Goal: Task Accomplishment & Management: Use online tool/utility

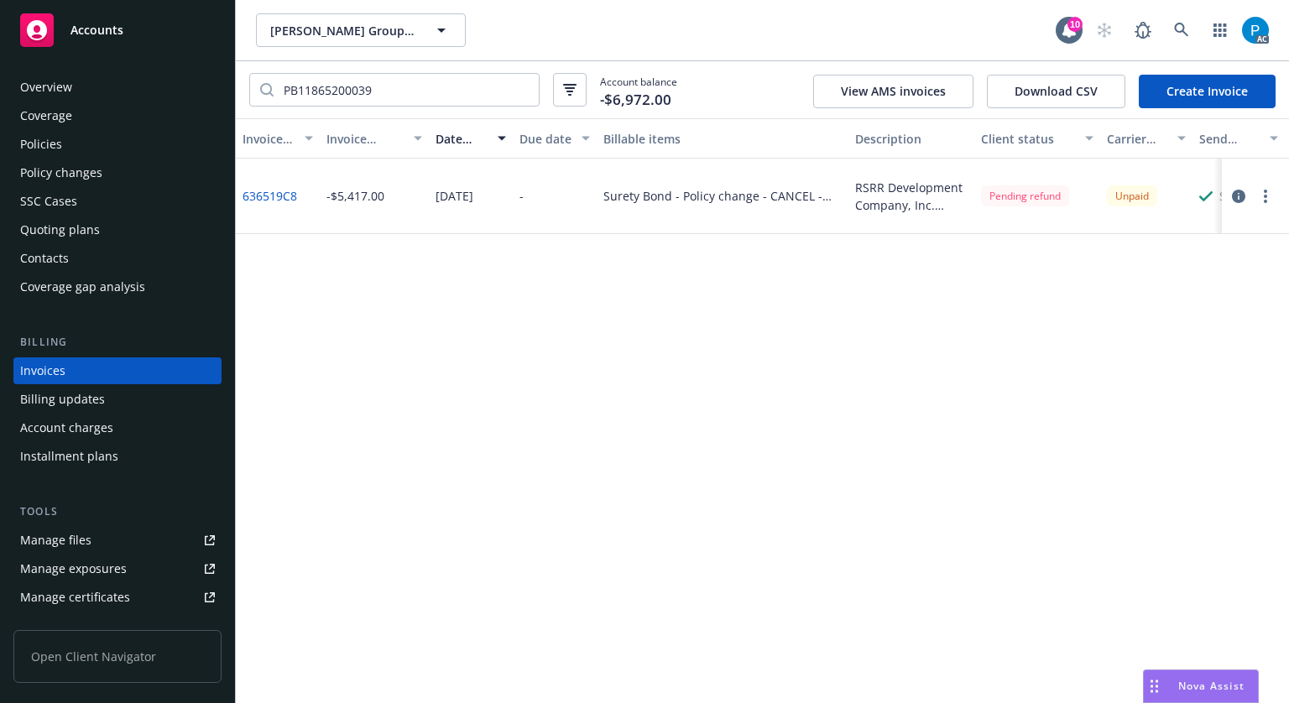
click at [101, 19] on div "Accounts" at bounding box center [117, 30] width 195 height 34
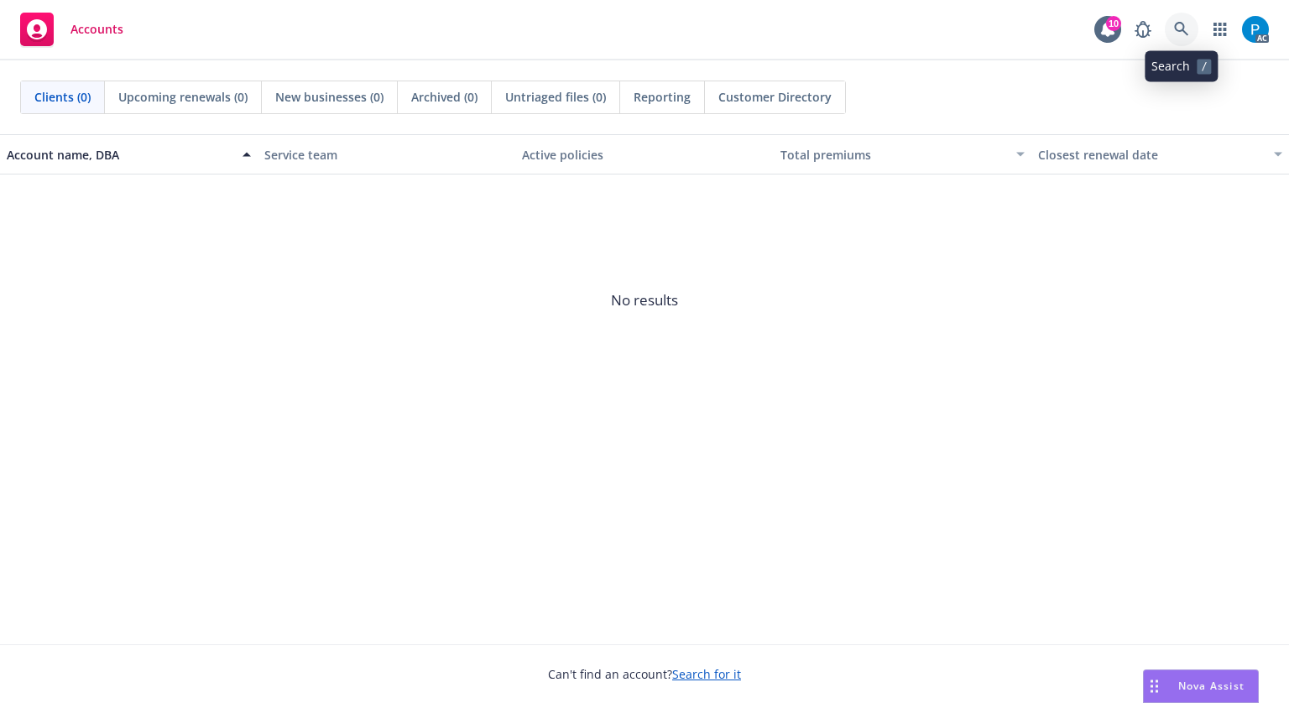
click at [1186, 25] on icon at bounding box center [1181, 29] width 15 height 15
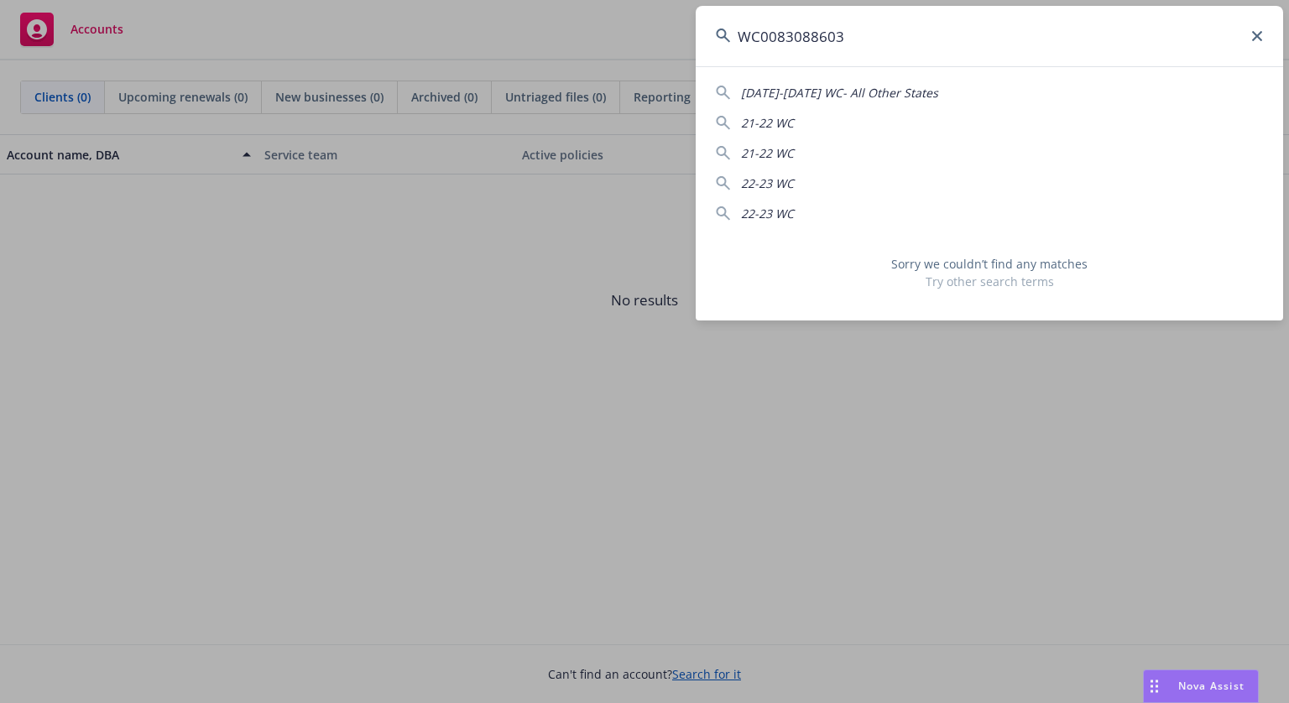
click at [766, 34] on input "WC0083088603" at bounding box center [990, 36] width 588 height 60
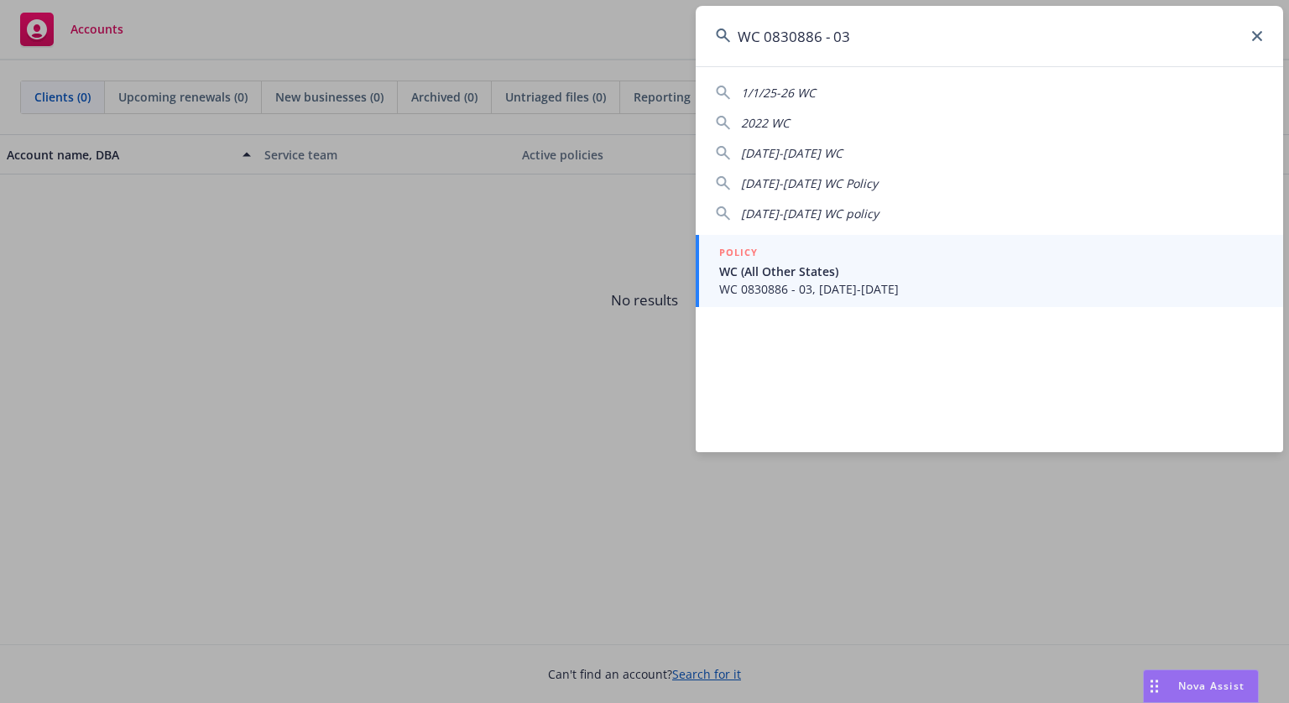
type input "WC 0830886 - 03"
click at [829, 249] on div "POLICY" at bounding box center [991, 253] width 544 height 18
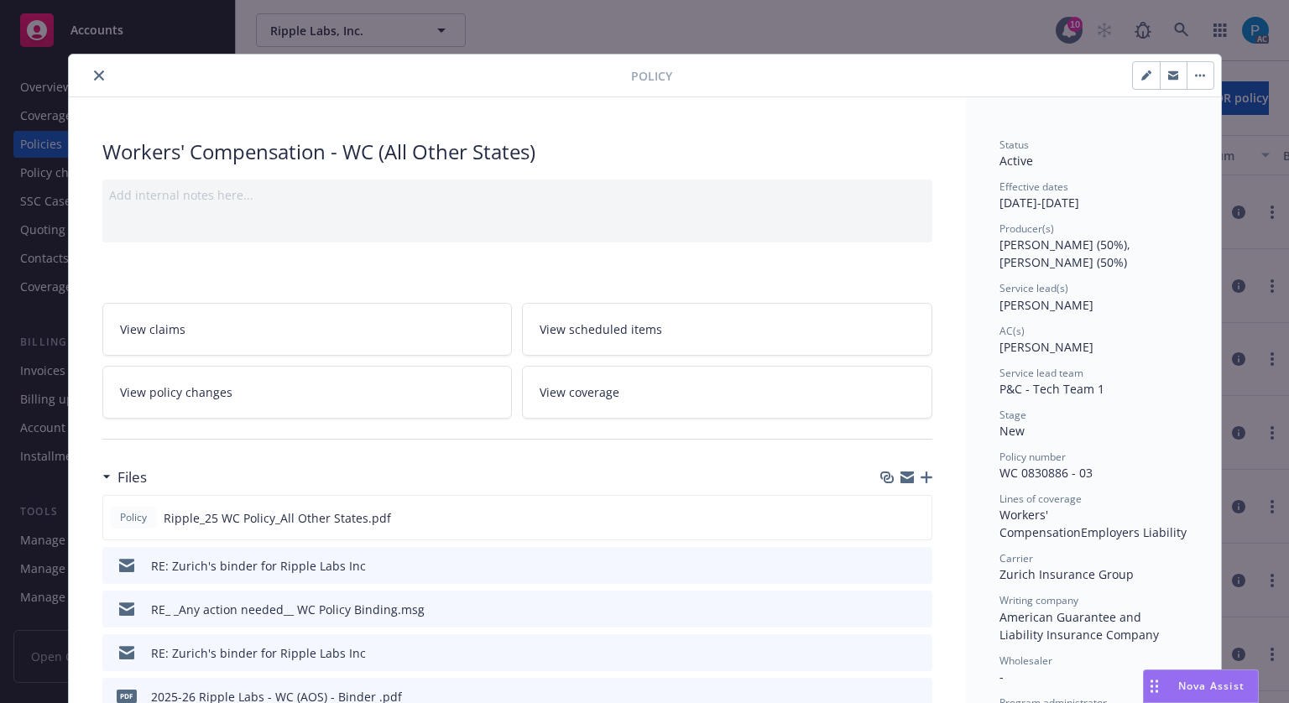
click at [91, 64] on div "Policy" at bounding box center [645, 76] width 1152 height 43
click at [94, 66] on button "close" at bounding box center [99, 75] width 20 height 20
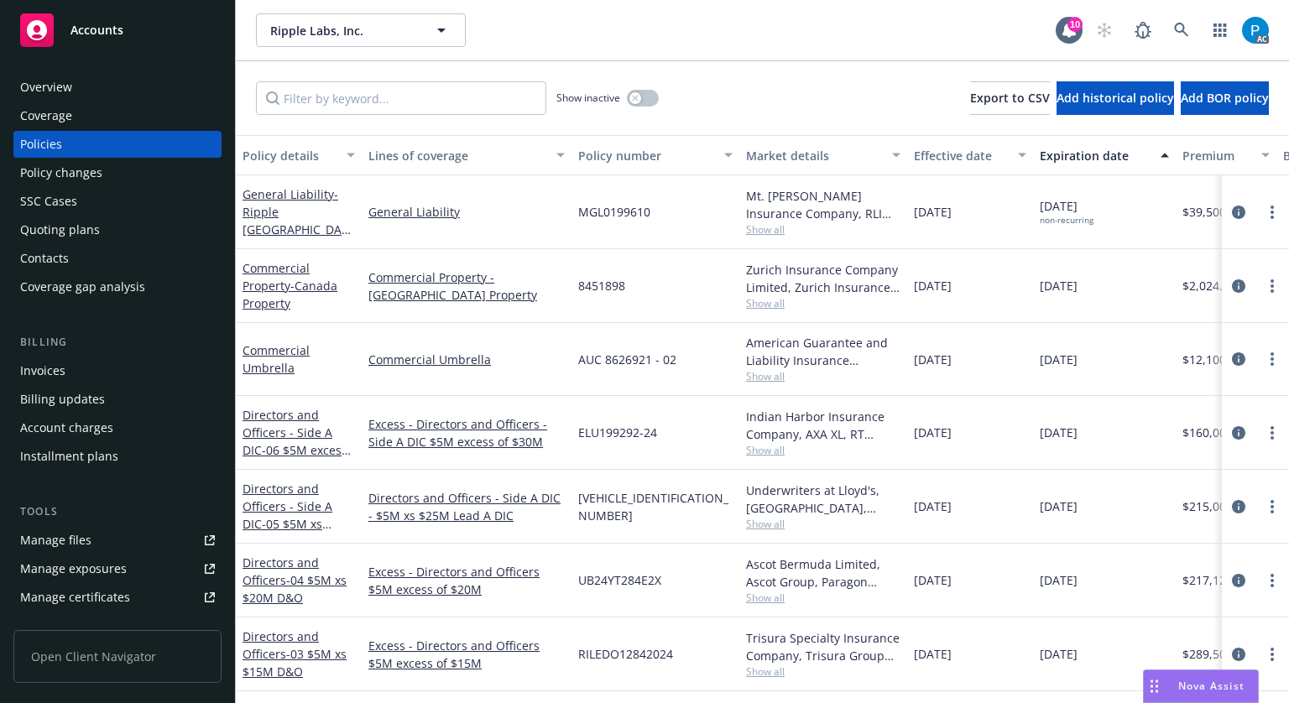
click at [47, 369] on div "Invoices" at bounding box center [42, 371] width 45 height 27
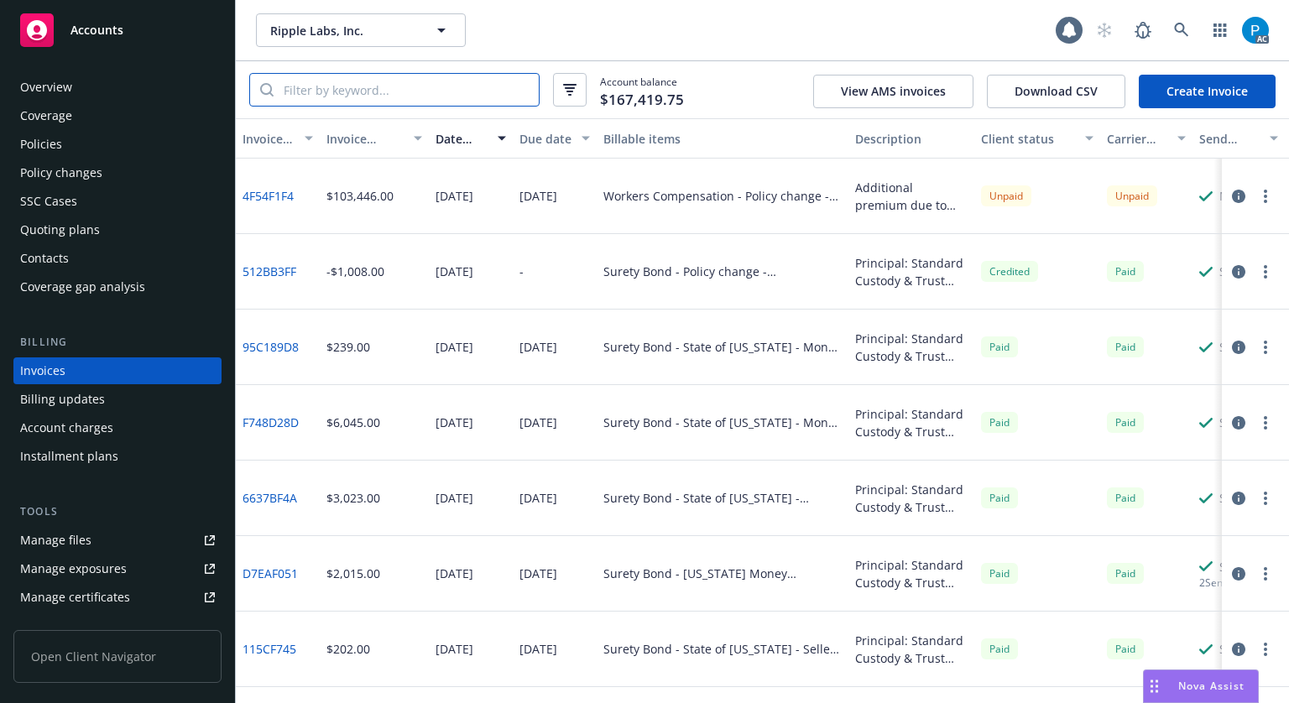
click at [426, 91] on input "search" at bounding box center [406, 90] width 265 height 32
paste input "WC 0830886 - 03"
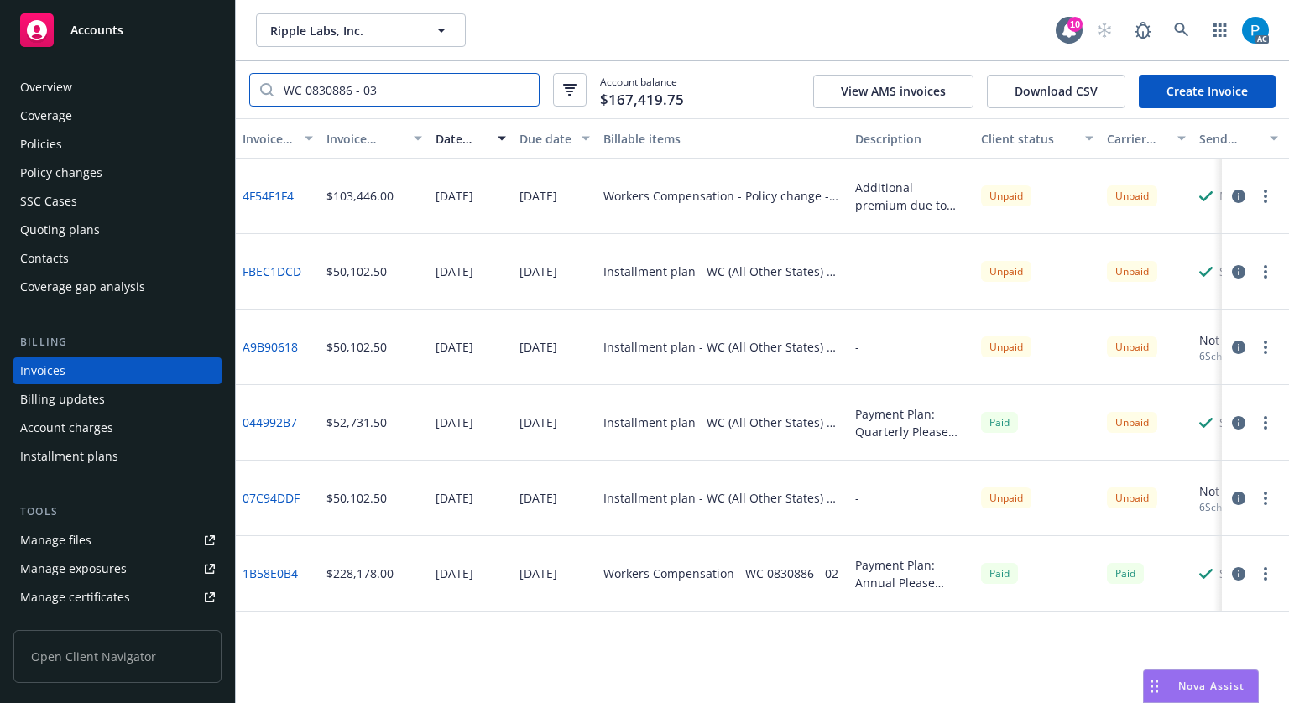
type input "WC 0830886 - 03"
click at [1238, 423] on icon "button" at bounding box center [1238, 422] width 13 height 13
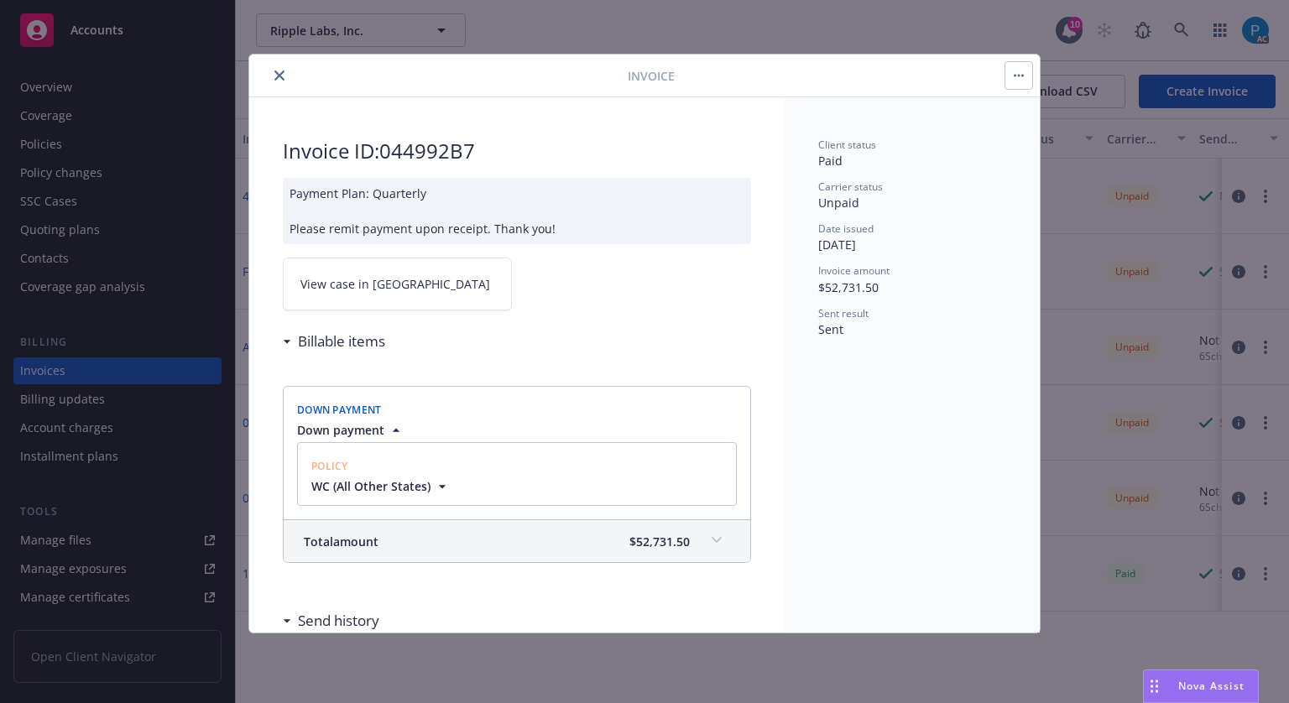
scroll to position [252, 0]
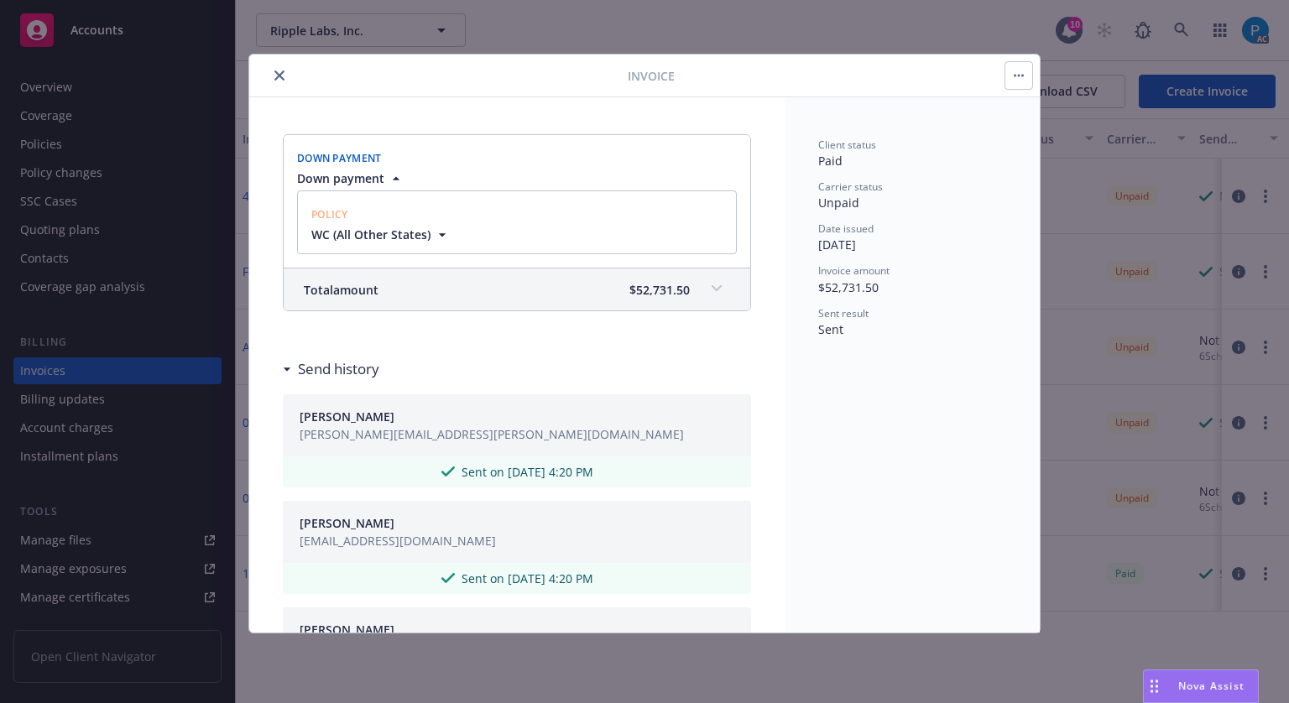
click at [629, 290] on span "$52,731.50" at bounding box center [659, 290] width 60 height 18
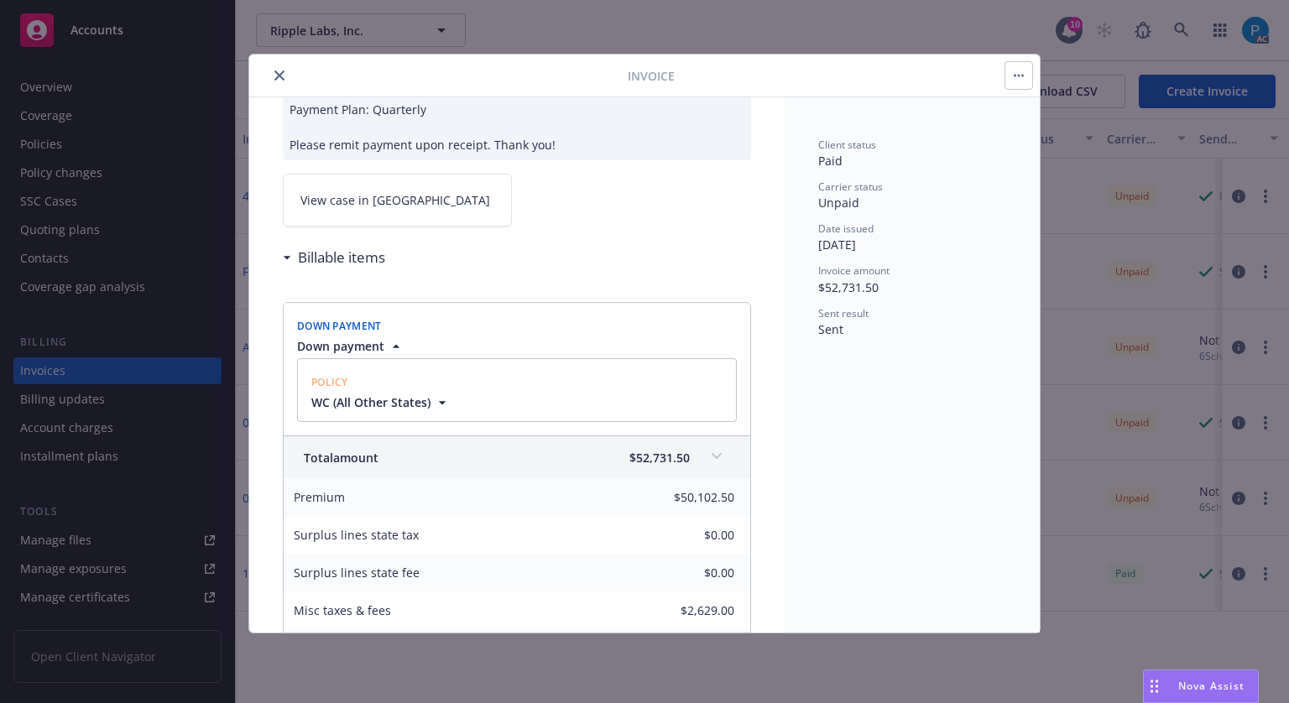
scroll to position [336, 0]
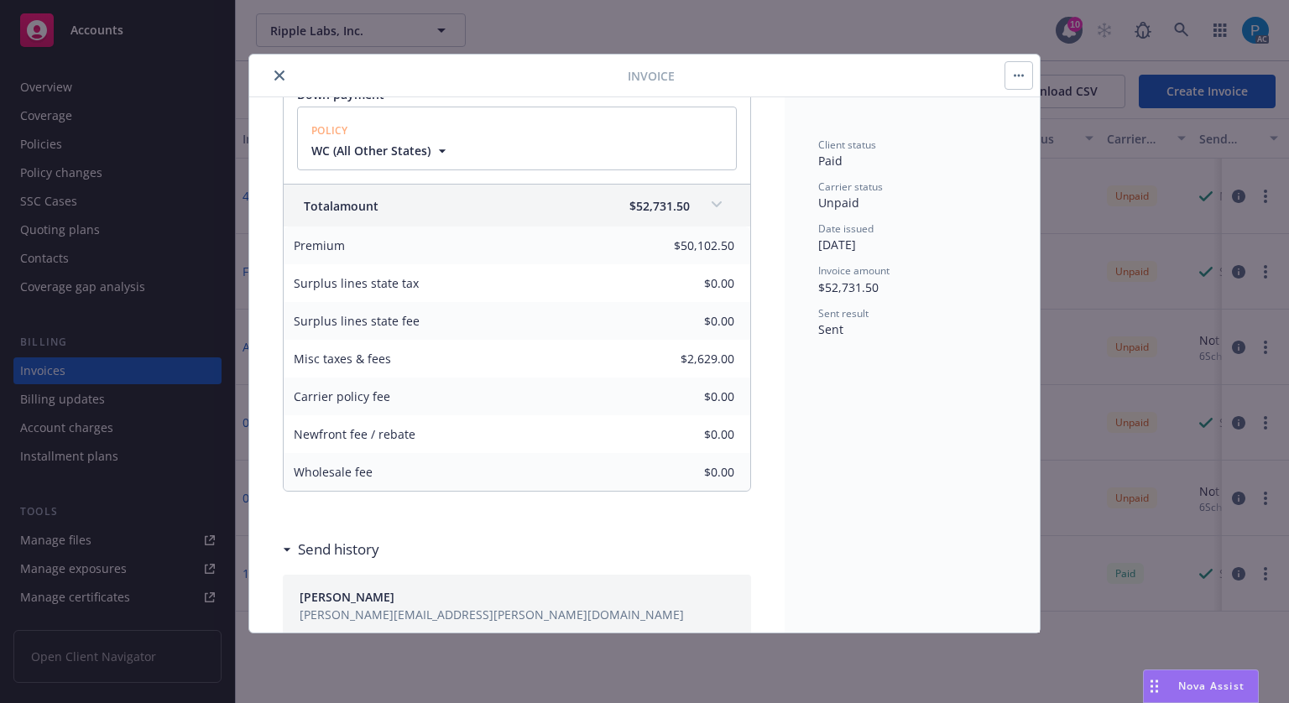
click at [273, 70] on button "close" at bounding box center [279, 75] width 20 height 20
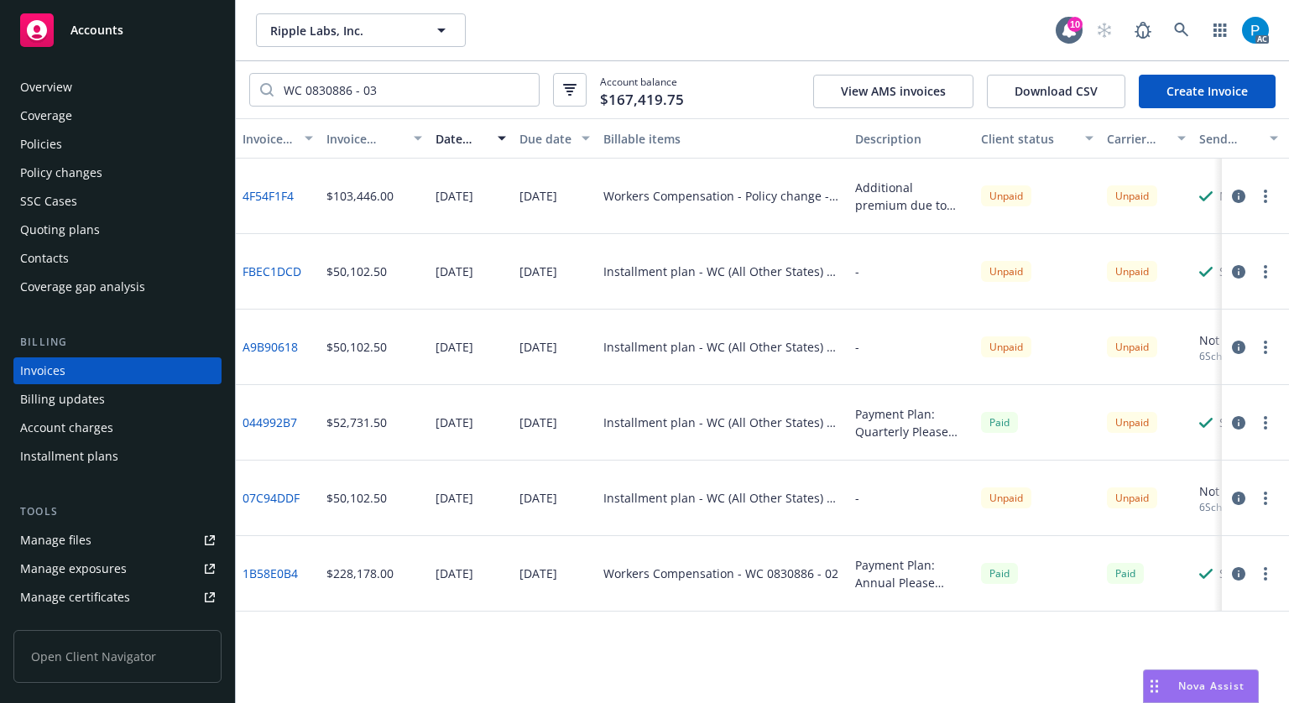
click at [50, 150] on div "Policies" at bounding box center [41, 144] width 42 height 27
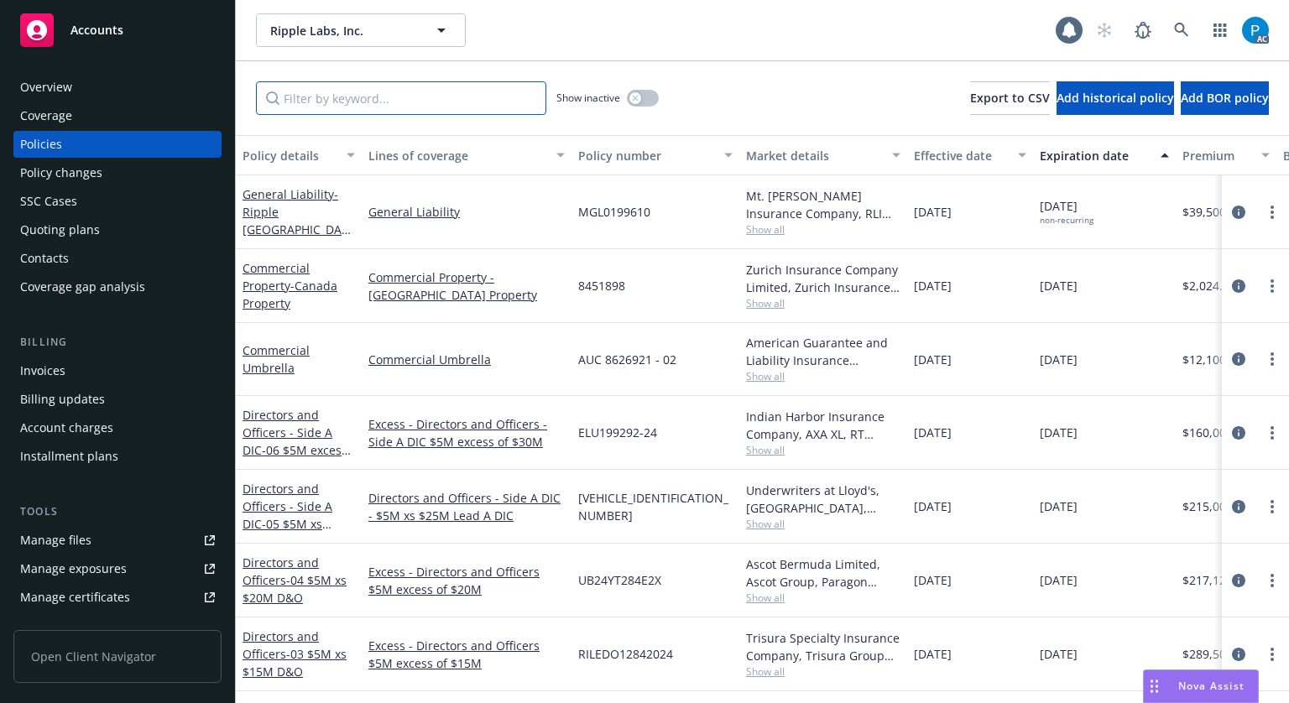
click at [376, 90] on input "Filter by keyword..." at bounding box center [401, 98] width 290 height 34
paste input "WC 0830886 - 03"
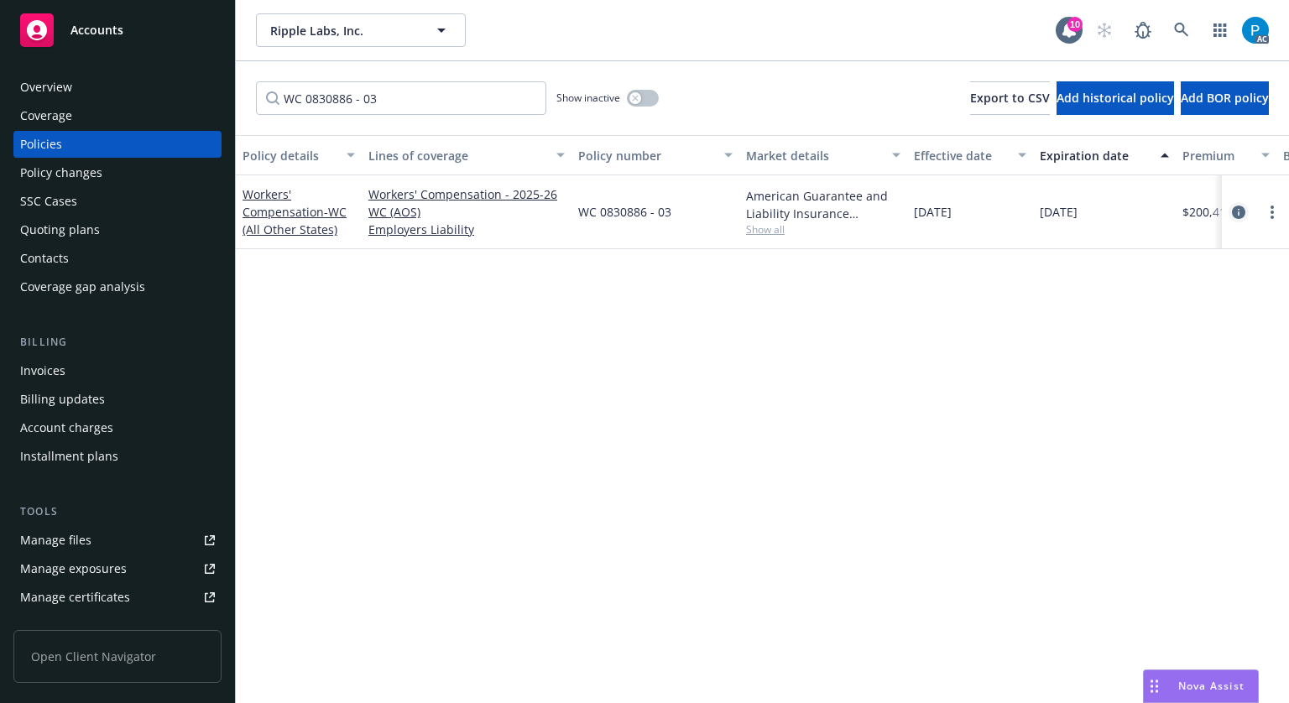
click at [1232, 217] on icon "circleInformation" at bounding box center [1238, 212] width 13 height 13
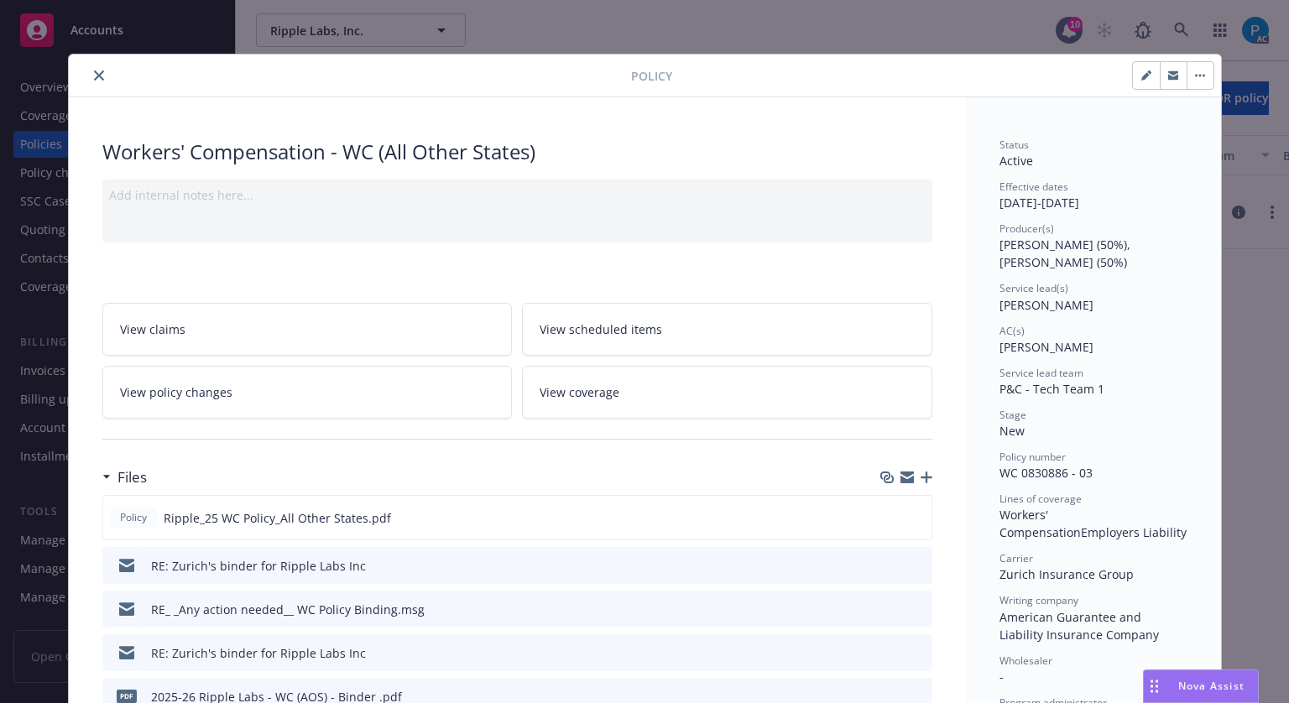
drag, startPoint x: 94, startPoint y: 73, endPoint x: 110, endPoint y: 86, distance: 20.3
click at [94, 73] on icon "close" at bounding box center [99, 76] width 10 height 10
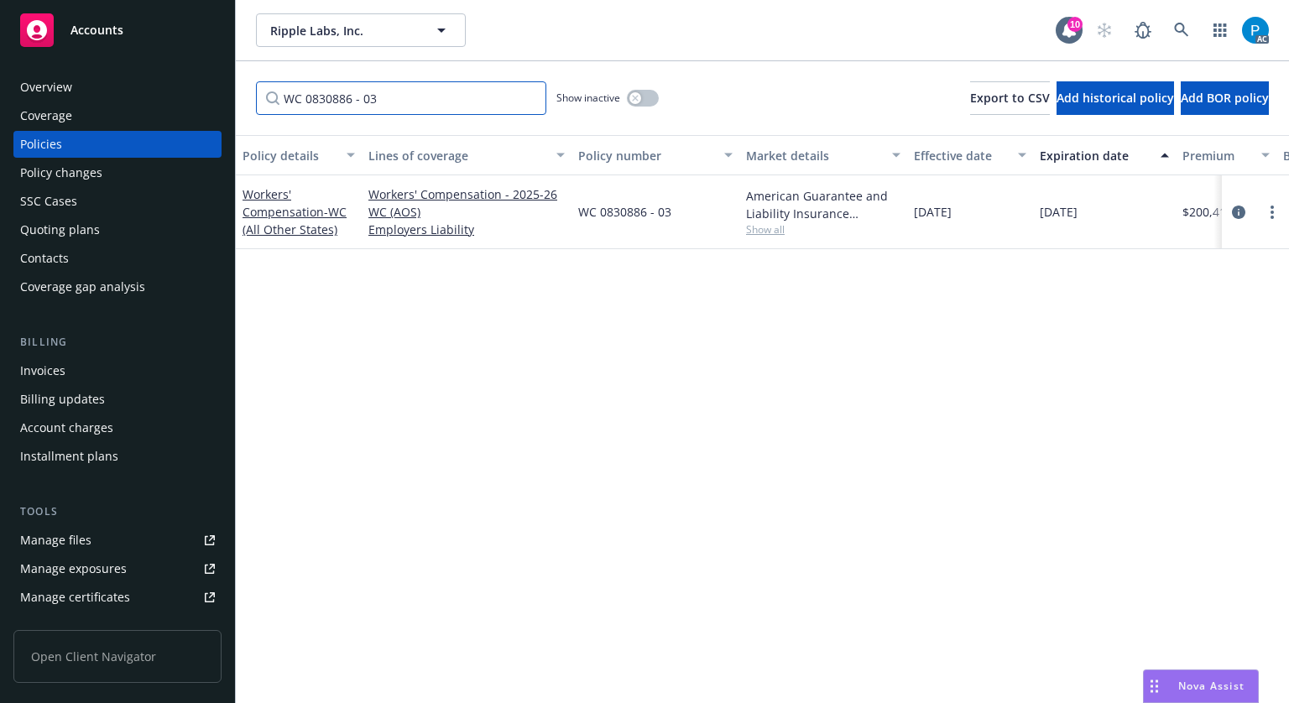
drag, startPoint x: 386, startPoint y: 97, endPoint x: 243, endPoint y: 86, distance: 143.1
click at [243, 86] on div "WC 0830886 - 03 Show inactive Export to CSV Add historical policy Add BOR policy" at bounding box center [762, 98] width 1053 height 74
paste input "0326414000"
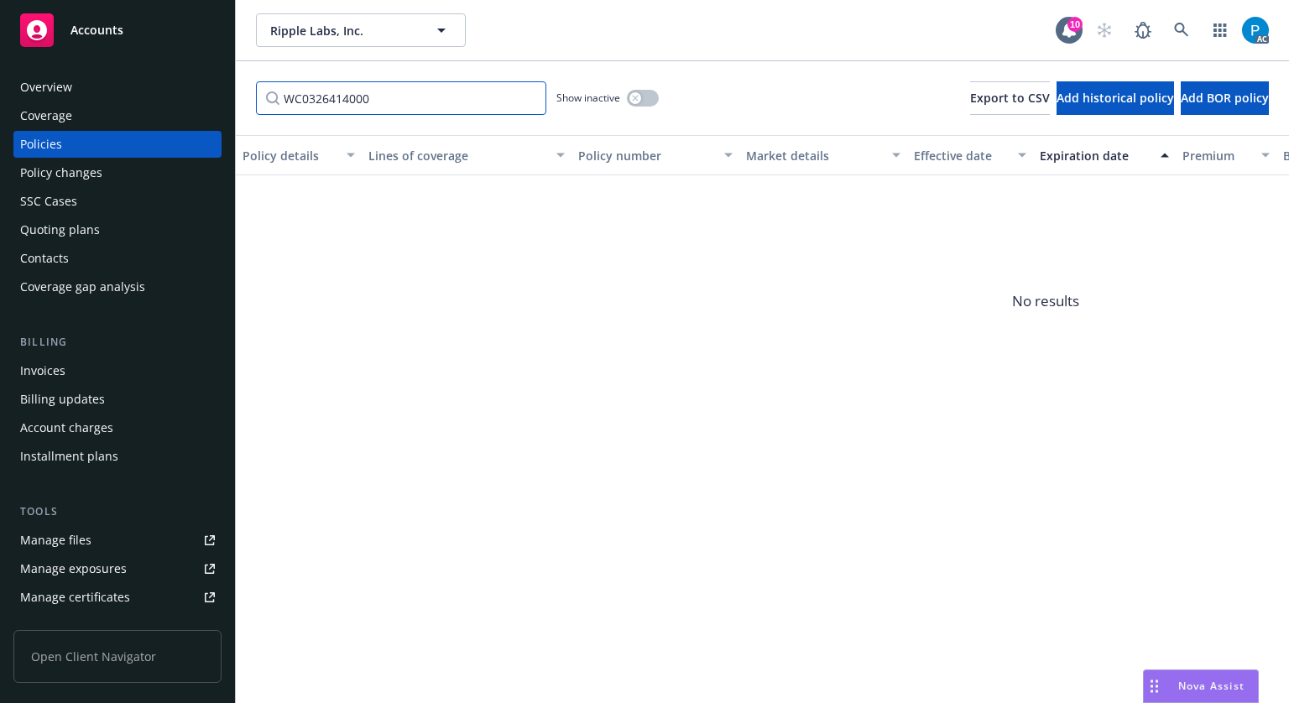
click at [306, 92] on input "WC0326414000" at bounding box center [401, 98] width 290 height 34
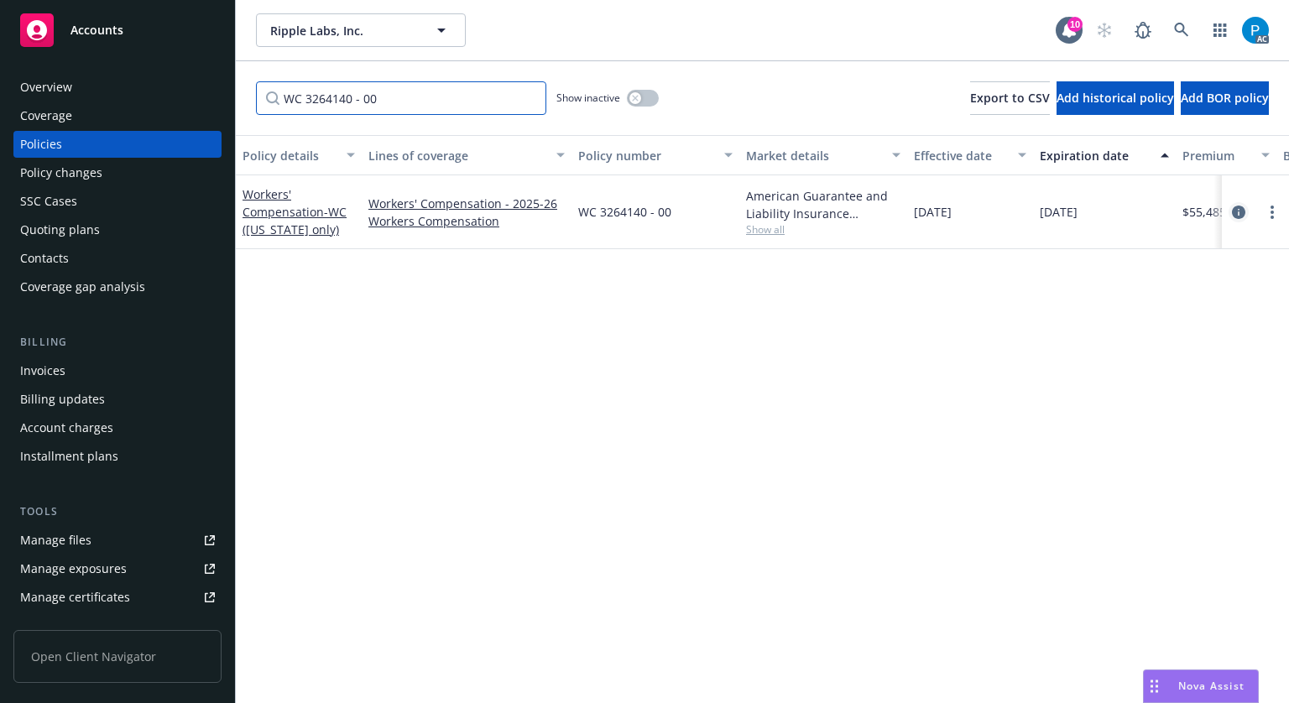
type input "WC 3264140 - 00"
click at [1232, 207] on icon "circleInformation" at bounding box center [1238, 212] width 13 height 13
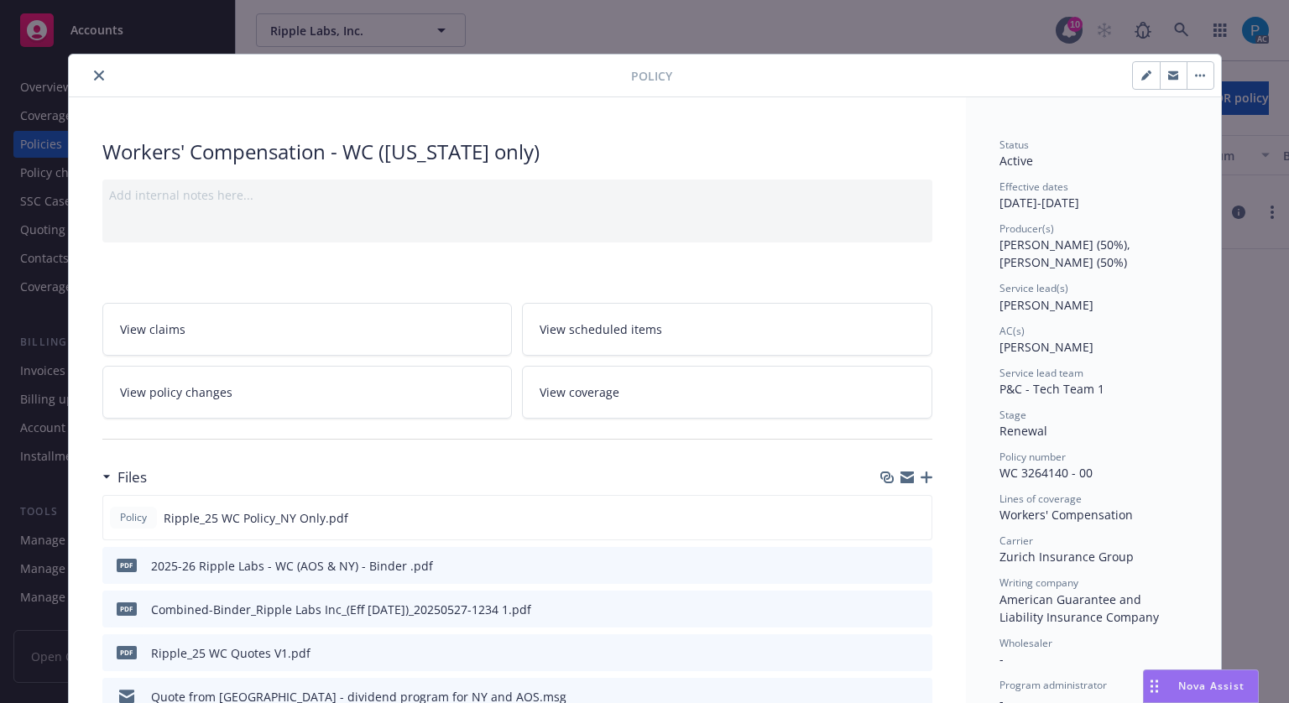
click at [99, 71] on button "close" at bounding box center [99, 75] width 20 height 20
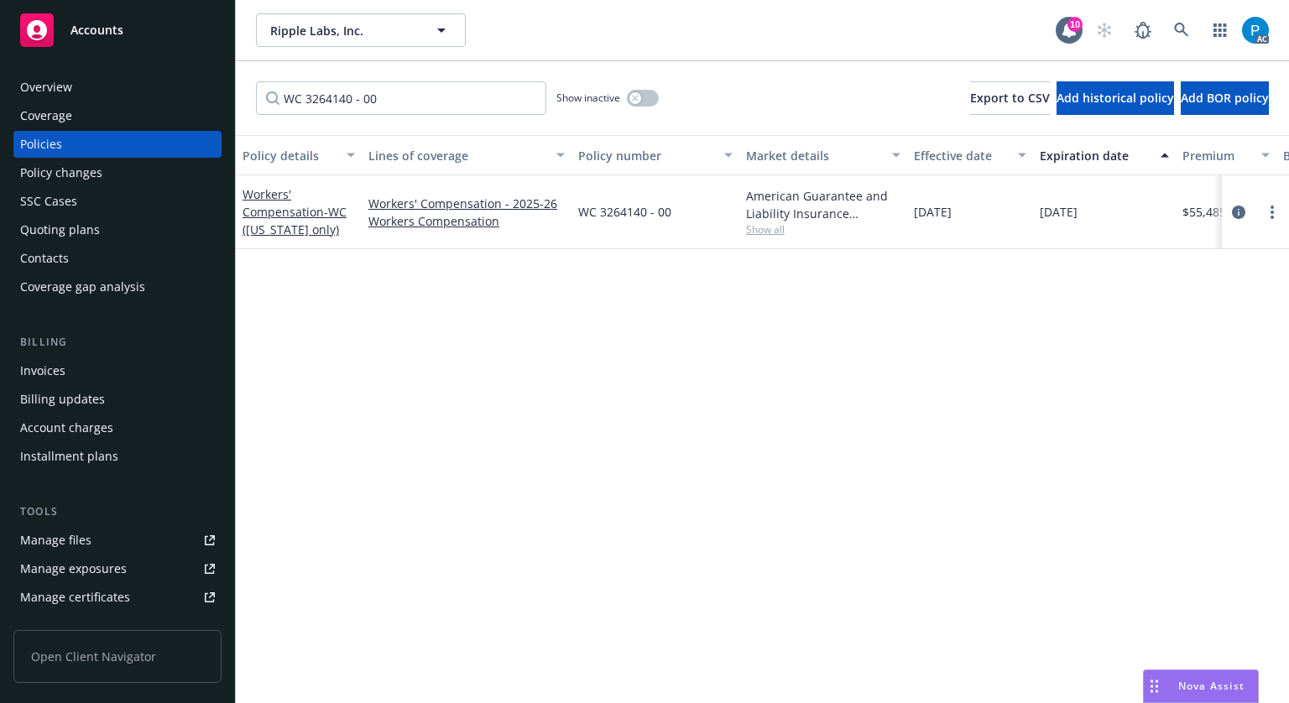
click at [122, 34] on span "Accounts" at bounding box center [97, 30] width 53 height 13
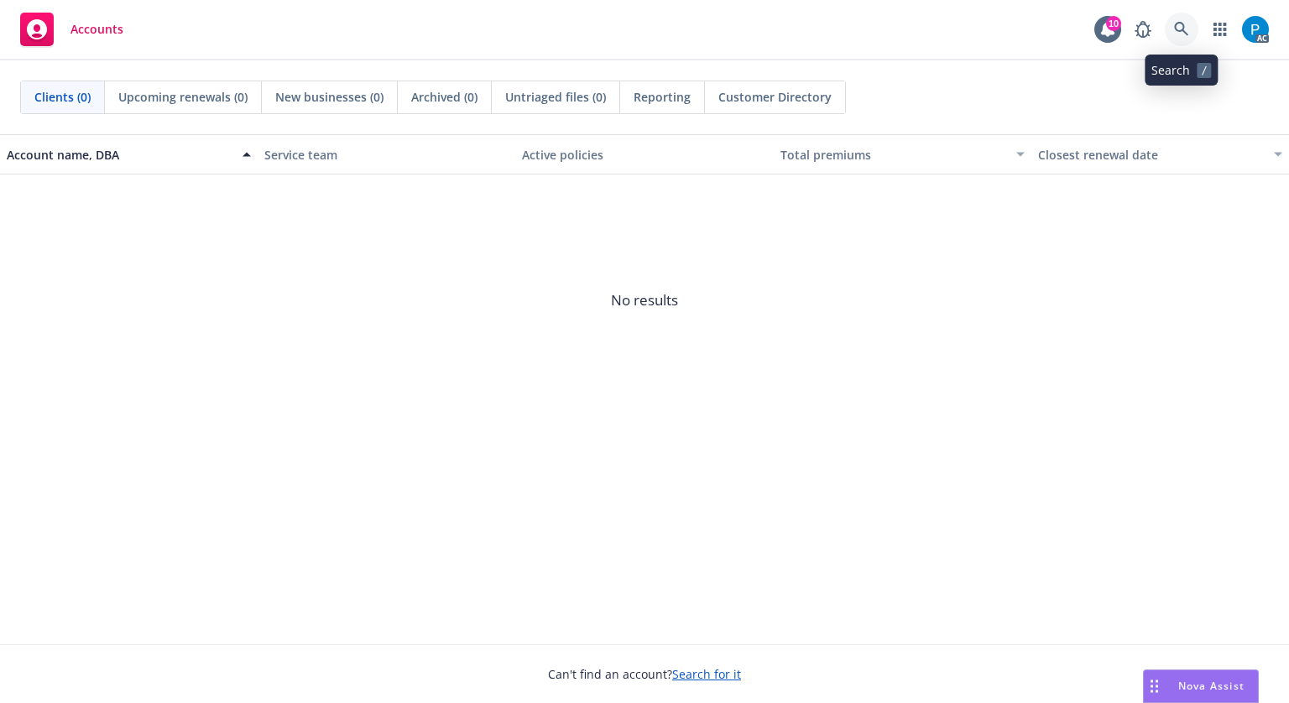
click at [1172, 31] on link at bounding box center [1182, 30] width 34 height 34
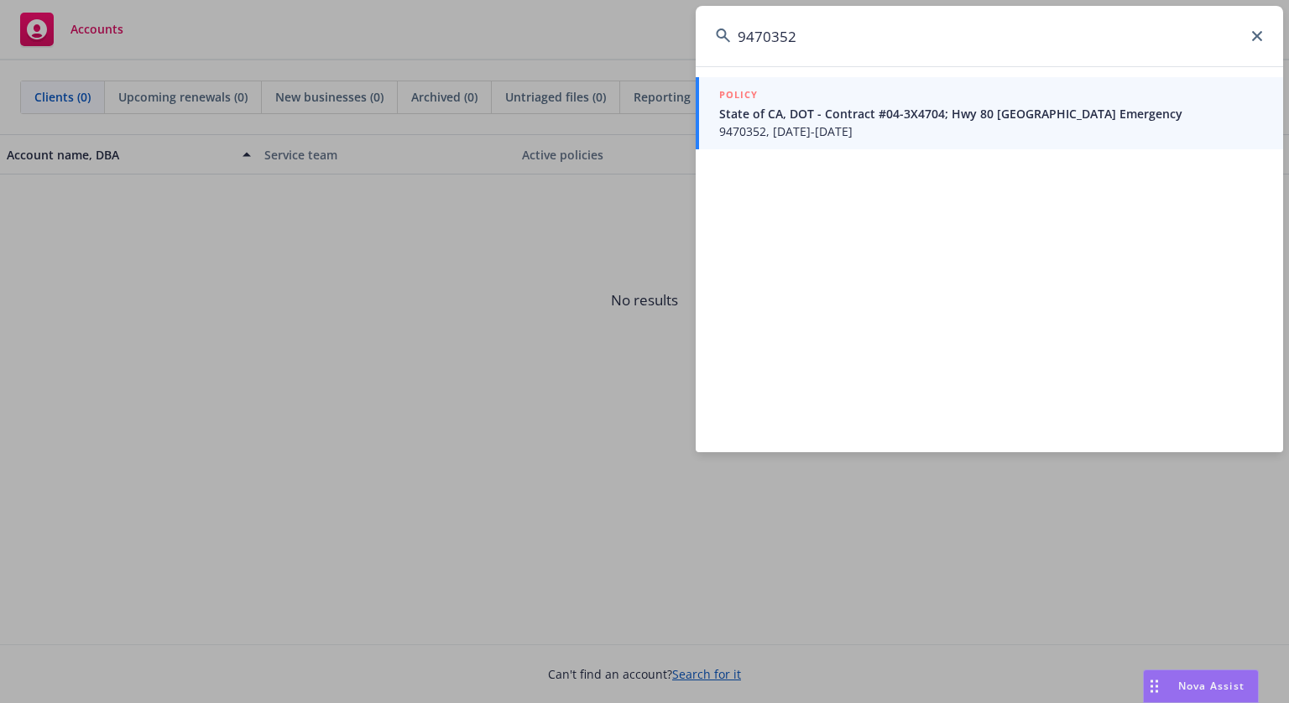
type input "9470352"
click at [807, 116] on span "State of CA, DOT - Contract #04-3X4704; Hwy 80 Green Valley Bridge Emergency" at bounding box center [991, 114] width 544 height 18
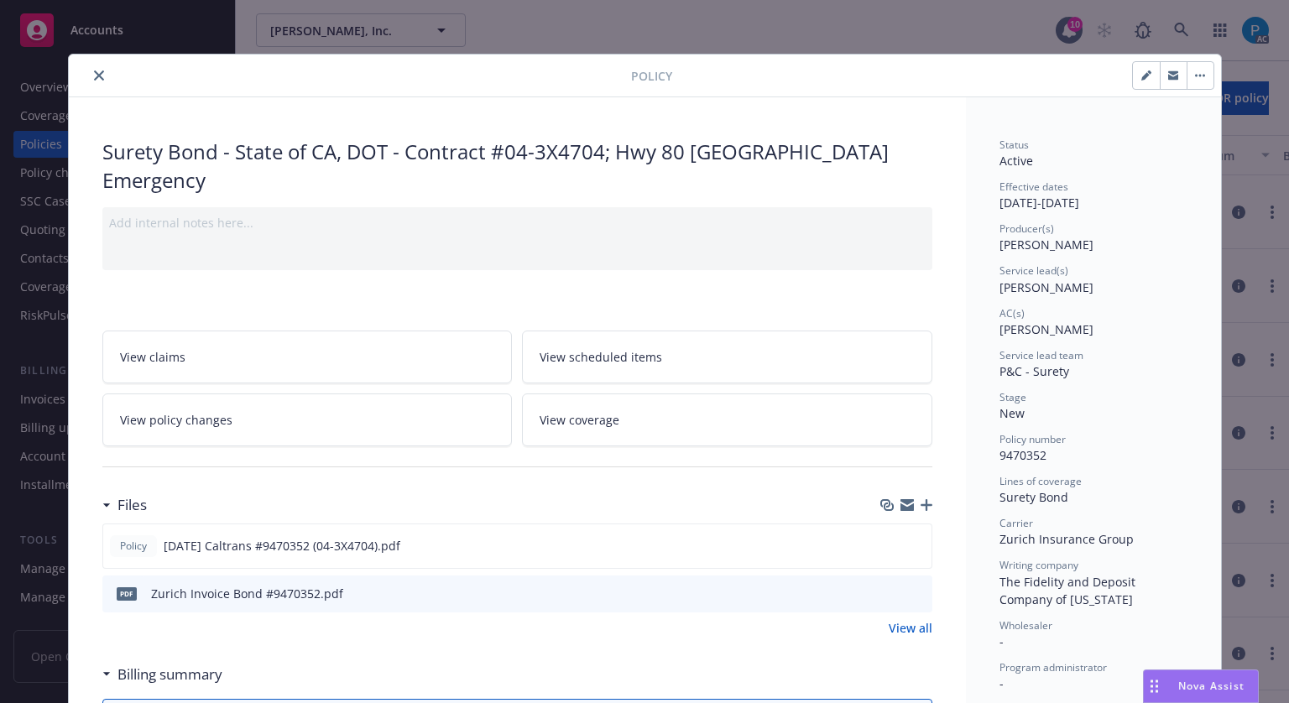
click at [89, 76] on button "close" at bounding box center [99, 75] width 20 height 20
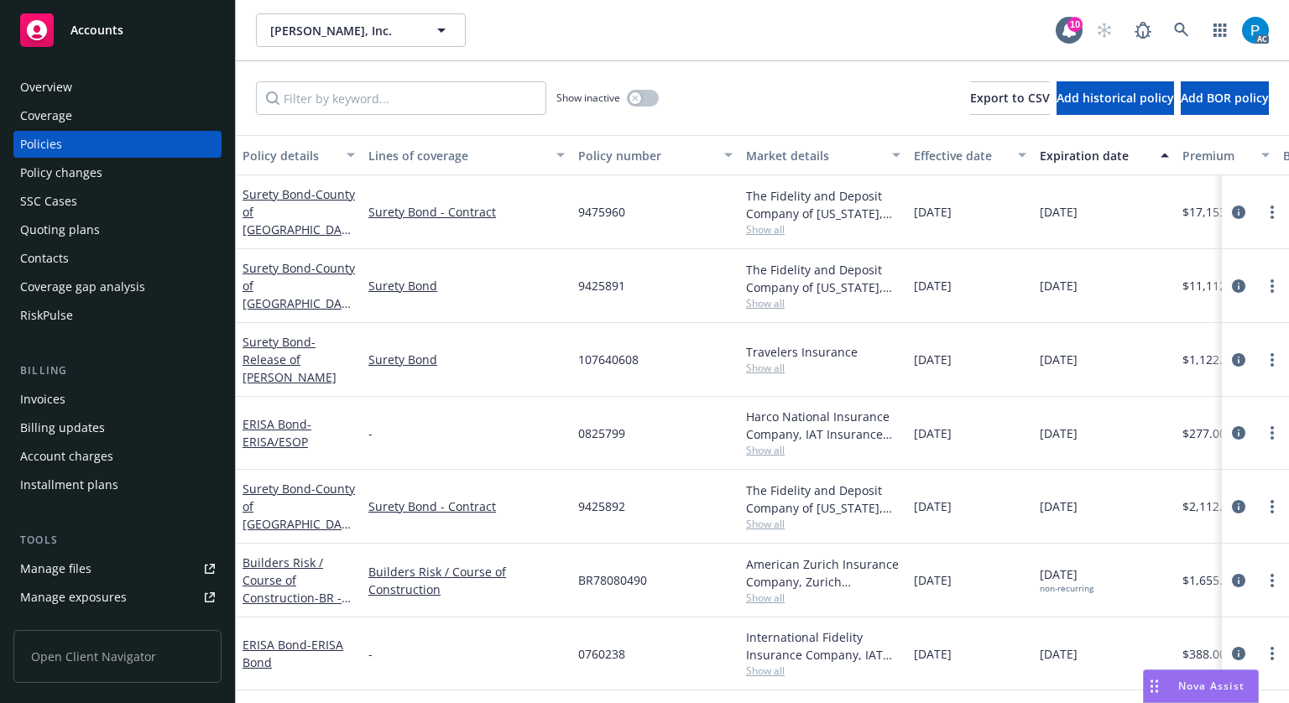
click at [79, 400] on div "Invoices" at bounding box center [117, 399] width 195 height 27
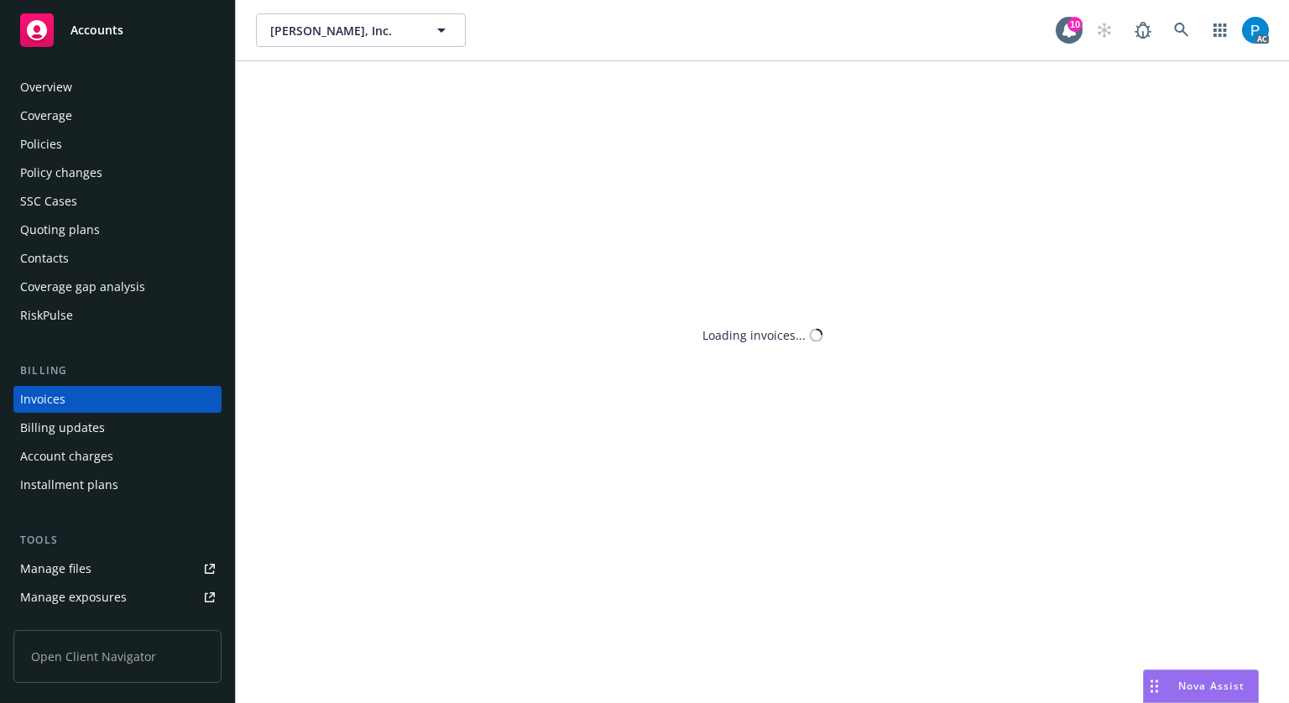
scroll to position [20, 0]
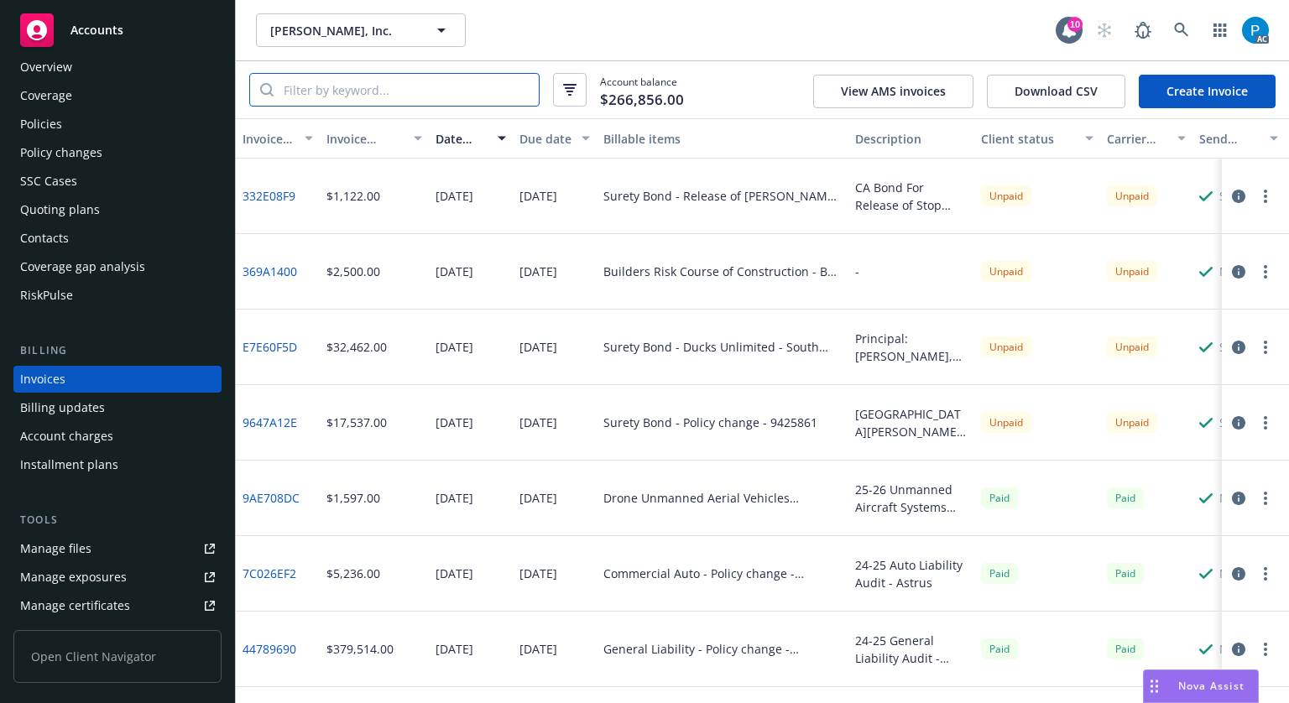
click at [353, 93] on input "search" at bounding box center [406, 90] width 265 height 32
paste input "9470352"
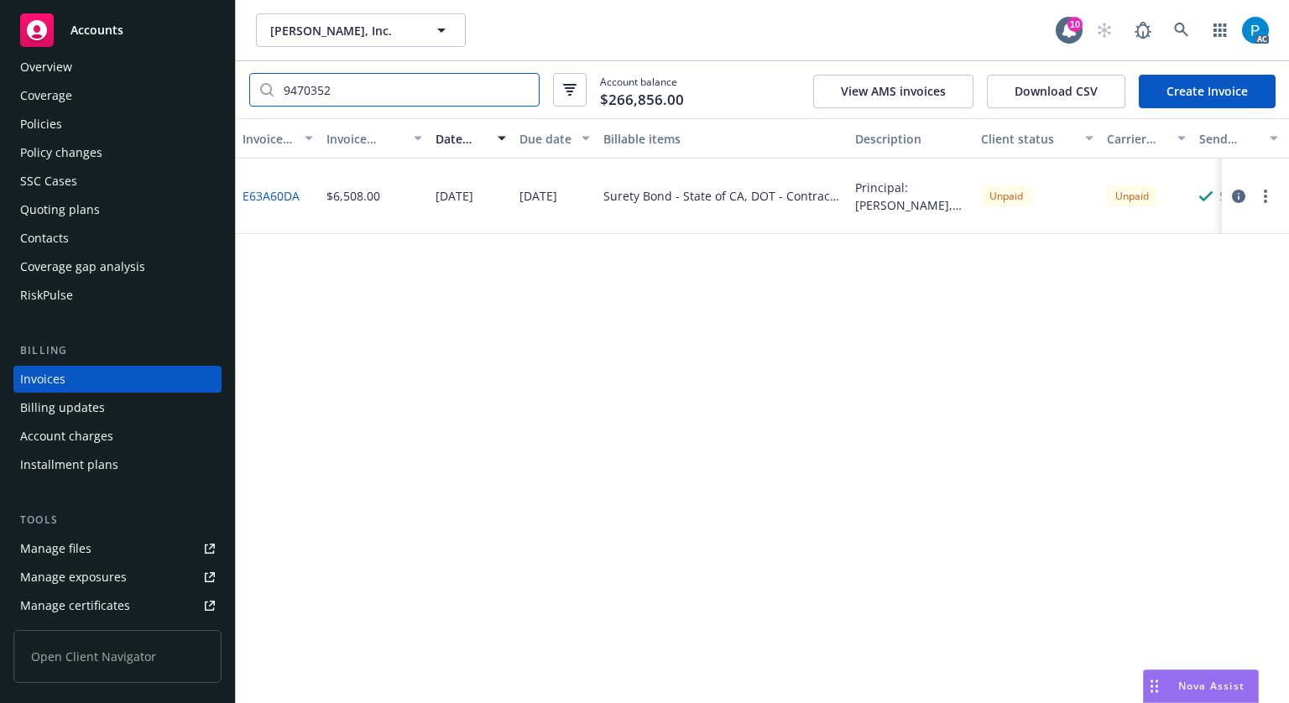
click at [402, 84] on input "9470352" at bounding box center [406, 90] width 265 height 32
paste input "5959"
click at [339, 90] on input "9475959" at bounding box center [406, 90] width 265 height 32
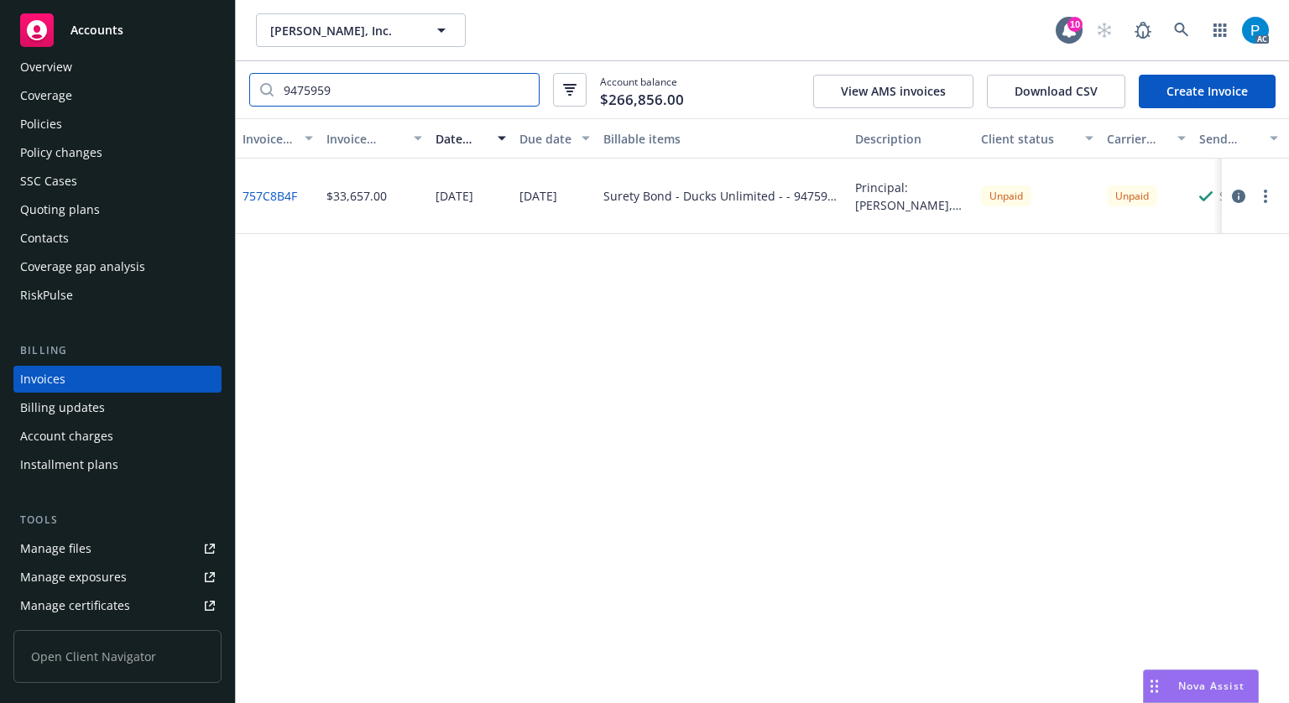
click at [339, 90] on input "9475959" at bounding box center [406, 90] width 265 height 32
paste input "64"
click at [364, 96] on input "9475964" at bounding box center [406, 90] width 265 height 32
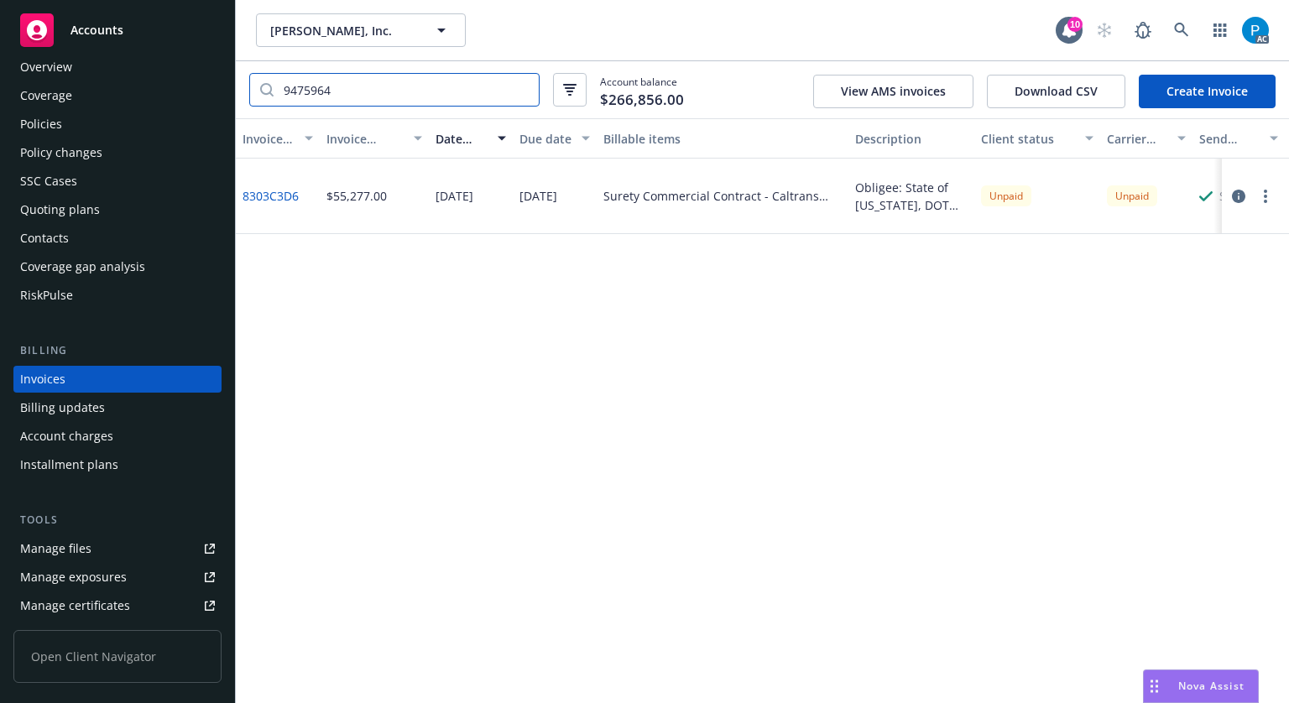
paste input "5"
type input "9475965"
click at [119, 38] on div "Accounts" at bounding box center [117, 30] width 195 height 34
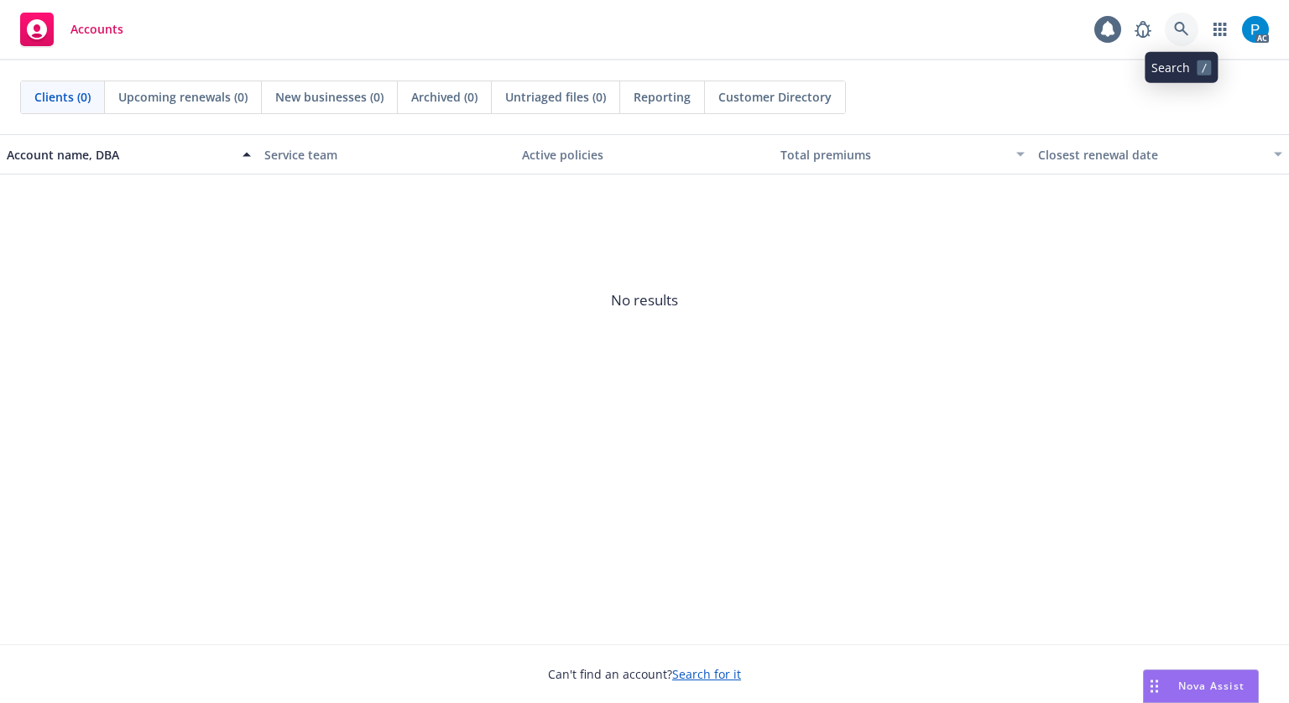
click at [1194, 21] on link at bounding box center [1182, 30] width 34 height 34
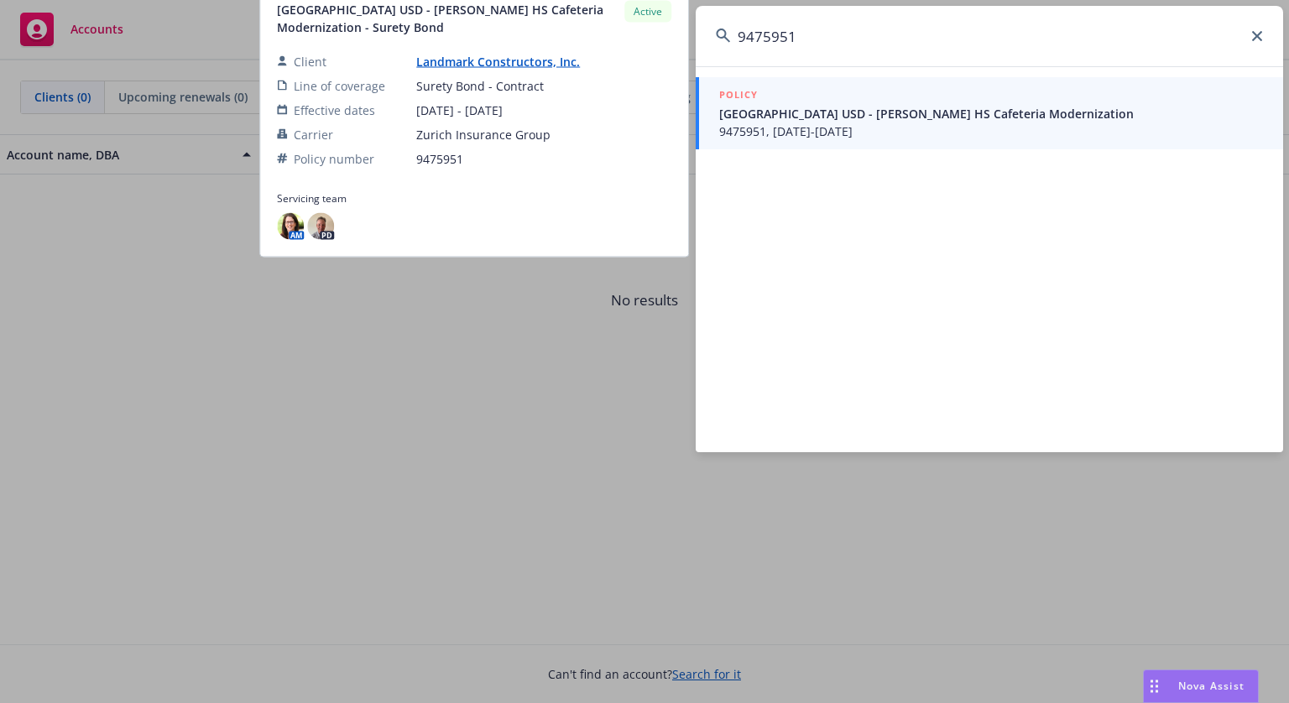
type input "9475951"
click at [833, 118] on span "Sacramento City USD - Luther Burbank HS Cafeteria Modernization" at bounding box center [991, 114] width 544 height 18
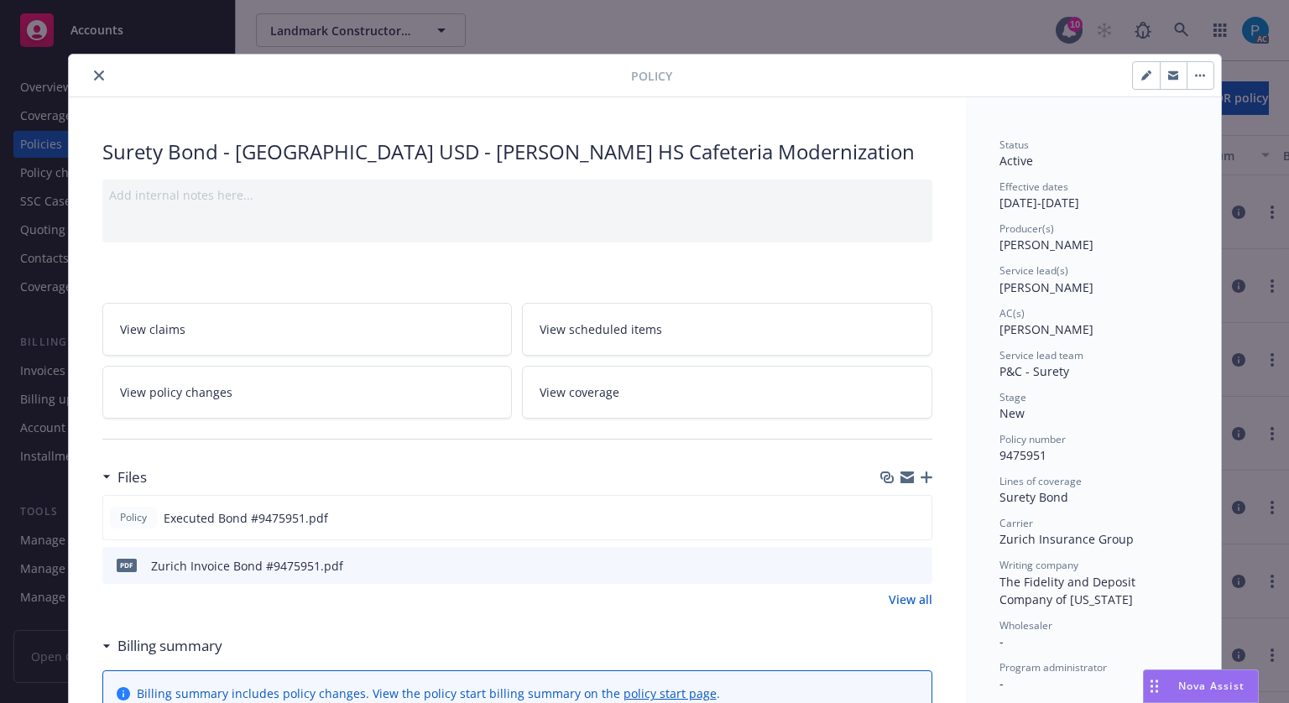
click at [97, 73] on icon "close" at bounding box center [99, 76] width 10 height 10
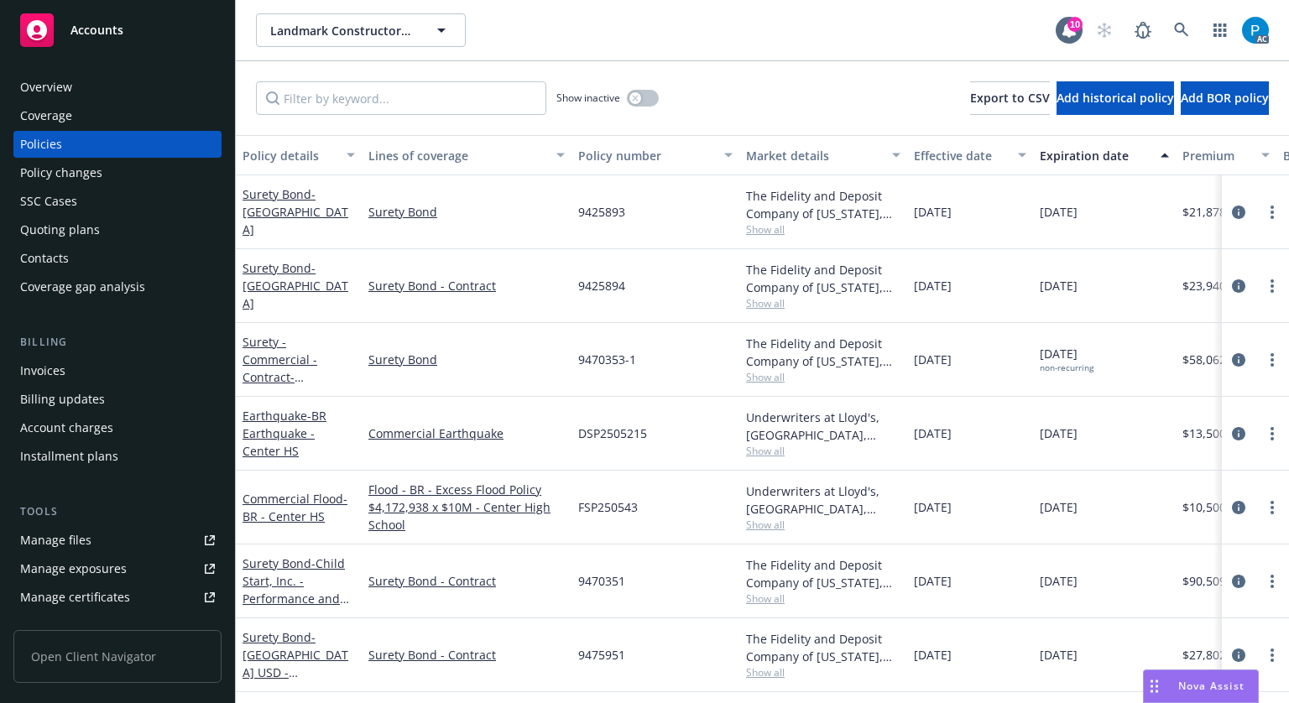
click at [60, 366] on div "Invoices" at bounding box center [42, 371] width 45 height 27
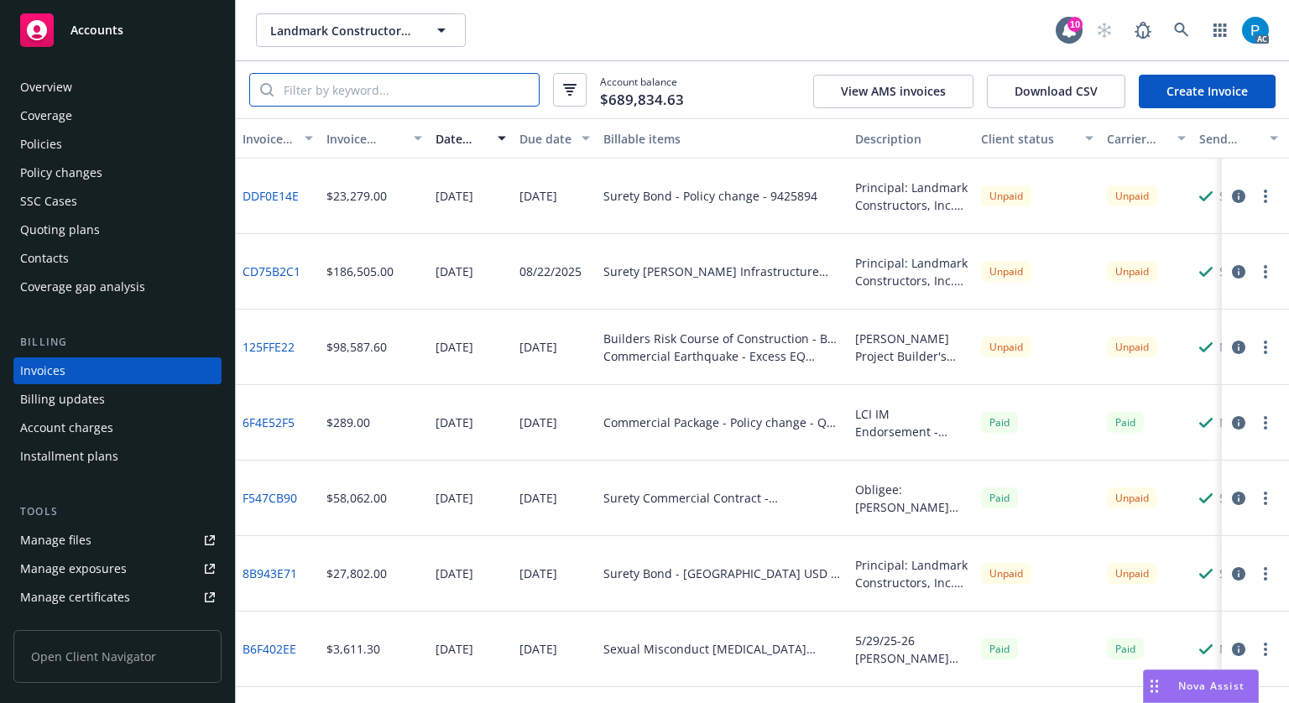
click at [477, 91] on input "search" at bounding box center [406, 90] width 265 height 32
paste input "9475951"
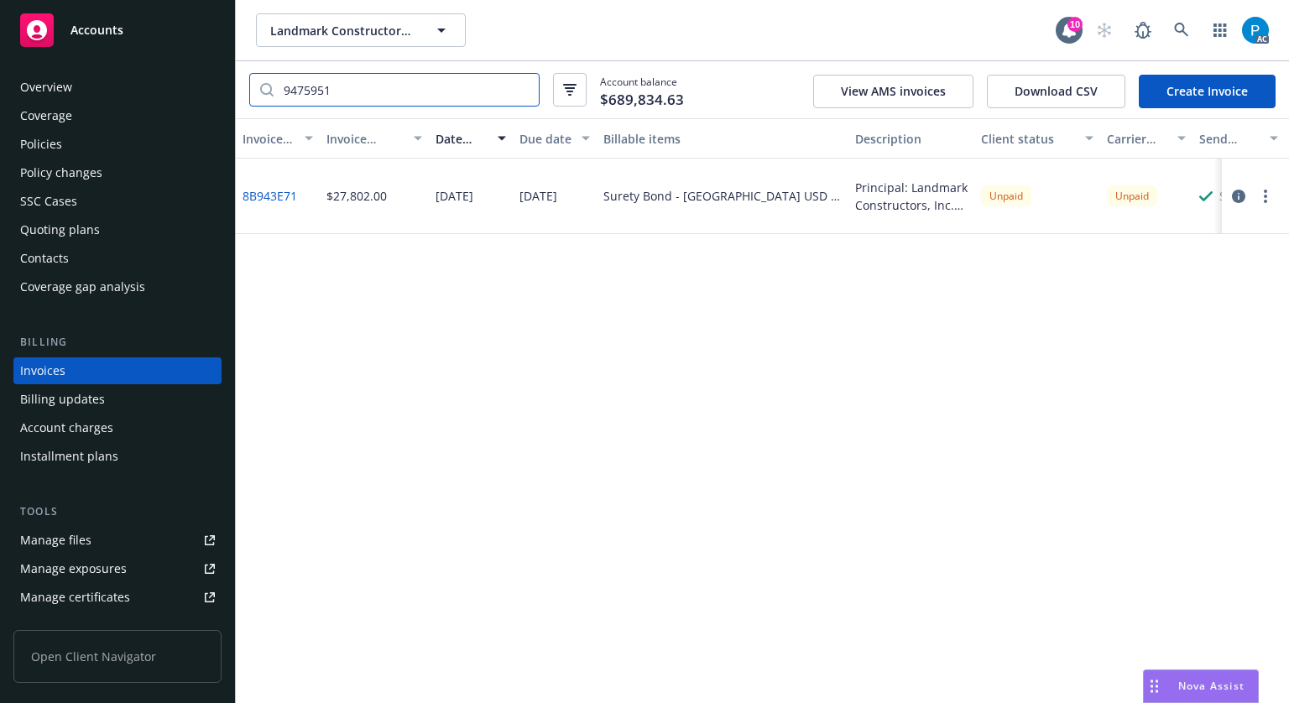
type input "9475951"
click at [136, 28] on div "Accounts" at bounding box center [117, 30] width 195 height 34
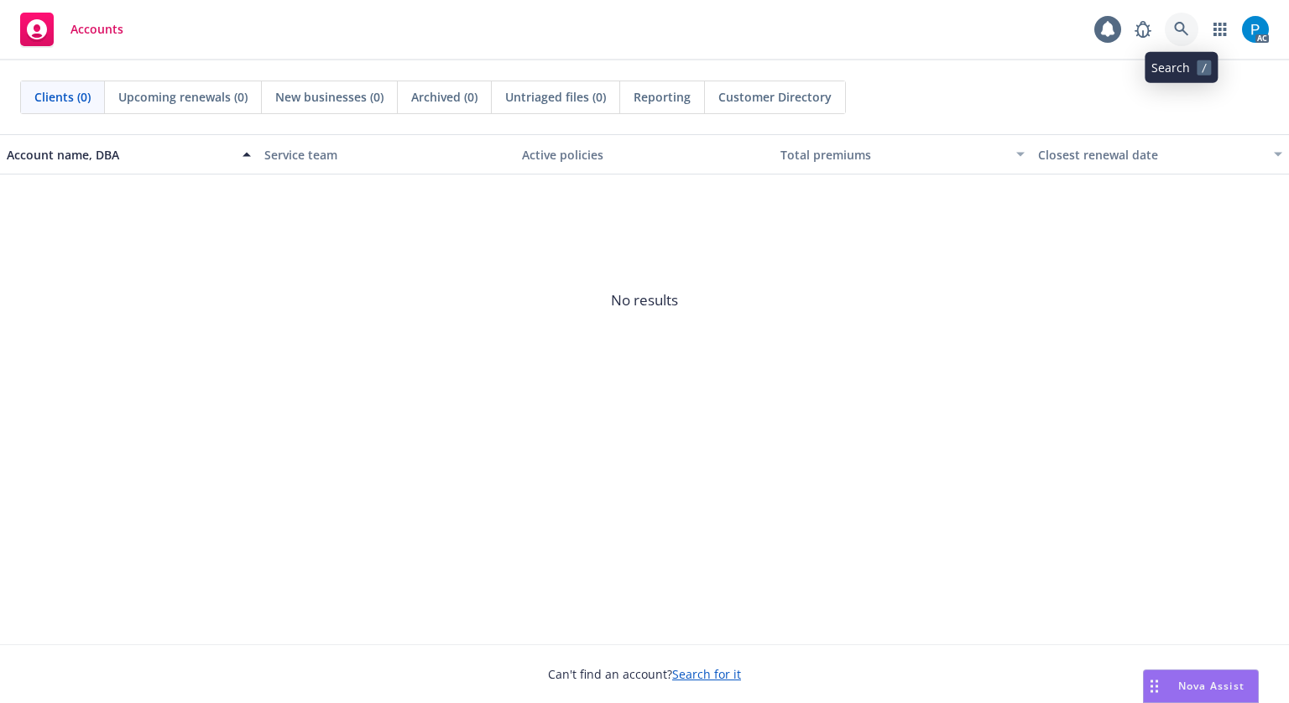
click at [1178, 30] on icon at bounding box center [1181, 29] width 14 height 14
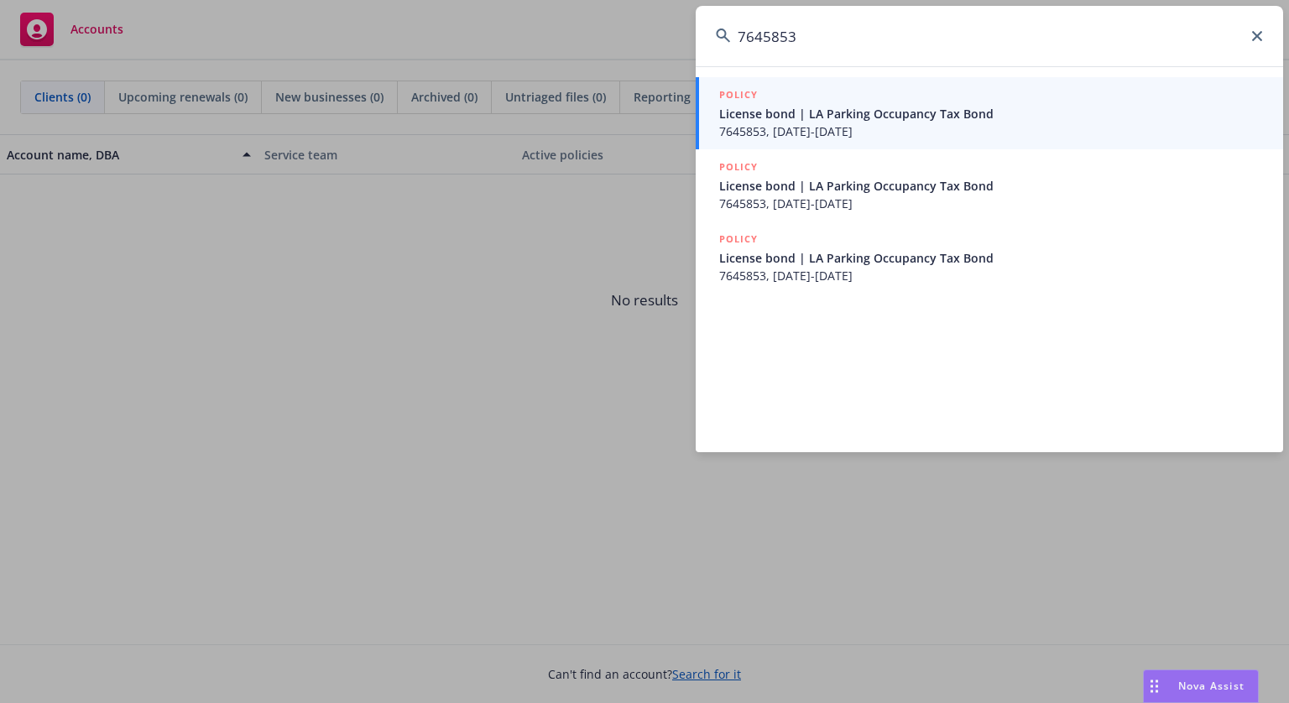
type input "7645853"
click at [900, 131] on span "7645853, 06/30/2025-06/30/2026" at bounding box center [991, 132] width 544 height 18
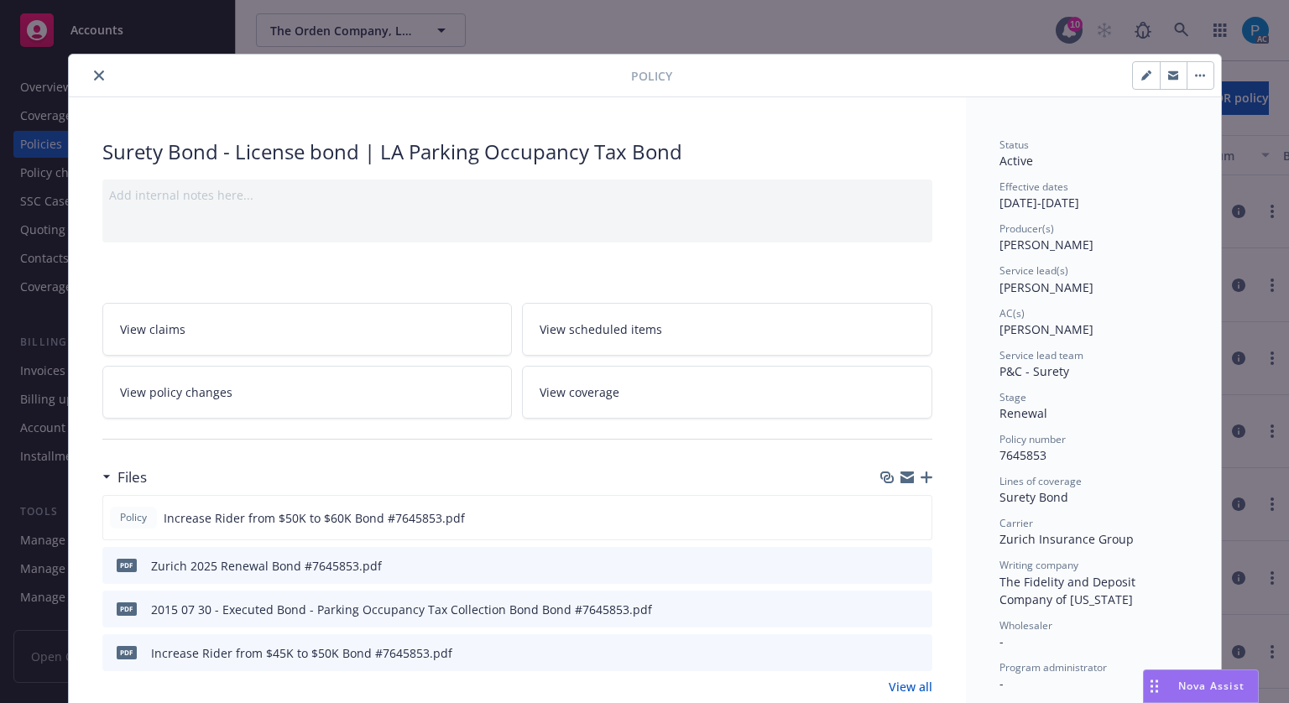
click at [94, 75] on icon "close" at bounding box center [99, 76] width 10 height 10
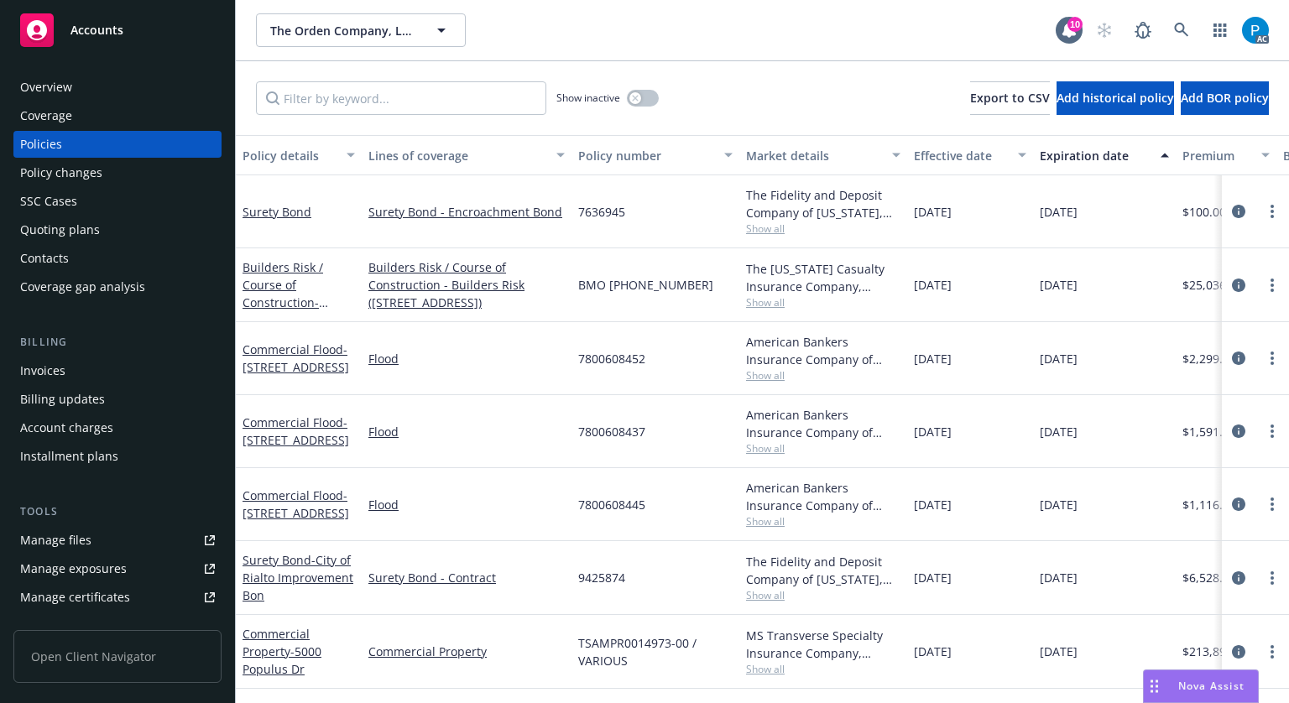
click at [84, 373] on div "Invoices" at bounding box center [117, 371] width 195 height 27
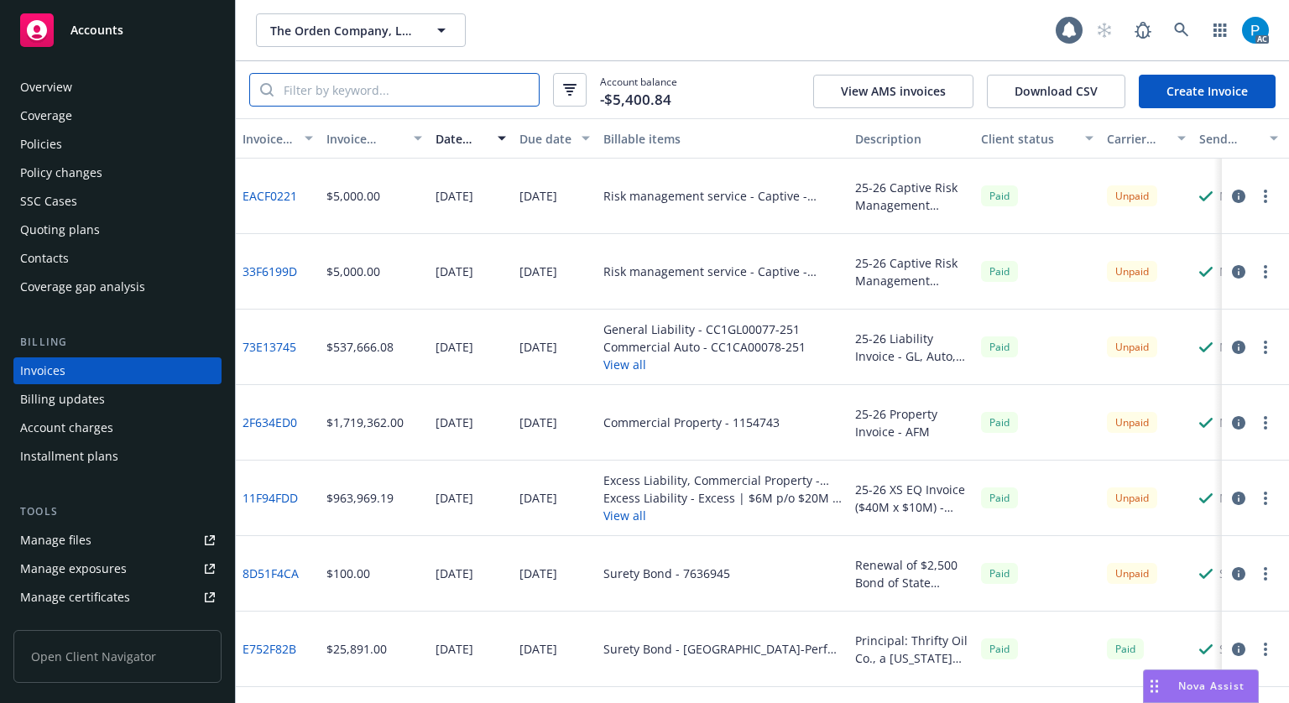
click at [356, 96] on input "search" at bounding box center [406, 90] width 265 height 32
paste input "764585315"
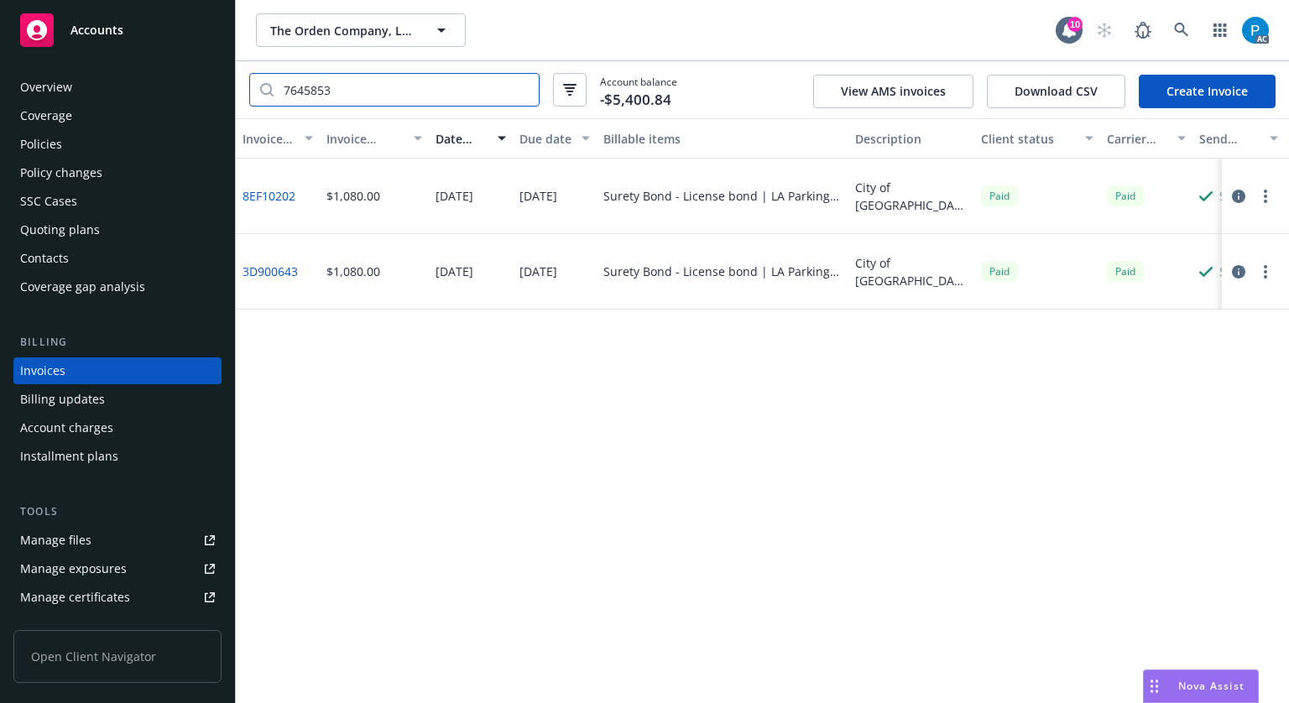
type input "7645853"
click at [153, 23] on div "Accounts" at bounding box center [117, 30] width 195 height 34
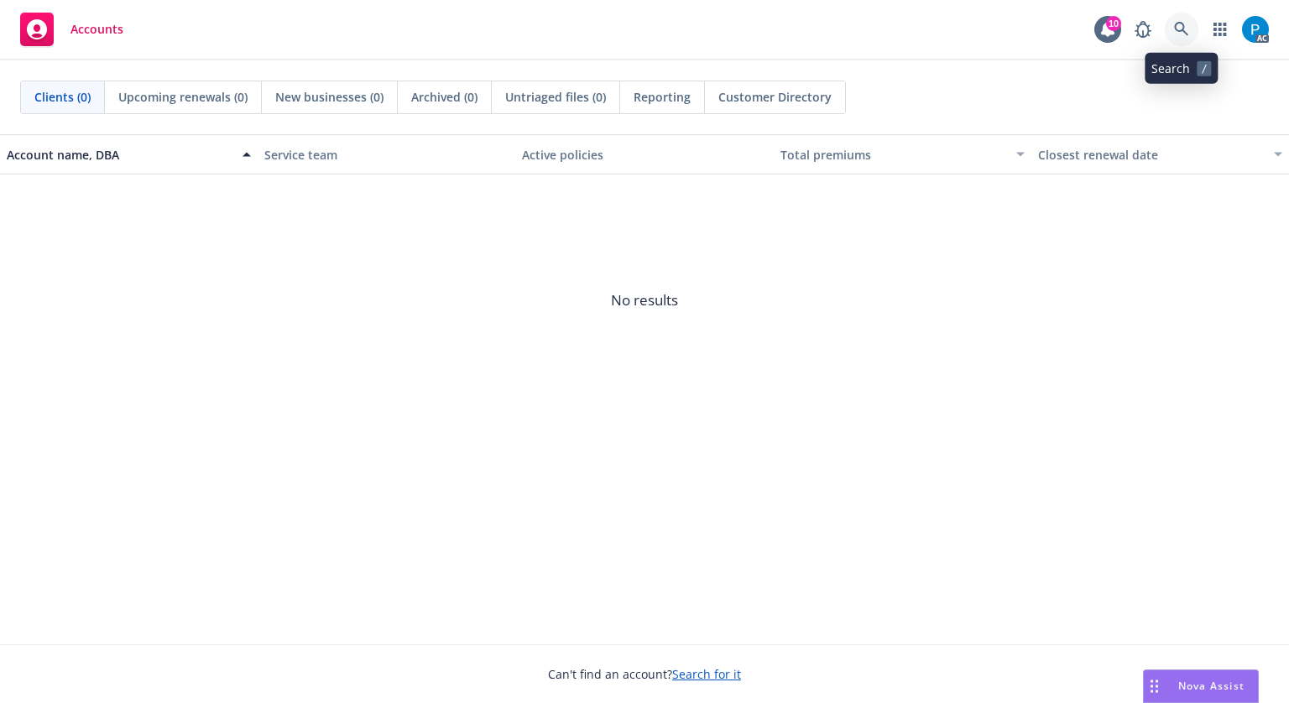
click at [1180, 23] on icon at bounding box center [1181, 29] width 14 height 14
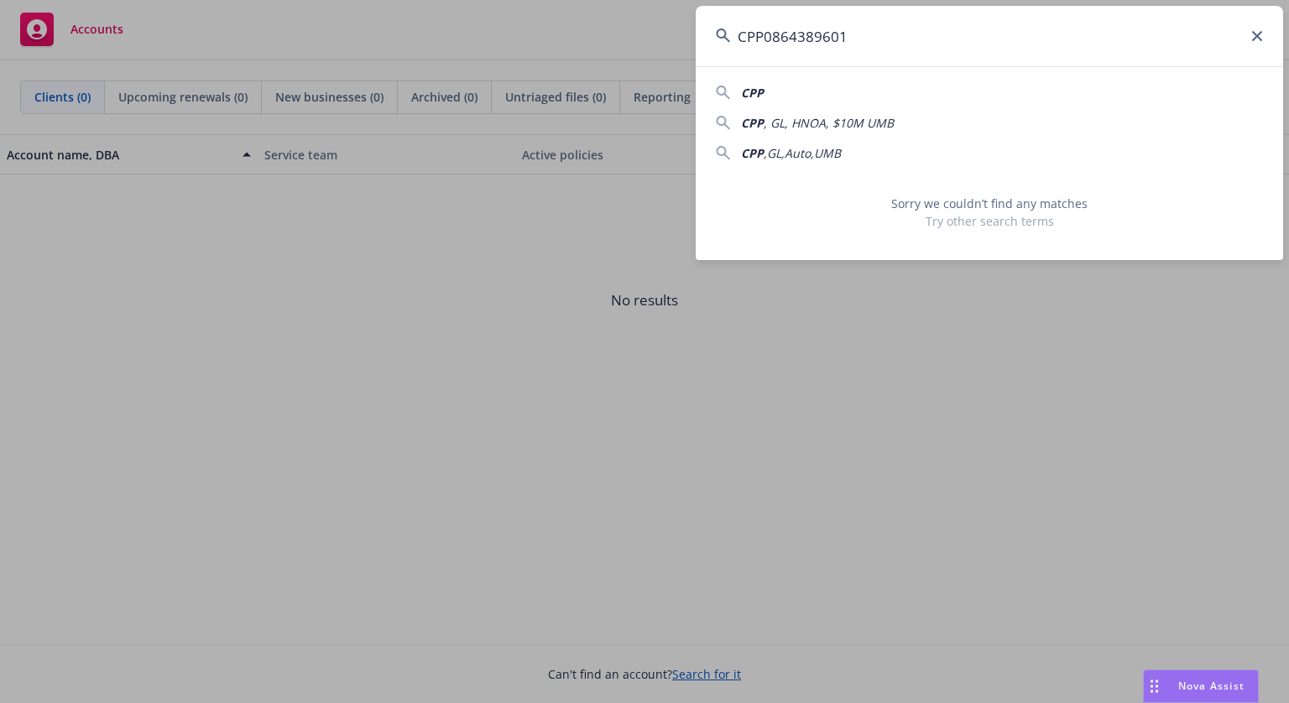
click at [774, 38] on input "CPP0864389601" at bounding box center [990, 36] width 588 height 60
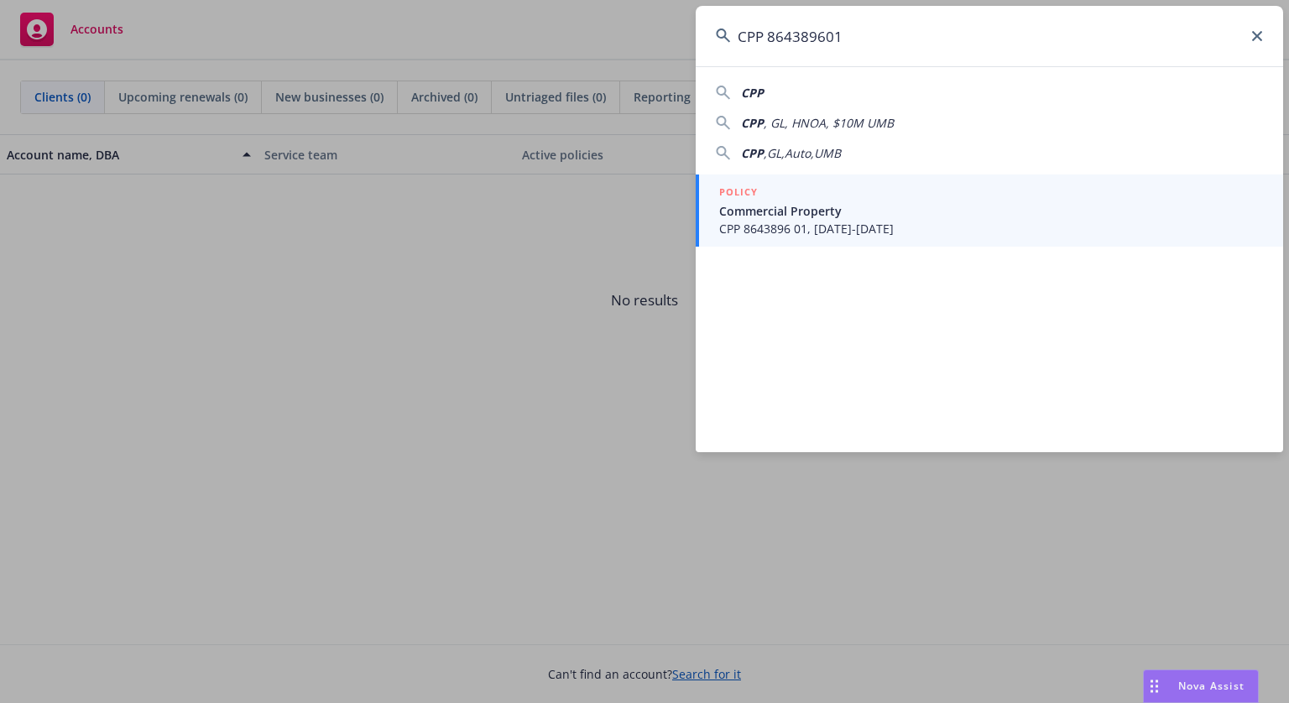
click at [827, 31] on input "CPP 864389601" at bounding box center [990, 36] width 588 height 60
type input "CPP 8643896 01"
click at [821, 198] on div "POLICY" at bounding box center [991, 193] width 544 height 18
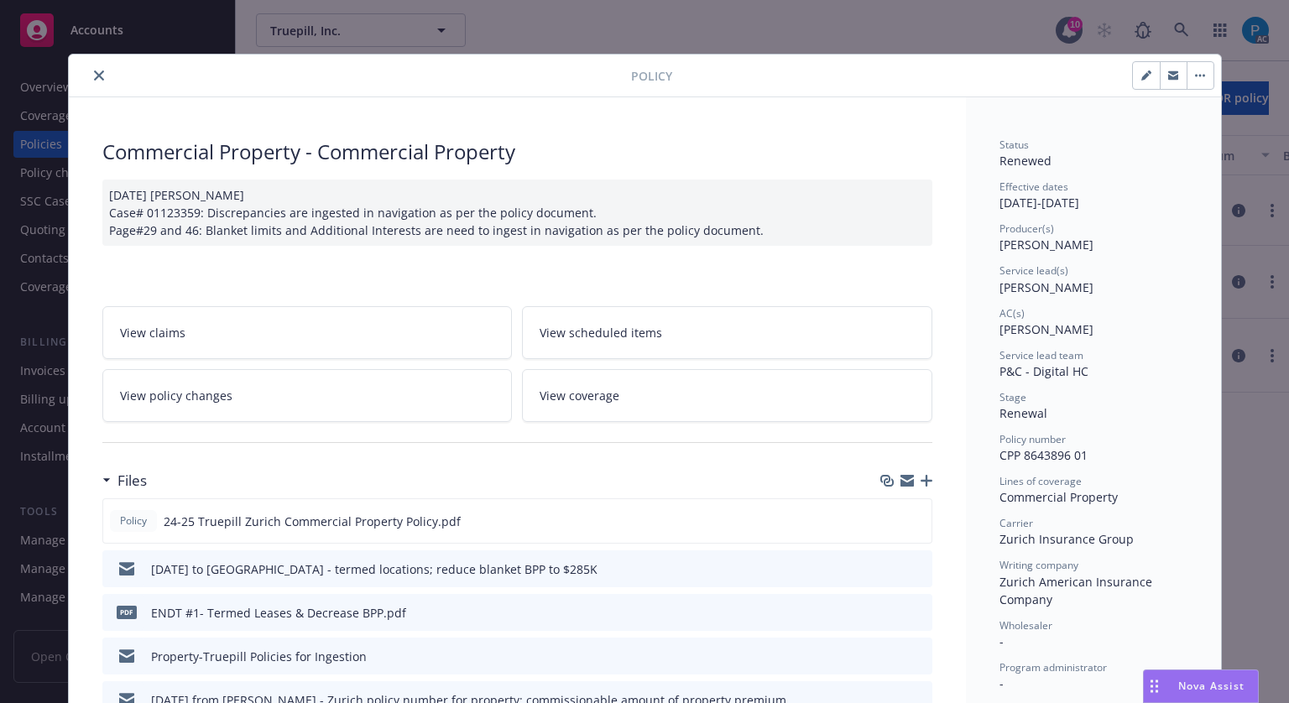
click at [94, 76] on icon "close" at bounding box center [99, 76] width 10 height 10
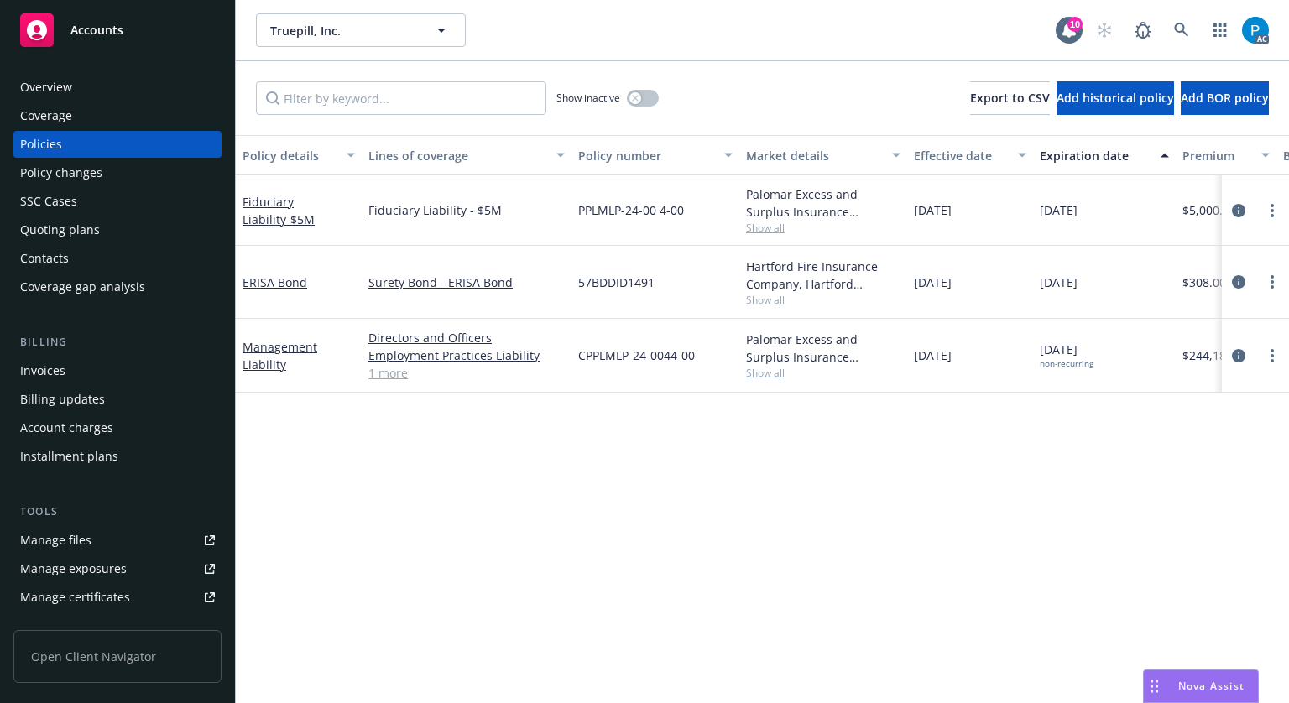
click at [66, 369] on div "Invoices" at bounding box center [117, 371] width 195 height 27
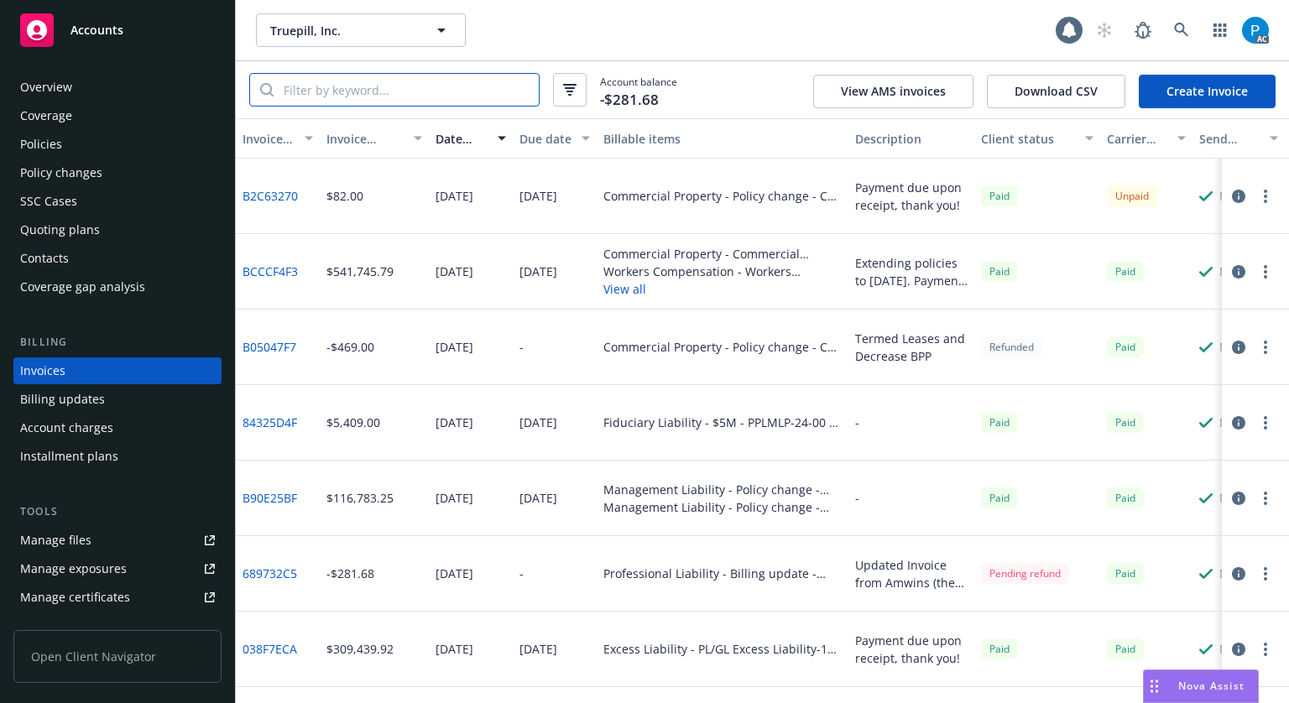
click at [374, 97] on input "search" at bounding box center [406, 90] width 265 height 32
paste input "CPP 8643896 01"
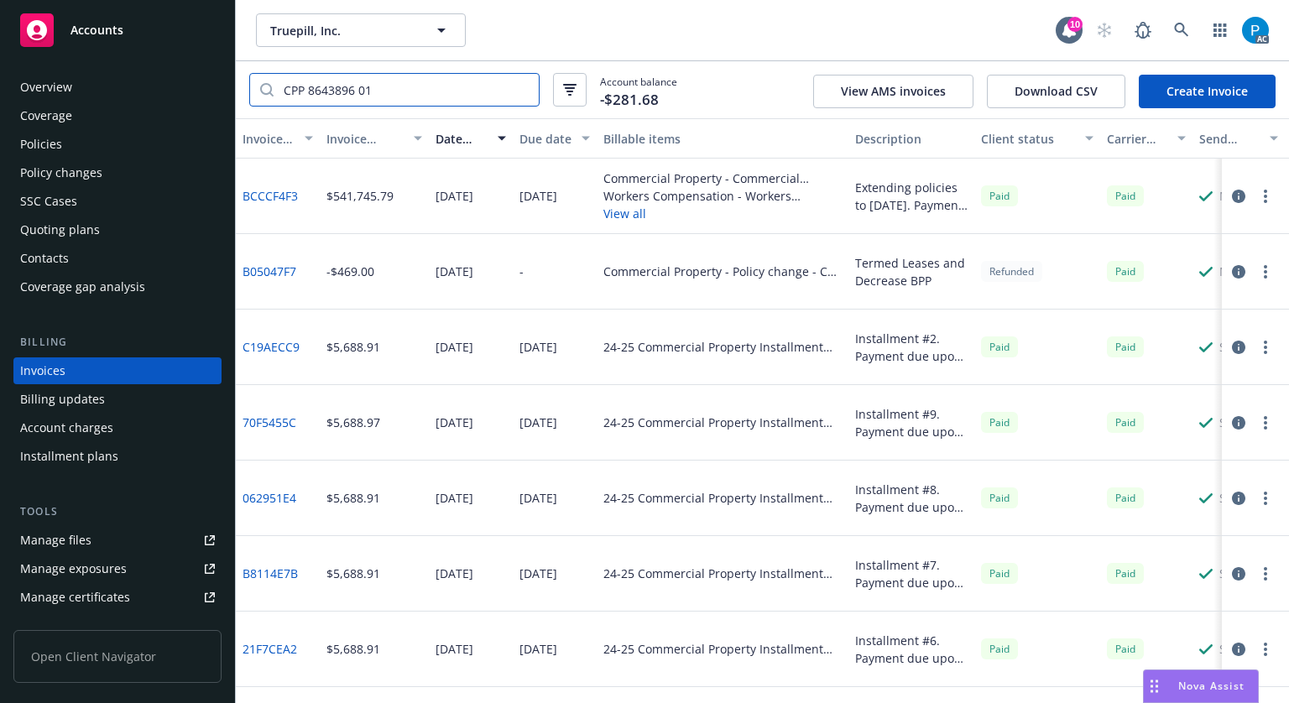
type input "CPP 8643896 01"
click at [519, 86] on input "CPP 8643896 01" at bounding box center [406, 90] width 265 height 32
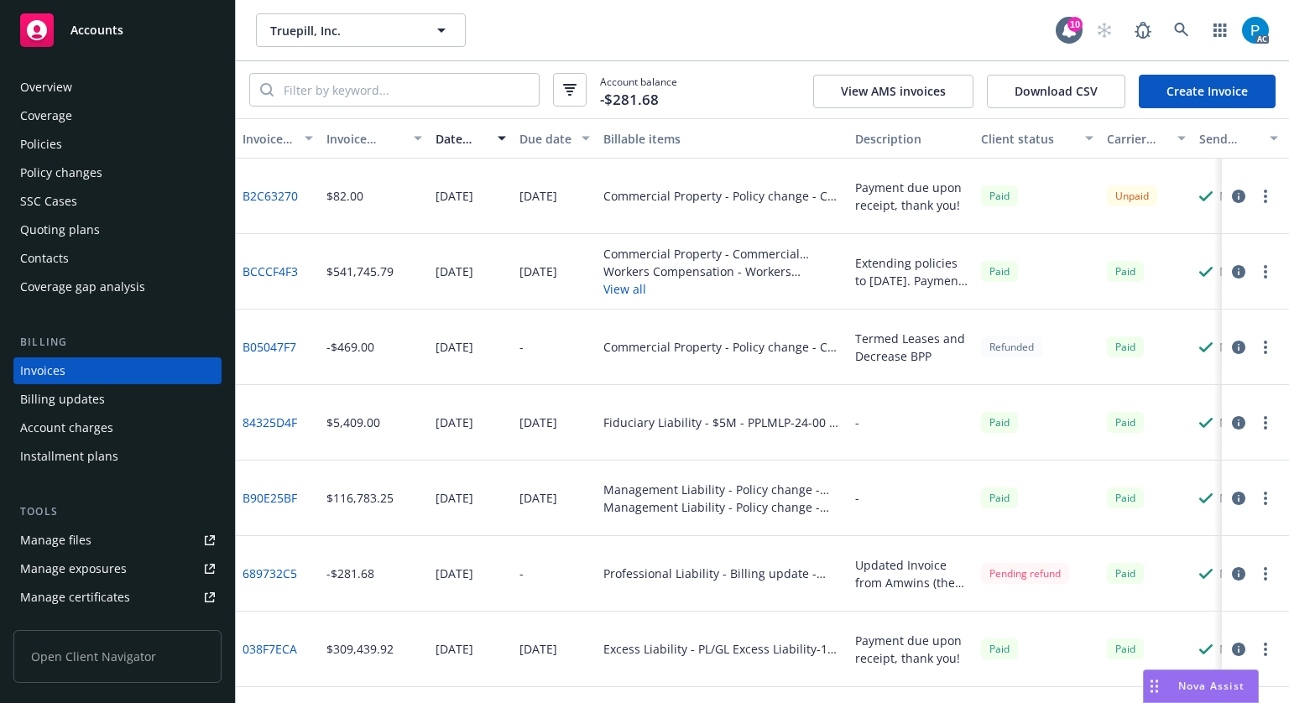
click at [1232, 196] on icon "button" at bounding box center [1238, 196] width 13 height 13
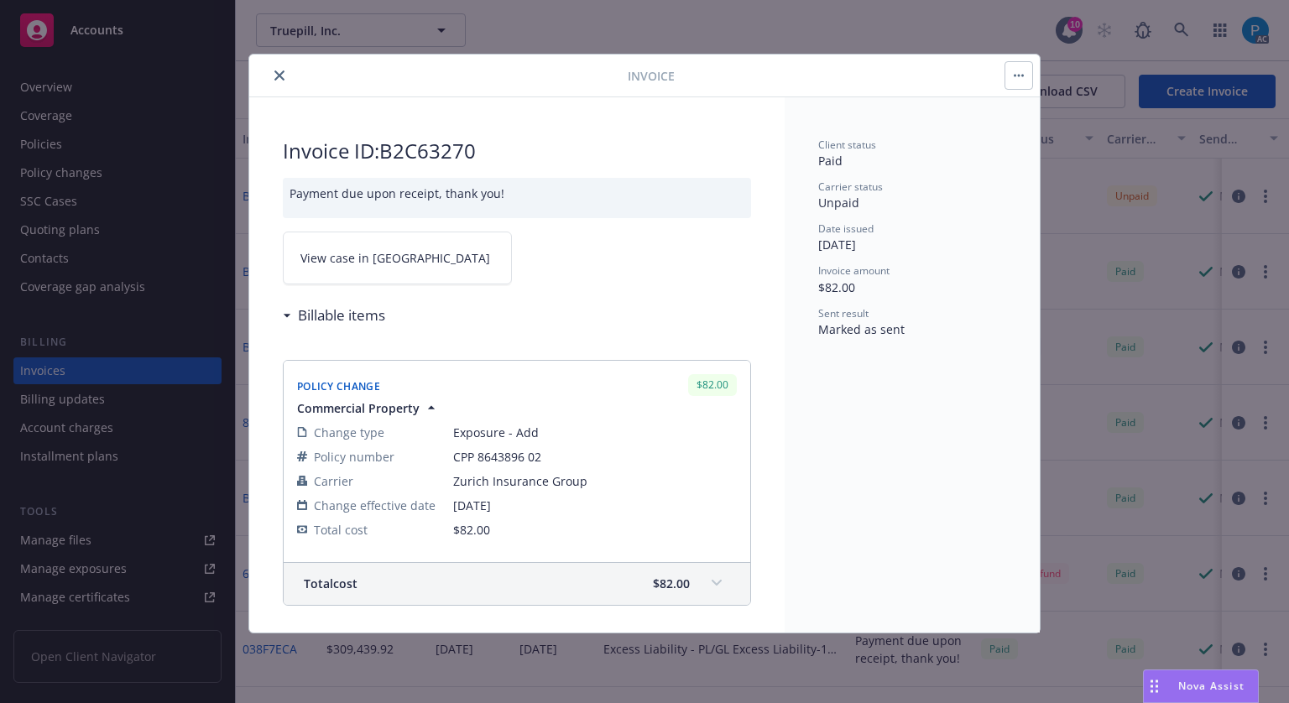
click at [379, 259] on span "View case in [GEOGRAPHIC_DATA]" at bounding box center [395, 258] width 190 height 18
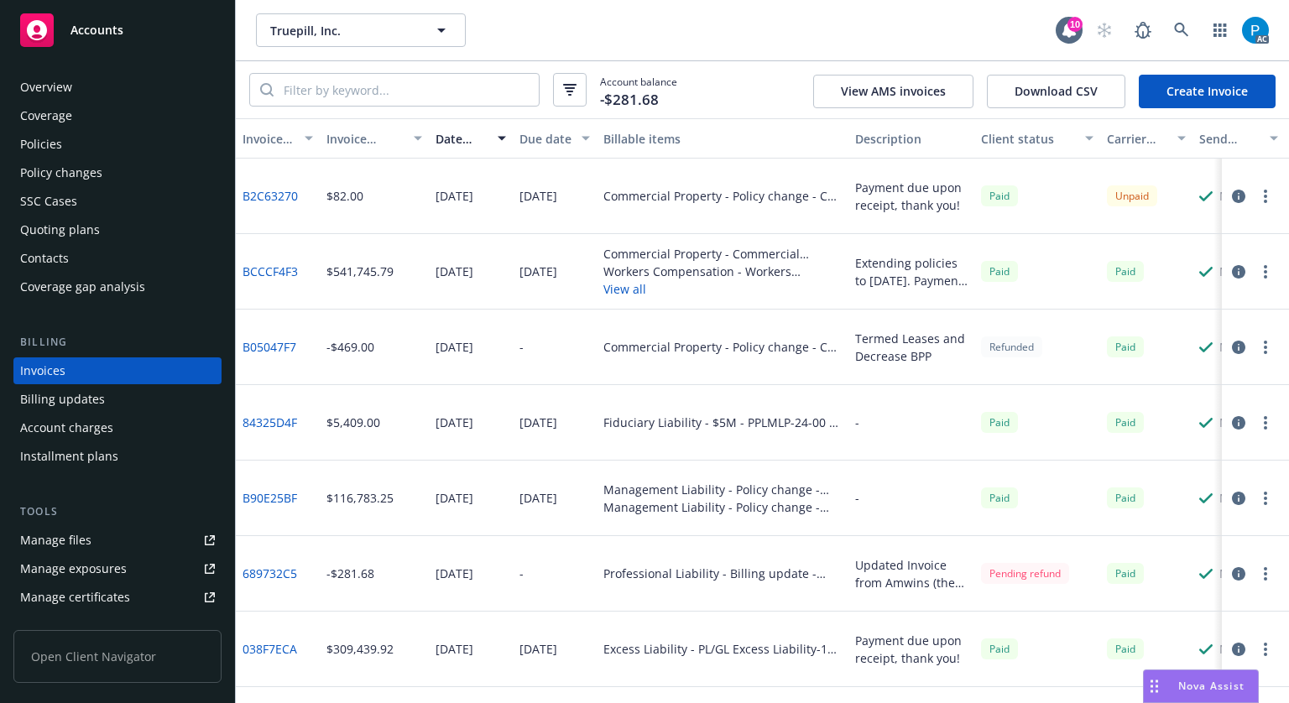
click at [93, 37] on span "Accounts" at bounding box center [97, 30] width 53 height 13
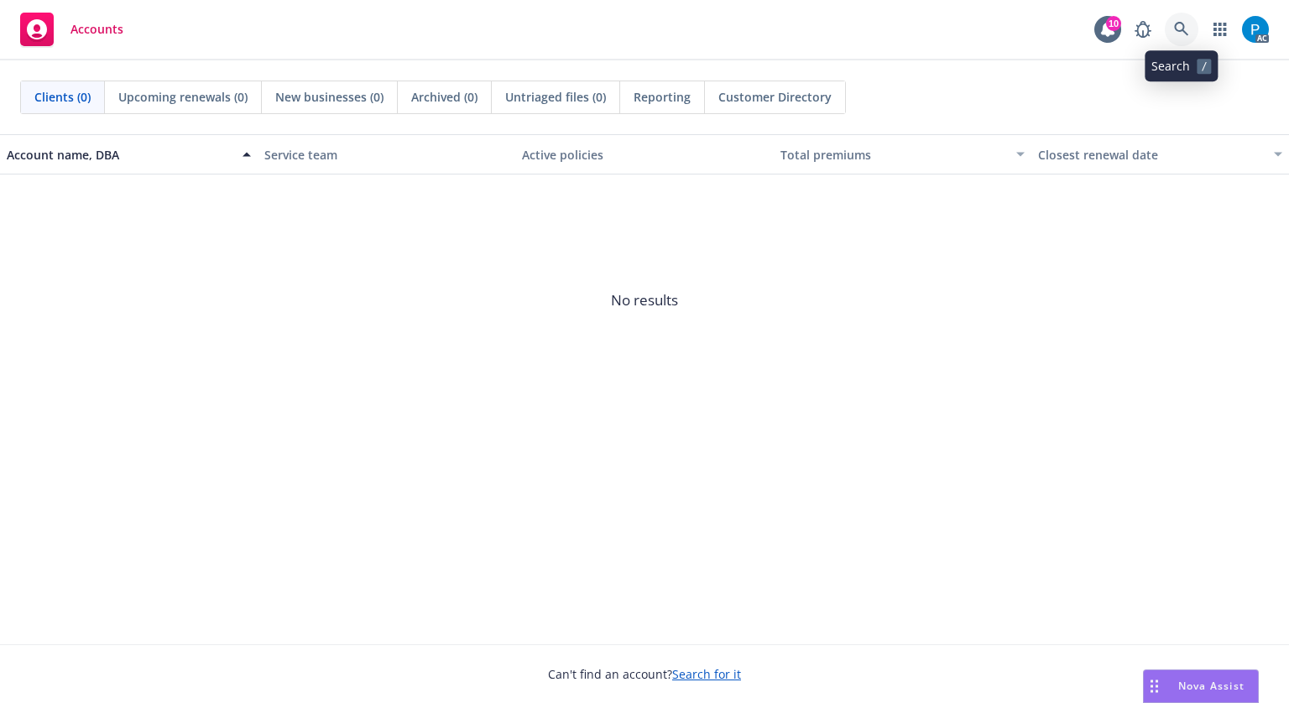
click at [1184, 23] on icon at bounding box center [1181, 29] width 15 height 15
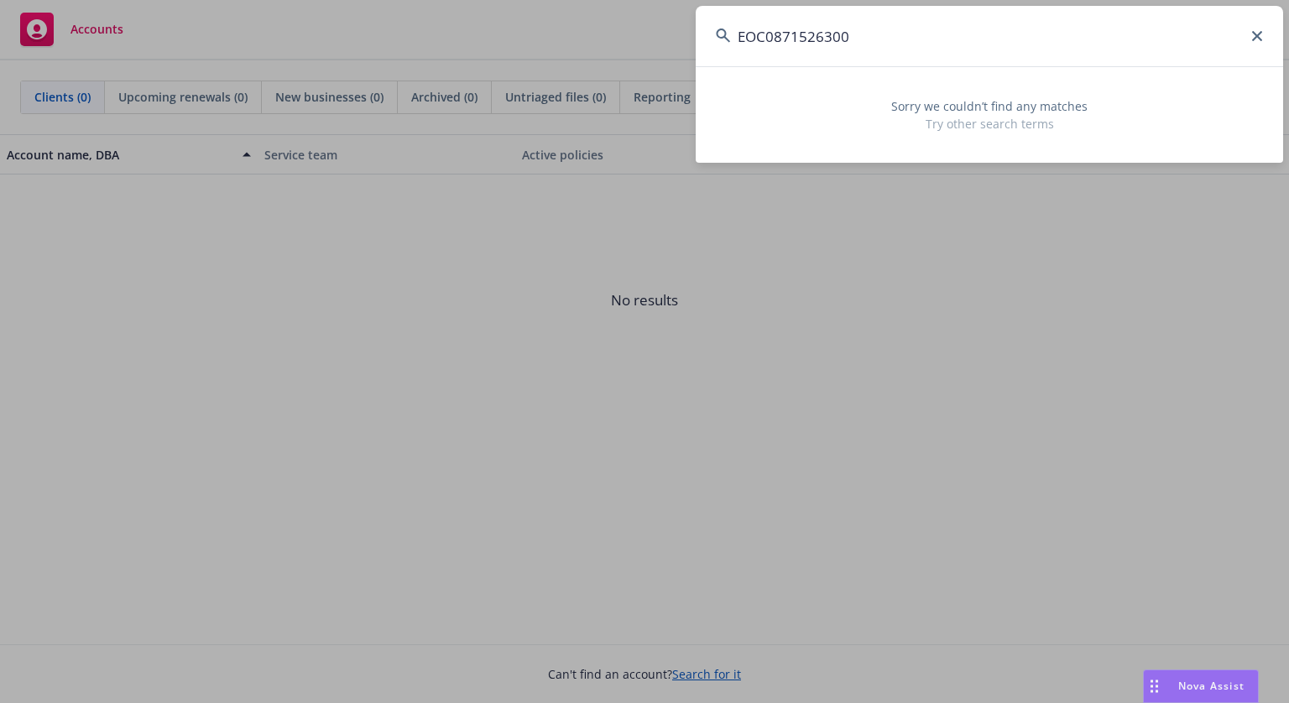
click at [773, 33] on input "EOC0871526300" at bounding box center [990, 36] width 588 height 60
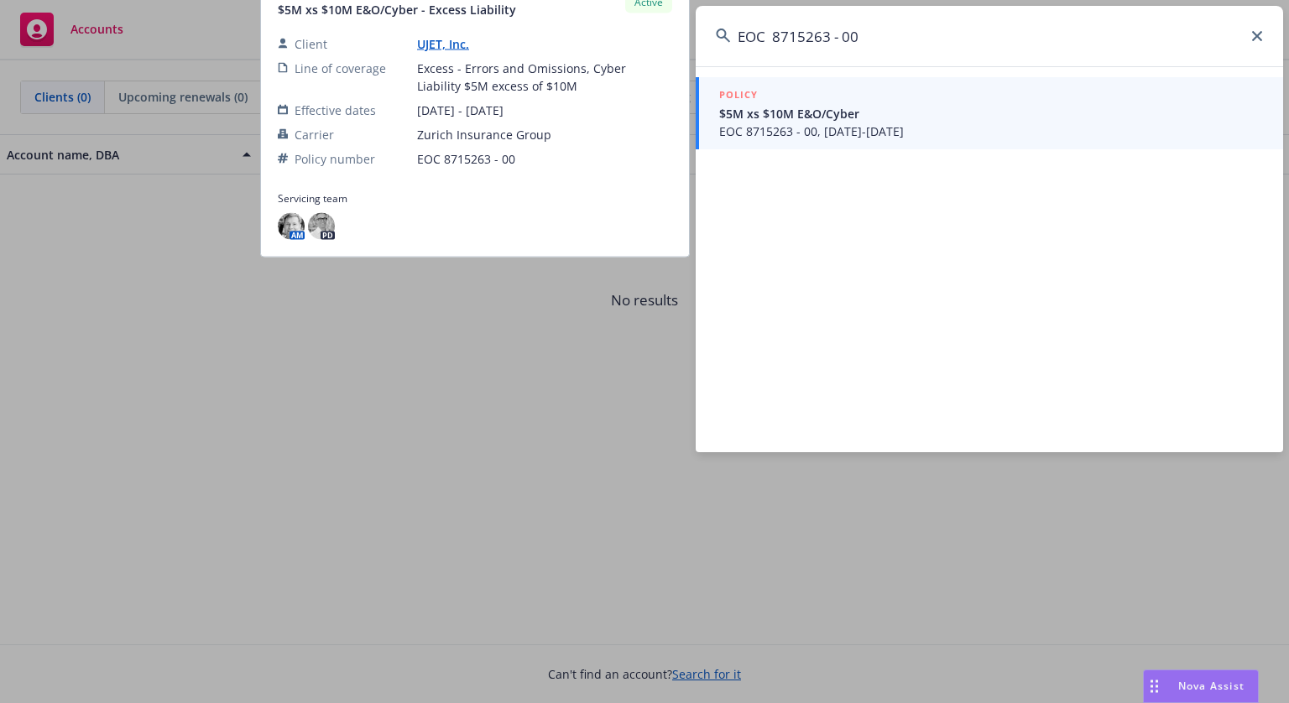
type input "EOC 8715263 - 00"
click at [846, 113] on span "$5M xs $10M E&O/Cyber" at bounding box center [991, 114] width 544 height 18
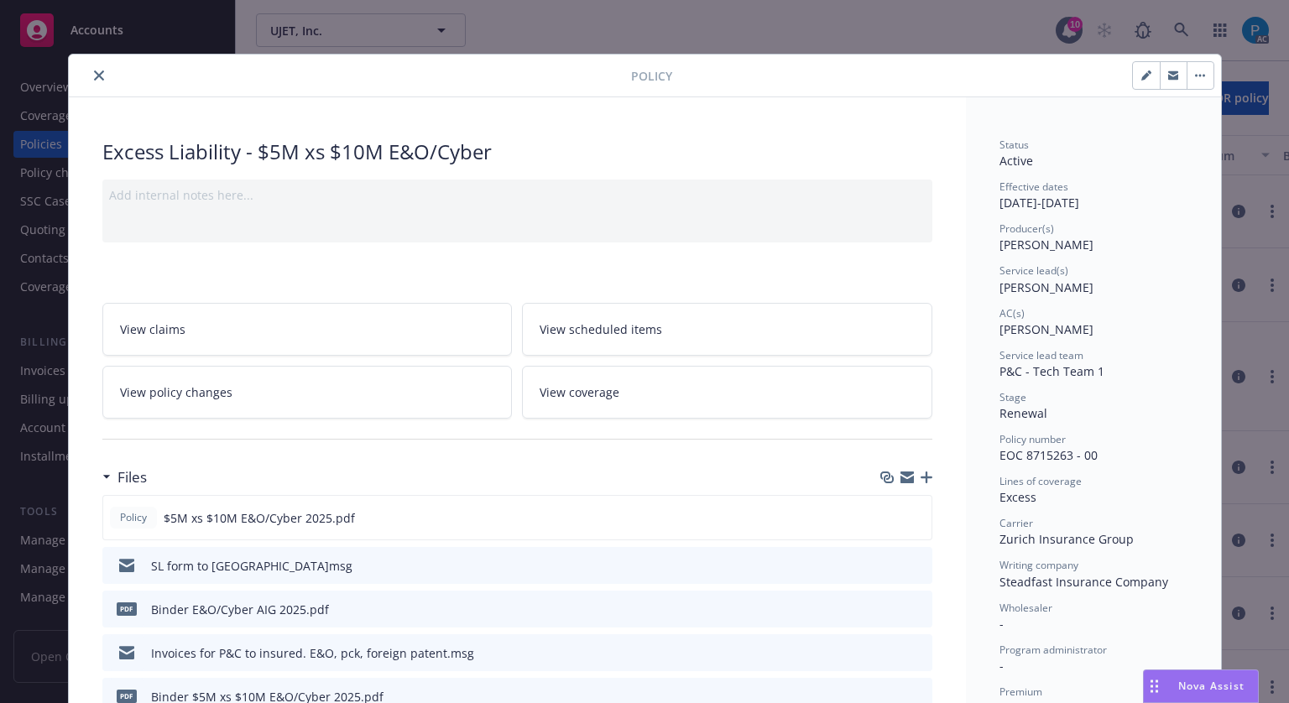
click at [90, 81] on button "close" at bounding box center [99, 75] width 20 height 20
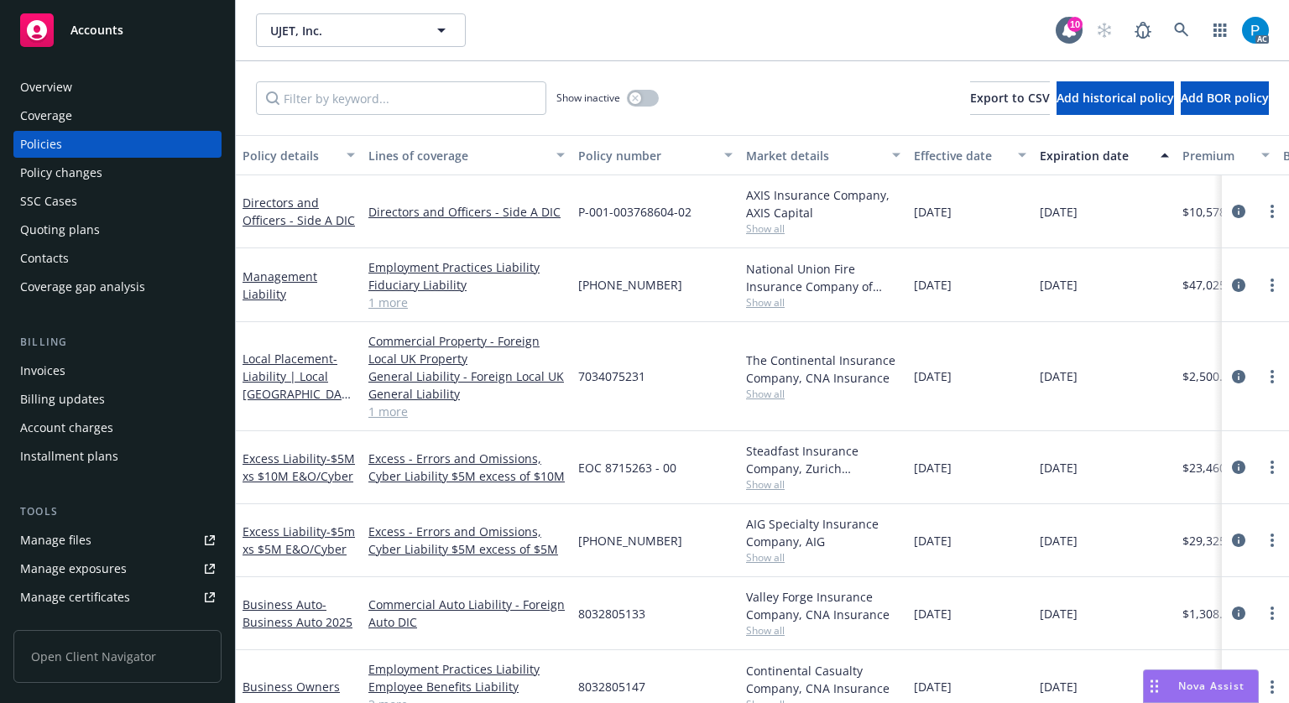
click at [60, 368] on div "Invoices" at bounding box center [42, 371] width 45 height 27
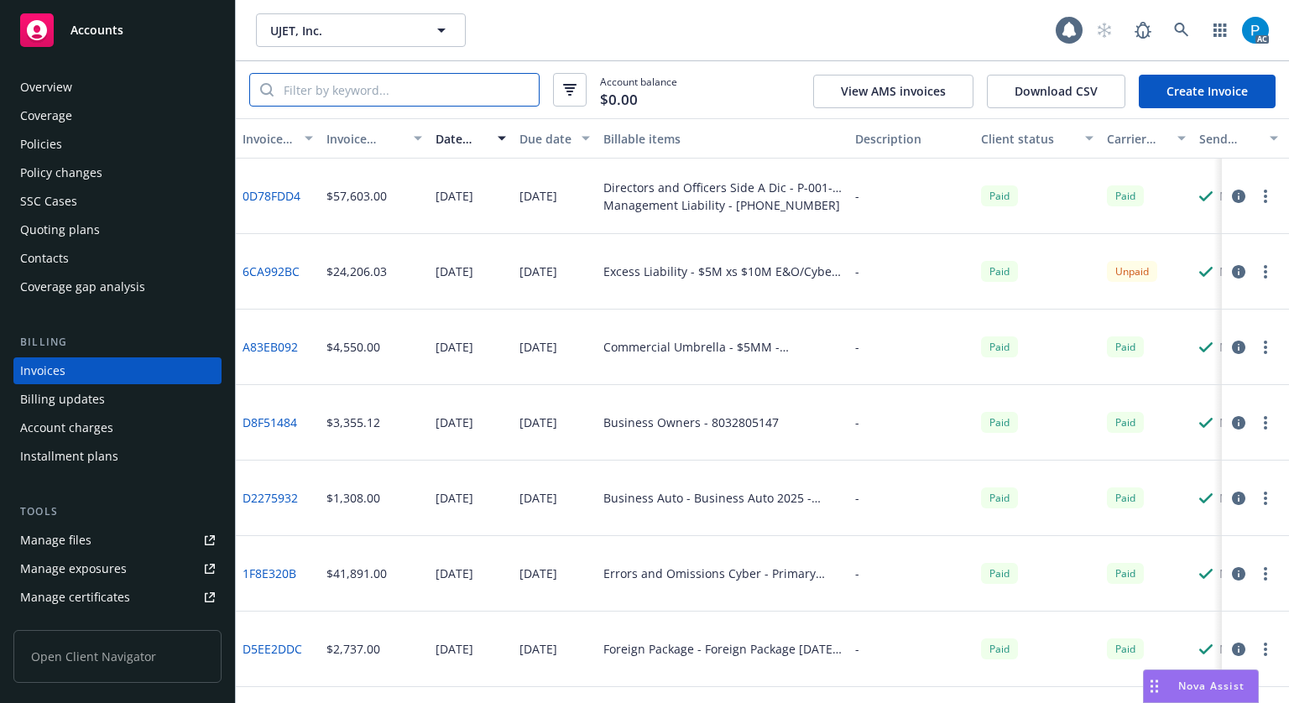
click at [419, 90] on input "search" at bounding box center [406, 90] width 265 height 32
paste input "EOC0871526300"
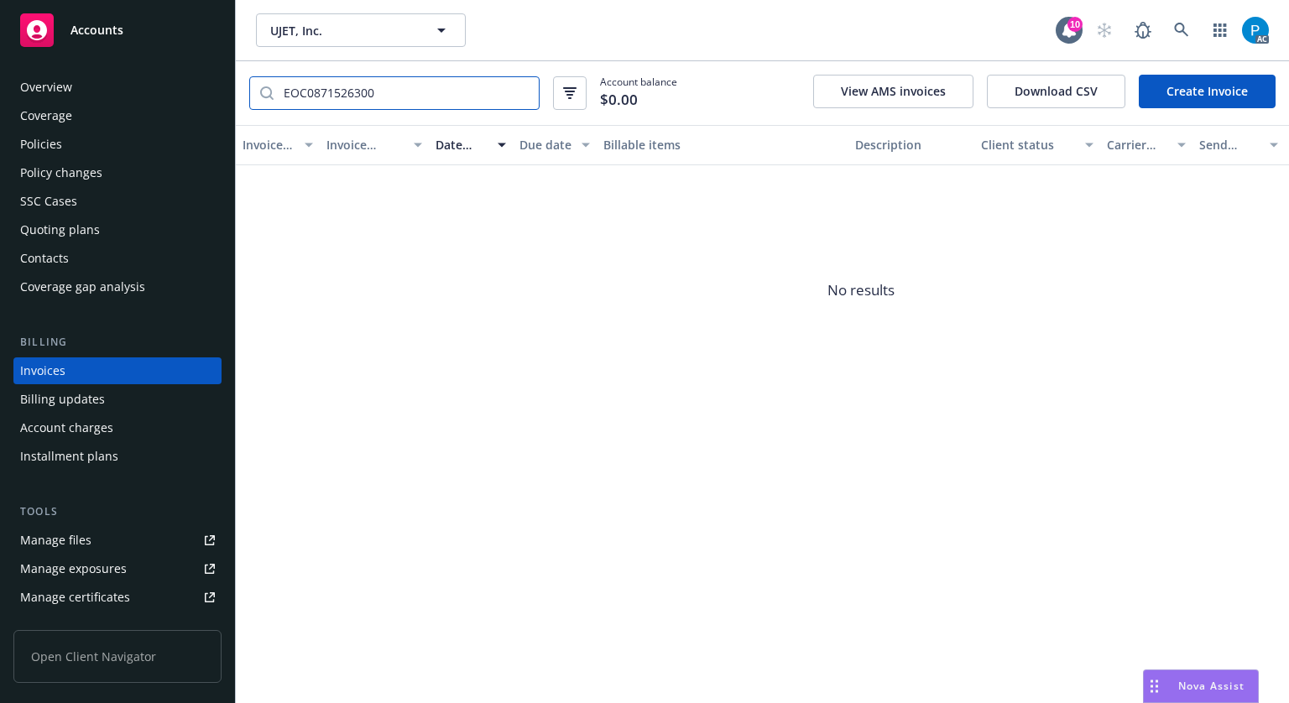
type input "EOC0871526300"
click at [181, 34] on div "Accounts" at bounding box center [117, 30] width 195 height 34
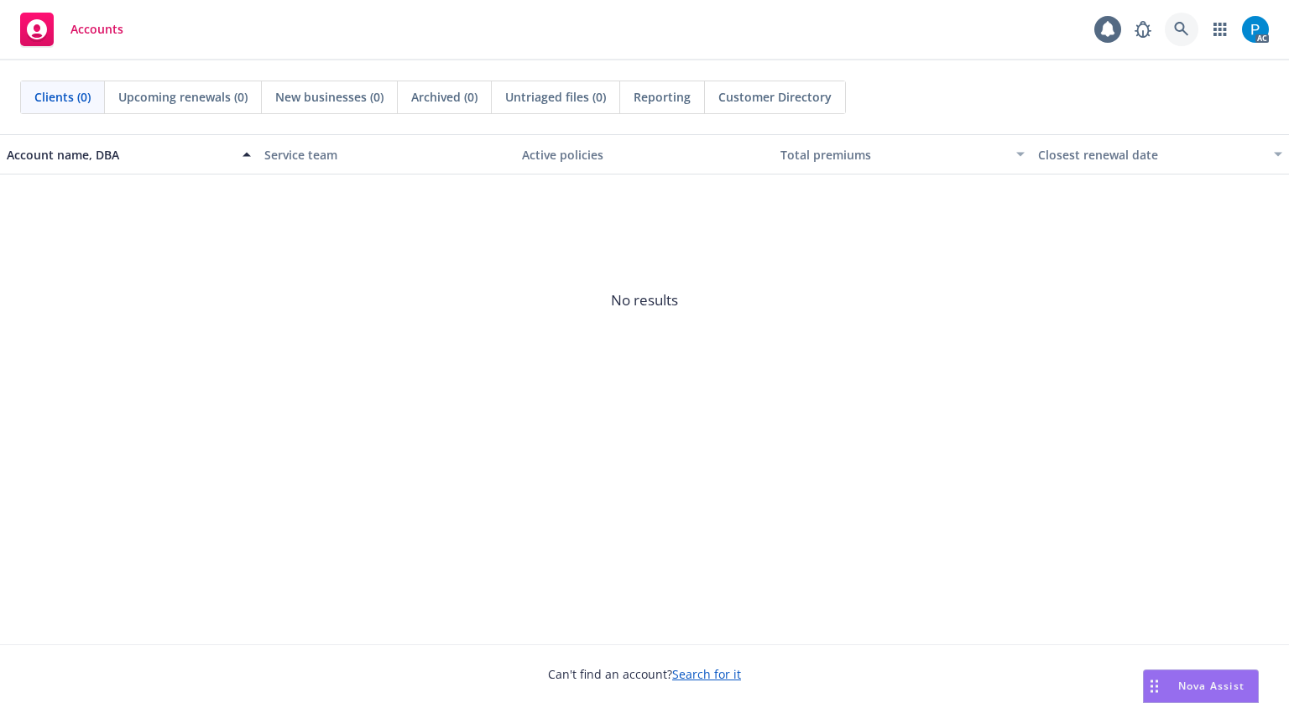
click at [1173, 28] on link at bounding box center [1182, 30] width 34 height 34
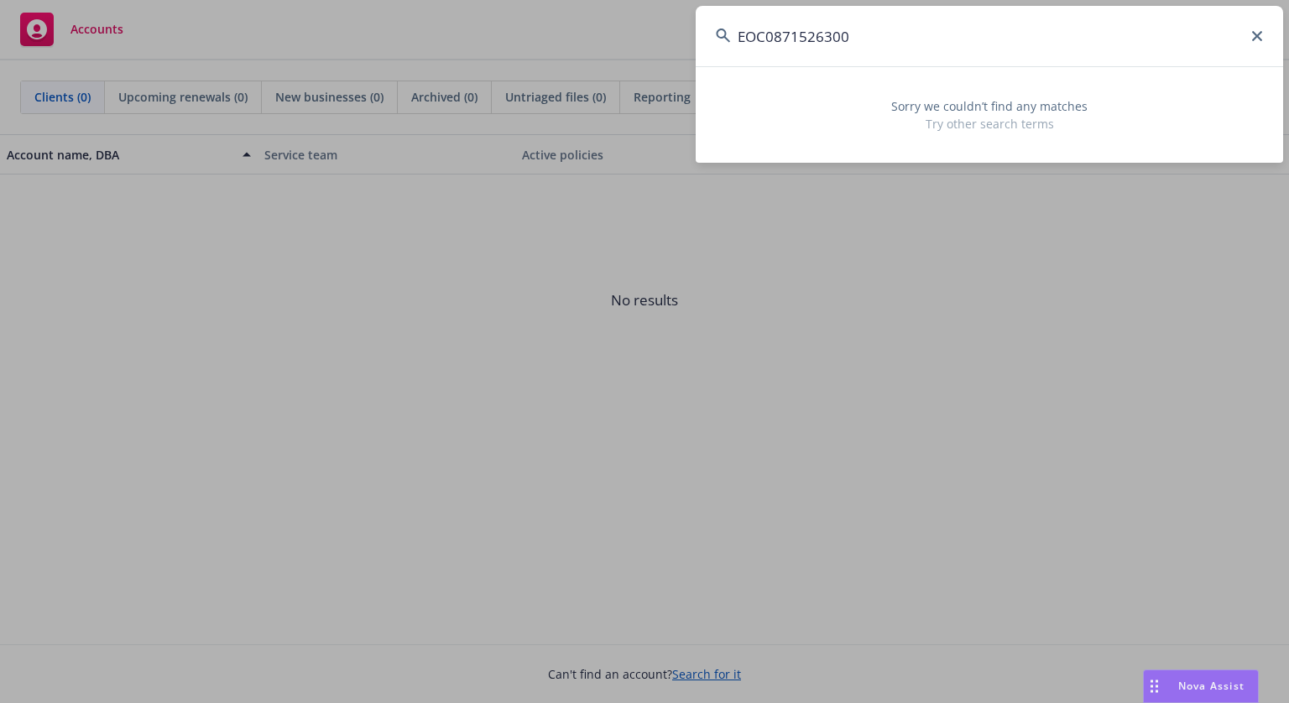
click at [771, 29] on input "EOC0871526300" at bounding box center [990, 36] width 588 height 60
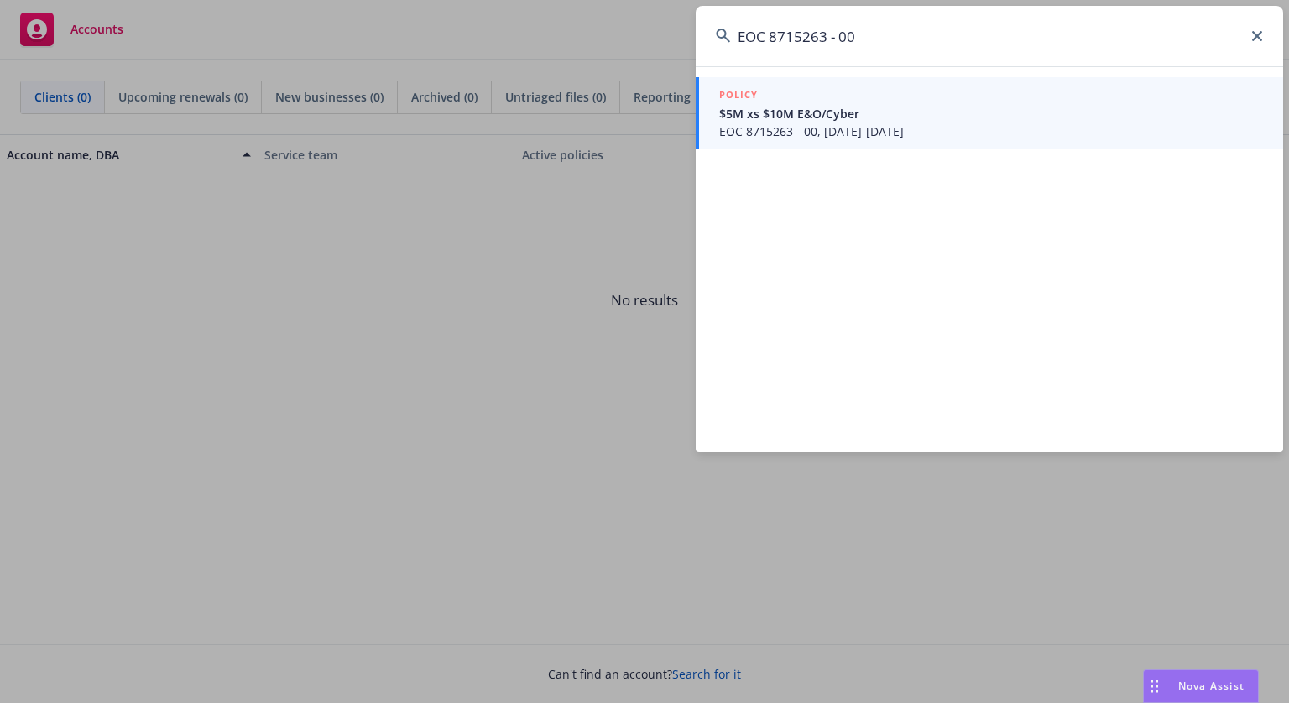
type input "EOC 8715263 - 00"
click at [819, 121] on span "$5M xs $10M E&O/Cyber" at bounding box center [991, 114] width 544 height 18
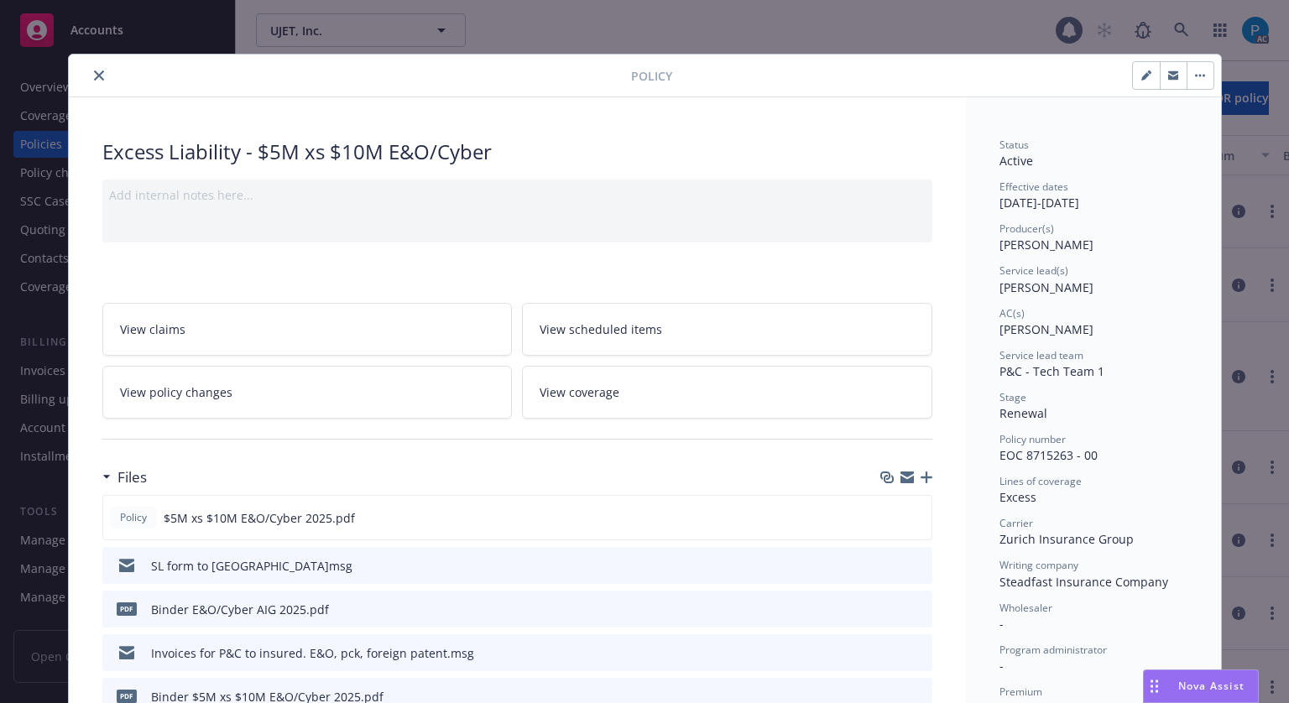
scroll to position [50, 0]
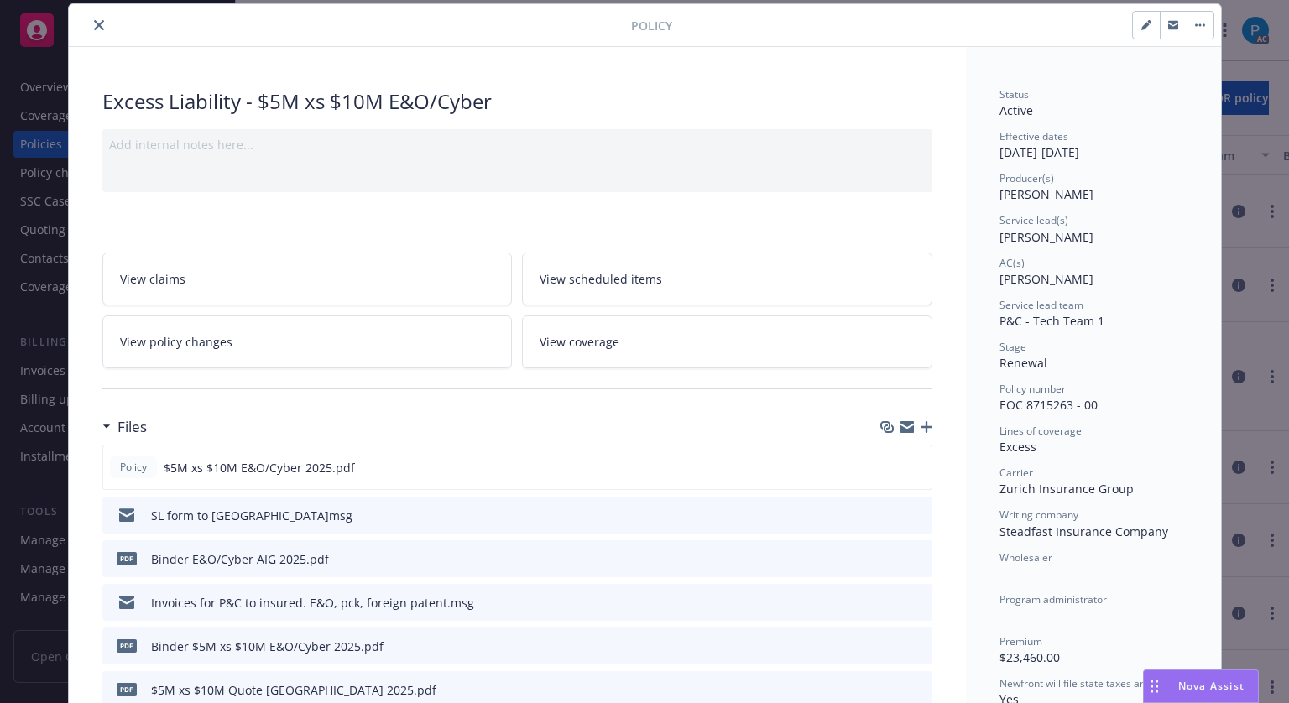
click at [89, 29] on button "close" at bounding box center [99, 25] width 20 height 20
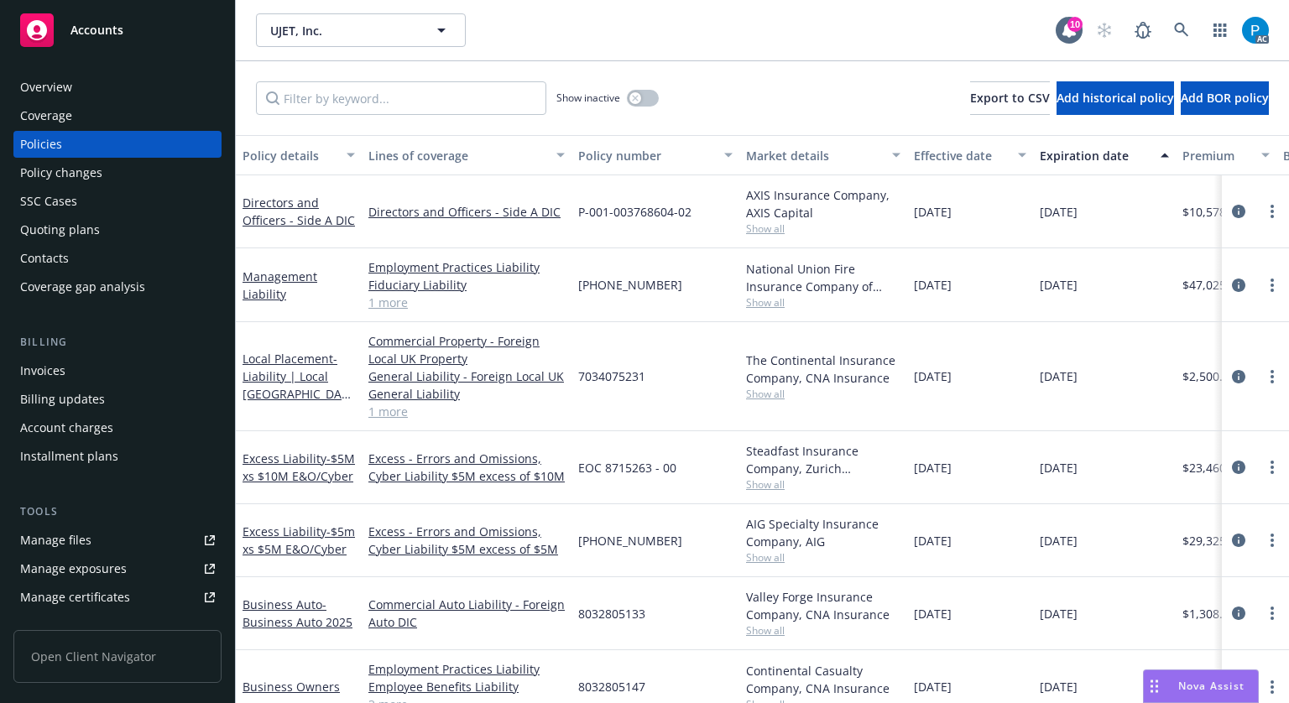
click at [60, 374] on div "Invoices" at bounding box center [42, 371] width 45 height 27
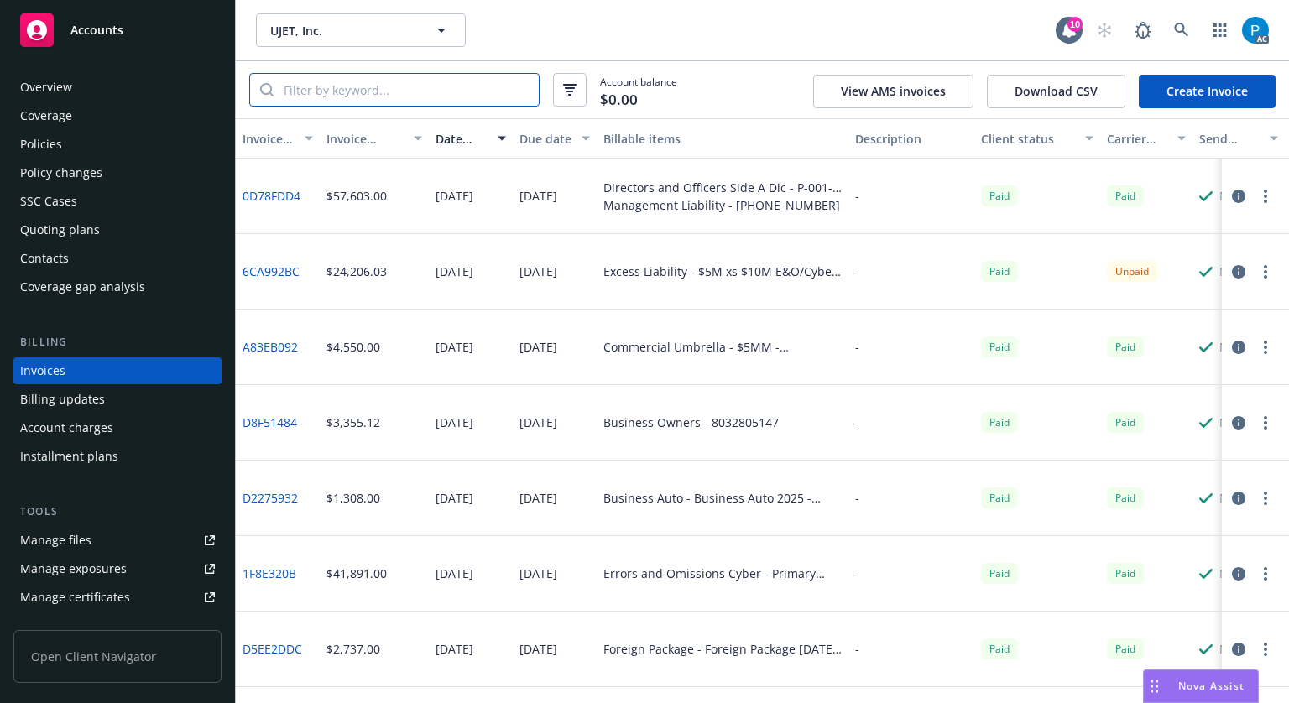
click at [349, 95] on input "search" at bounding box center [406, 90] width 265 height 32
paste input "EOC 8715263 - 00"
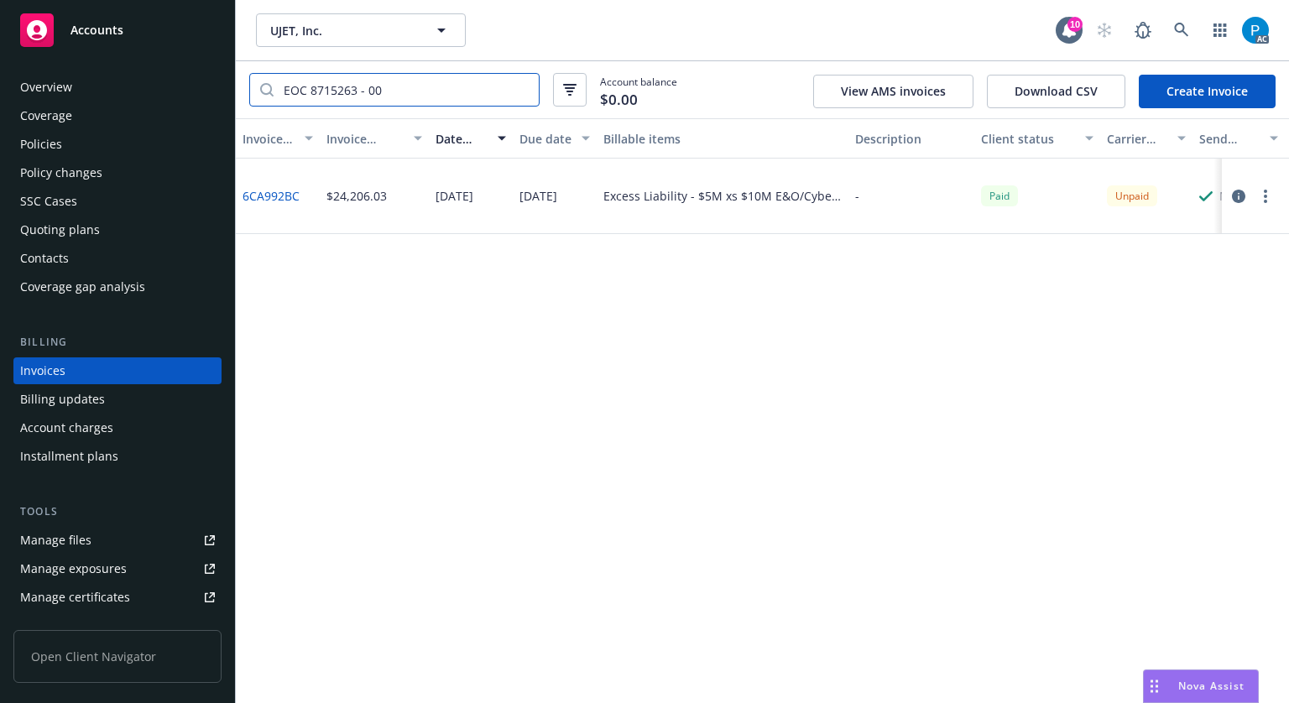
type input "EOC 8715263 - 00"
click at [1237, 196] on icon "button" at bounding box center [1238, 196] width 13 height 13
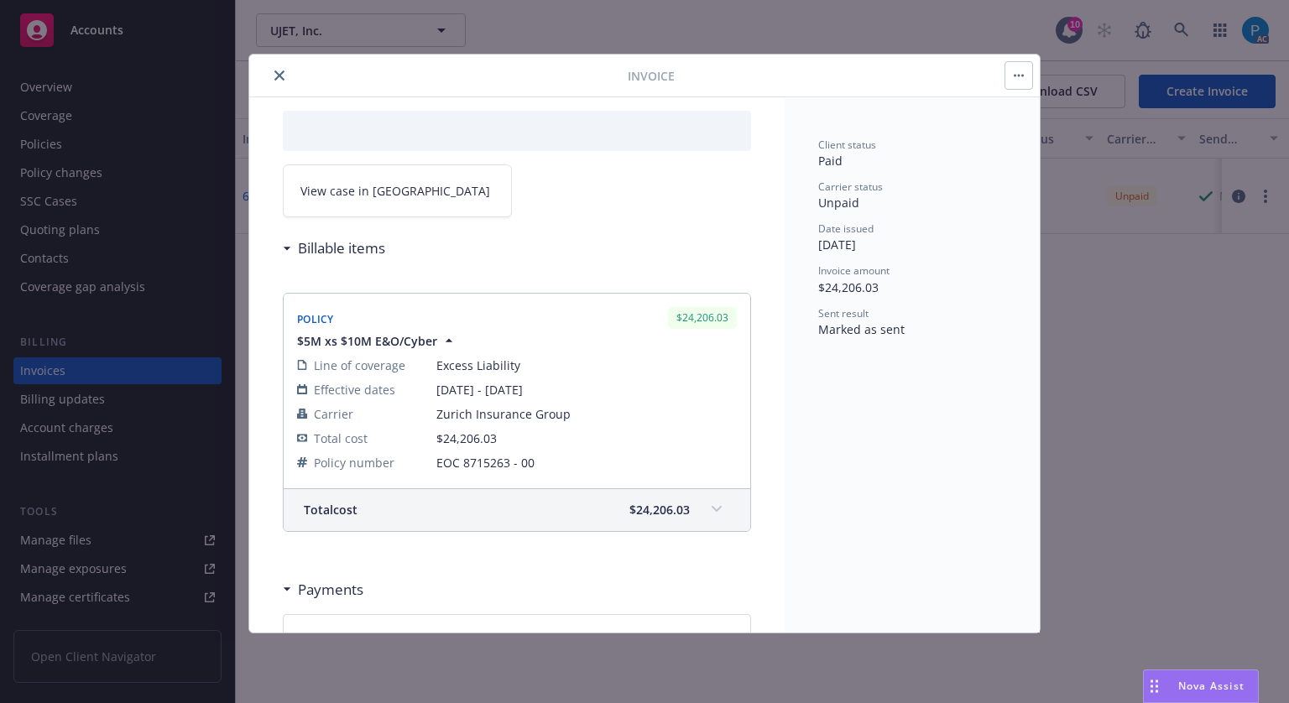
scroll to position [168, 0]
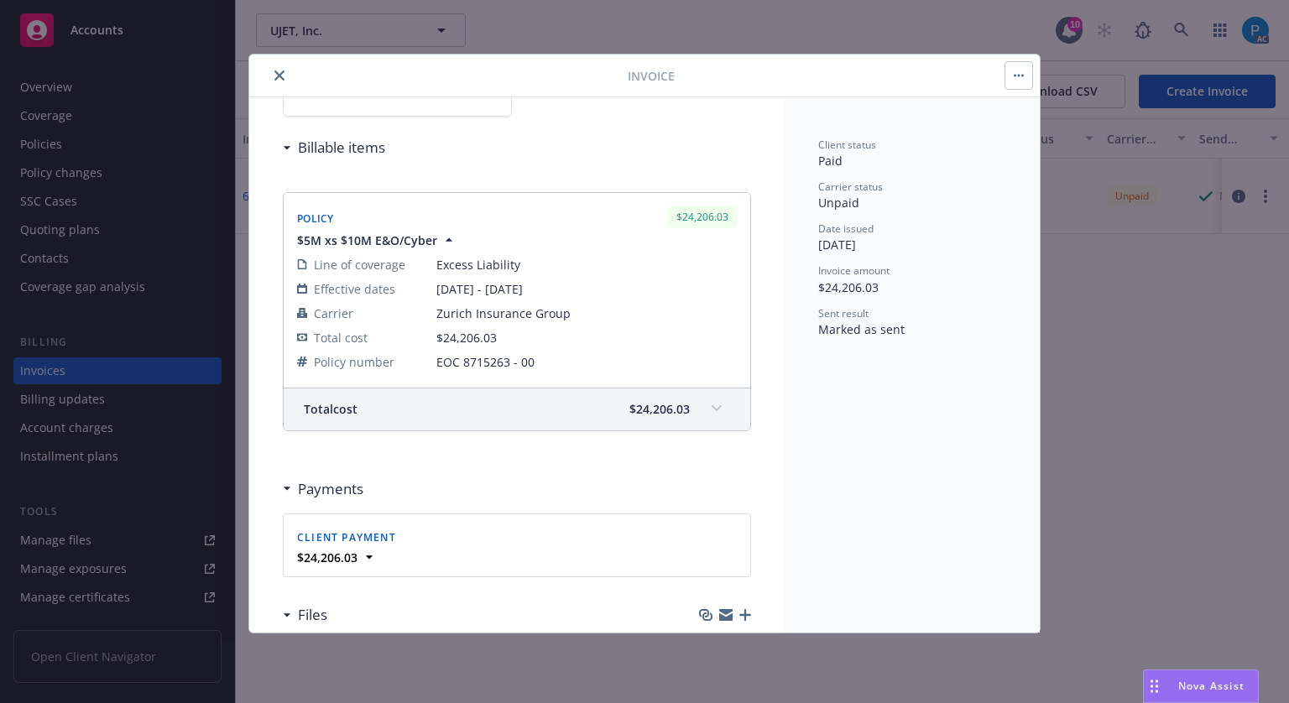
click at [661, 406] on span "$24,206.03" at bounding box center [659, 409] width 60 height 18
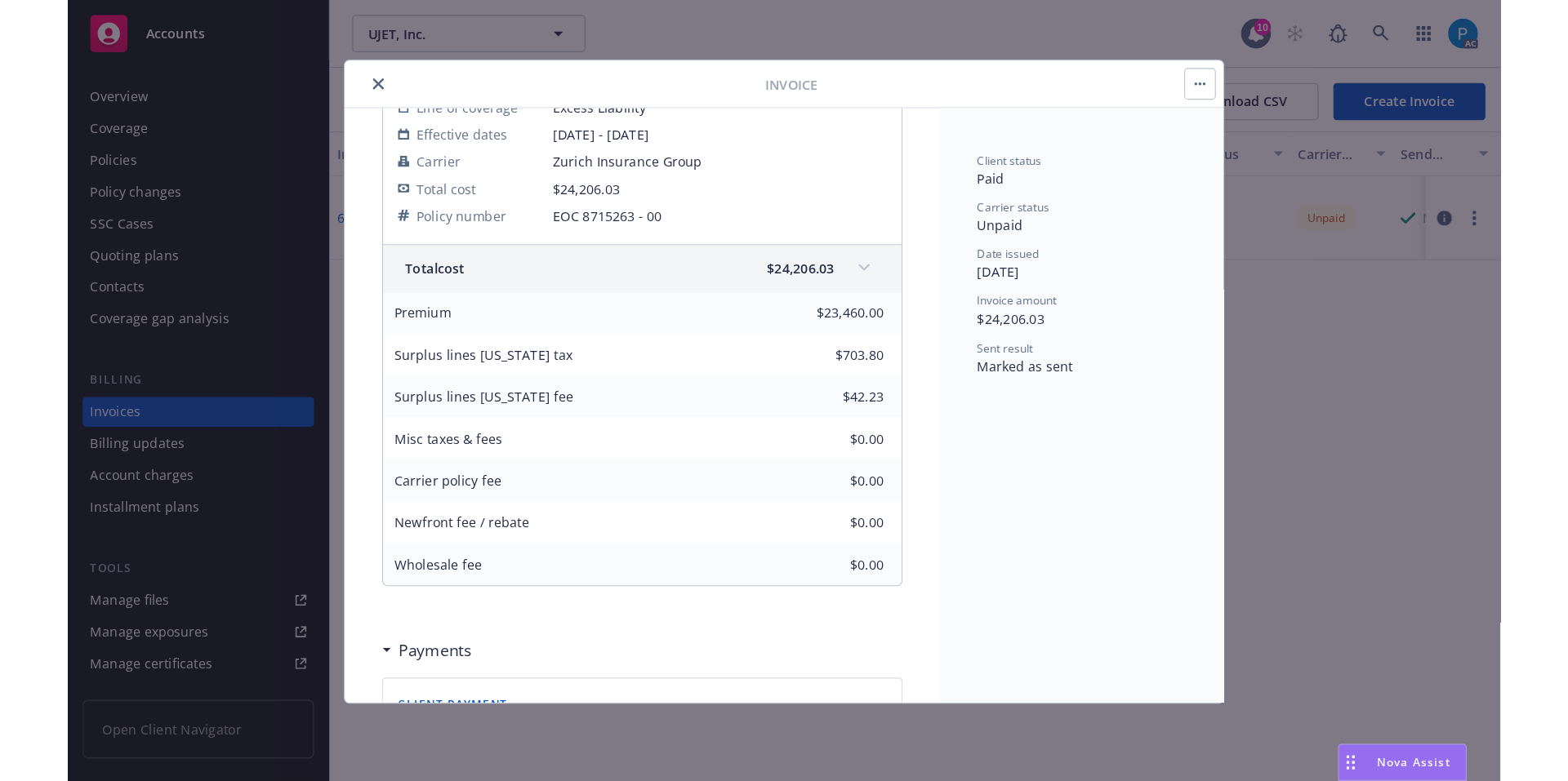
scroll to position [0, 0]
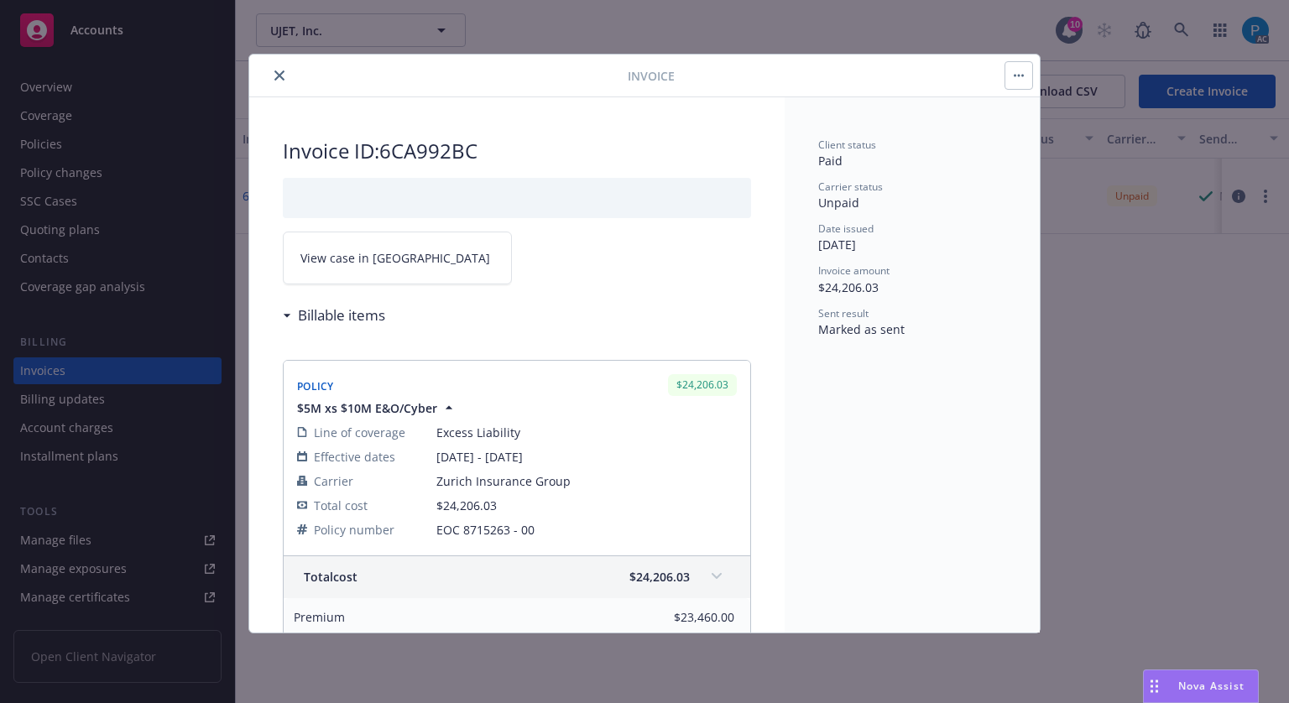
click at [400, 250] on link "View case in [GEOGRAPHIC_DATA]" at bounding box center [397, 258] width 229 height 53
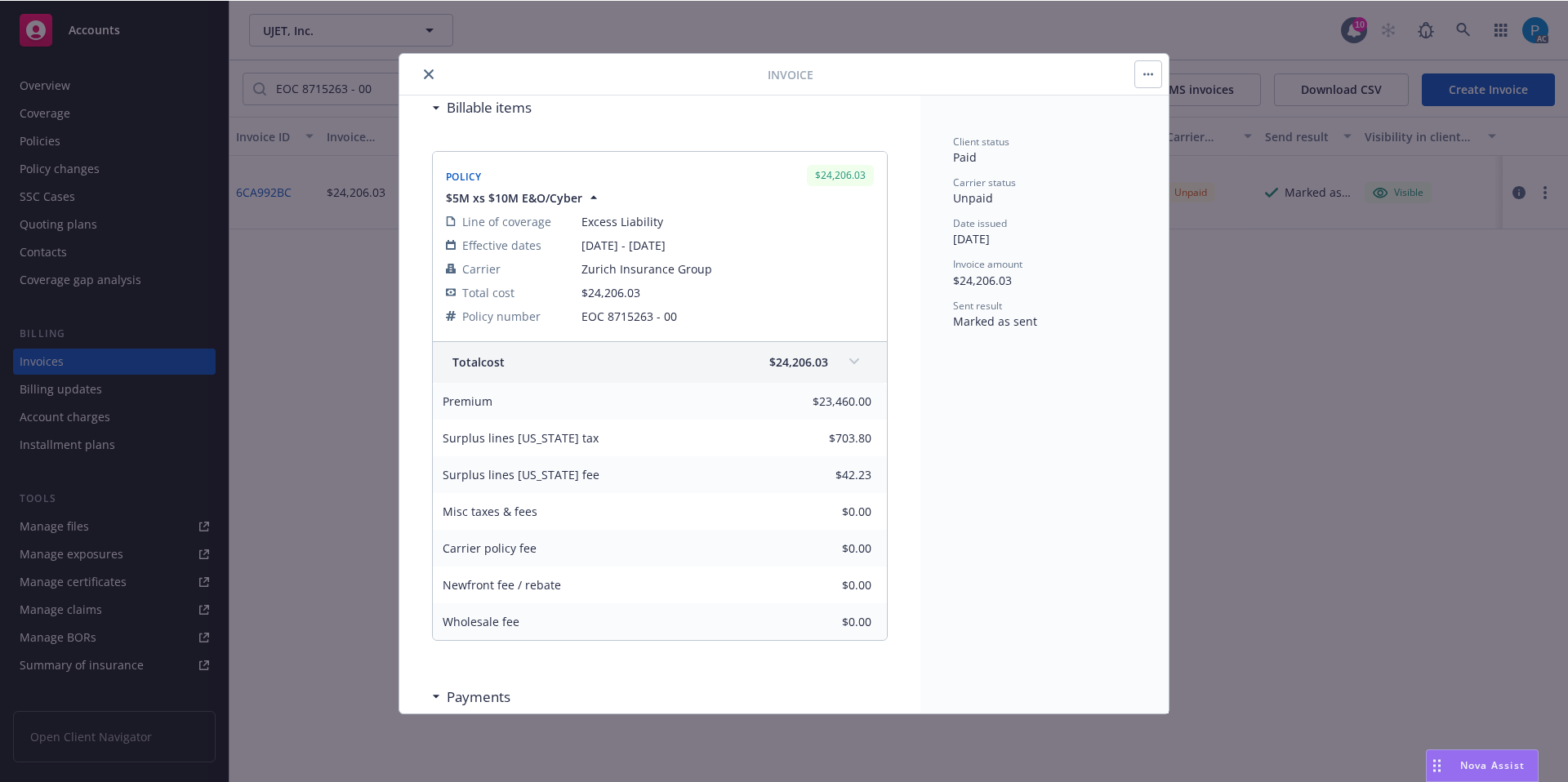
scroll to position [409, 0]
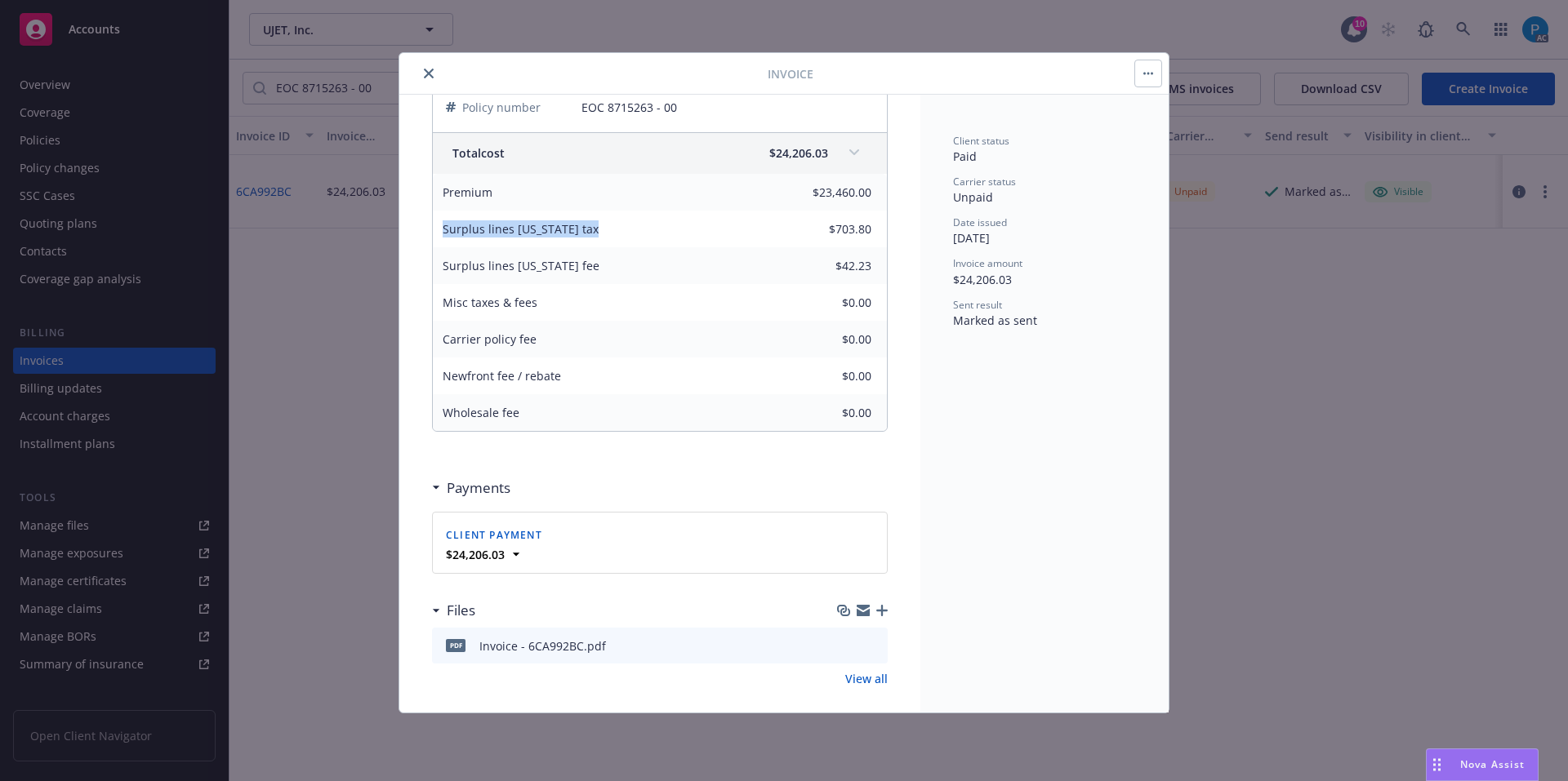
drag, startPoint x: 544, startPoint y: 229, endPoint x: 445, endPoint y: 227, distance: 99.0
click at [445, 227] on div "Surplus lines California tax" at bounding box center [520, 230] width 175 height 37
copy span "Surplus lines California tax"
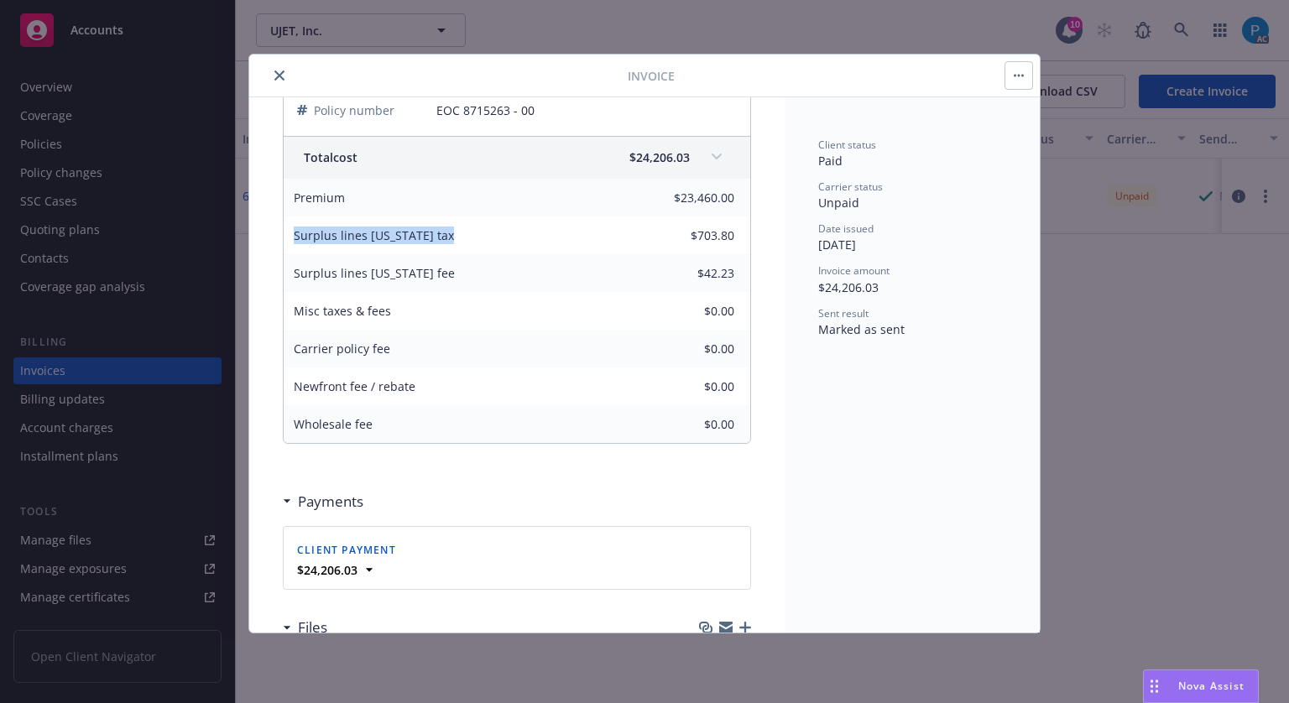
click at [284, 68] on button "close" at bounding box center [279, 75] width 20 height 20
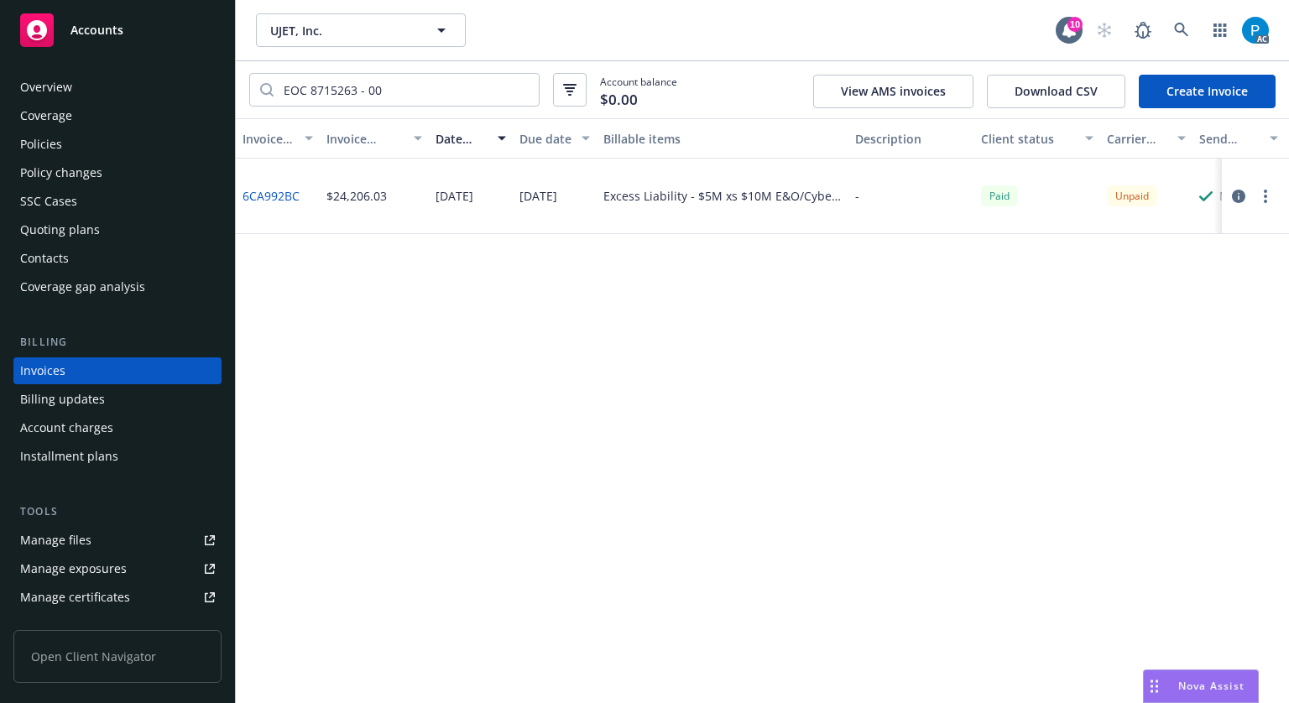
click at [145, 29] on div "Accounts" at bounding box center [117, 30] width 195 height 34
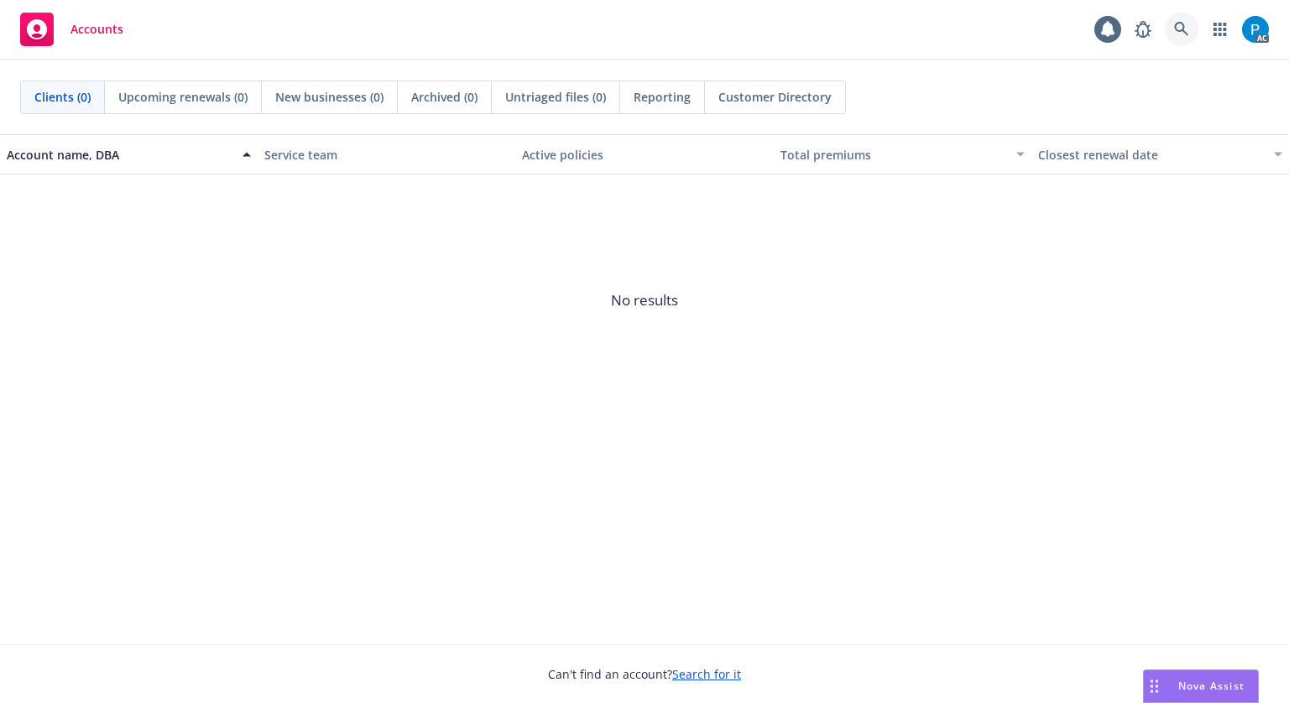
click at [1183, 23] on icon at bounding box center [1181, 29] width 15 height 15
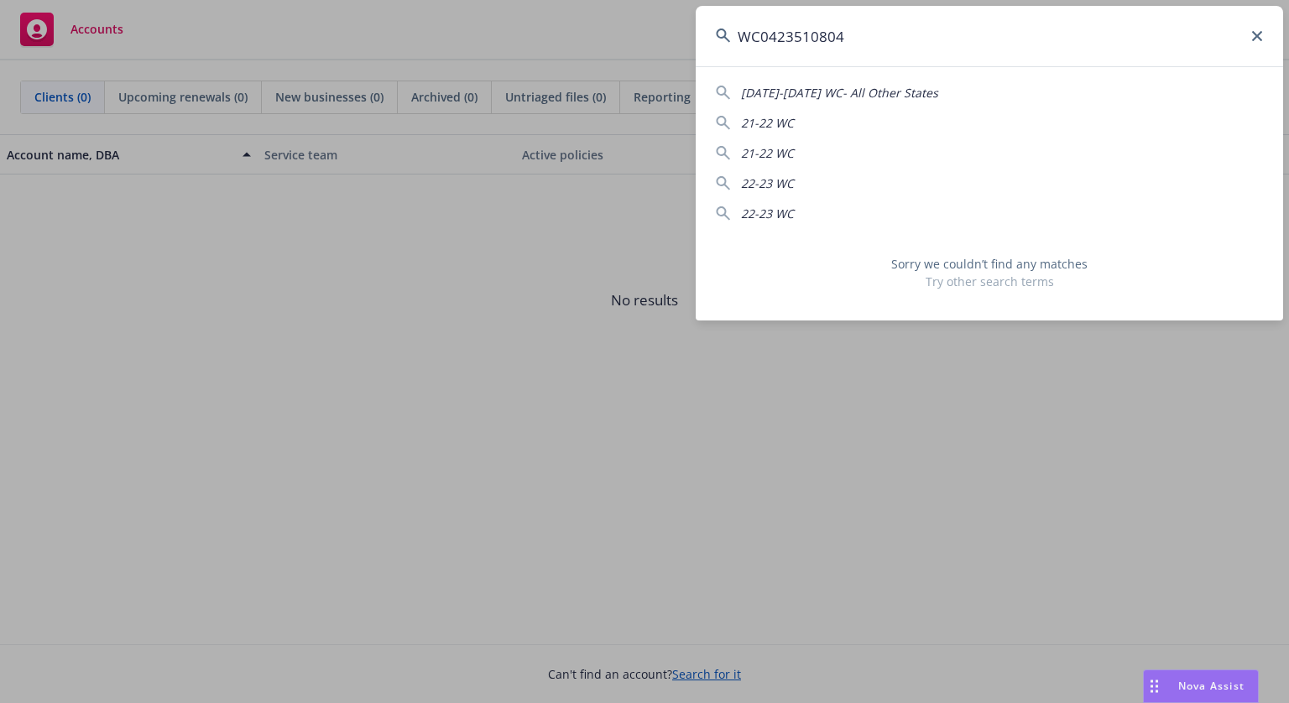
click at [770, 34] on input "WC0423510804" at bounding box center [990, 36] width 588 height 60
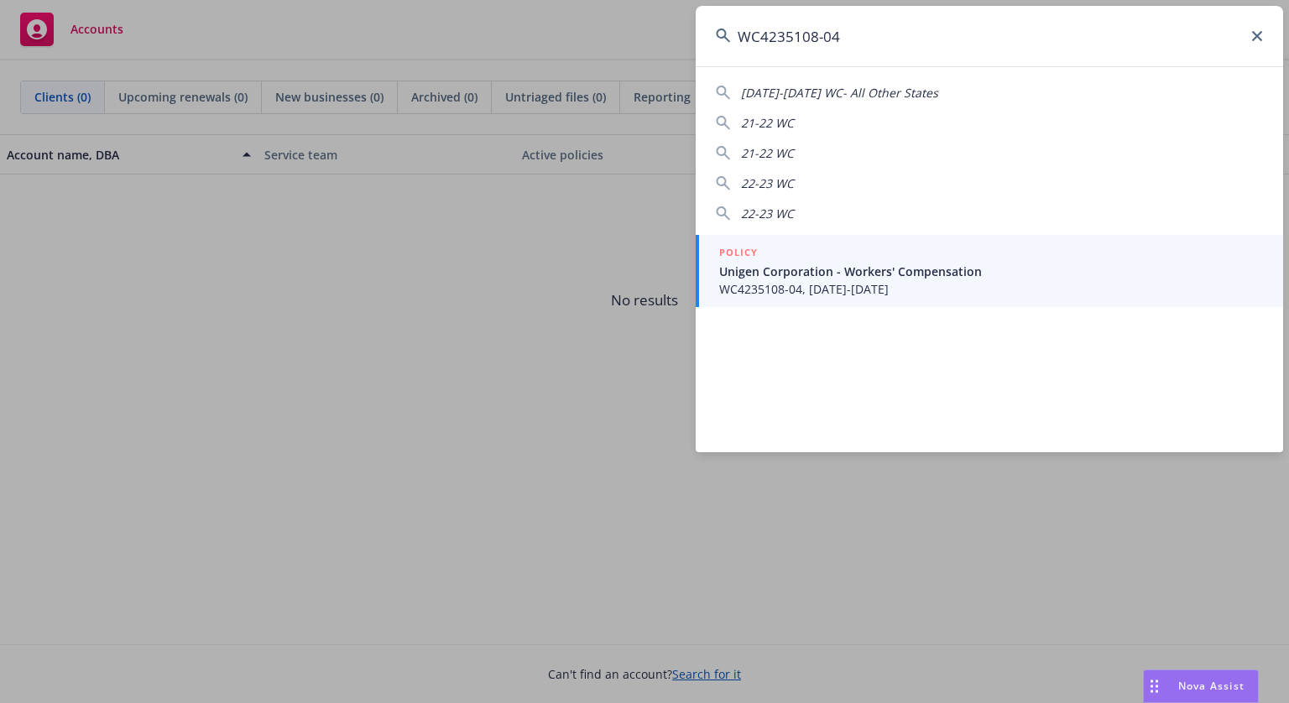
type input "WC4235108-04"
click at [815, 261] on div "POLICY" at bounding box center [991, 253] width 544 height 18
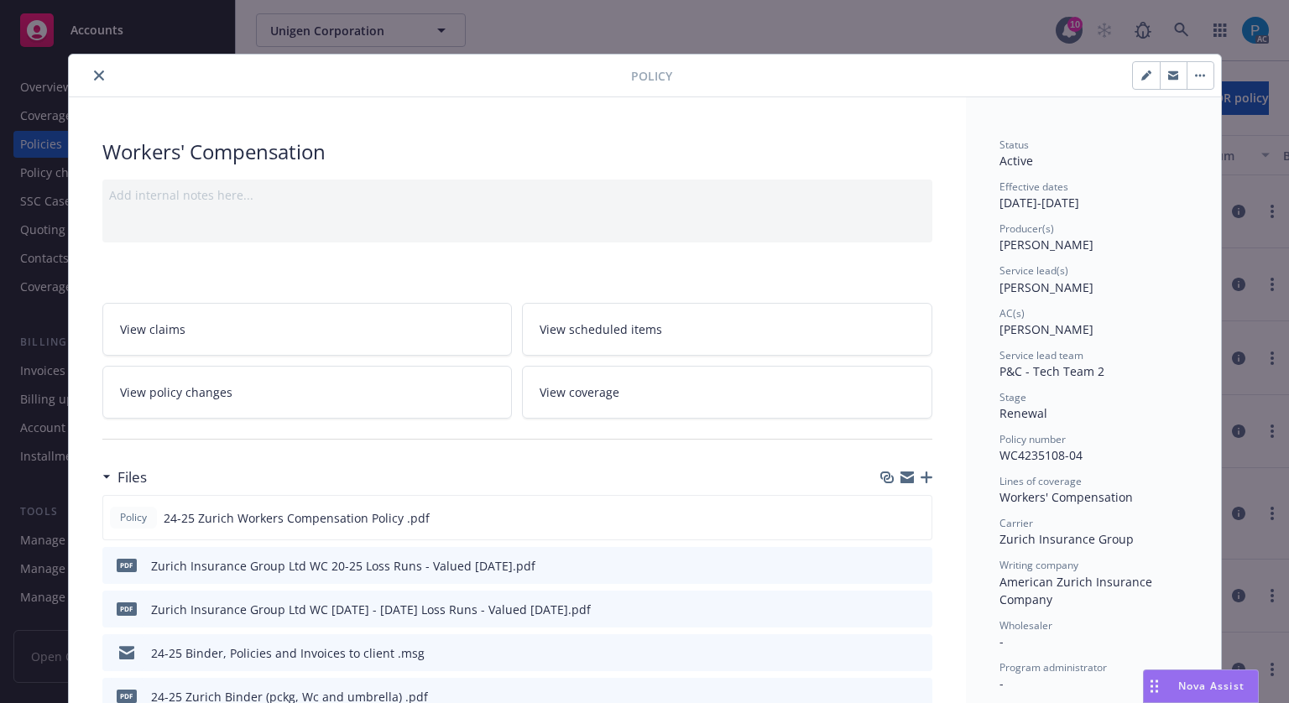
click at [94, 71] on icon "close" at bounding box center [99, 76] width 10 height 10
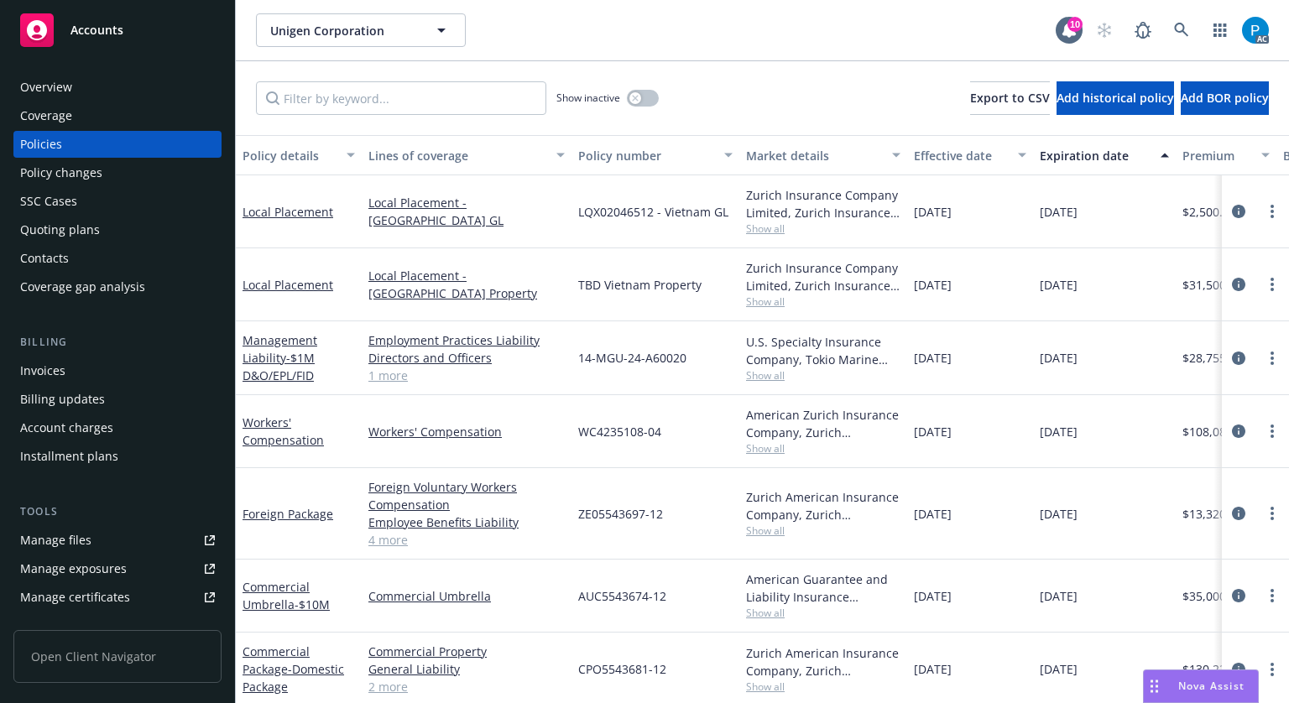
click at [57, 372] on div "Invoices" at bounding box center [42, 371] width 45 height 27
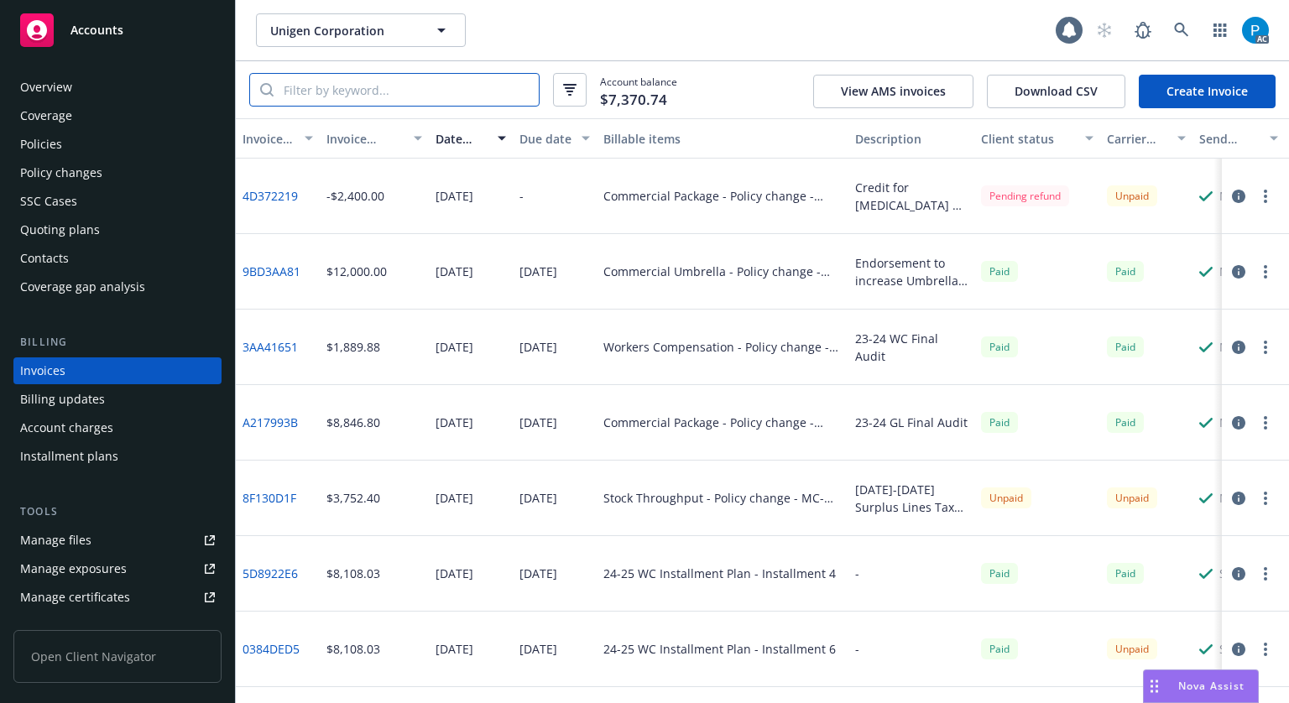
click at [353, 92] on input "search" at bounding box center [406, 90] width 265 height 32
paste input "WC4235108-04"
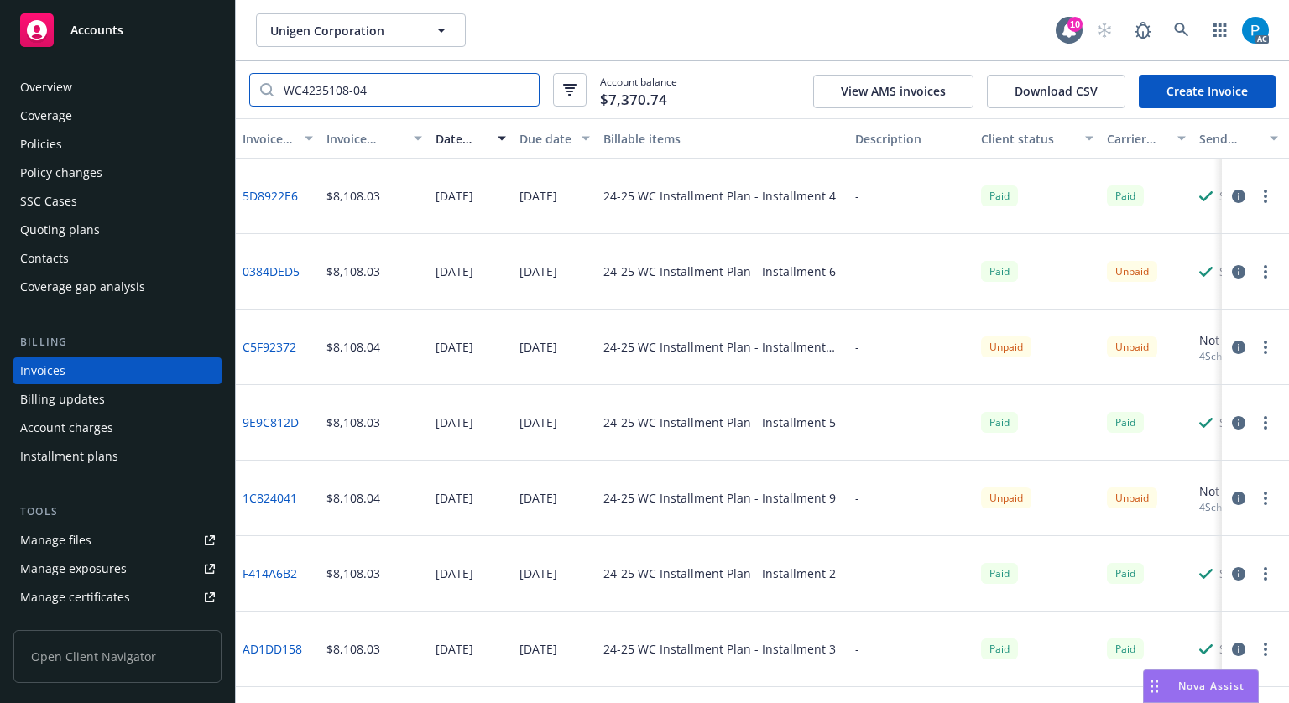
type input "WC4235108-04"
click at [1232, 268] on icon "button" at bounding box center [1238, 271] width 13 height 13
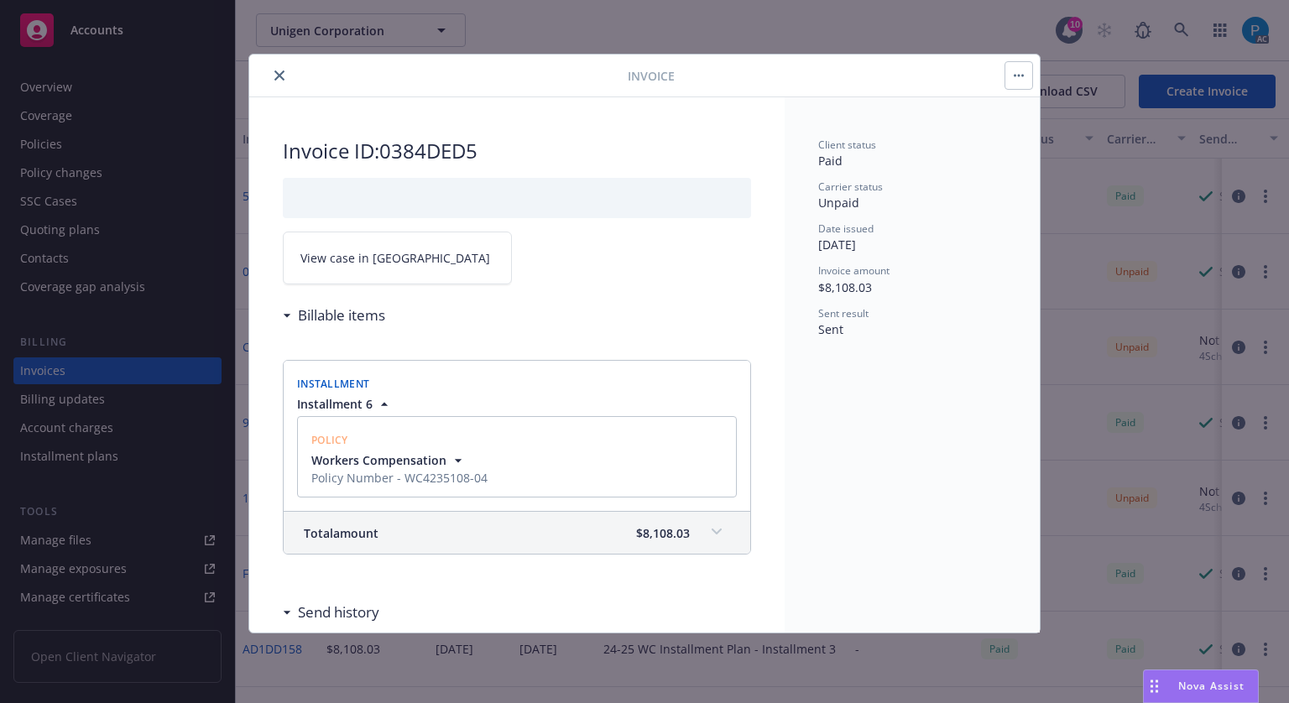
click at [373, 252] on span "View case in [GEOGRAPHIC_DATA]" at bounding box center [395, 258] width 190 height 18
click at [276, 72] on icon "close" at bounding box center [279, 76] width 10 height 10
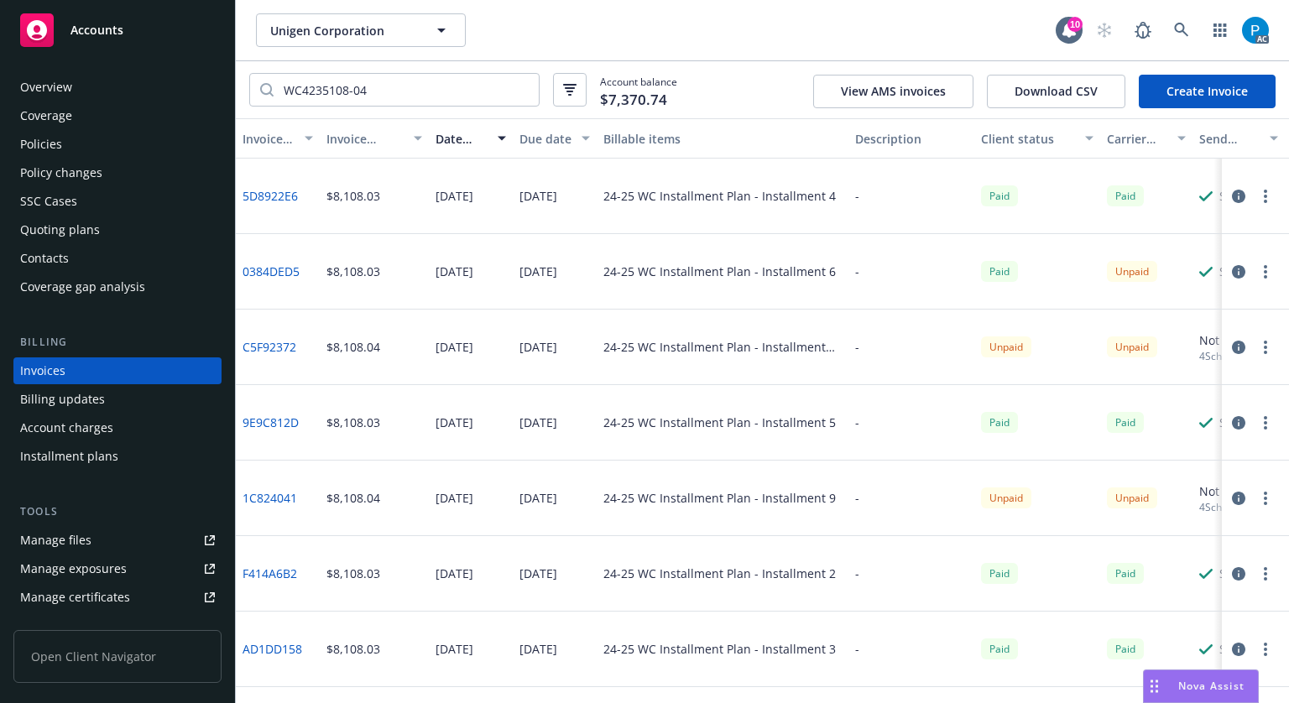
click at [106, 133] on div "Policies" at bounding box center [117, 144] width 195 height 27
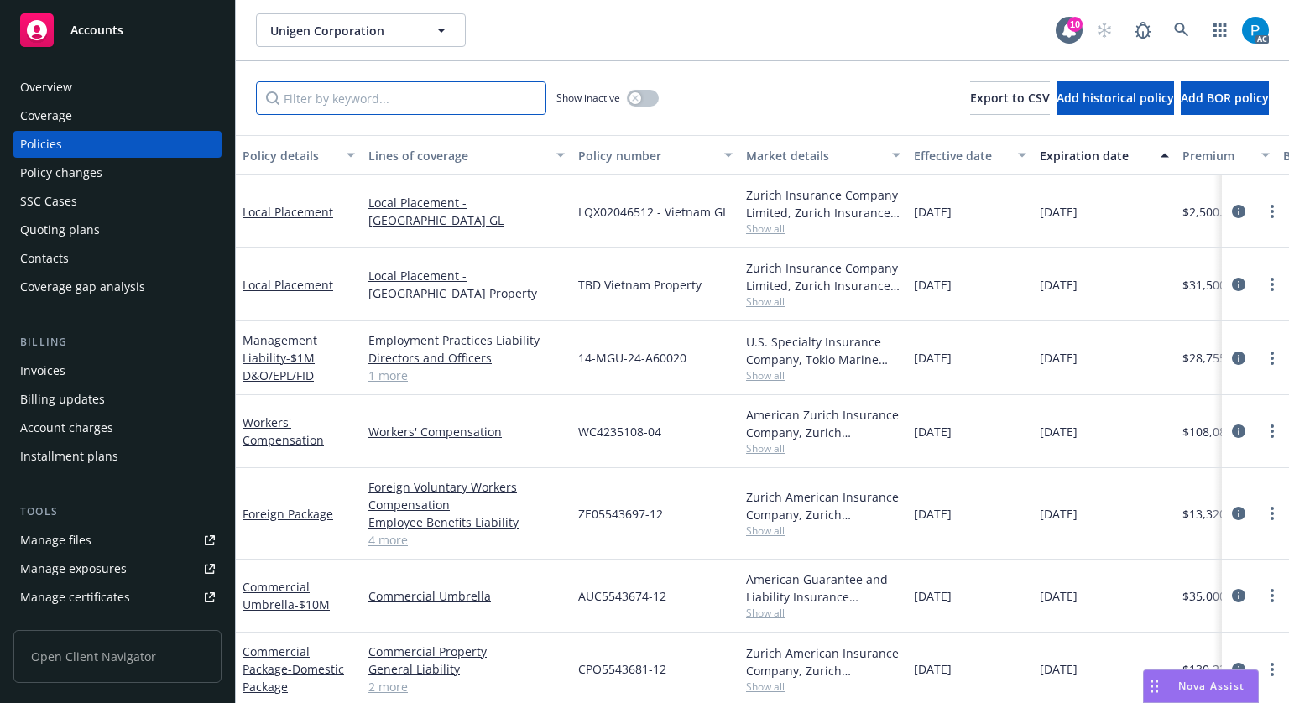
click at [360, 98] on input "Filter by keyword..." at bounding box center [401, 98] width 290 height 34
paste input "WC4235108-04"
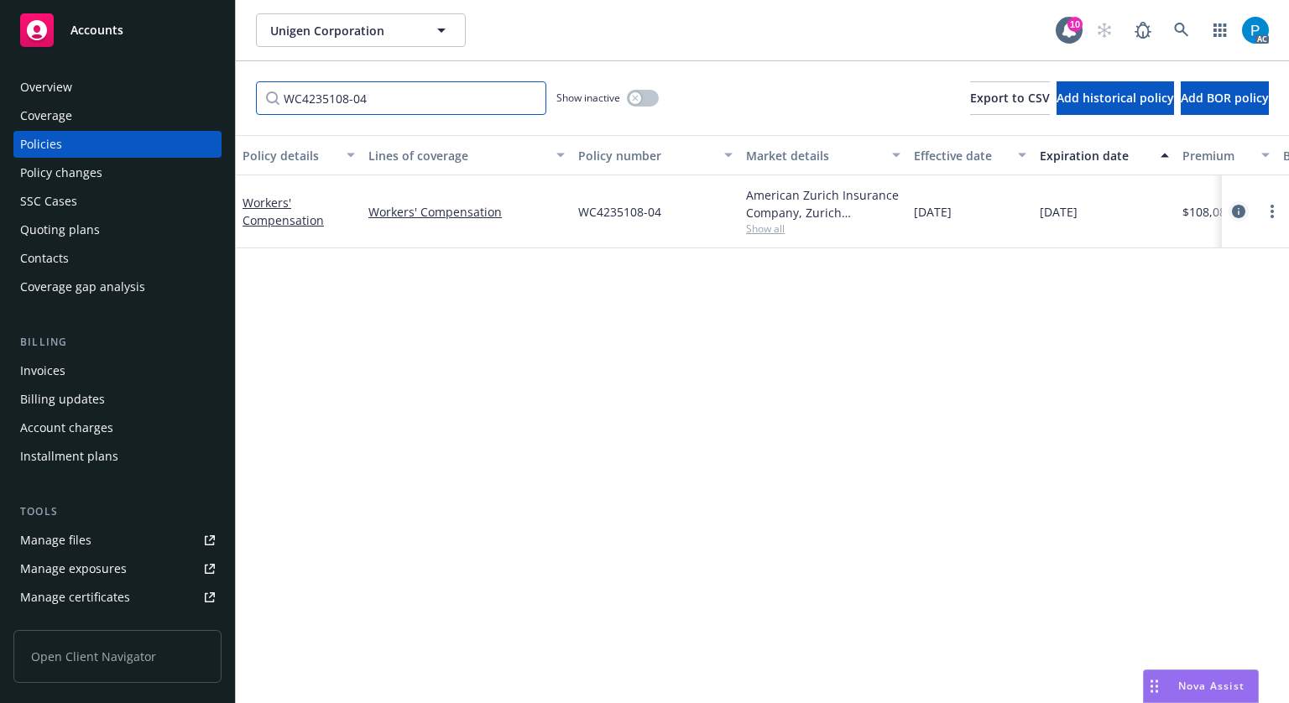
type input "WC4235108-04"
click at [1232, 218] on link "circleInformation" at bounding box center [1239, 211] width 20 height 20
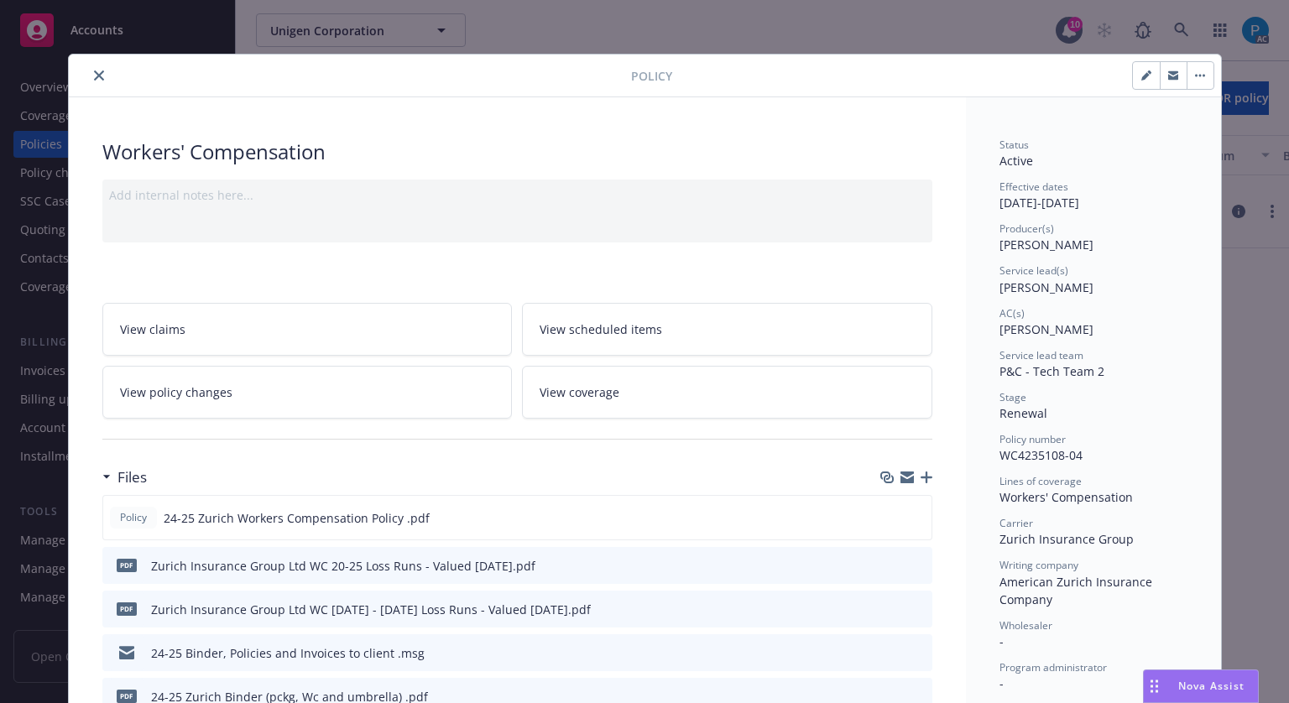
click at [97, 67] on button "close" at bounding box center [99, 75] width 20 height 20
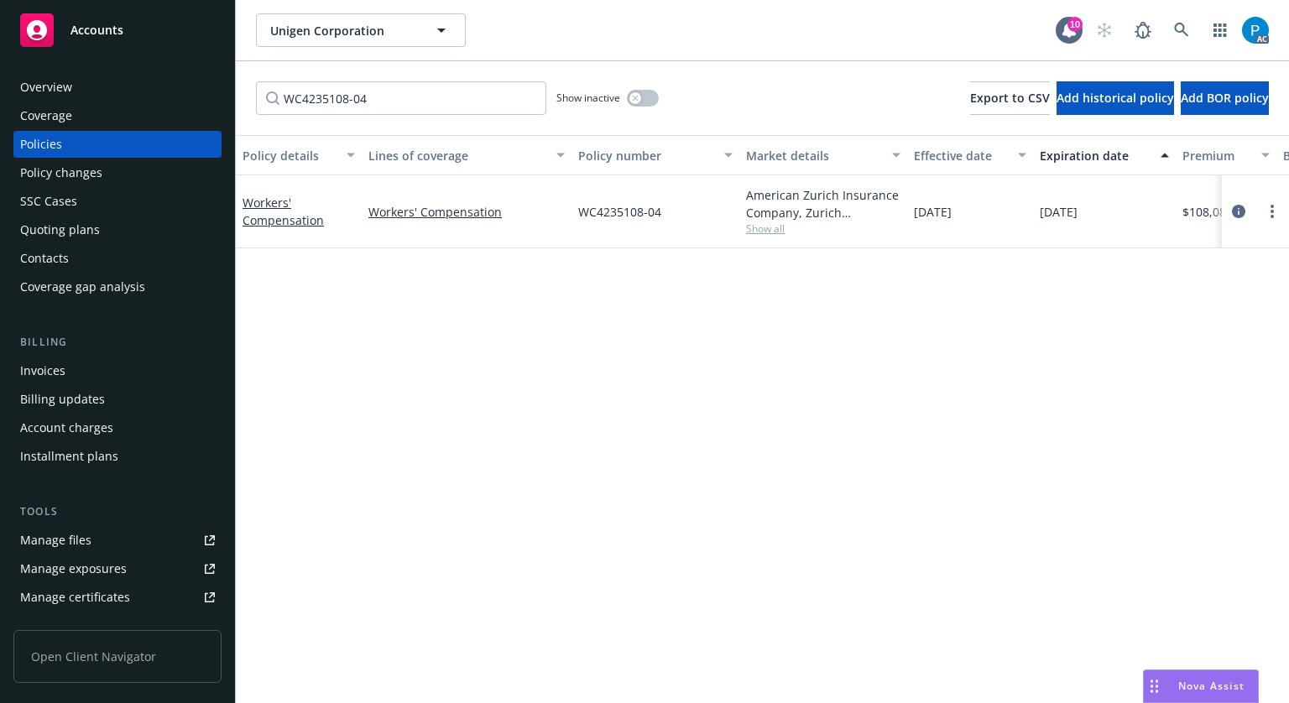
click at [60, 379] on div "Invoices" at bounding box center [42, 371] width 45 height 27
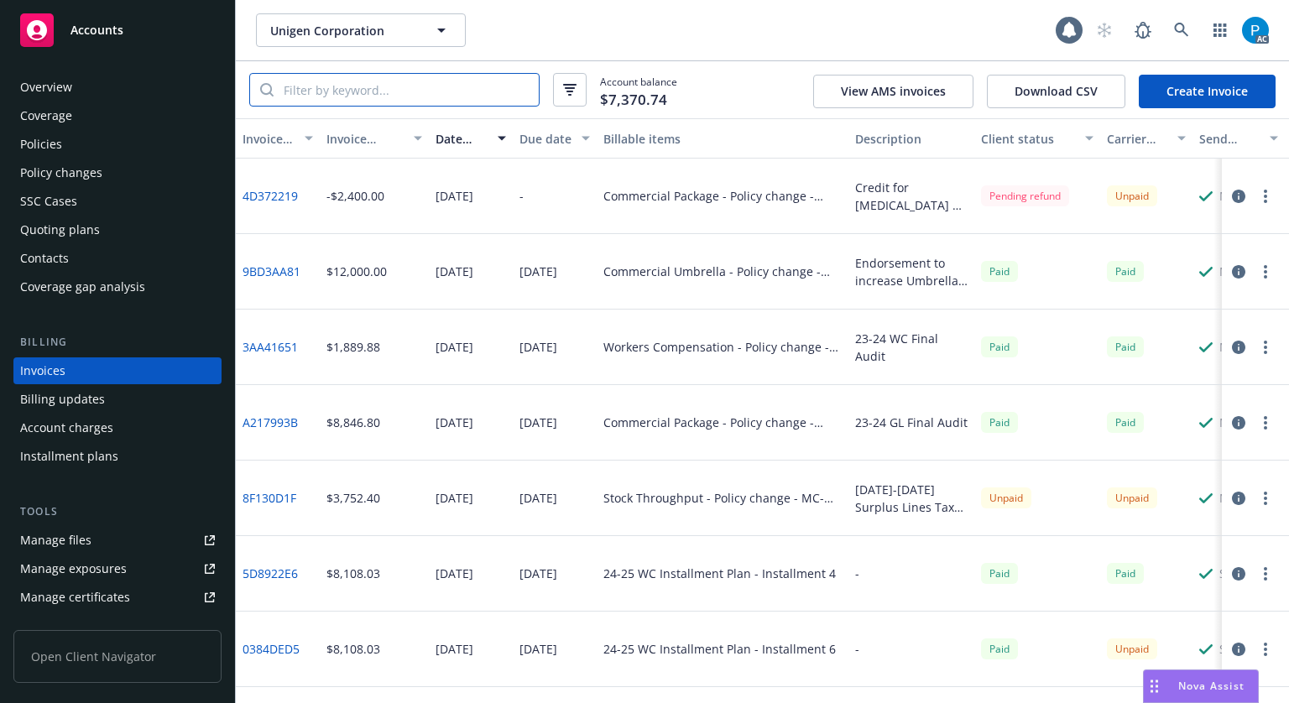
click at [363, 95] on input "search" at bounding box center [406, 90] width 265 height 32
paste input "paying next instm"
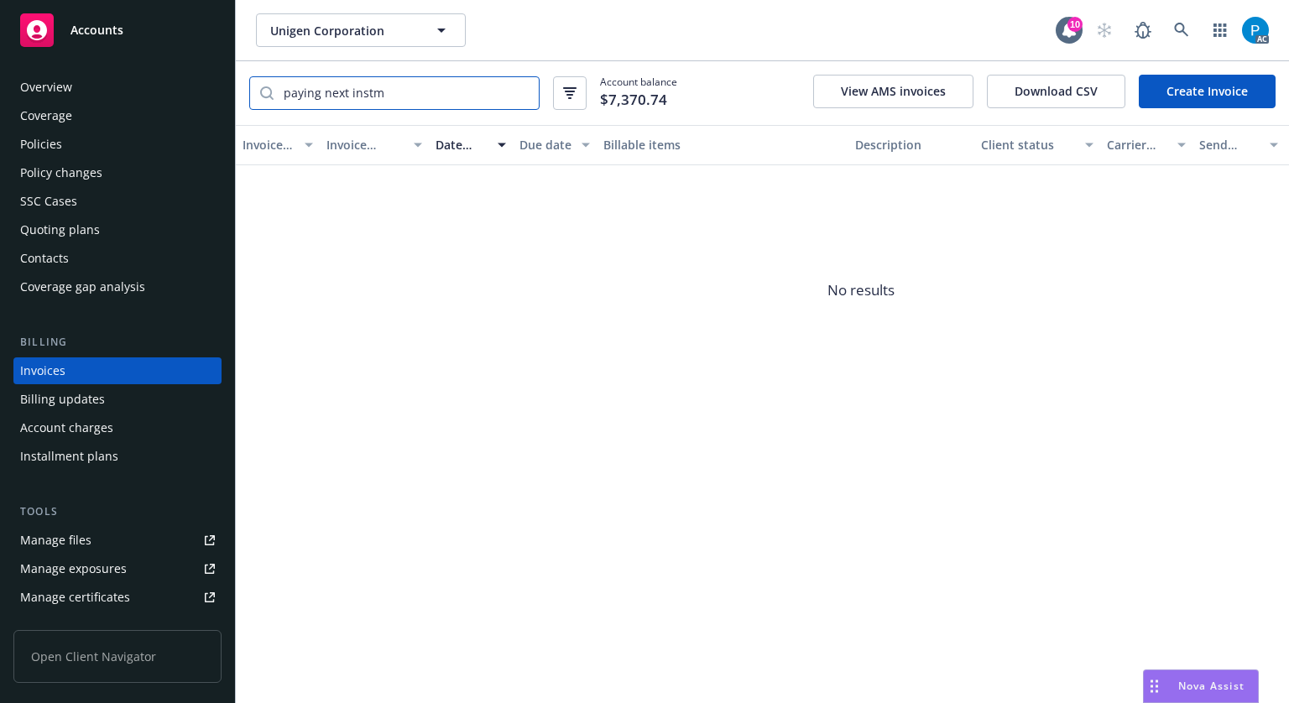
drag, startPoint x: 445, startPoint y: 79, endPoint x: 212, endPoint y: 86, distance: 232.6
click at [209, 86] on div "Accounts Overview Coverage Policies Policy changes SSC Cases Quoting plans Cont…" at bounding box center [644, 351] width 1289 height 703
click at [368, 91] on input "paying next instm" at bounding box center [406, 93] width 265 height 32
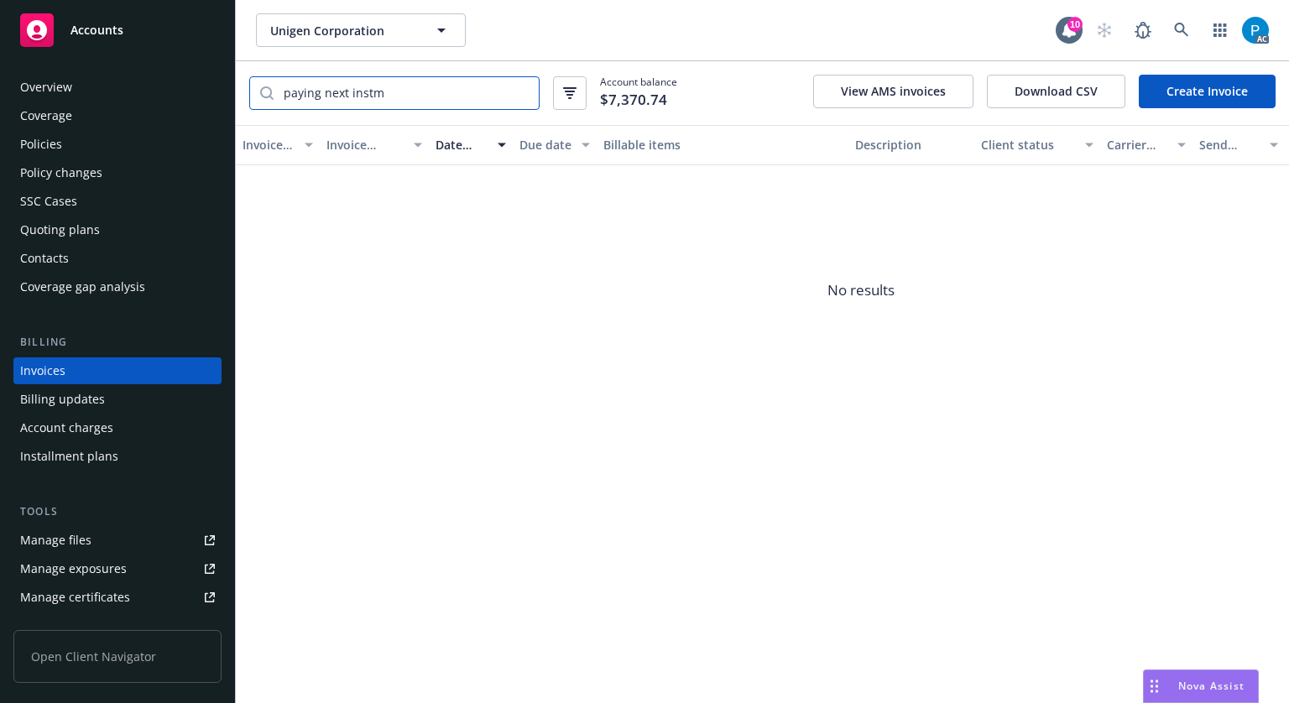
paste input "E66C4256"
type input "E66C4256"
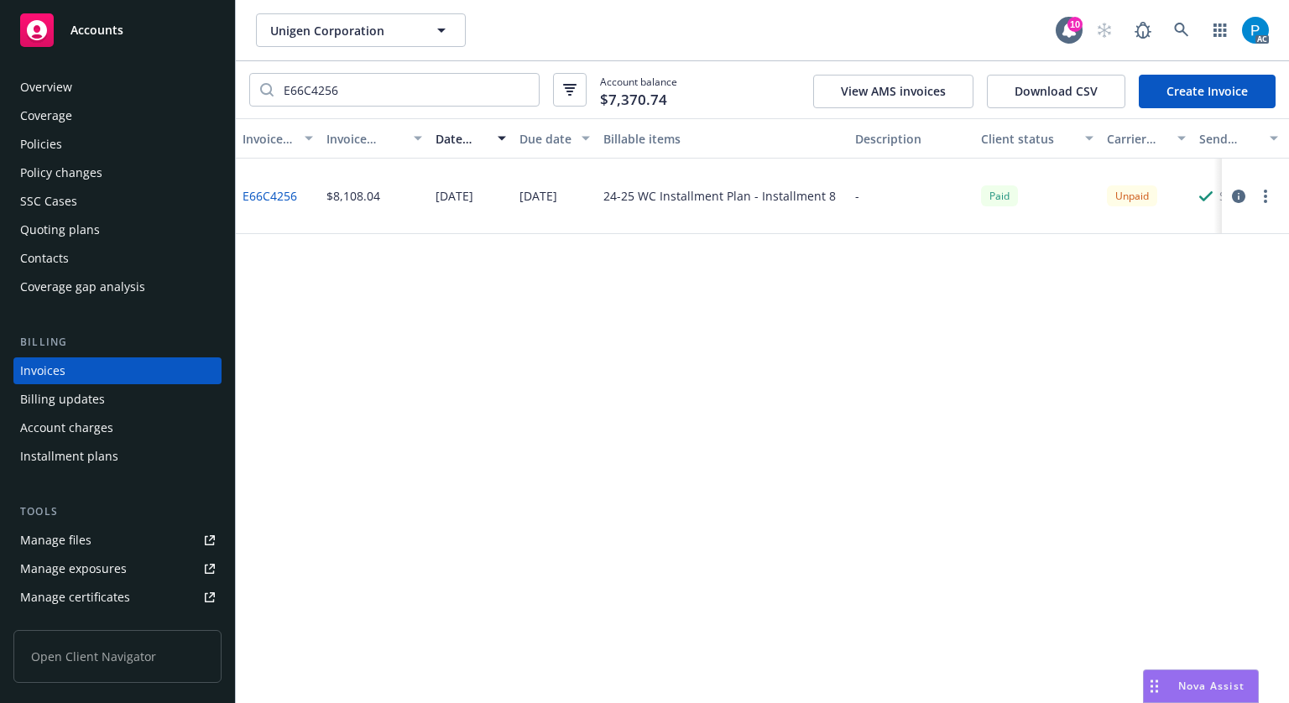
click at [1232, 199] on icon "button" at bounding box center [1238, 196] width 13 height 13
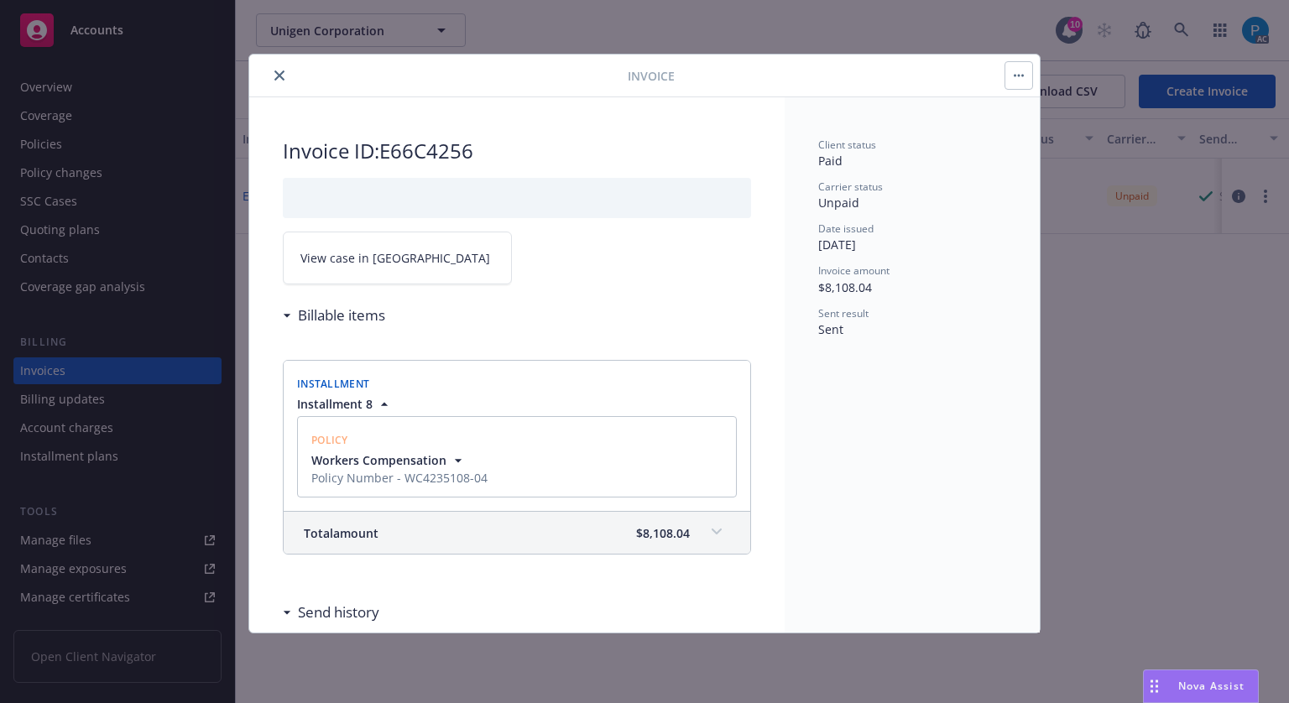
click at [372, 274] on link "View case in [GEOGRAPHIC_DATA]" at bounding box center [397, 258] width 229 height 53
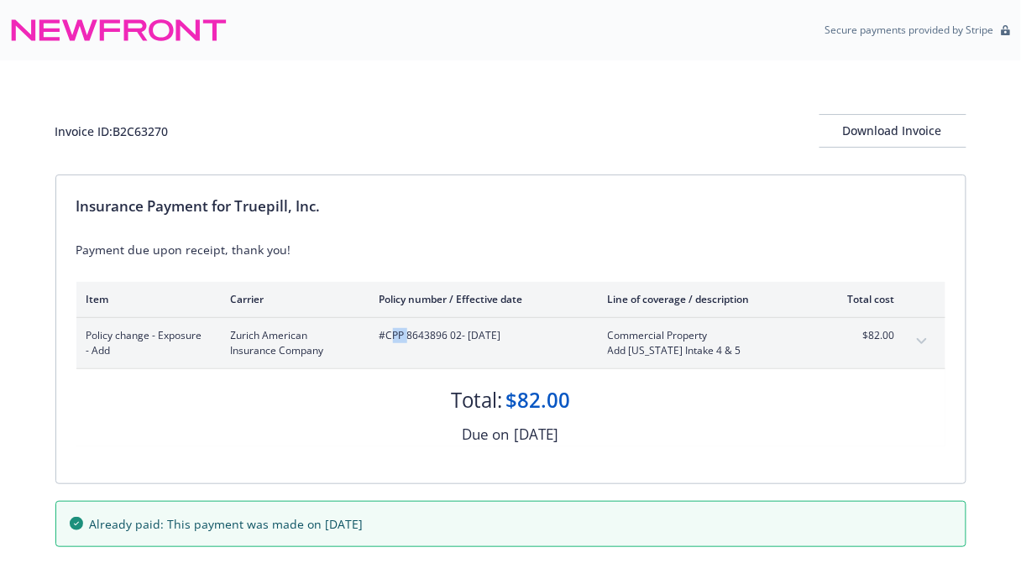
drag, startPoint x: 389, startPoint y: 334, endPoint x: 409, endPoint y: 339, distance: 20.0
click at [409, 339] on span "#CPP 8643896 02 - 05/12/2025" at bounding box center [479, 335] width 201 height 15
drag, startPoint x: 459, startPoint y: 336, endPoint x: 388, endPoint y: 336, distance: 71.3
click at [388, 336] on span "#CPP 8643896 02 - 05/12/2025" at bounding box center [479, 335] width 201 height 15
copy span "CPP 8643896 02"
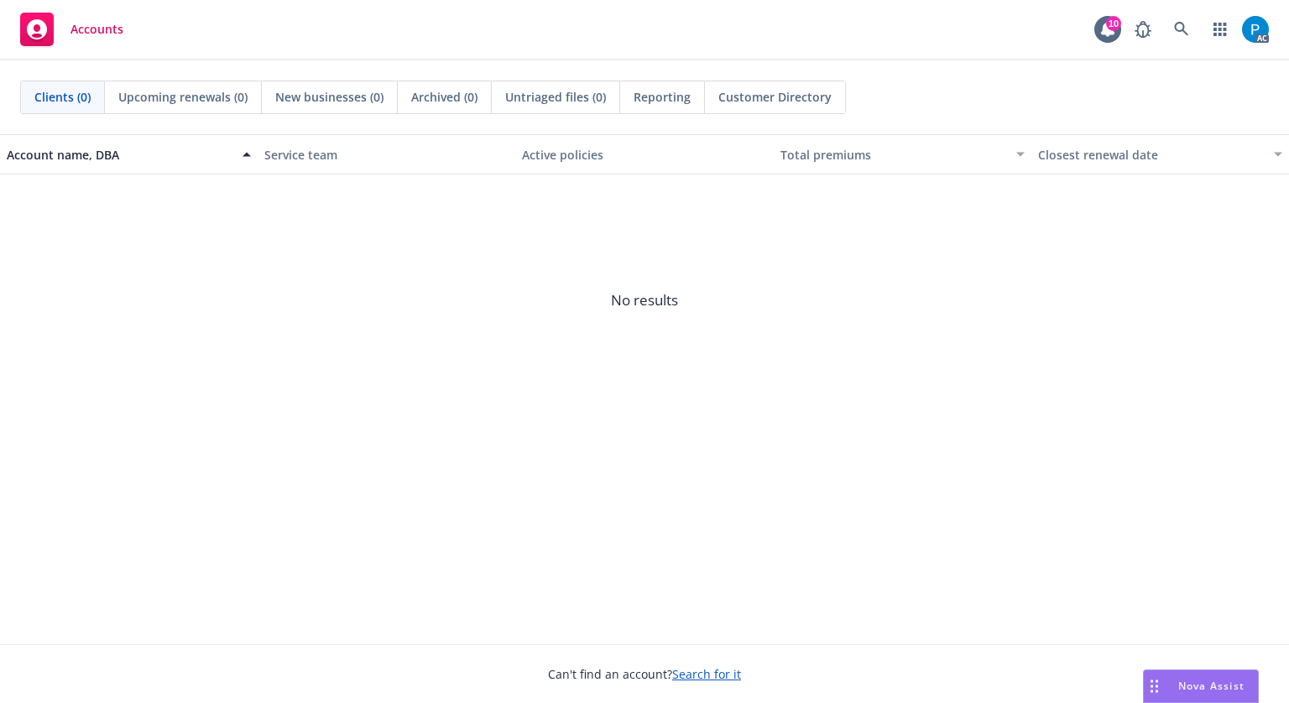
click at [81, 47] on link "Accounts" at bounding box center [71, 29] width 117 height 47
click at [1170, 29] on link at bounding box center [1182, 30] width 34 height 34
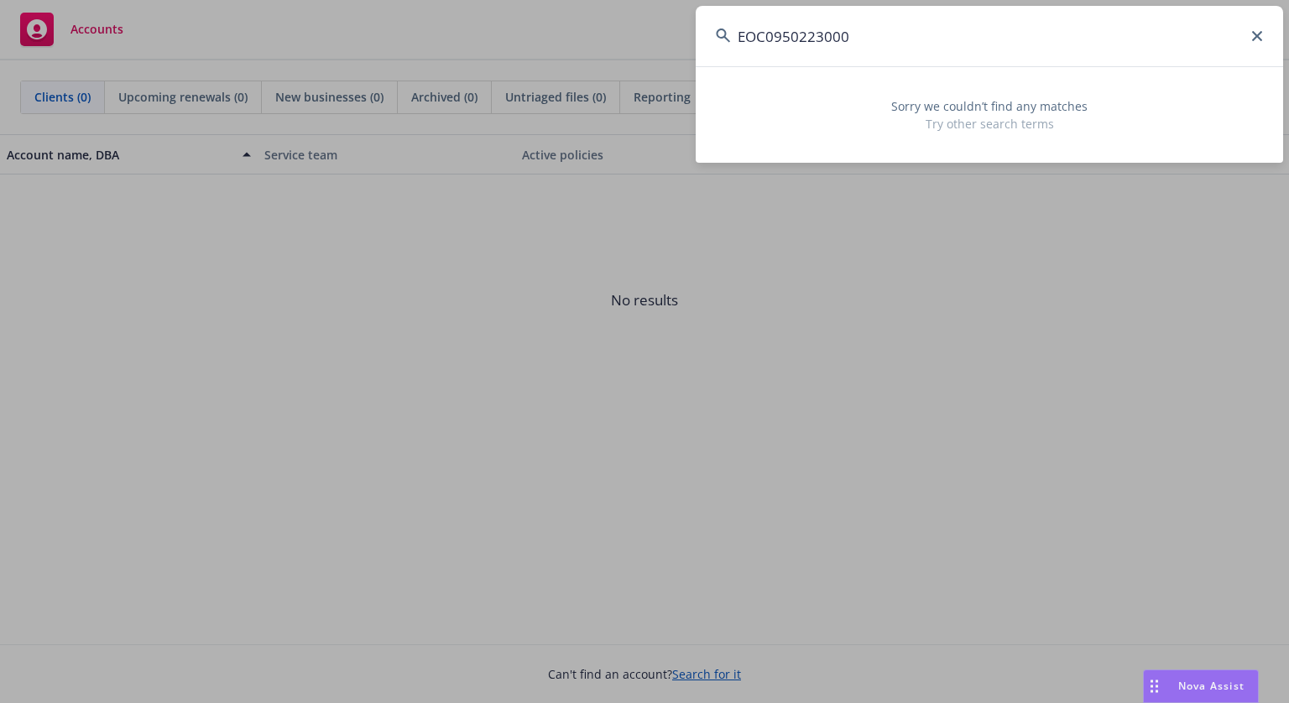
click at [778, 28] on input "EOC0950223000" at bounding box center [990, 36] width 588 height 60
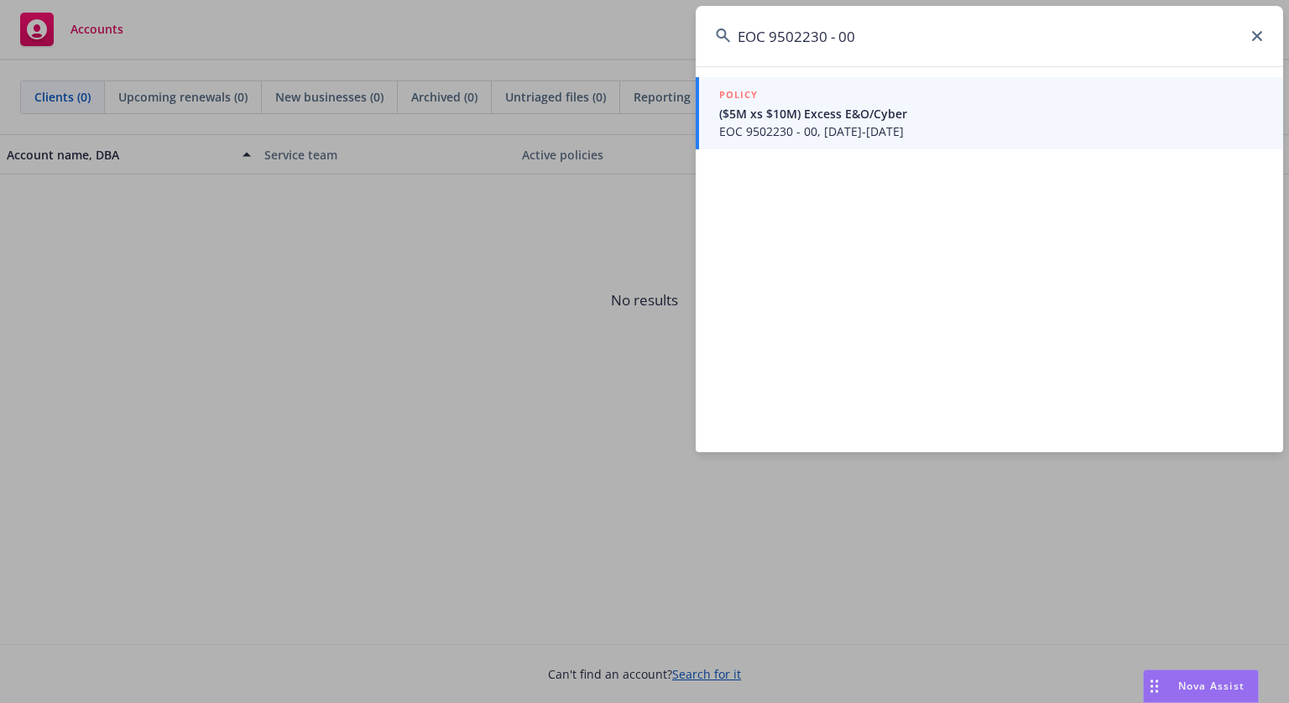
type input "EOC 9502230 - 00"
click at [792, 114] on span "($5M xs $10M) Excess E&O/Cyber" at bounding box center [991, 114] width 544 height 18
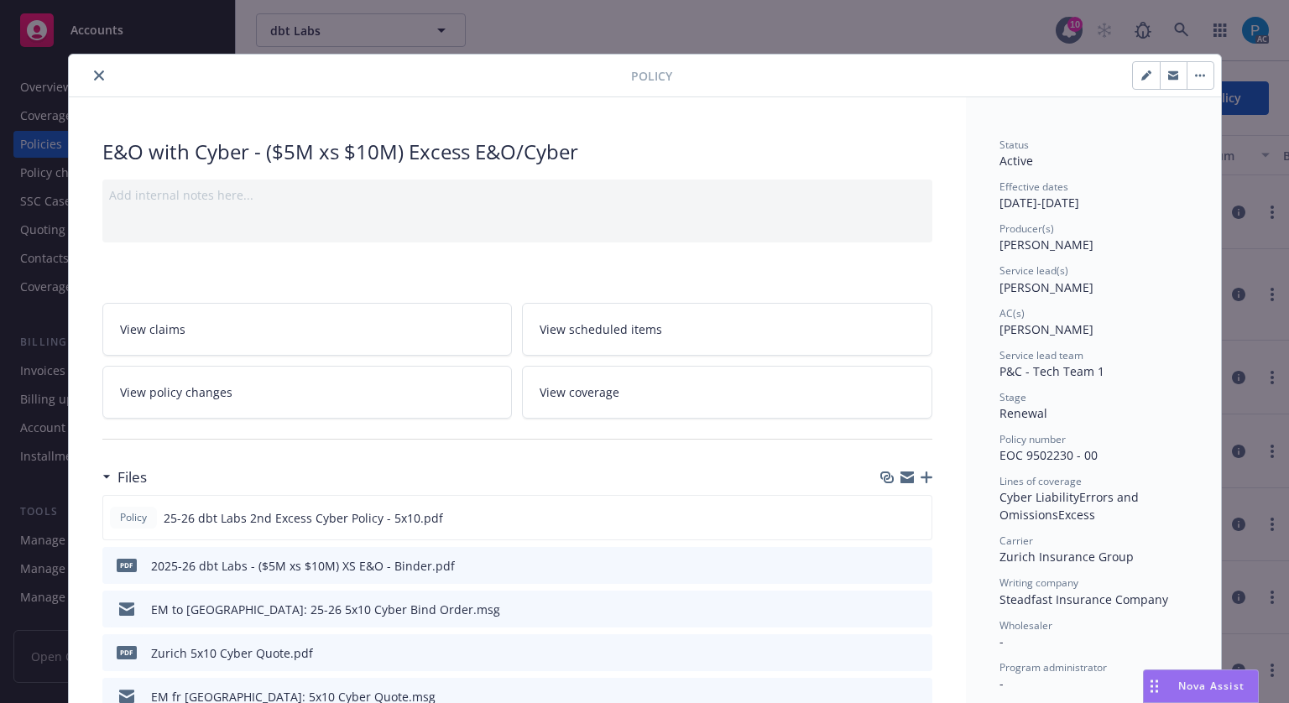
click at [97, 72] on button "close" at bounding box center [99, 75] width 20 height 20
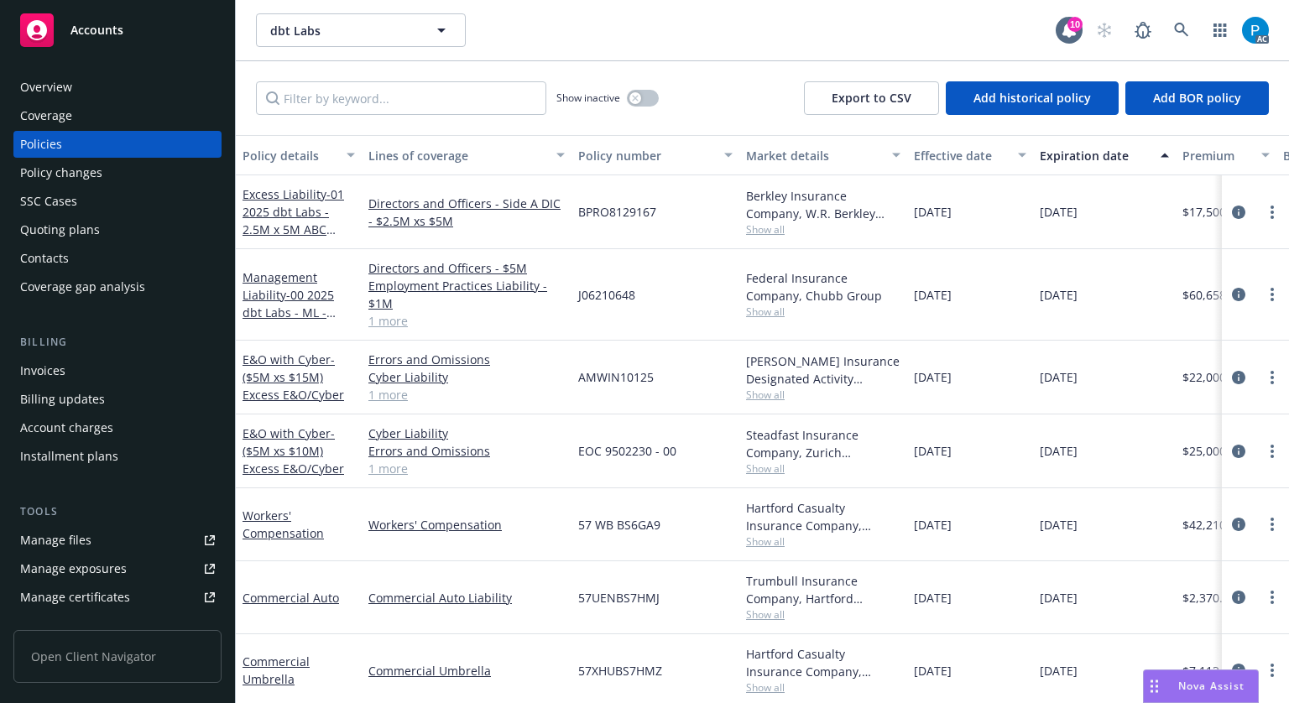
click at [77, 360] on div "Invoices" at bounding box center [117, 371] width 195 height 27
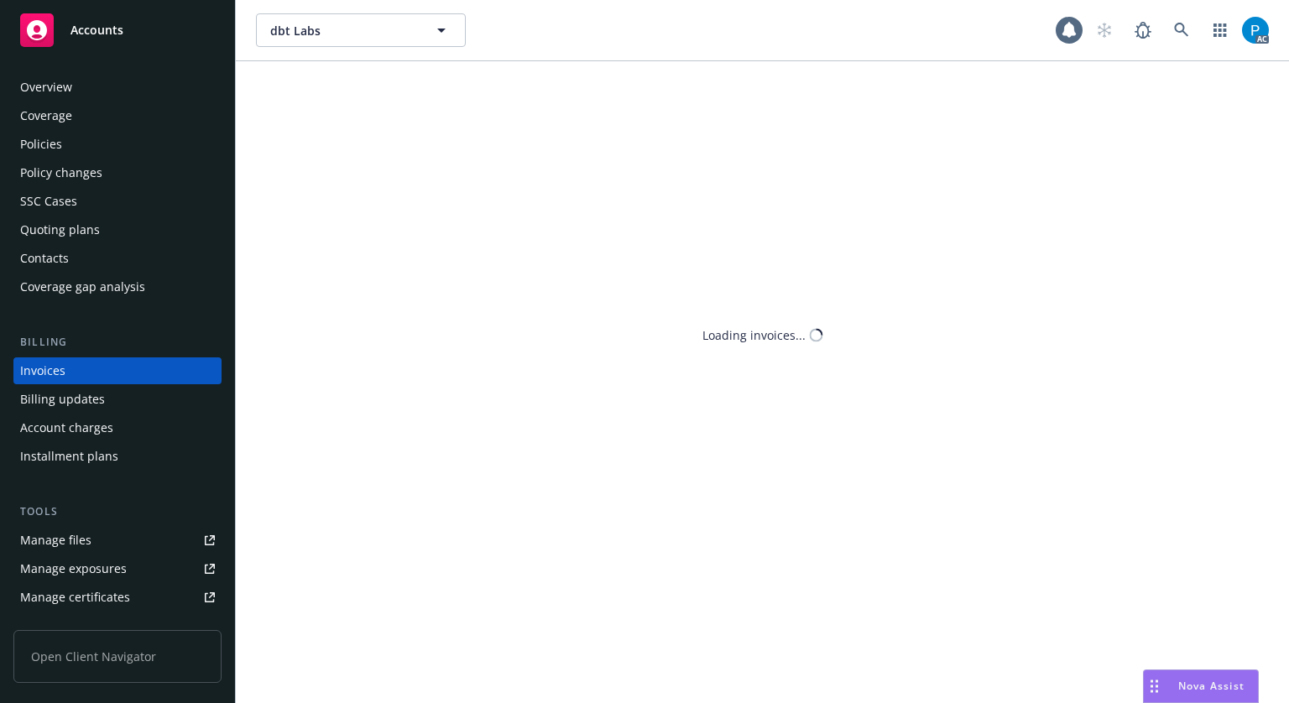
click at [367, 98] on div "dbt Labs dbt Labs AC Loading invoices..." at bounding box center [762, 351] width 1053 height 703
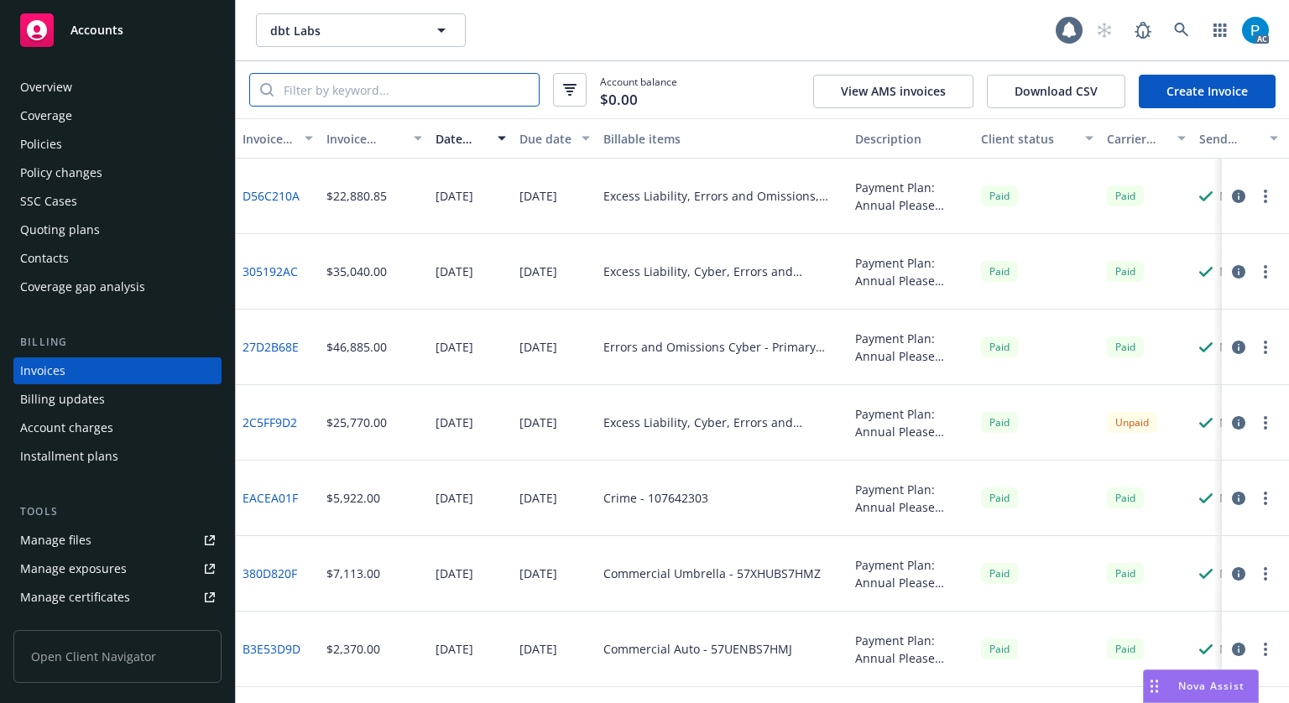
click at [375, 90] on input "search" at bounding box center [406, 90] width 265 height 32
paste input "EOC 9502230 - 00"
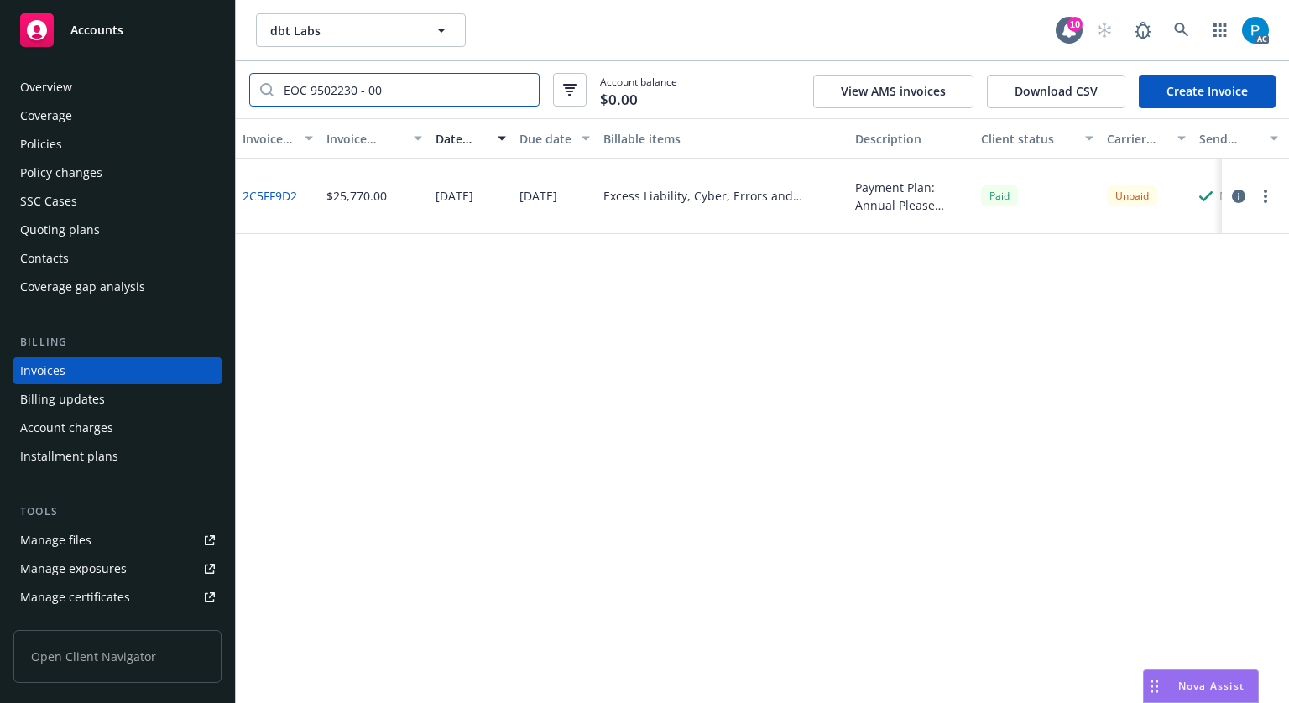
type input "EOC 9502230 - 00"
click at [1239, 193] on icon "button" at bounding box center [1238, 196] width 13 height 13
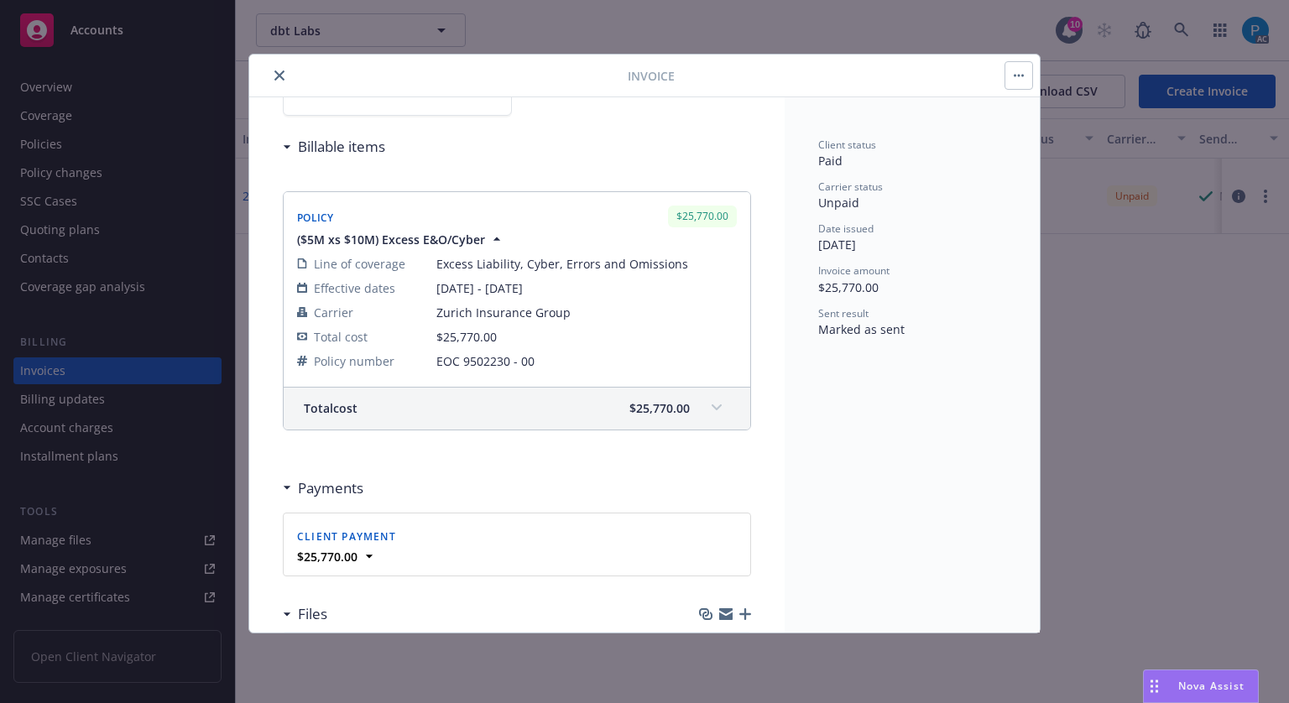
scroll to position [252, 0]
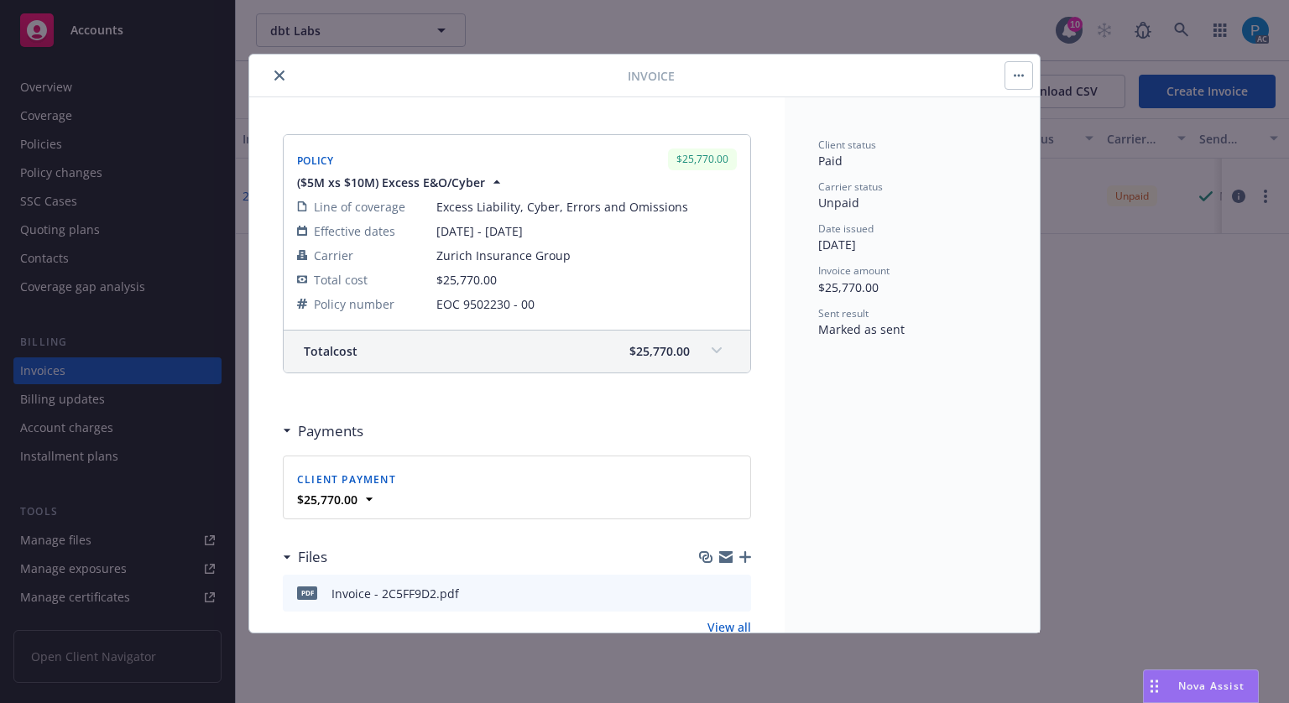
click at [635, 352] on span "$25,770.00" at bounding box center [659, 351] width 60 height 18
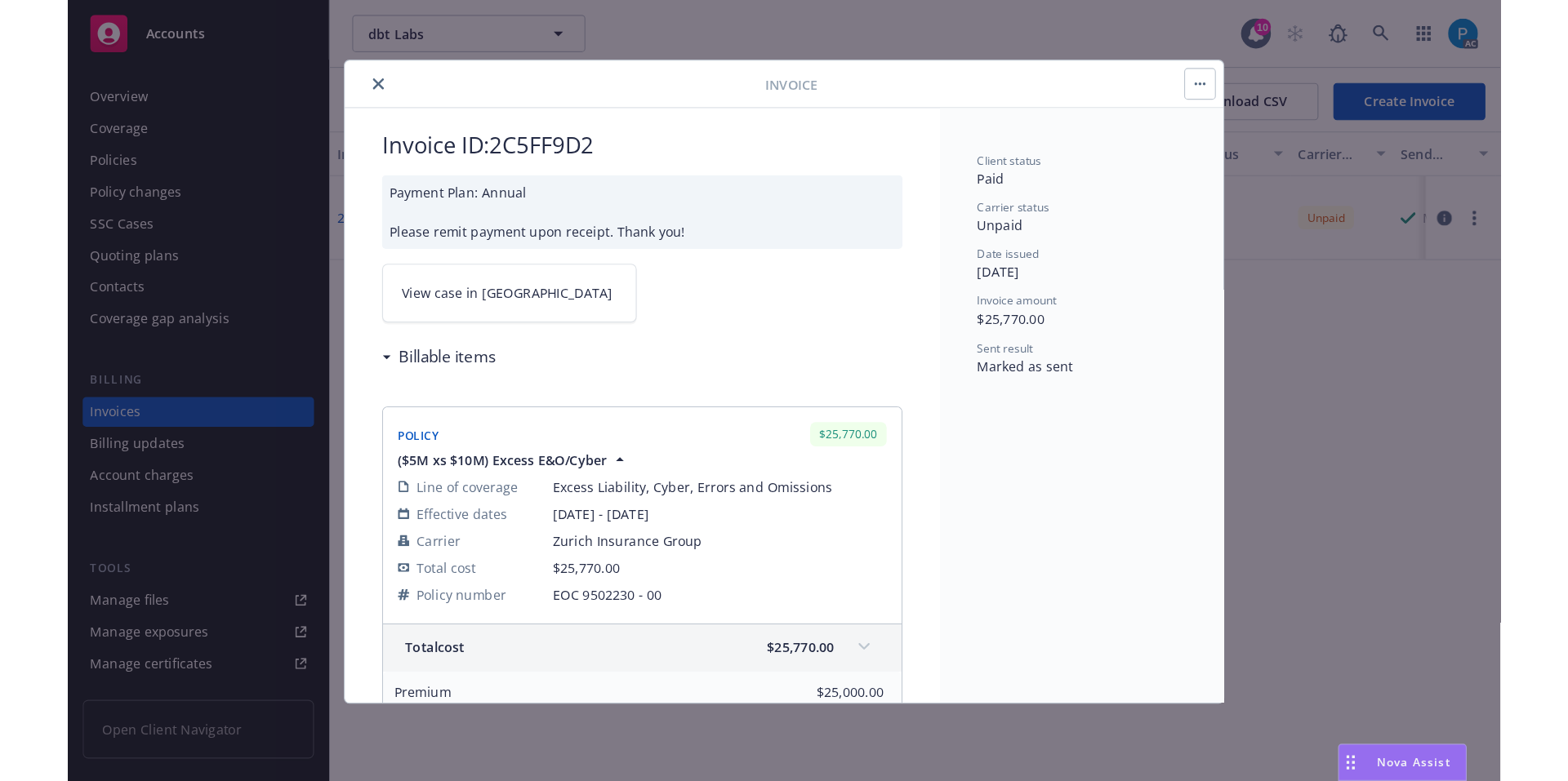
scroll to position [0, 0]
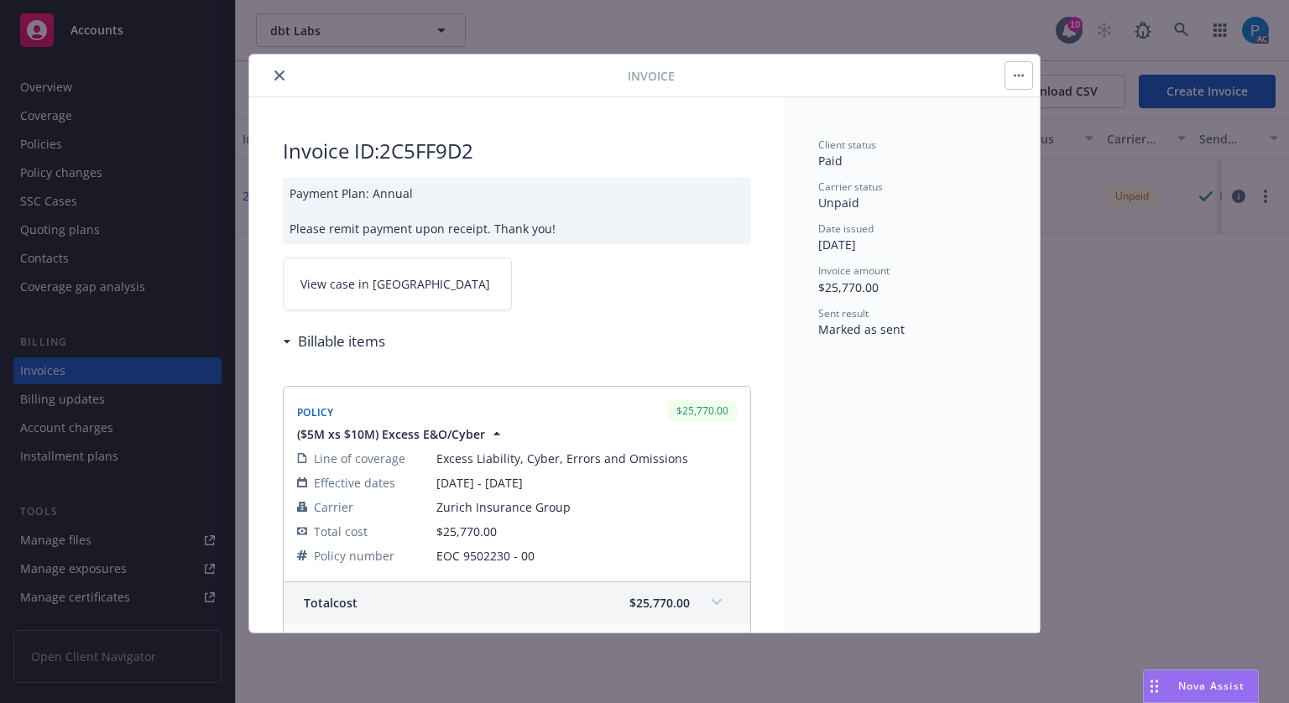
click at [417, 285] on link "View case in [GEOGRAPHIC_DATA]" at bounding box center [397, 284] width 229 height 53
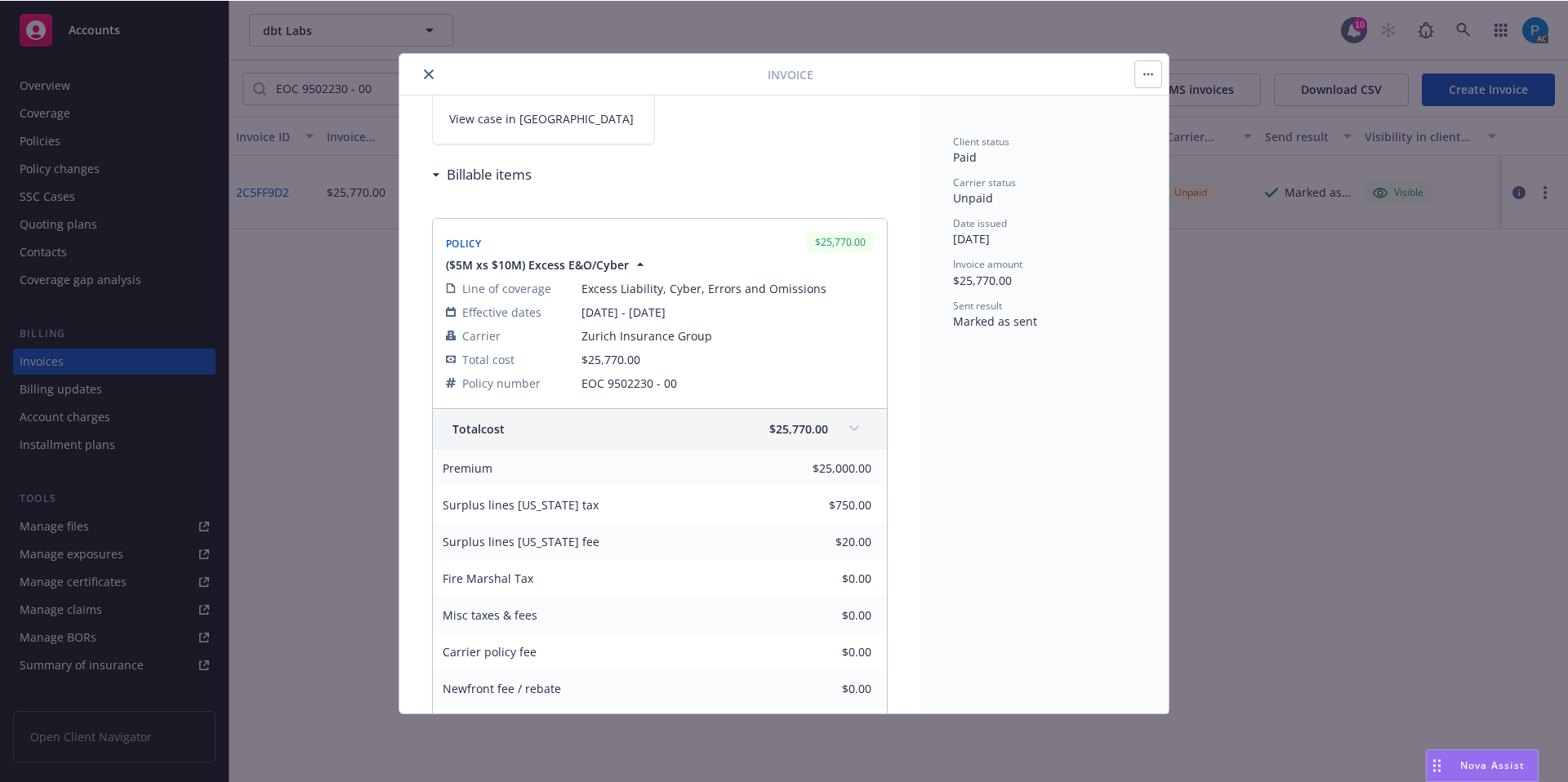
scroll to position [409, 0]
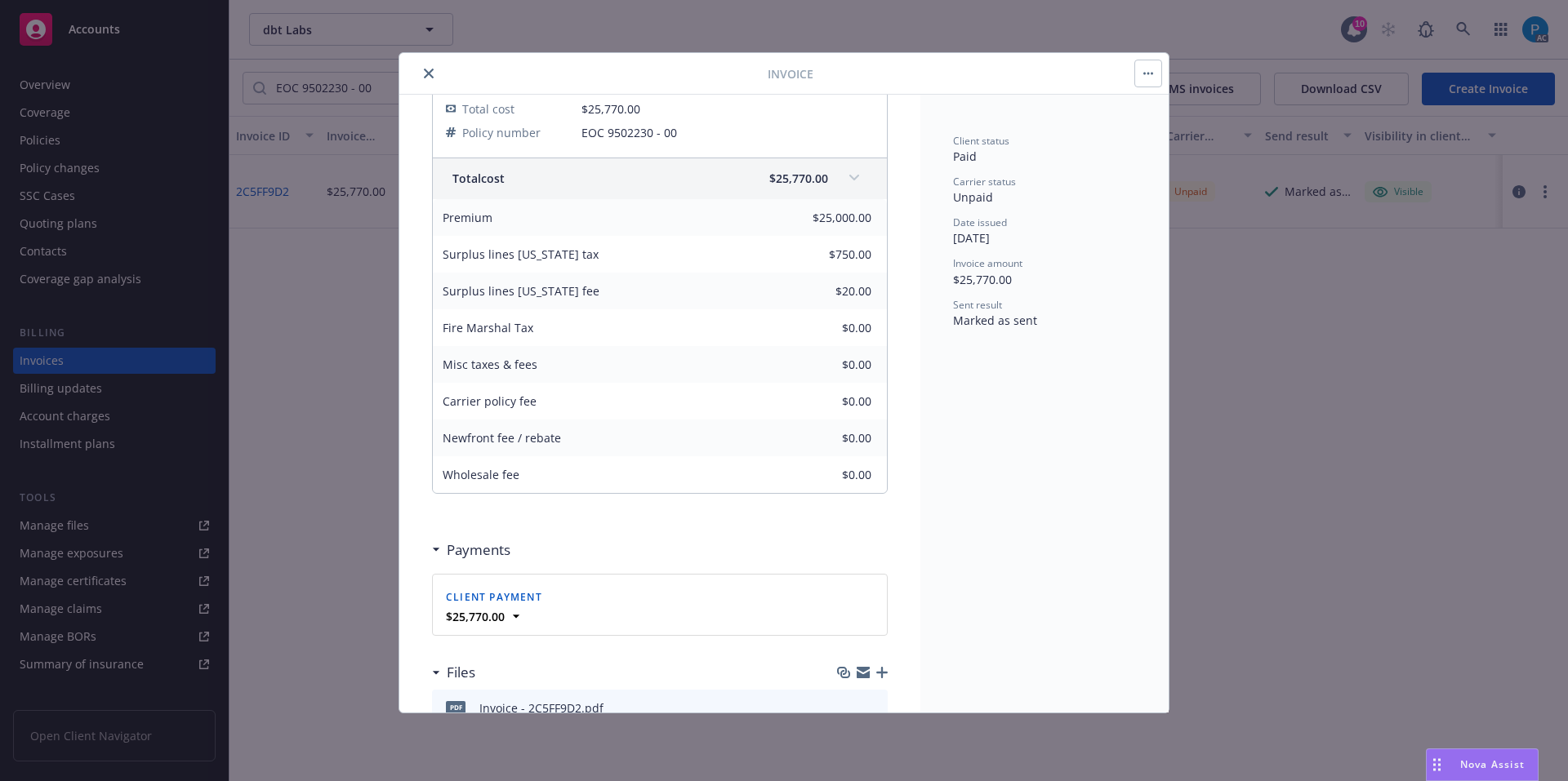
drag, startPoint x: 608, startPoint y: 257, endPoint x: 442, endPoint y: 261, distance: 166.0
click at [442, 261] on div "Surplus lines [US_STATE] tax" at bounding box center [520, 255] width 175 height 37
copy span "Surplus lines [US_STATE] tax"
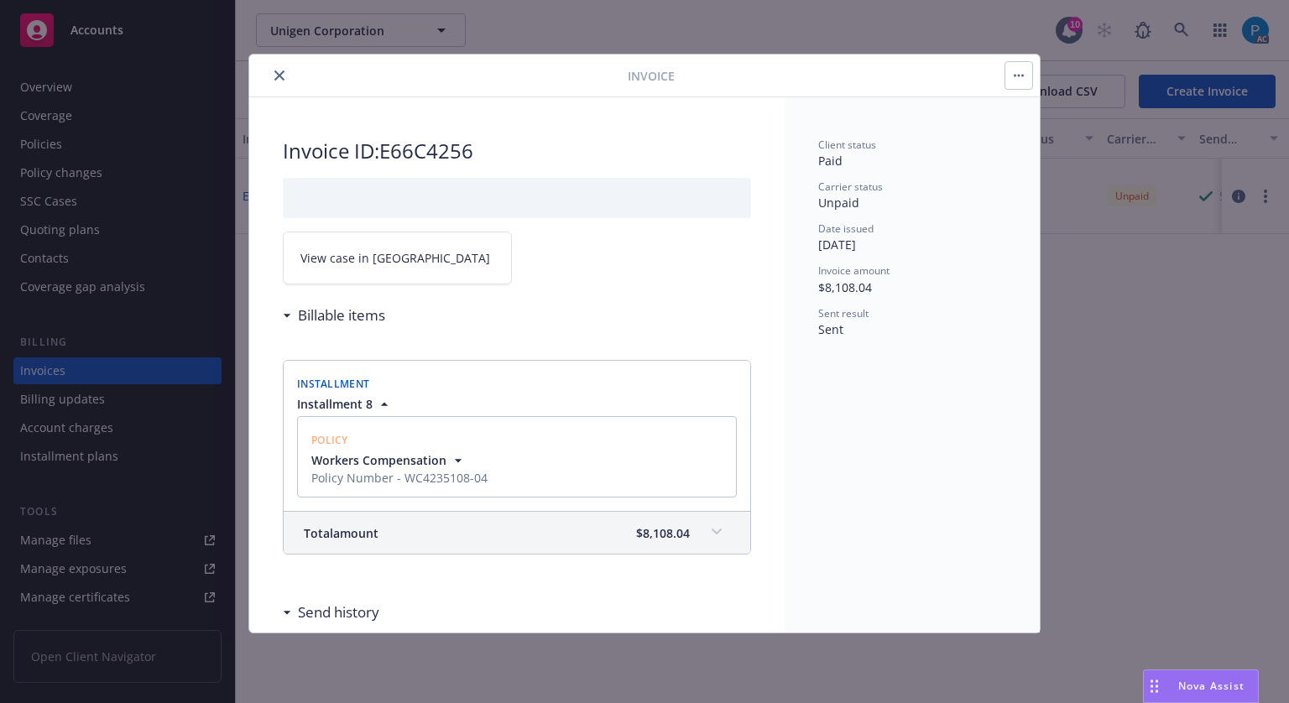
click at [279, 71] on icon "close" at bounding box center [279, 76] width 10 height 10
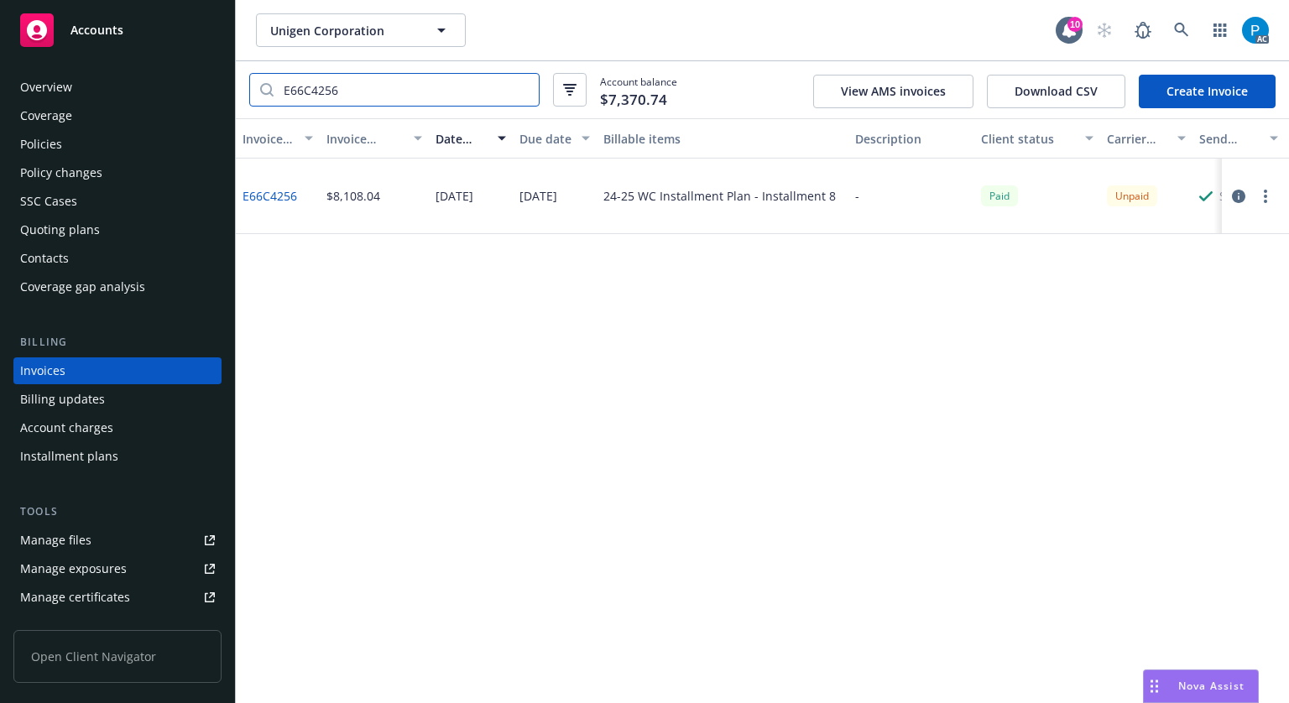
click at [374, 93] on input "E66C4256" at bounding box center [406, 90] width 265 height 32
paste input "WC4235108-04"
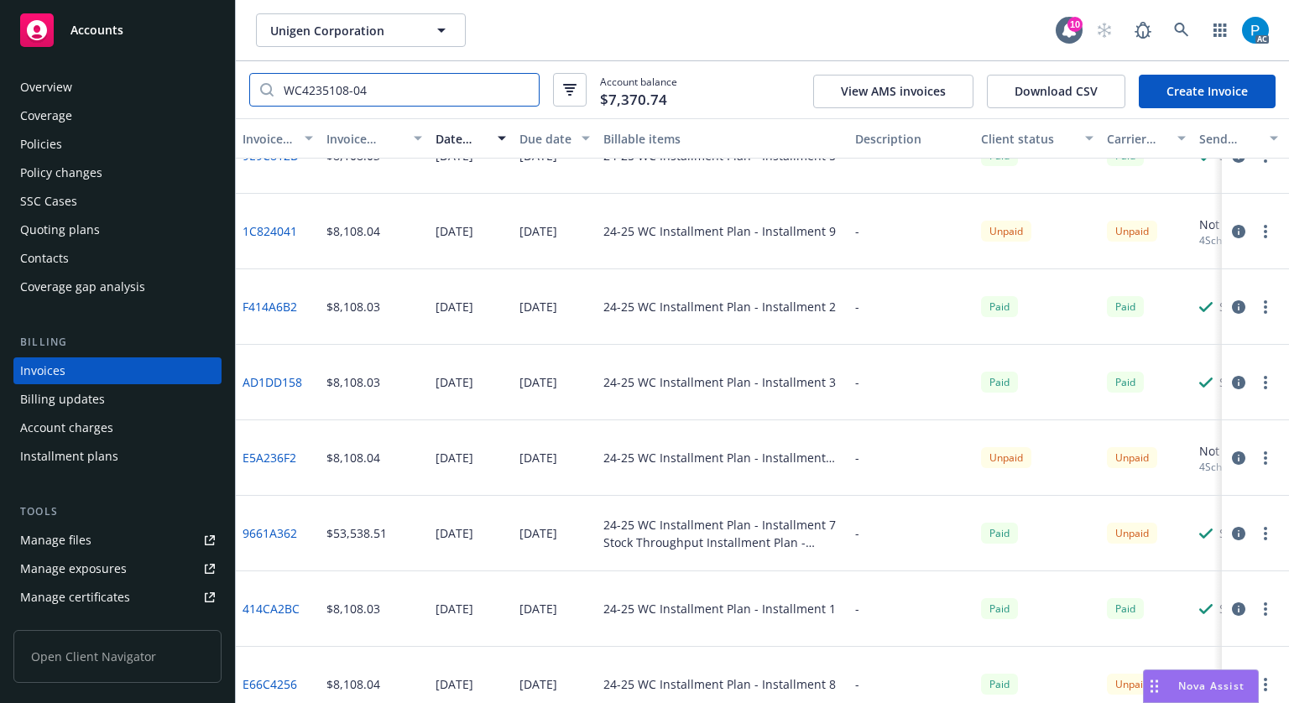
scroll to position [373, 0]
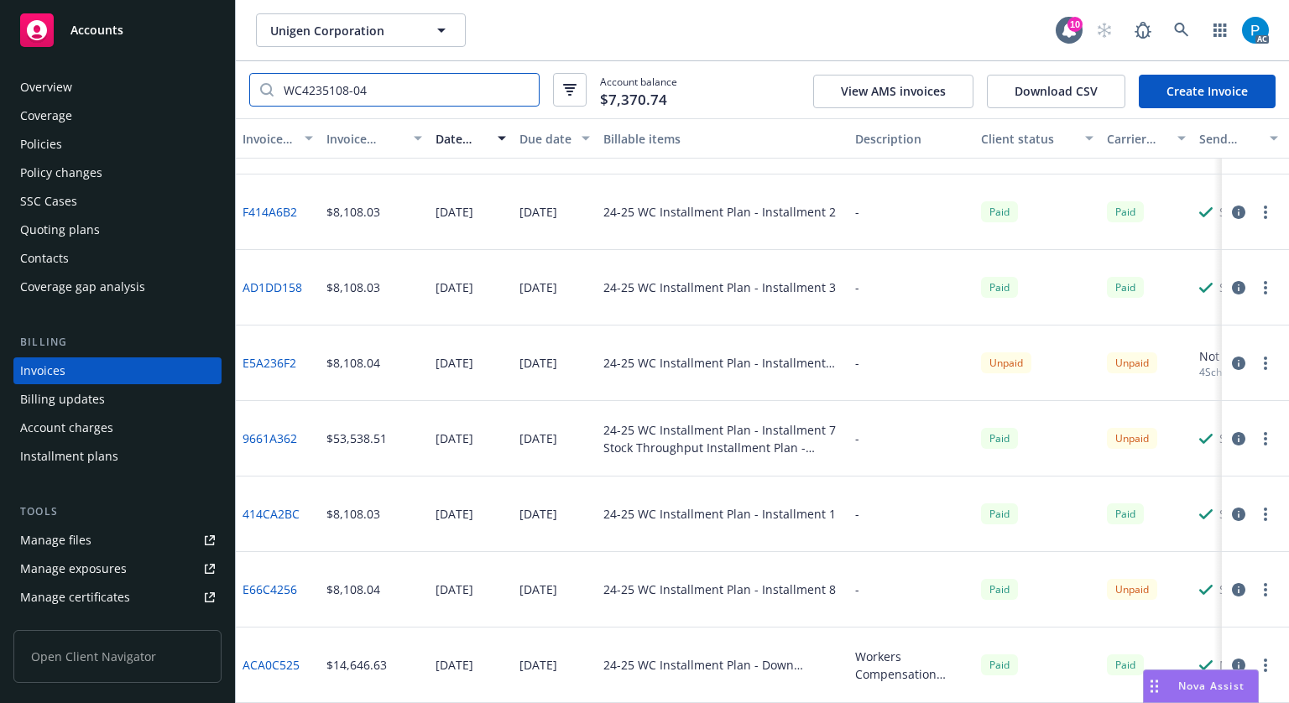
type input "WC4235108-04"
click at [1232, 432] on icon "button" at bounding box center [1238, 438] width 13 height 13
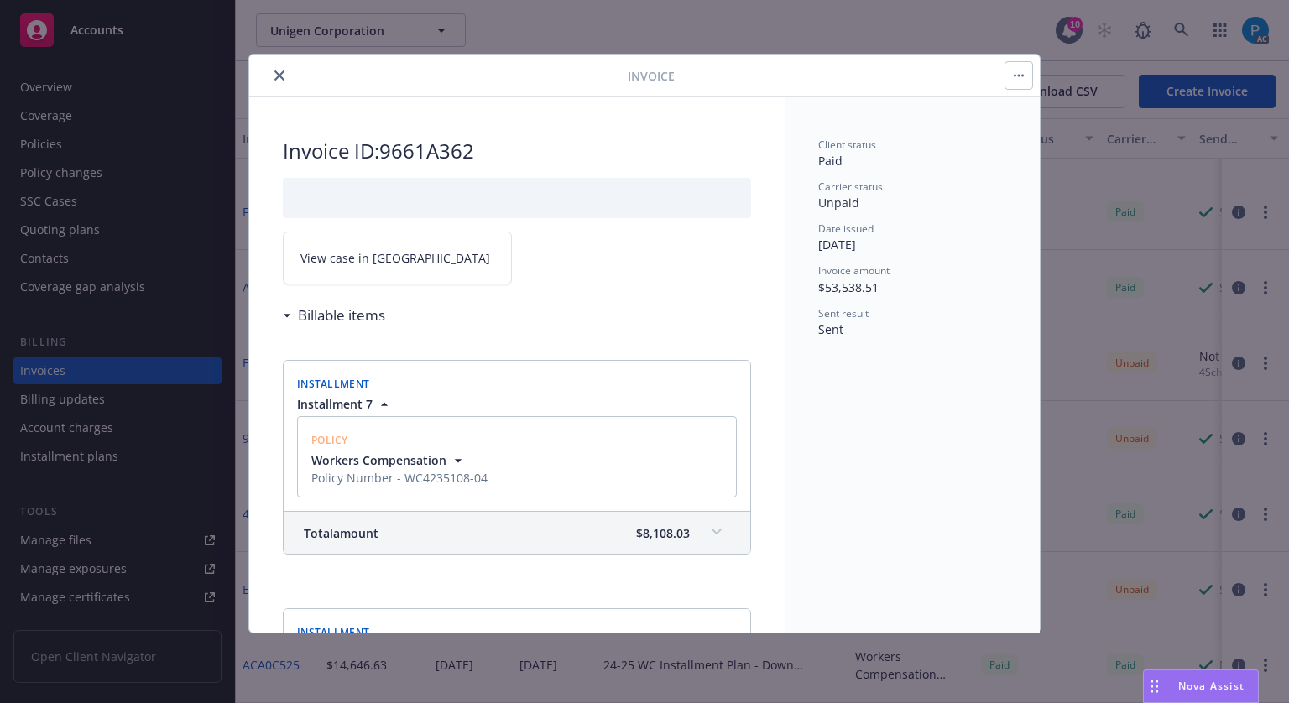
click at [326, 254] on span "View case in [GEOGRAPHIC_DATA]" at bounding box center [395, 258] width 190 height 18
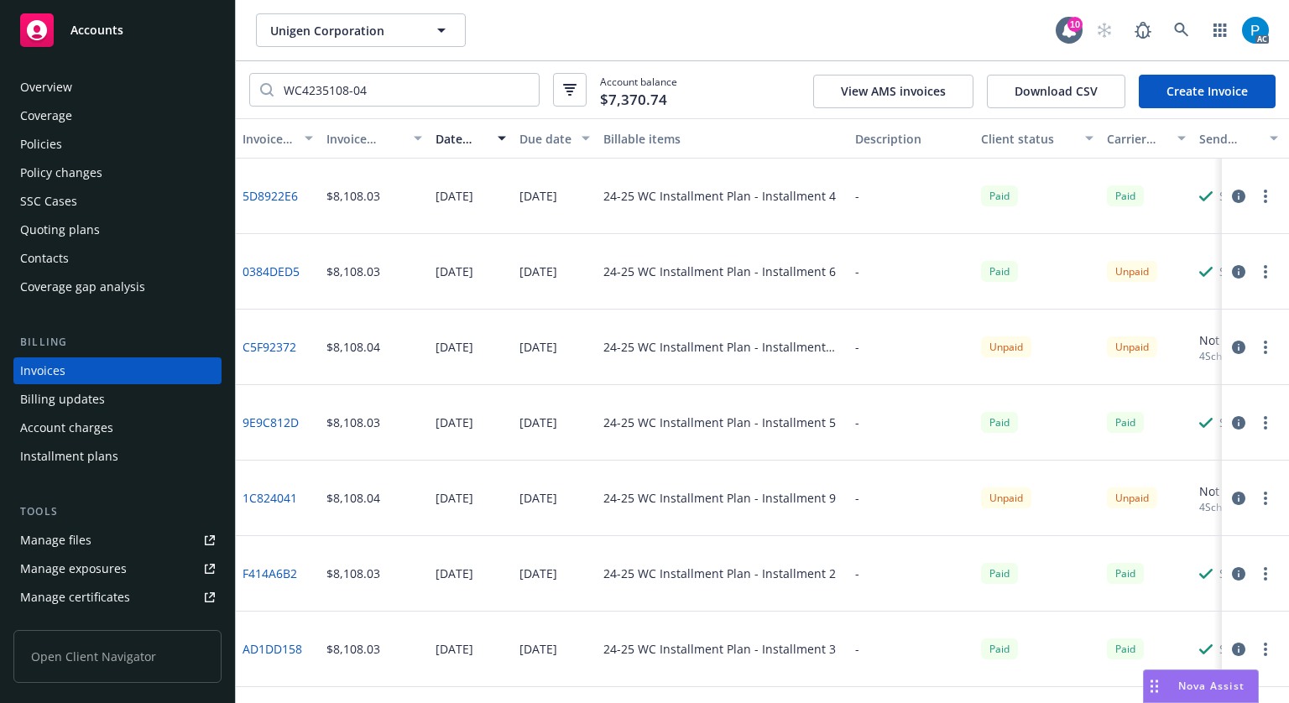
click at [1232, 270] on icon "button" at bounding box center [1238, 271] width 13 height 13
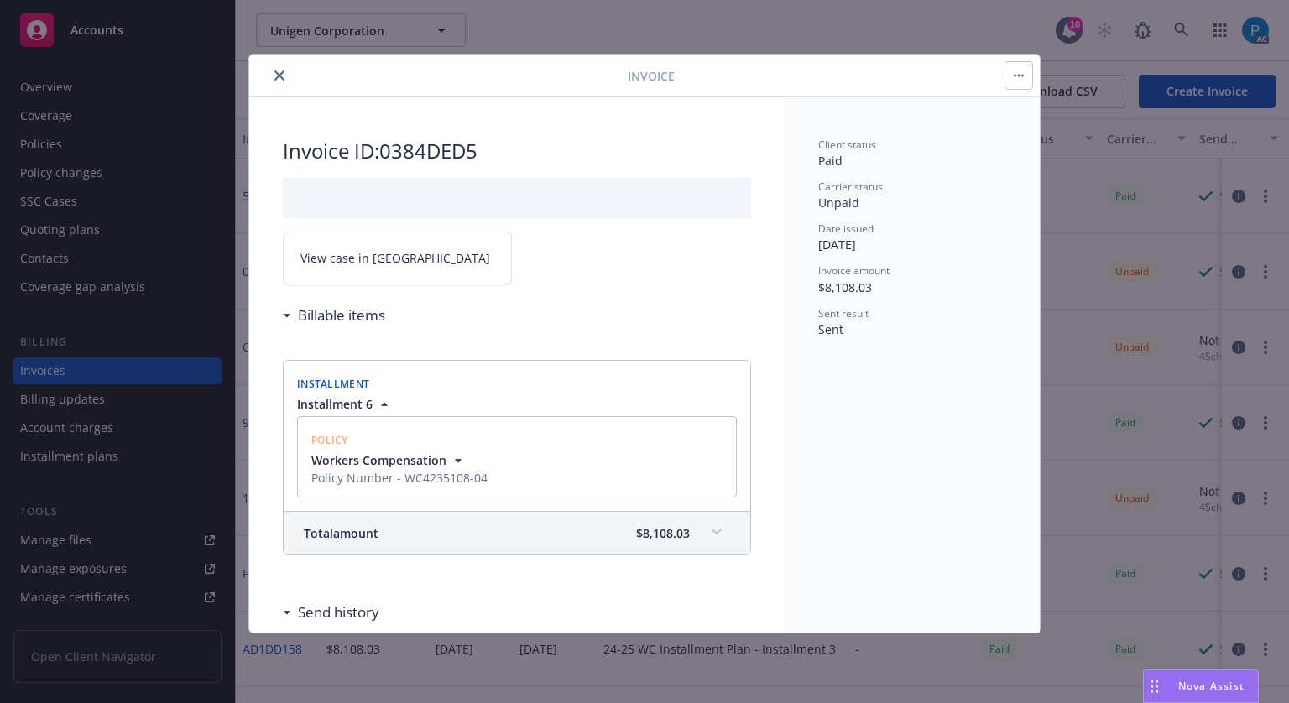
click at [389, 251] on span "View case in [GEOGRAPHIC_DATA]" at bounding box center [395, 258] width 190 height 18
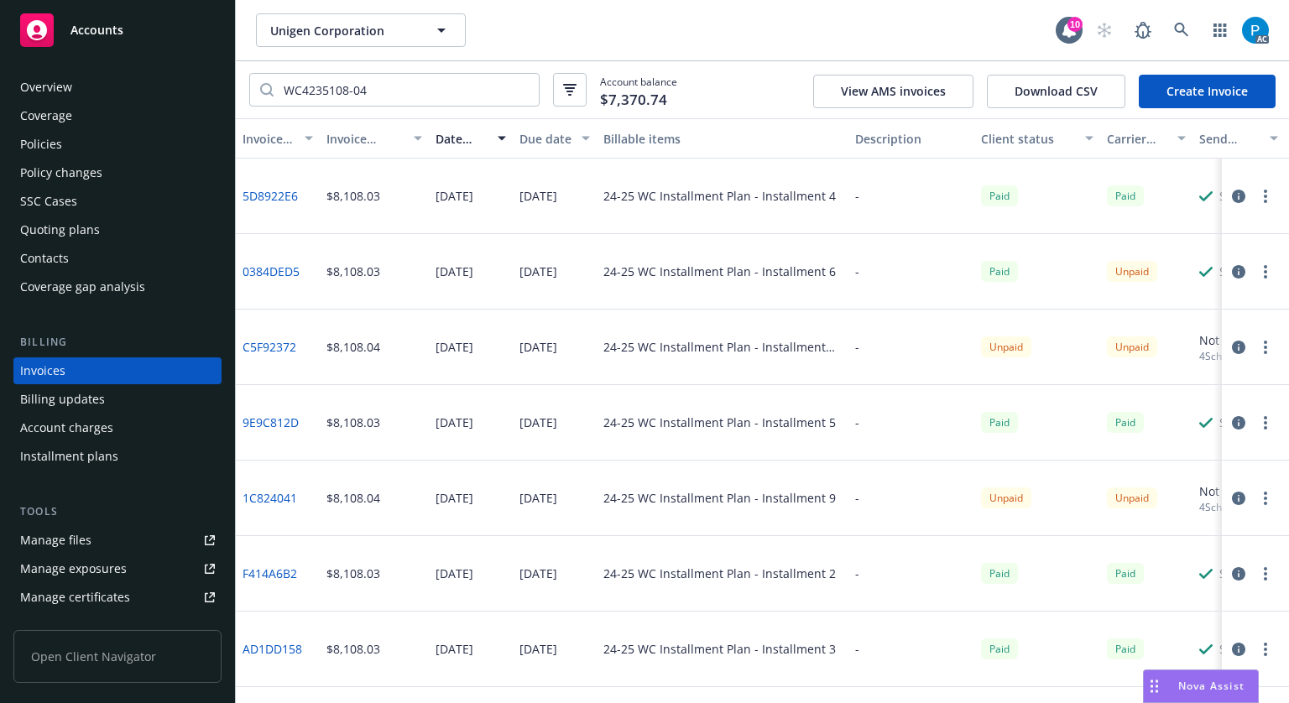
click at [118, 36] on span "Accounts" at bounding box center [97, 30] width 53 height 13
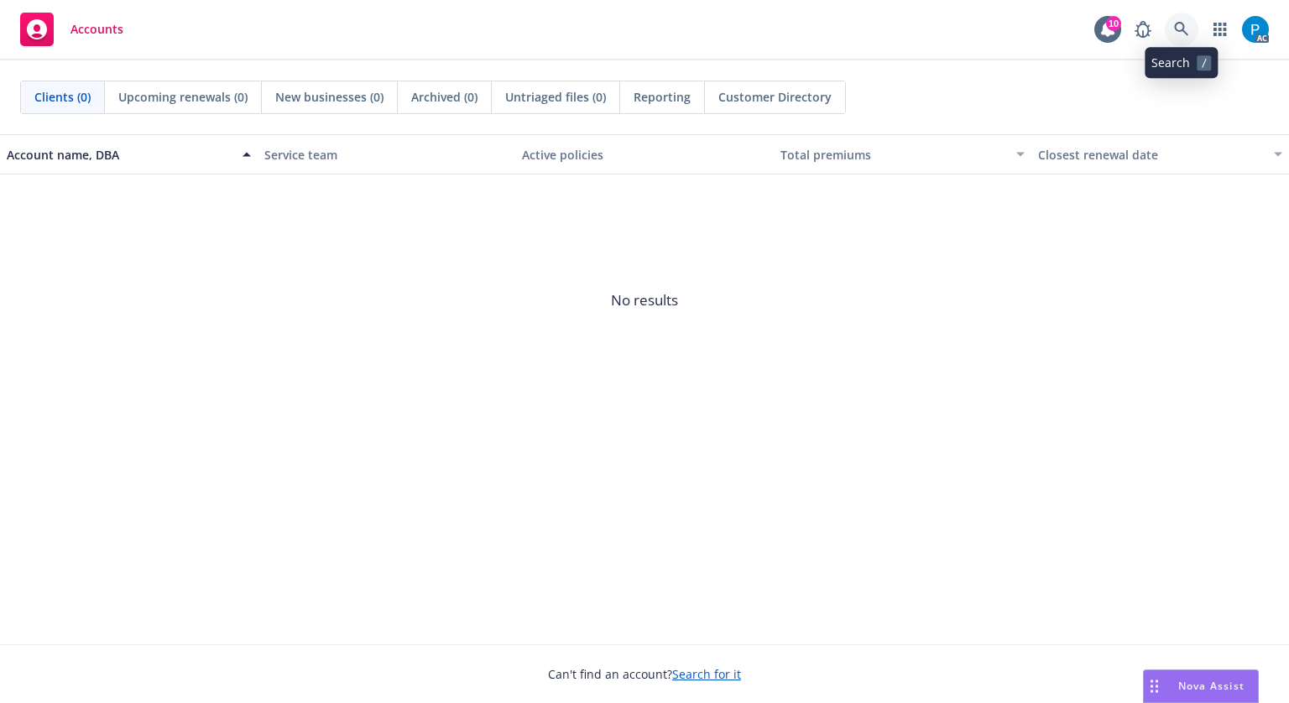
click at [1185, 29] on icon at bounding box center [1181, 29] width 15 height 15
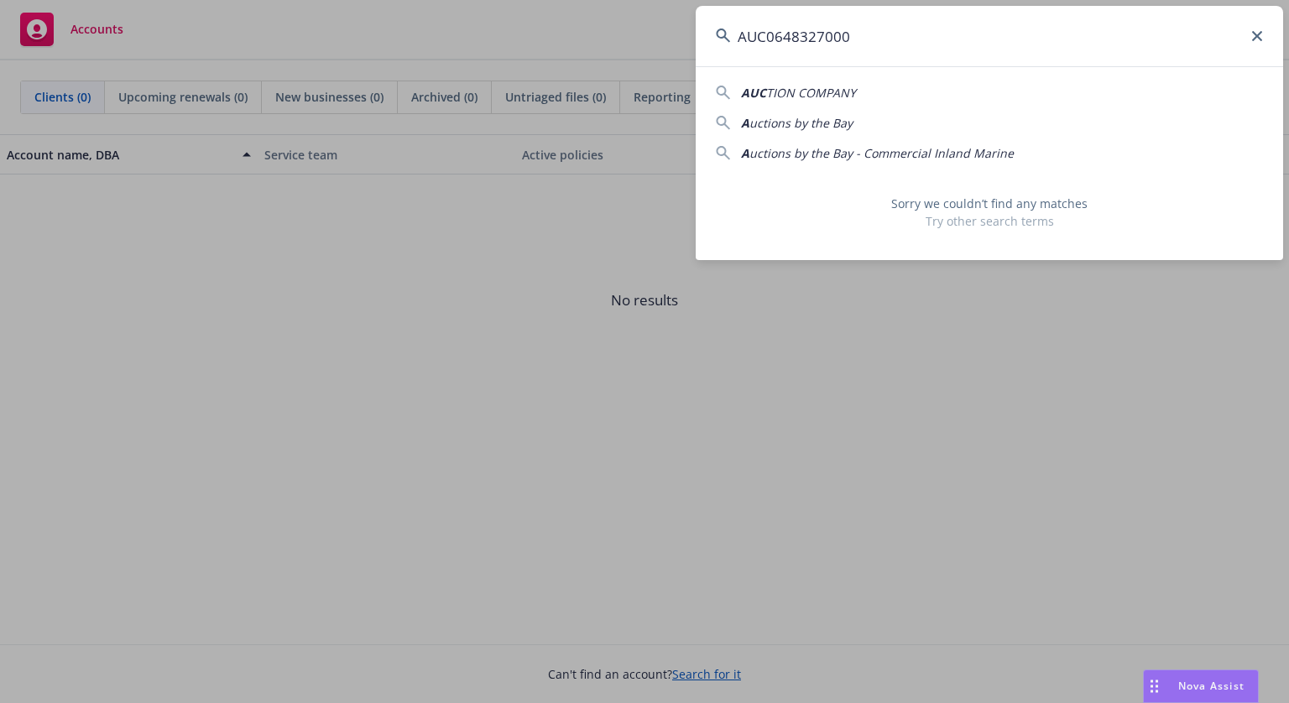
click at [774, 29] on input "AUC0648327000" at bounding box center [990, 36] width 588 height 60
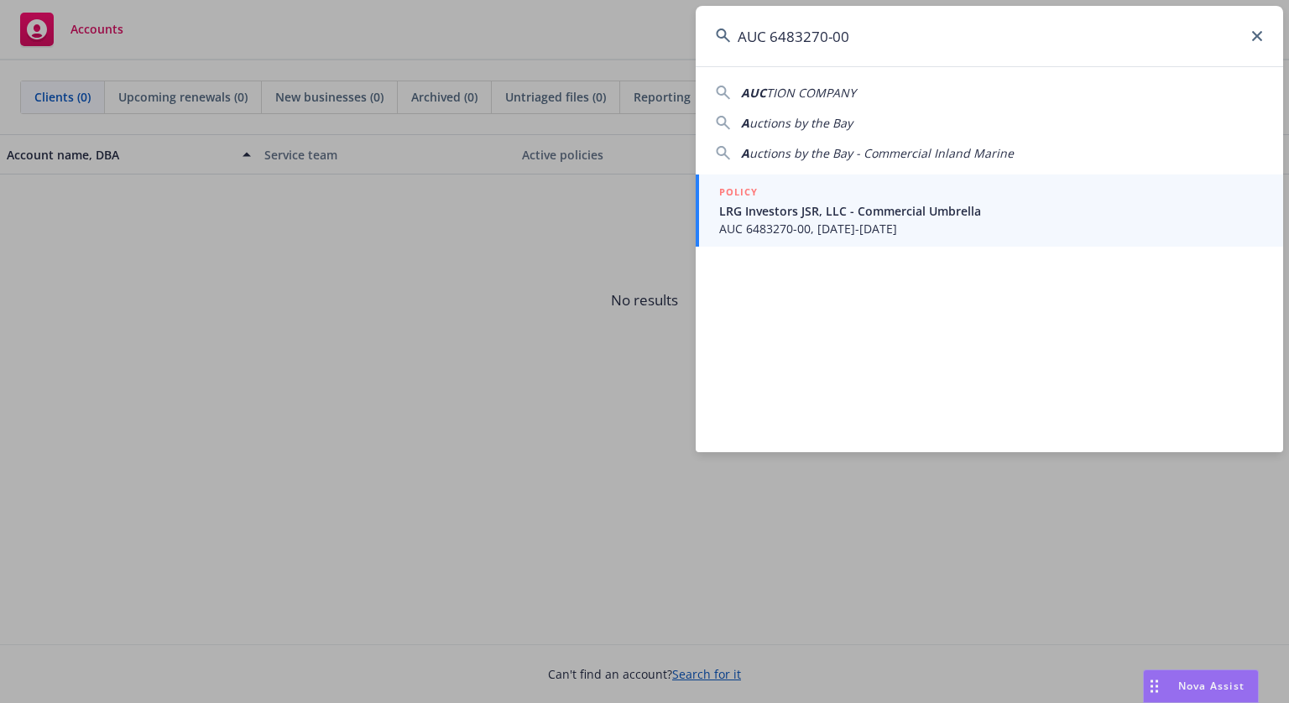
type input "AUC 6483270-00"
click at [833, 227] on span "AUC 6483270-00, 06/10/2025-01/13/2026" at bounding box center [991, 229] width 544 height 18
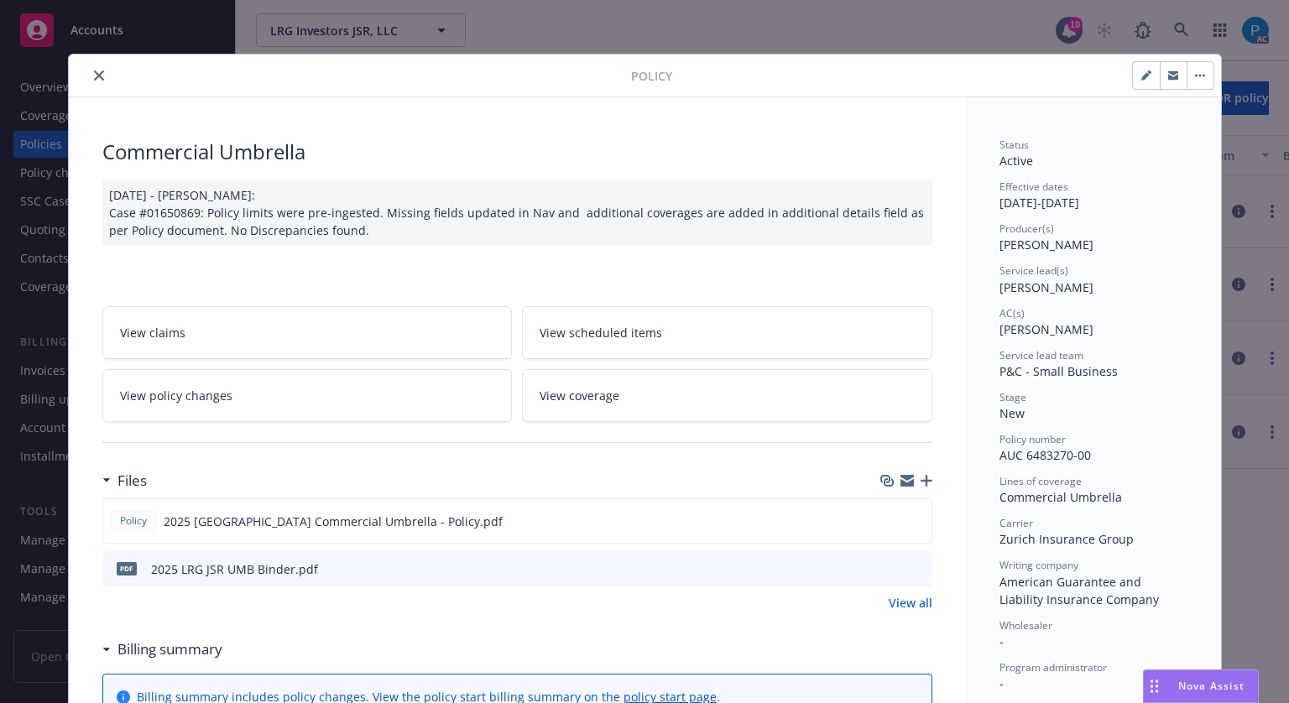
click at [94, 79] on icon "close" at bounding box center [99, 76] width 10 height 10
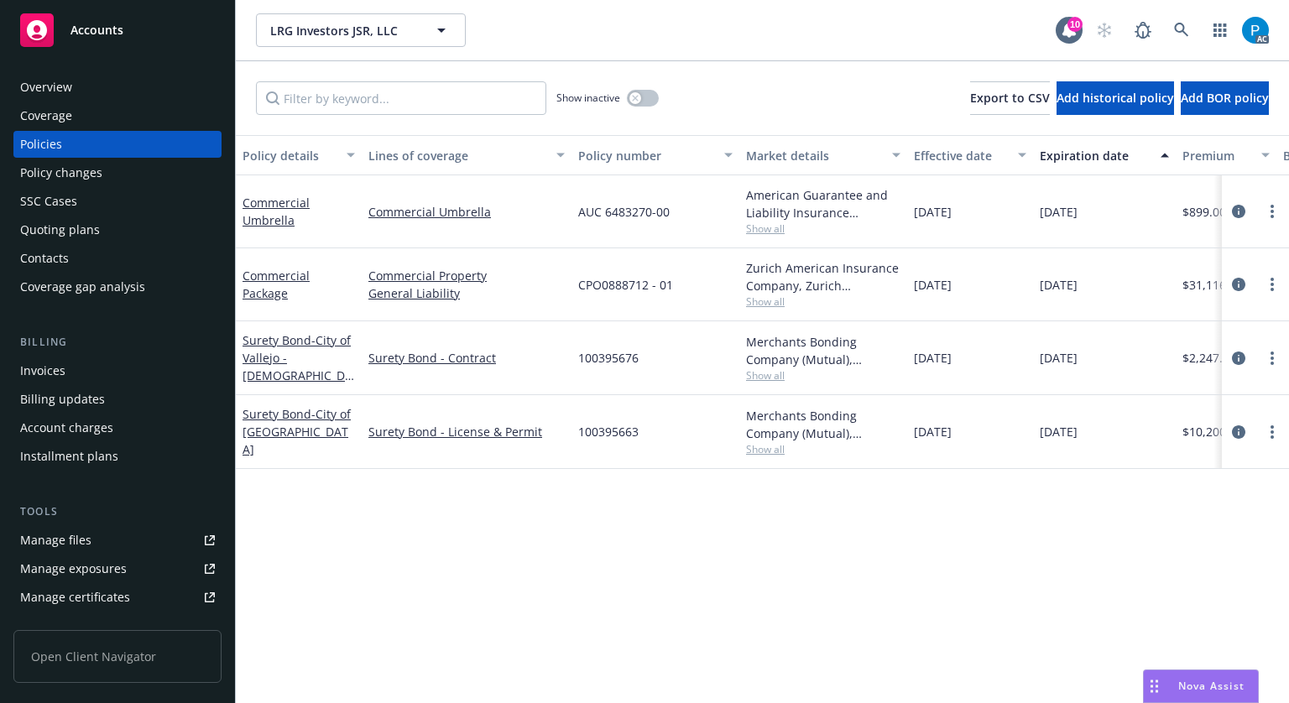
click at [76, 369] on div "Invoices" at bounding box center [117, 371] width 195 height 27
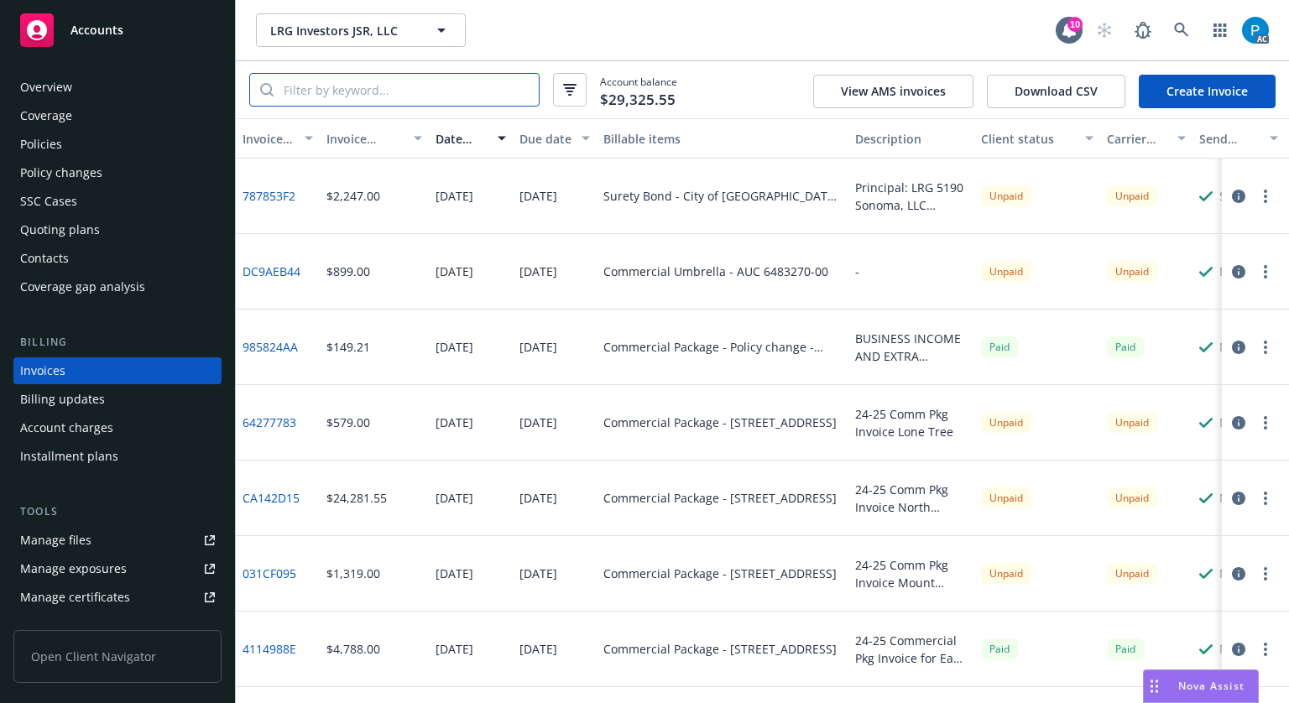
click at [443, 97] on input "search" at bounding box center [406, 90] width 265 height 32
paste input "AUC 6483270-00"
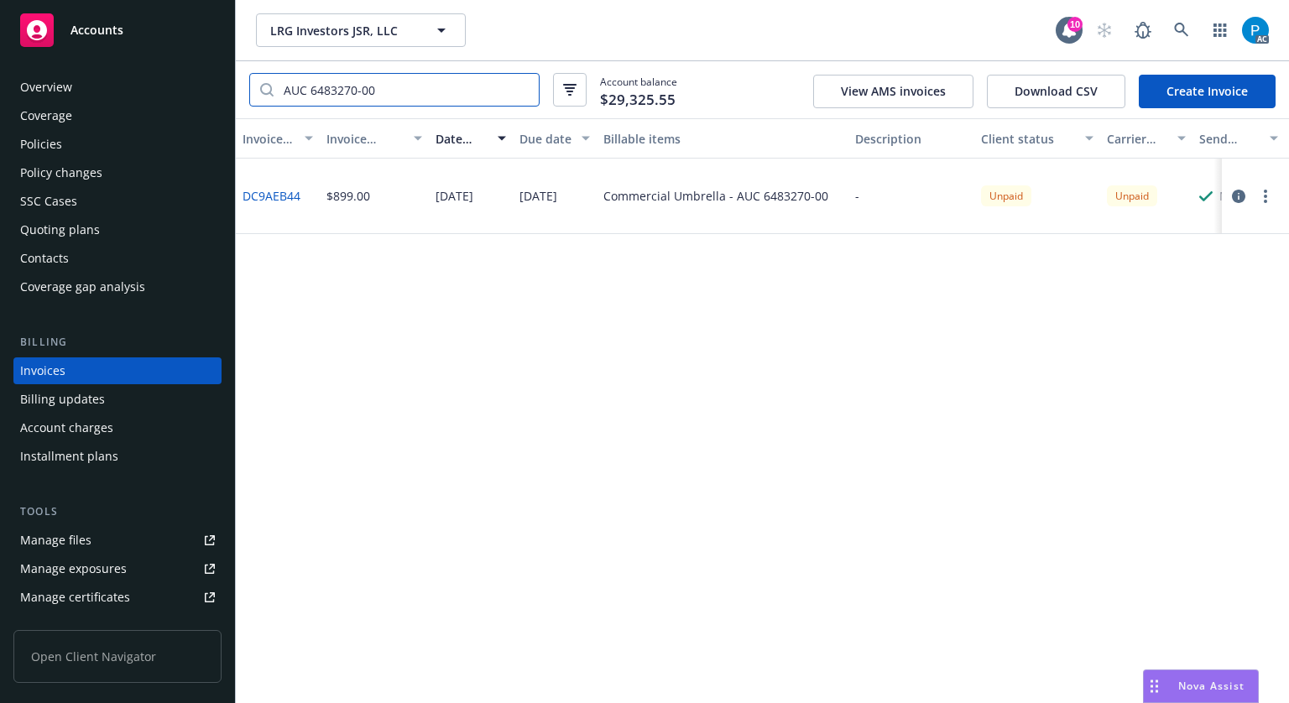
type input "AUC 6483270-00"
click at [76, 147] on div "Policies" at bounding box center [117, 144] width 195 height 27
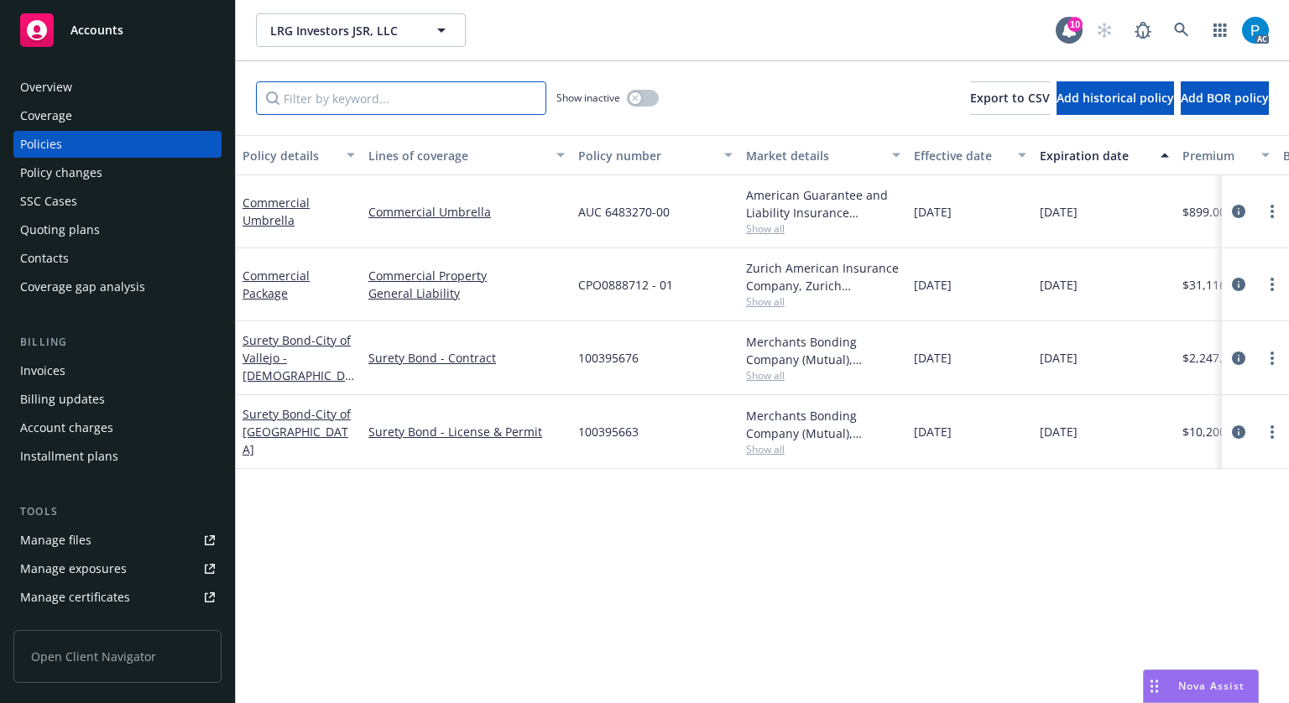
click at [368, 92] on input "Filter by keyword..." at bounding box center [401, 98] width 290 height 34
paste input "AUC 6483270-00"
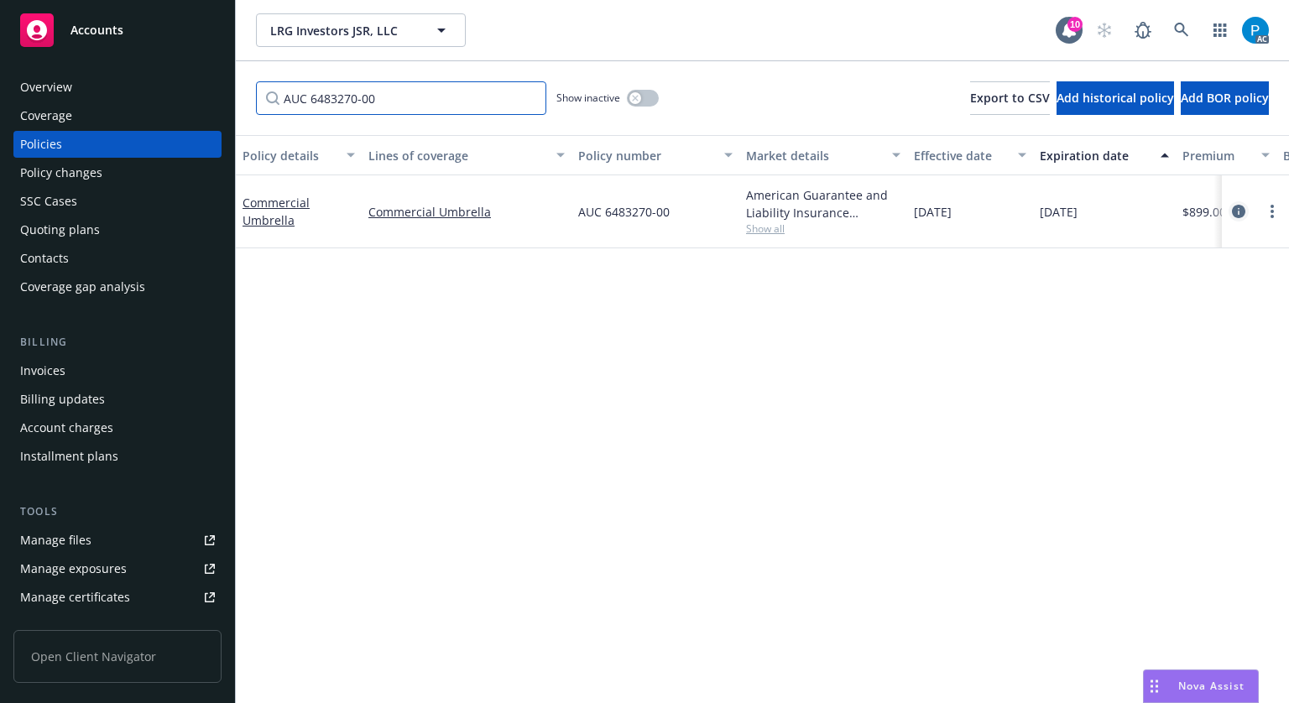
type input "AUC 6483270-00"
click at [1232, 212] on icon "circleInformation" at bounding box center [1238, 211] width 13 height 13
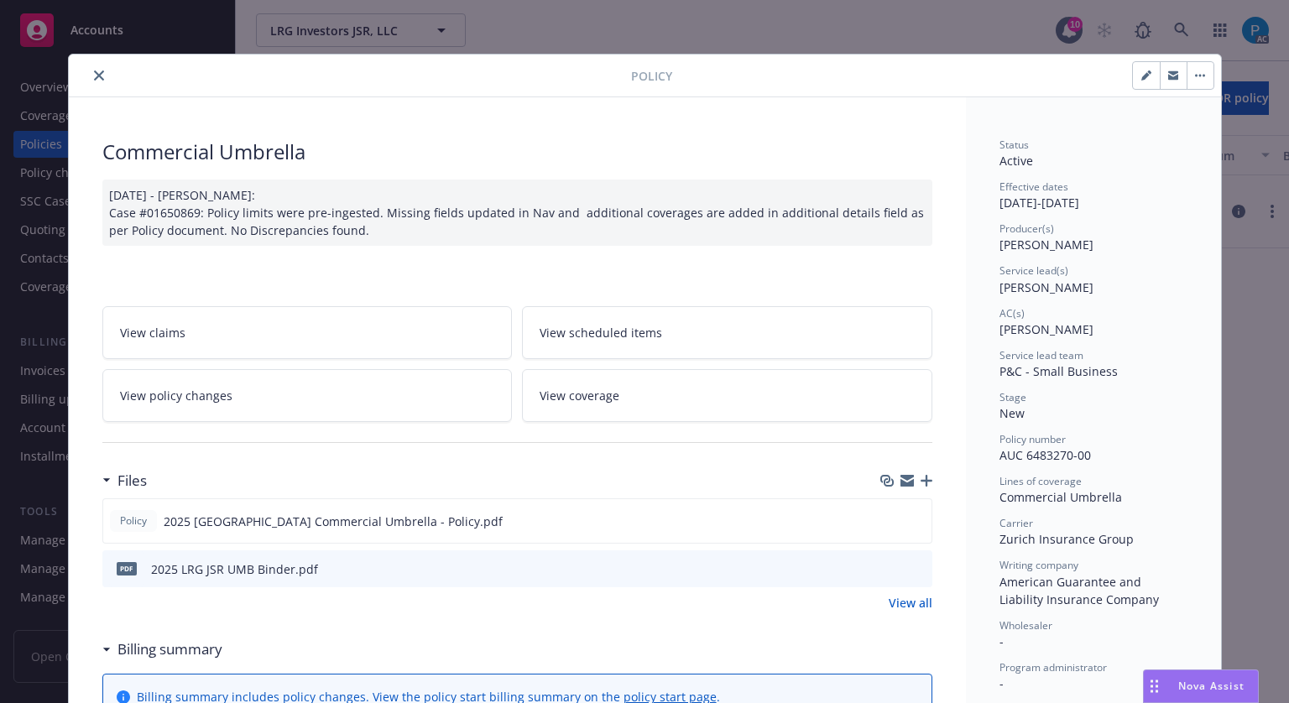
scroll to position [50, 0]
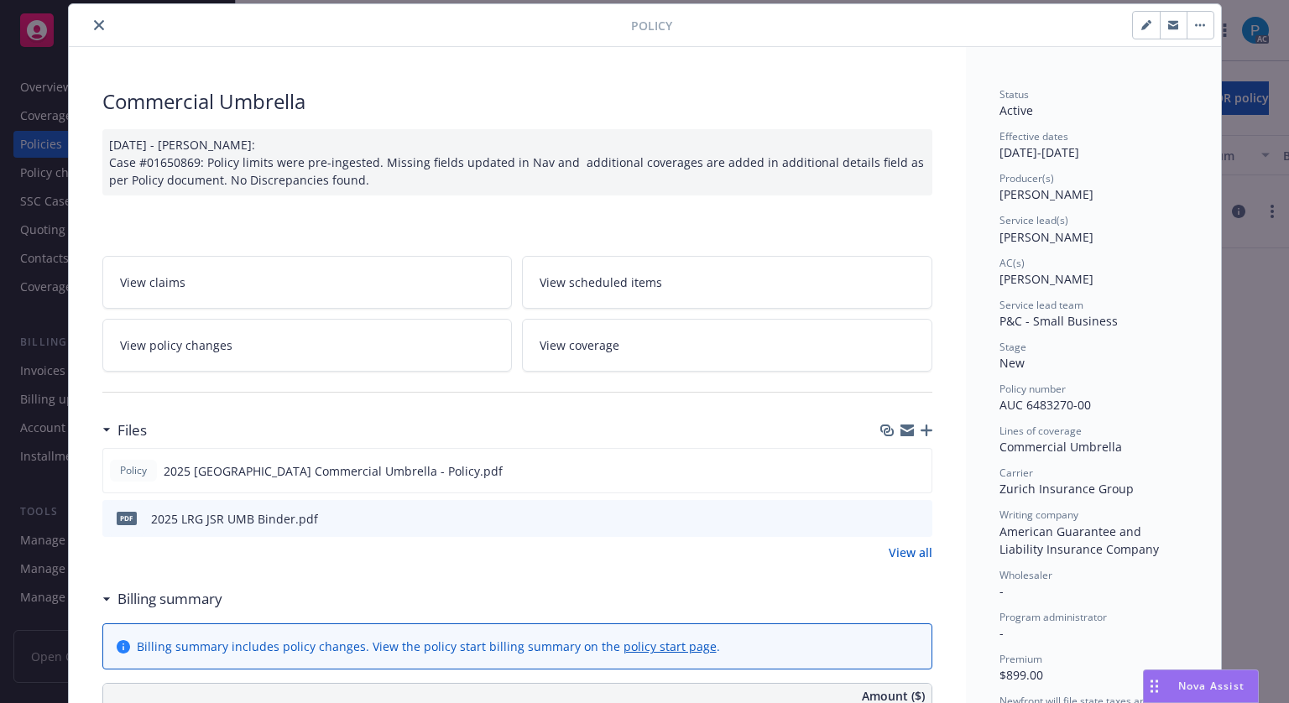
click at [94, 26] on icon "close" at bounding box center [99, 25] width 10 height 10
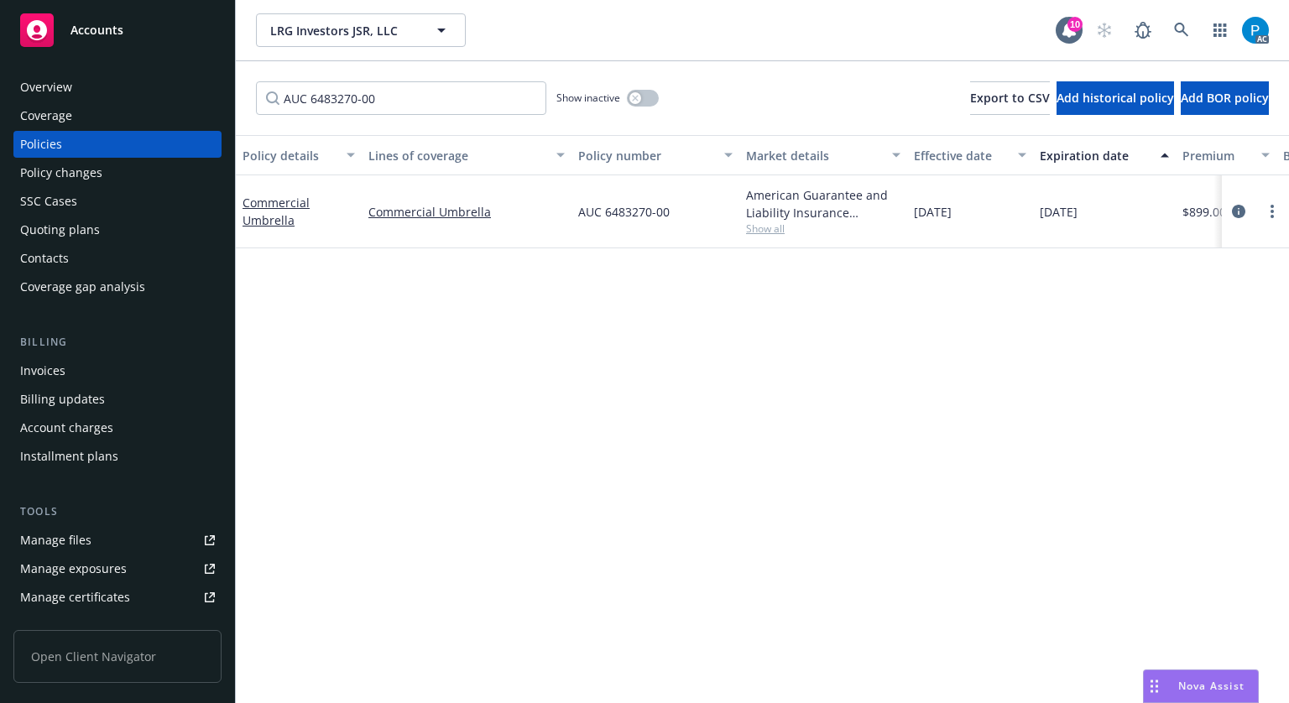
click at [104, 34] on span "Accounts" at bounding box center [97, 30] width 53 height 13
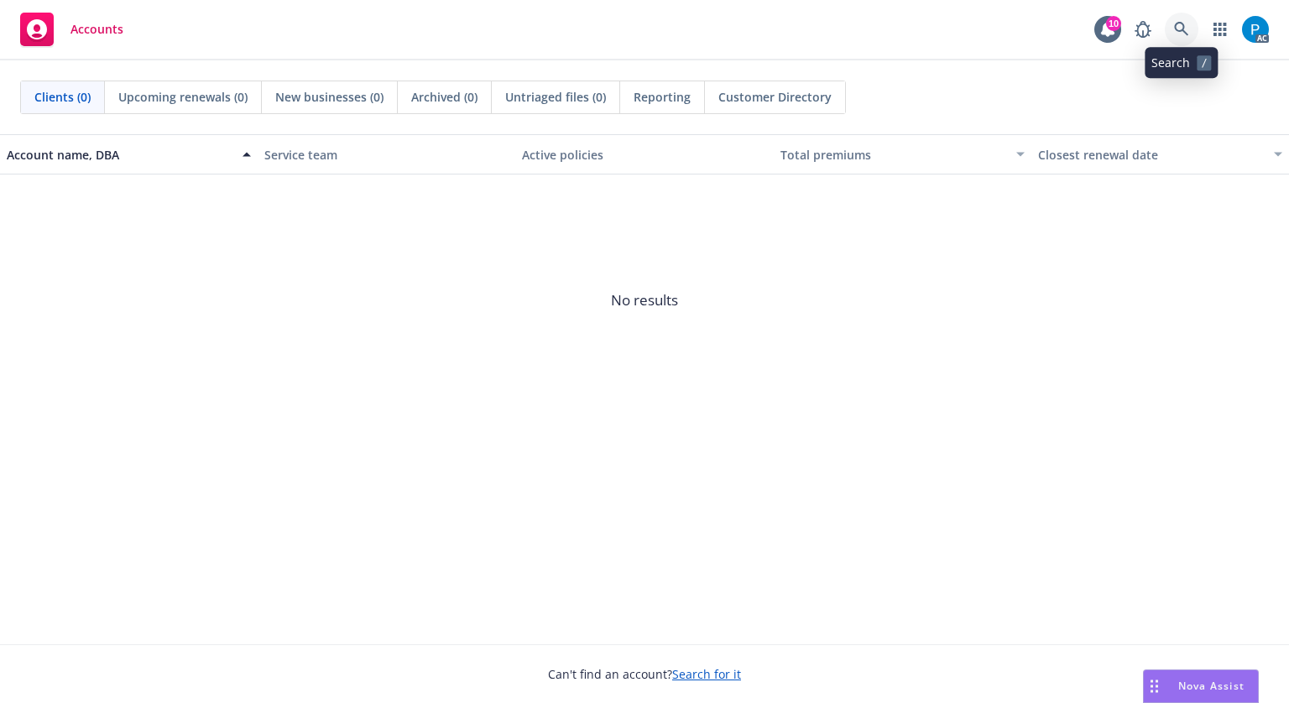
click at [1179, 28] on icon at bounding box center [1181, 29] width 15 height 15
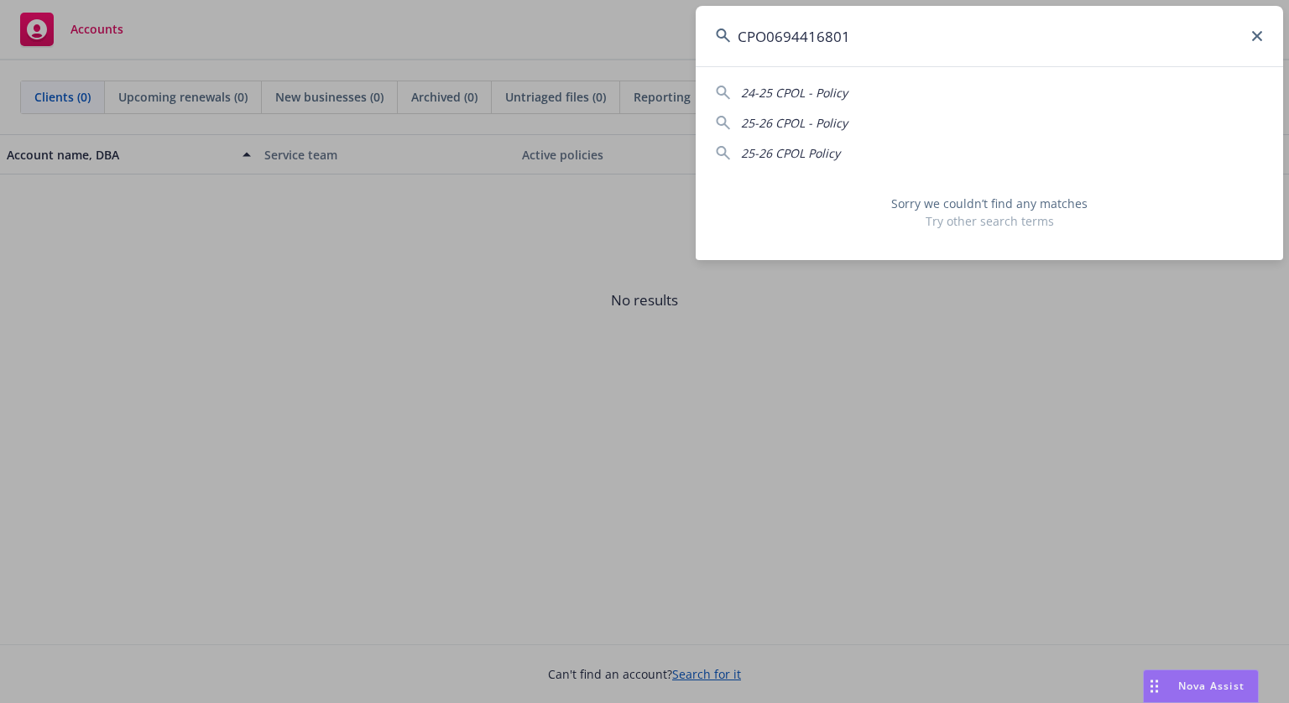
click at [776, 29] on input "CPO0694416801" at bounding box center [990, 36] width 588 height 60
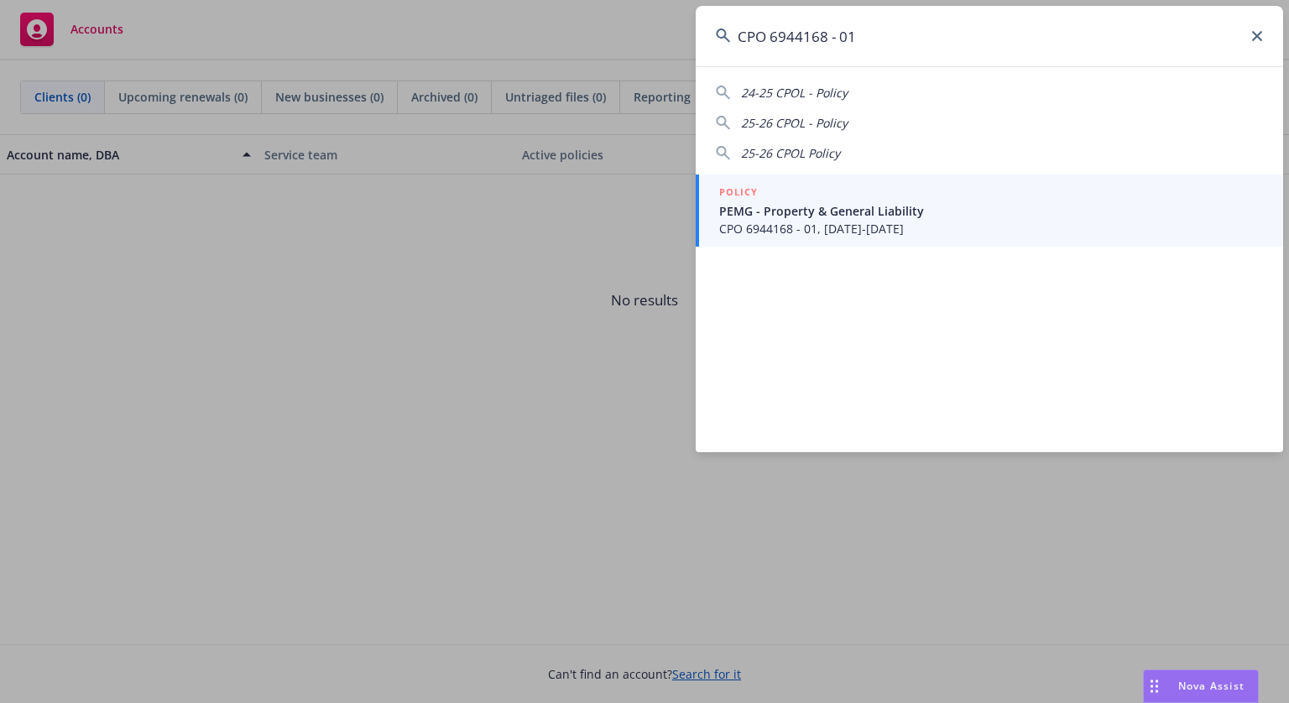
type input "CPO 6944168 - 01"
click at [827, 212] on span "PEMG - Property & General Liability" at bounding box center [991, 211] width 544 height 18
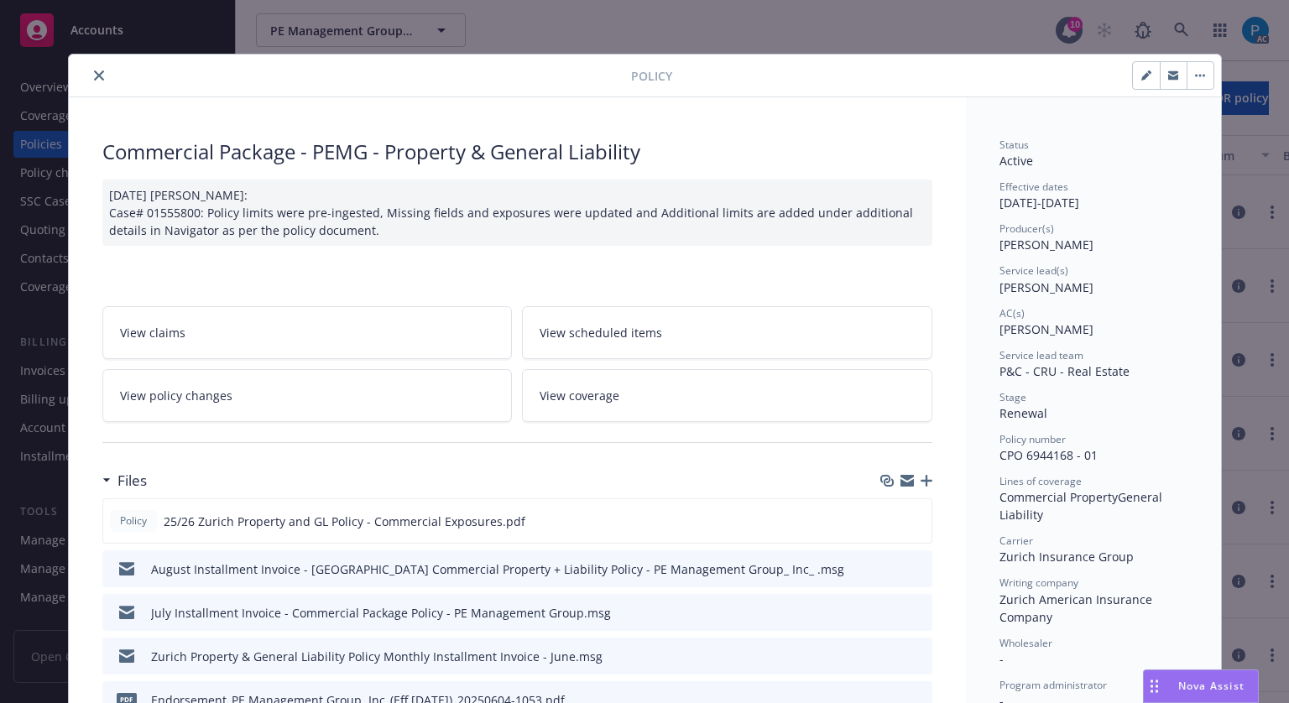
click at [94, 75] on icon "close" at bounding box center [99, 76] width 10 height 10
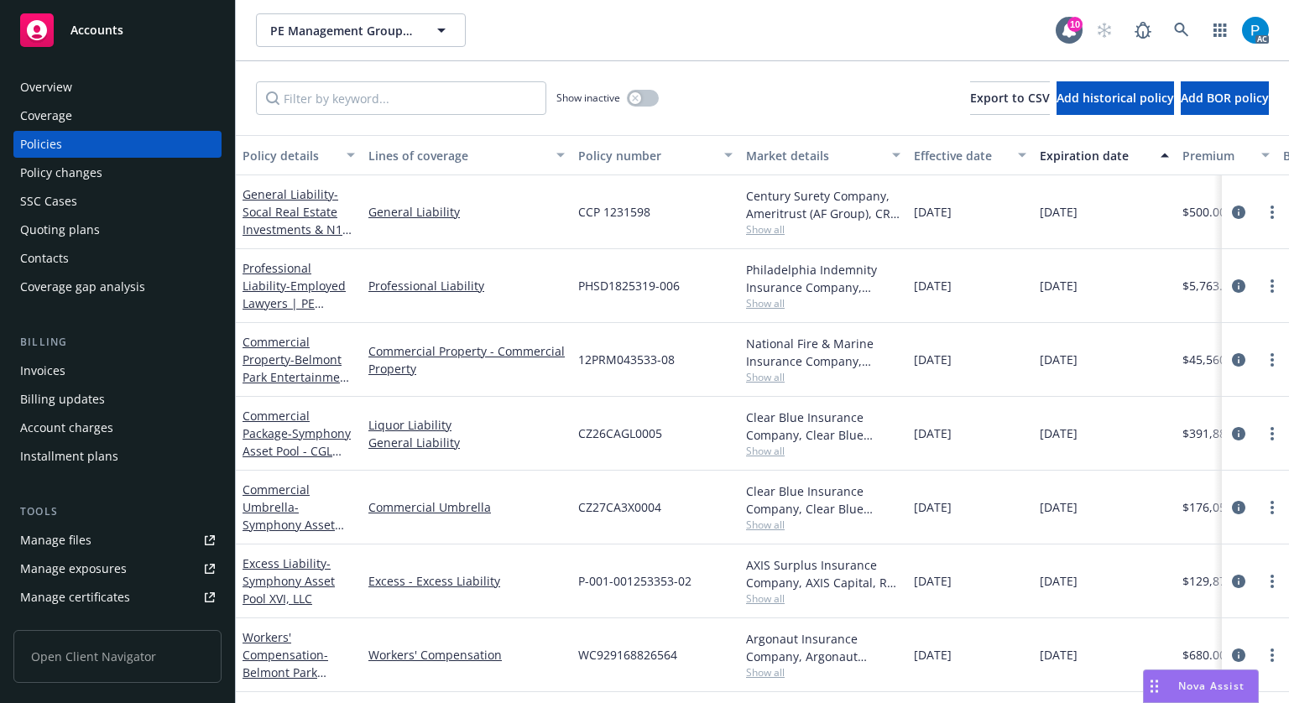
click at [78, 375] on div "Invoices" at bounding box center [117, 371] width 195 height 27
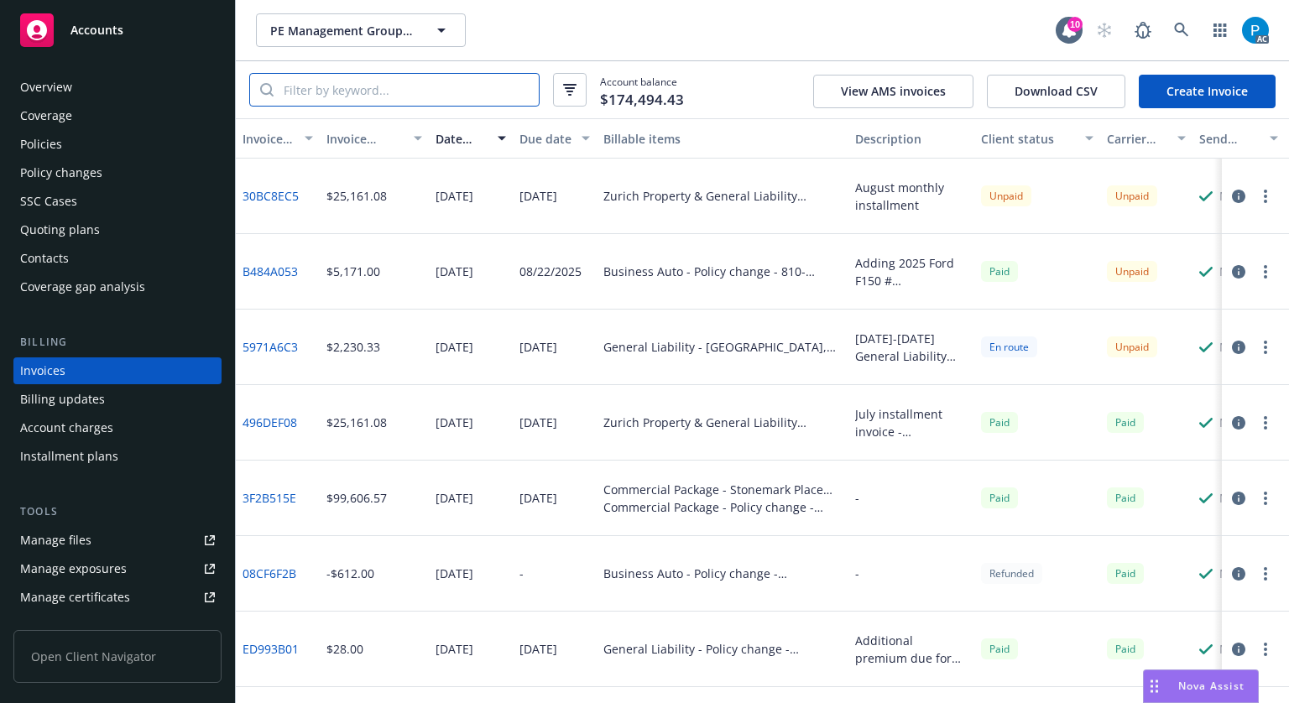
click at [358, 91] on input "search" at bounding box center [406, 90] width 265 height 32
paste input "CPO 6944168 - 01"
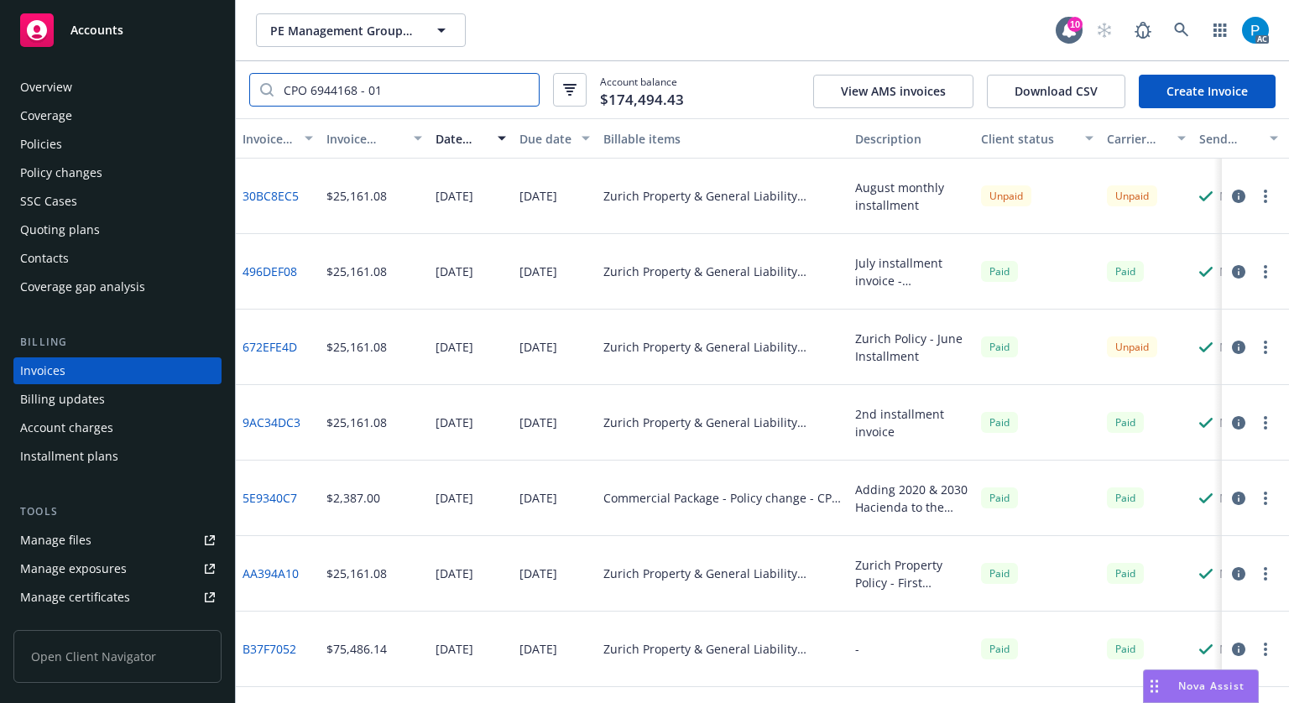
type input "CPO 6944168 - 01"
click at [1244, 351] on icon "button" at bounding box center [1238, 347] width 13 height 13
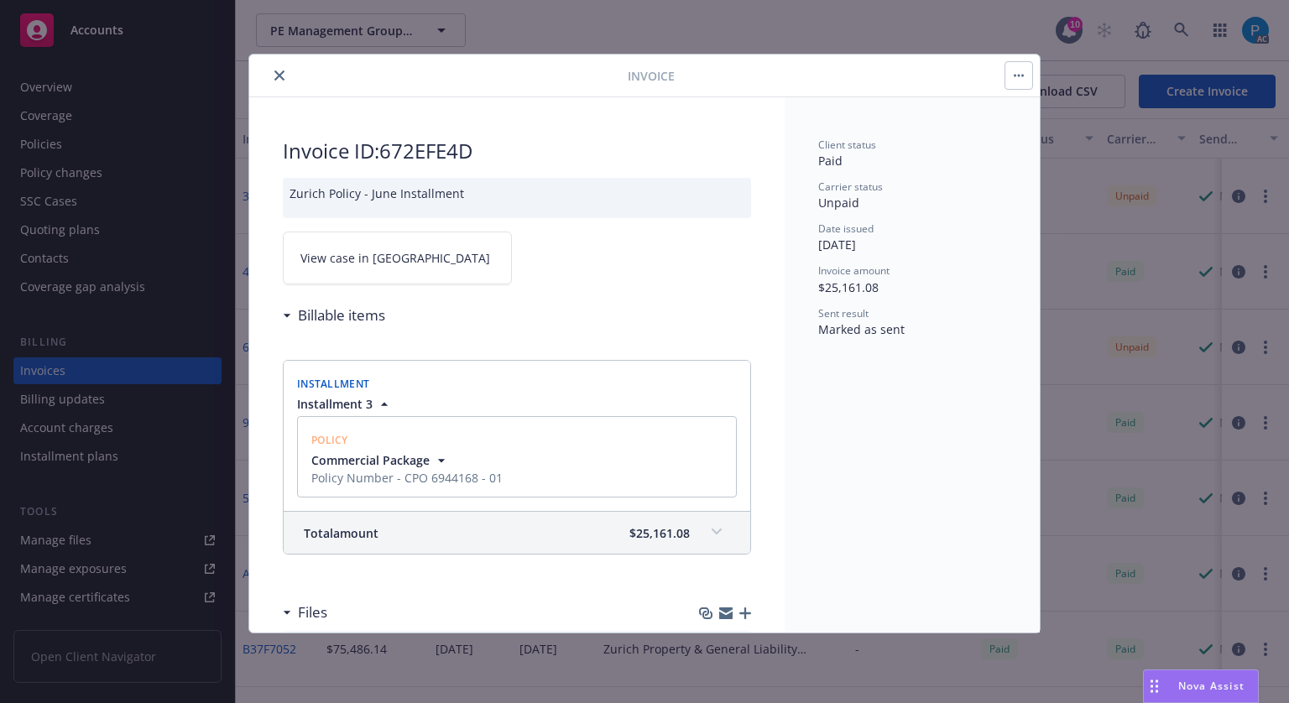
click at [376, 258] on span "View case in [GEOGRAPHIC_DATA]" at bounding box center [395, 258] width 190 height 18
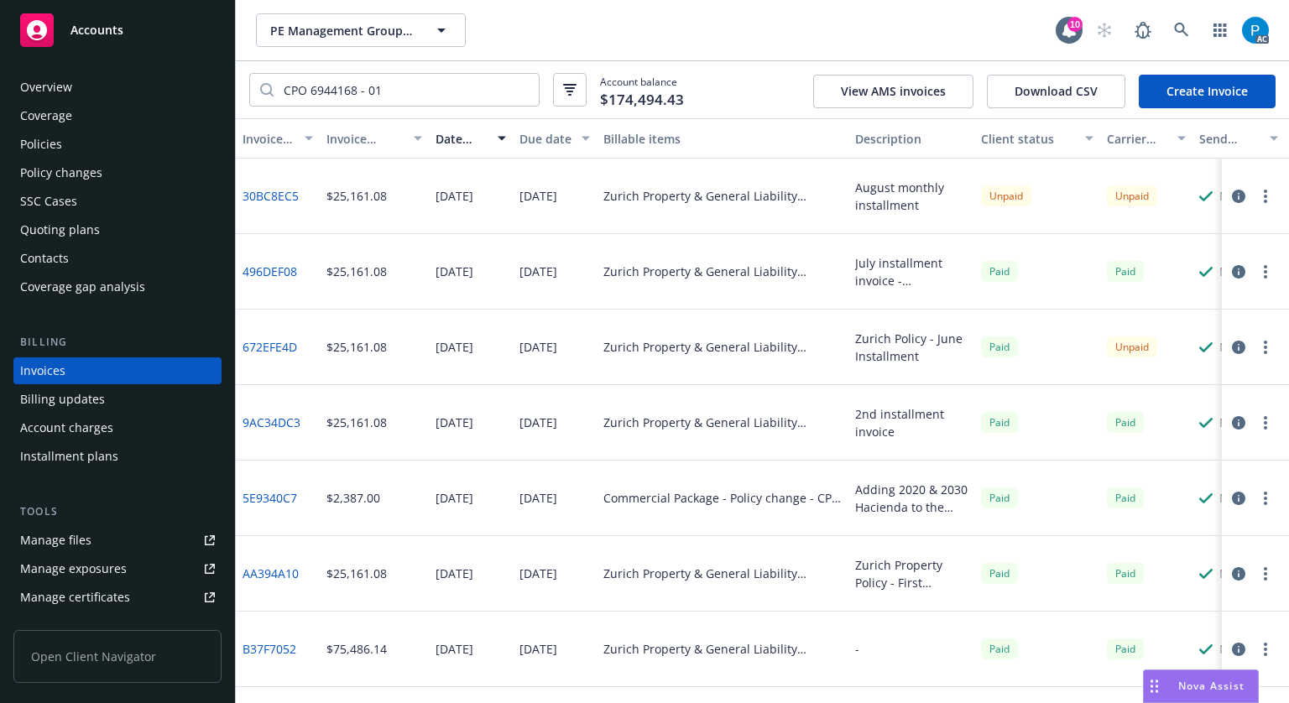
click at [74, 29] on span "Accounts" at bounding box center [97, 30] width 53 height 13
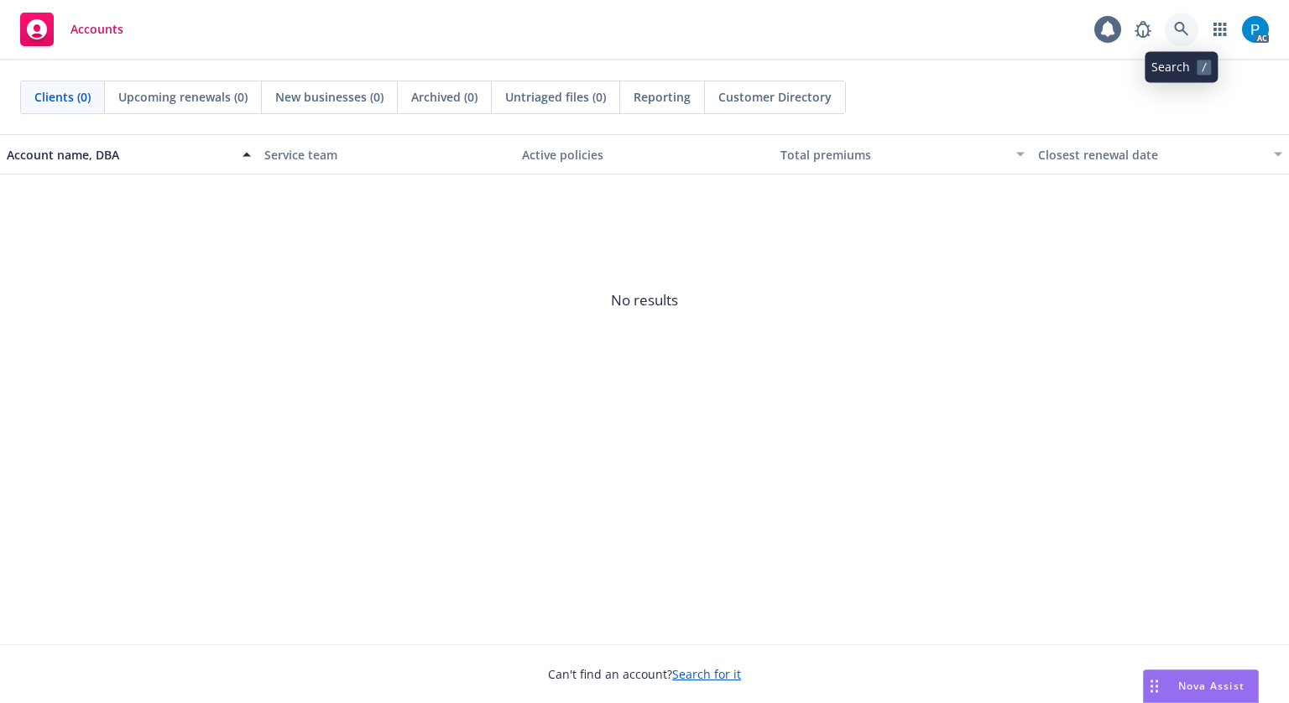
click at [1182, 25] on icon at bounding box center [1181, 29] width 15 height 15
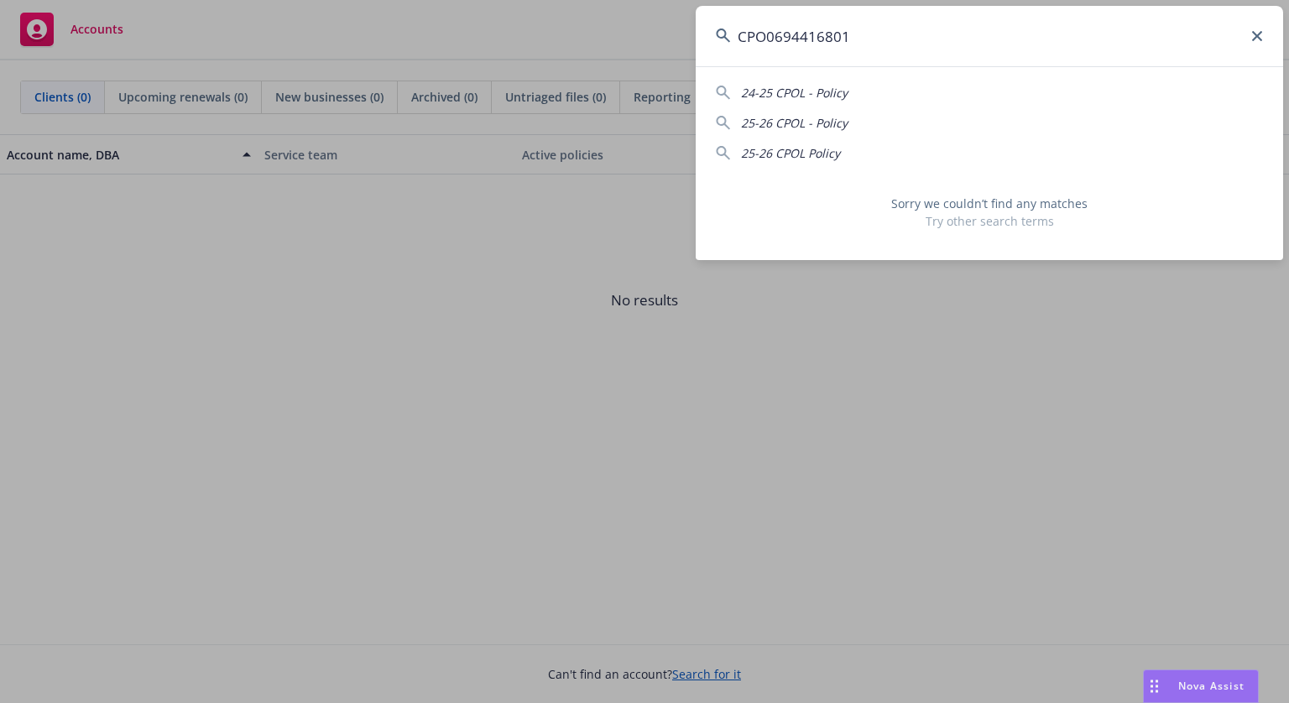
click at [779, 32] on input "CPO0694416801" at bounding box center [990, 36] width 588 height 60
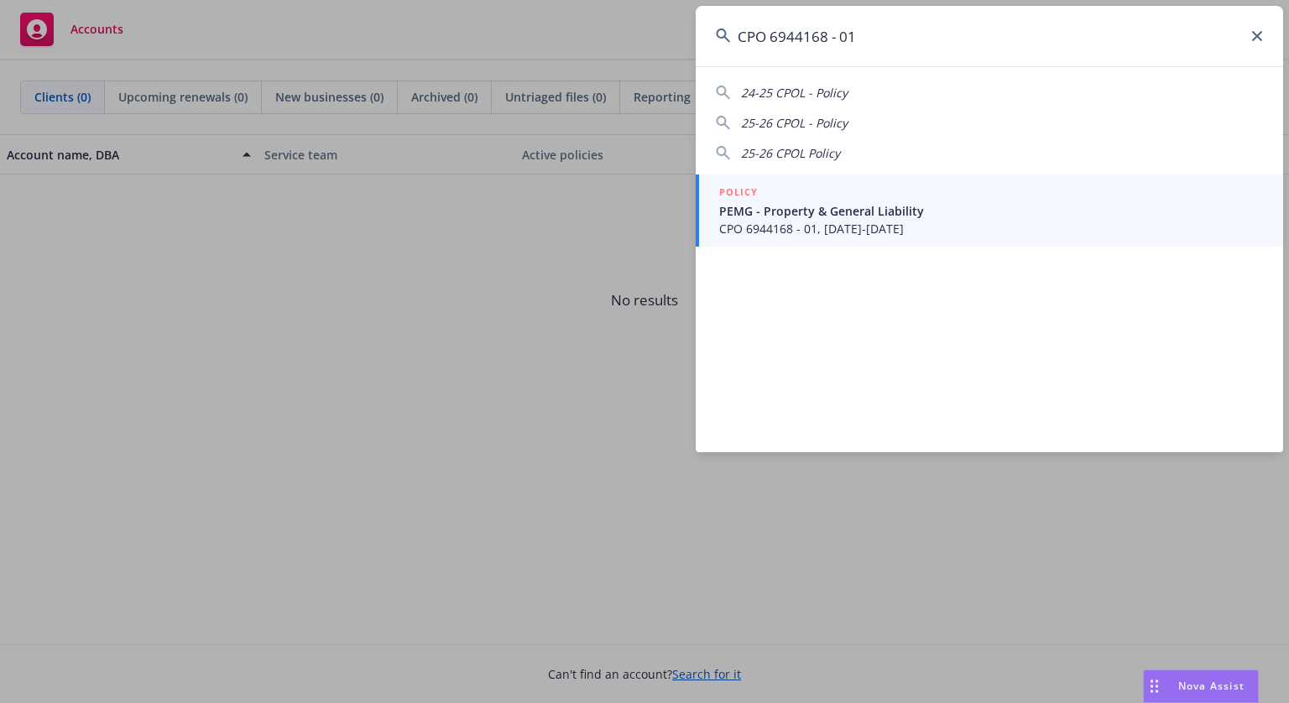
type input "CPO 6944168 - 01"
click at [822, 202] on span "PEMG - Property & General Liability" at bounding box center [991, 211] width 544 height 18
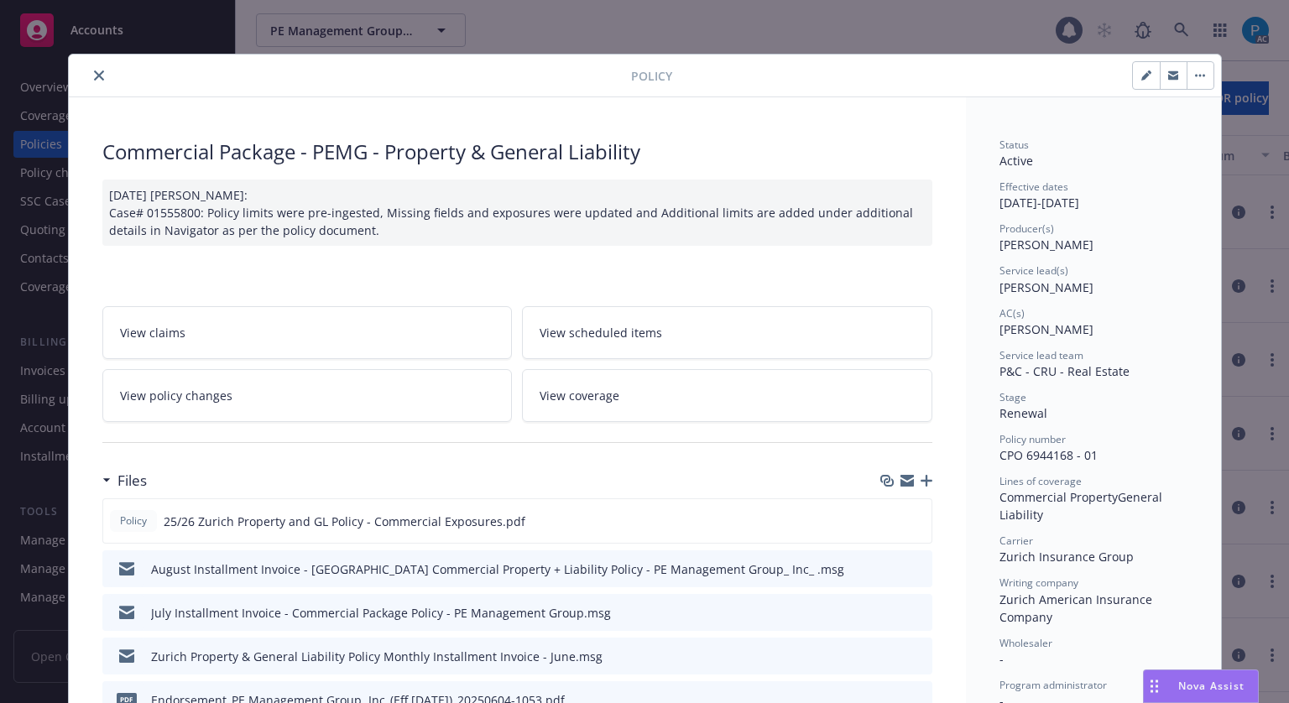
scroll to position [50, 0]
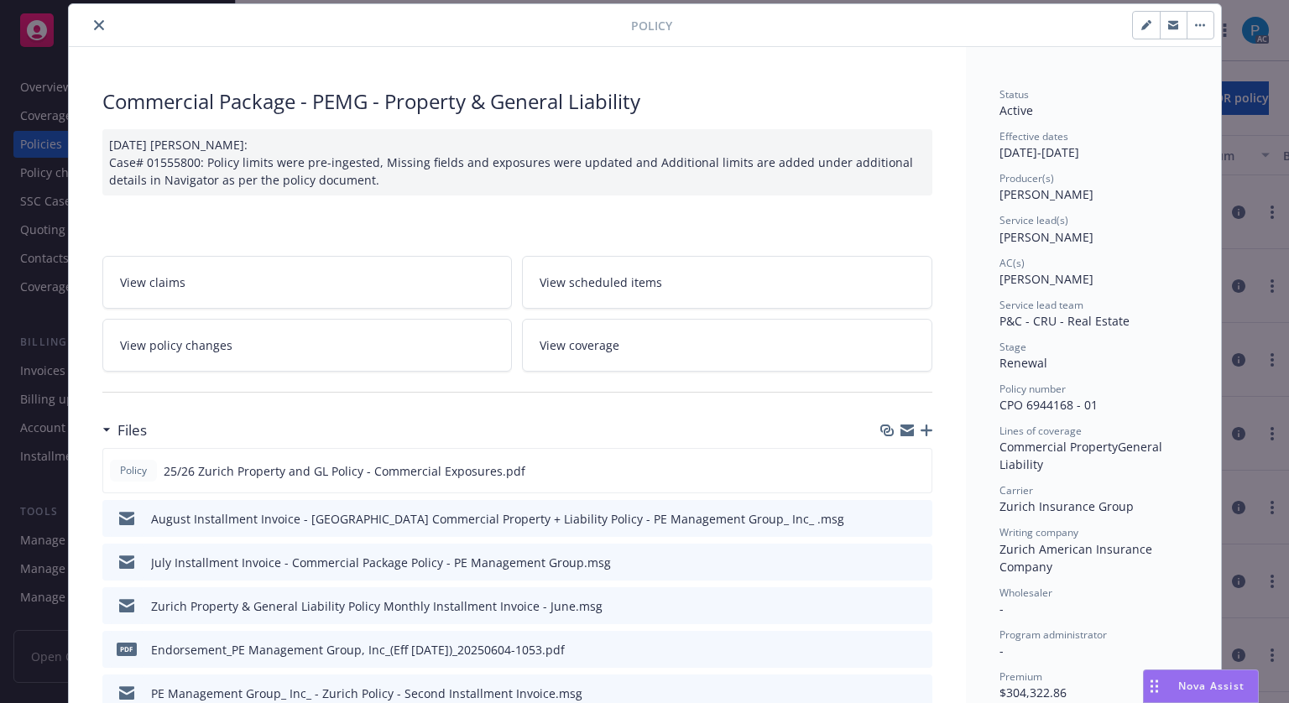
click at [89, 26] on button "close" at bounding box center [99, 25] width 20 height 20
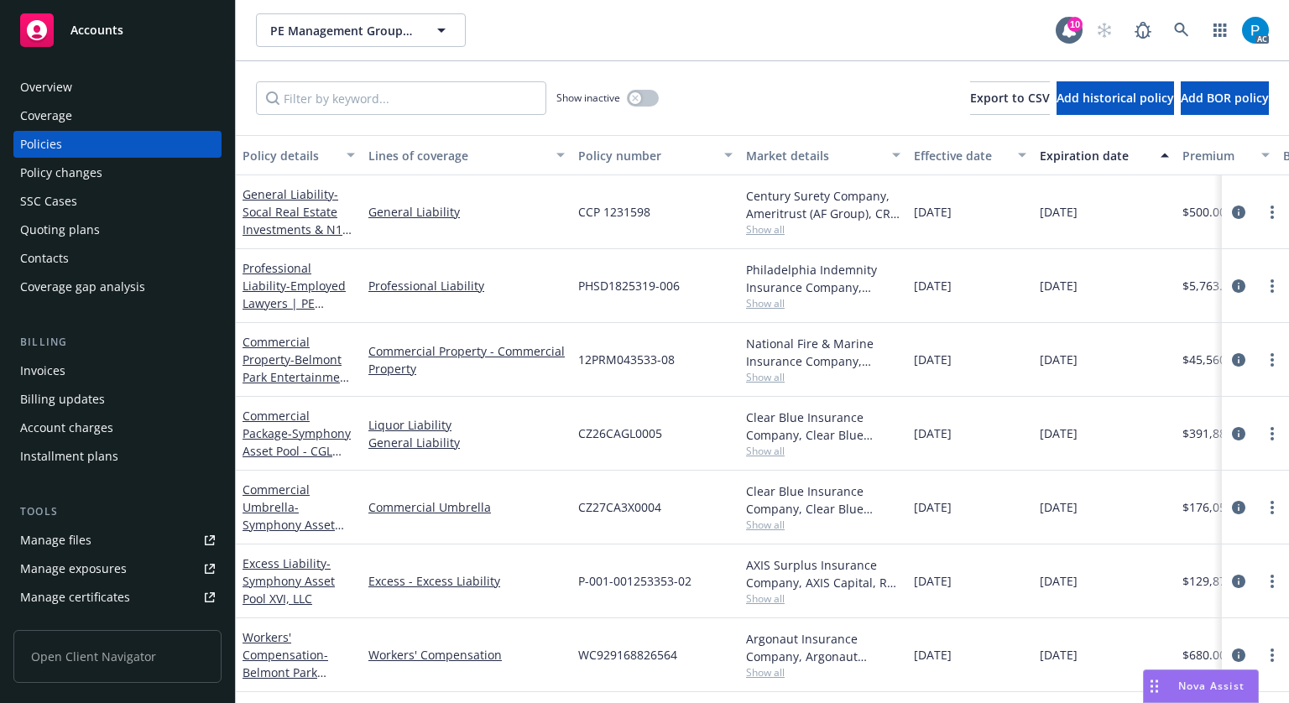
click at [62, 367] on div "Invoices" at bounding box center [42, 371] width 45 height 27
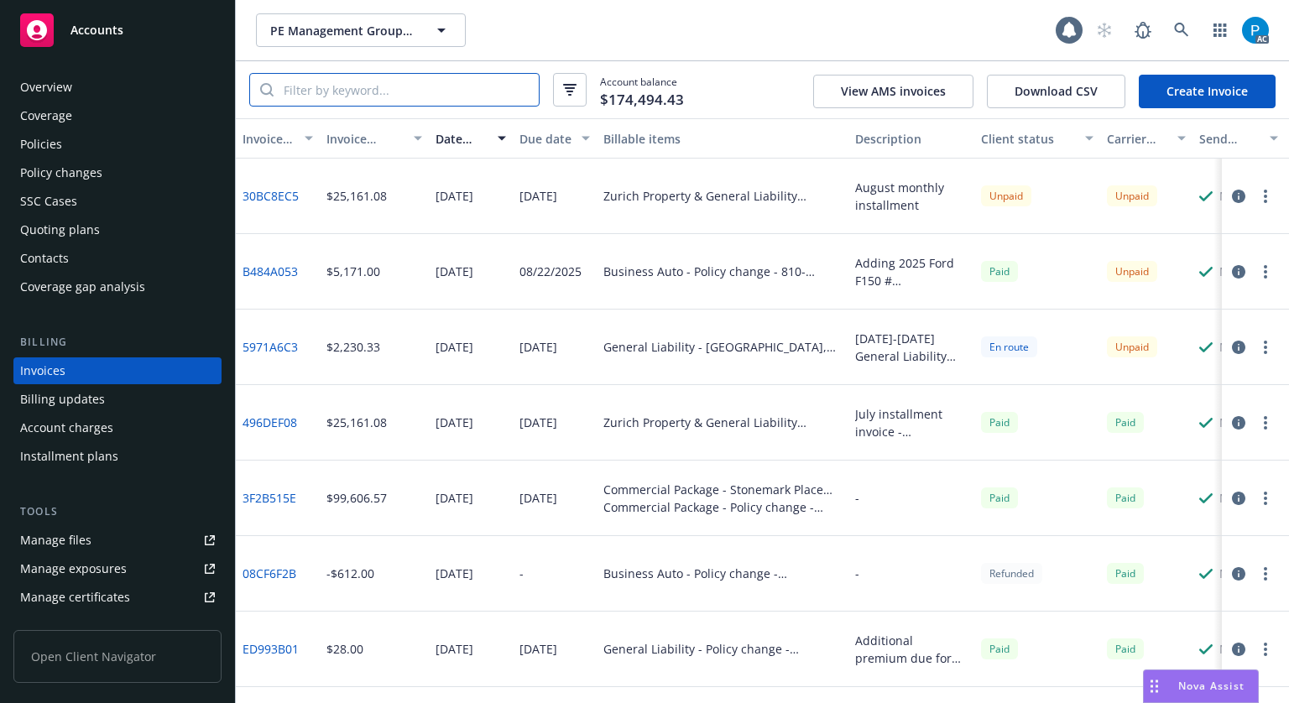
click at [434, 87] on input "search" at bounding box center [406, 90] width 265 height 32
paste input "CPO 6944168 - 01"
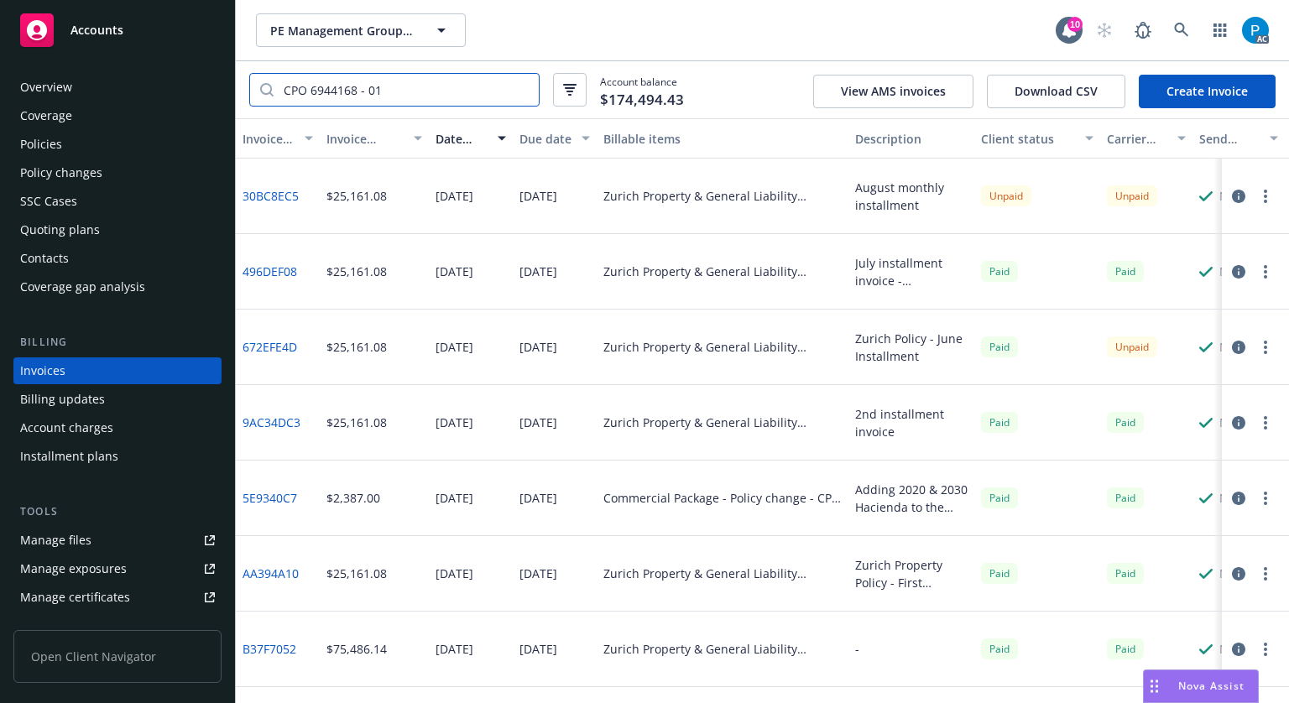
type input "CPO 6944168 - 01"
click at [1241, 348] on icon "button" at bounding box center [1238, 347] width 13 height 13
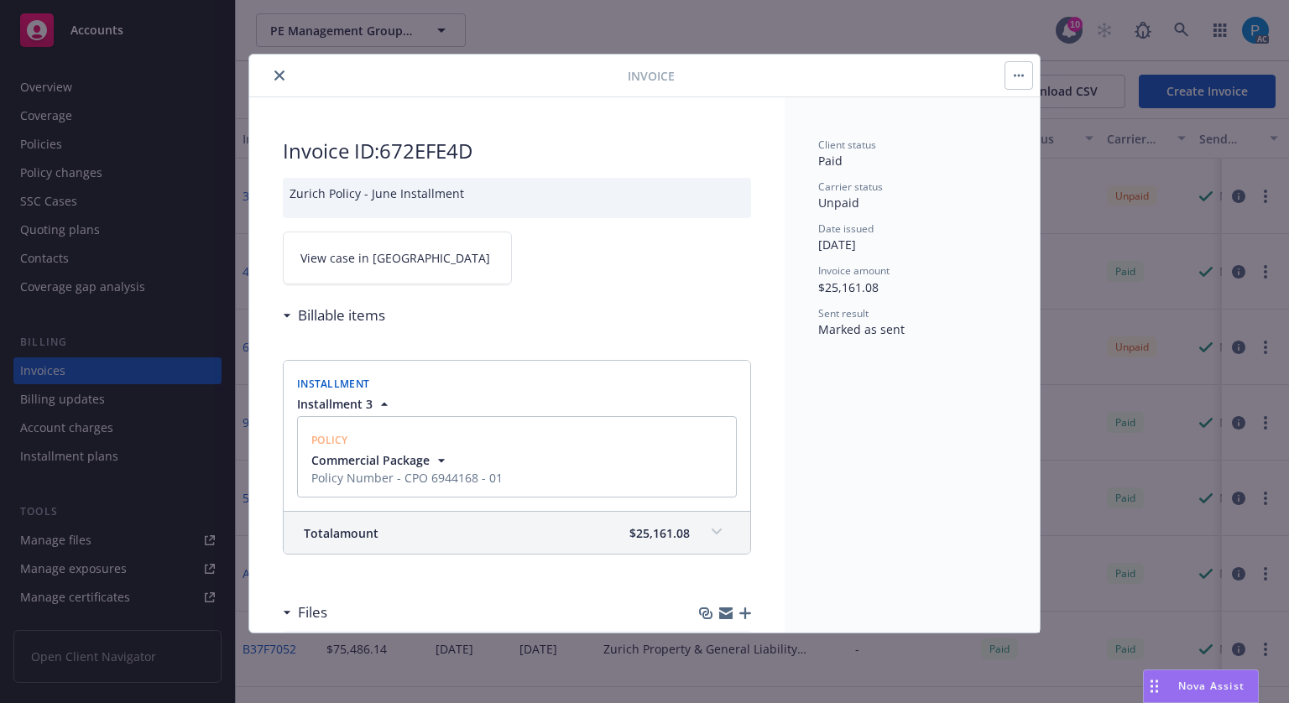
click at [418, 259] on link "View case in [GEOGRAPHIC_DATA]" at bounding box center [397, 258] width 229 height 53
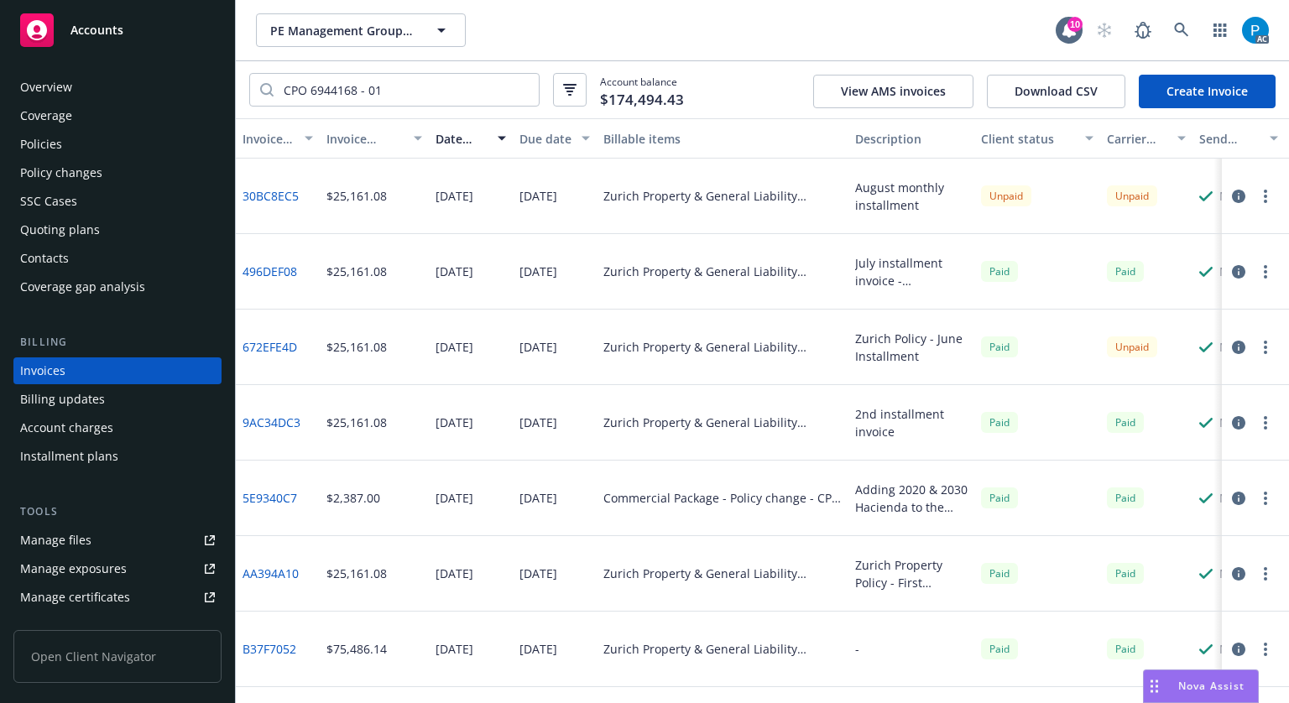
click at [65, 33] on div "Accounts" at bounding box center [117, 30] width 195 height 34
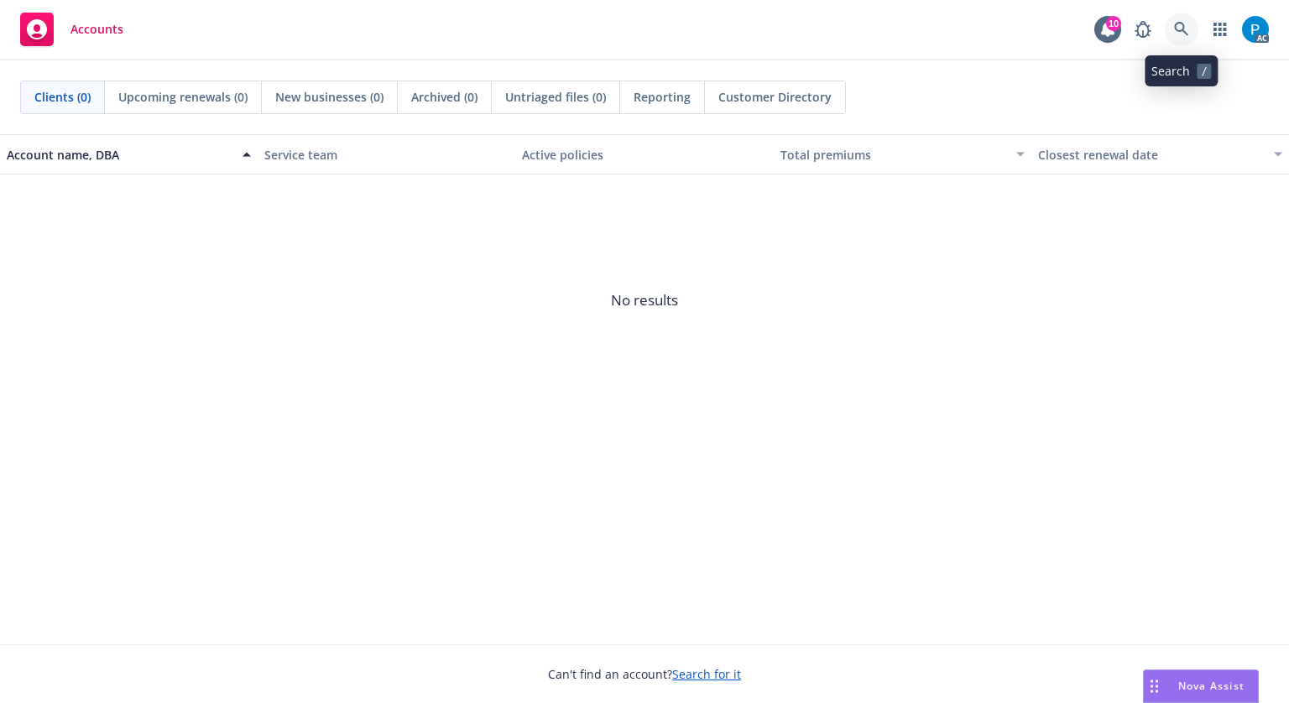
click at [1182, 29] on icon at bounding box center [1181, 29] width 15 height 15
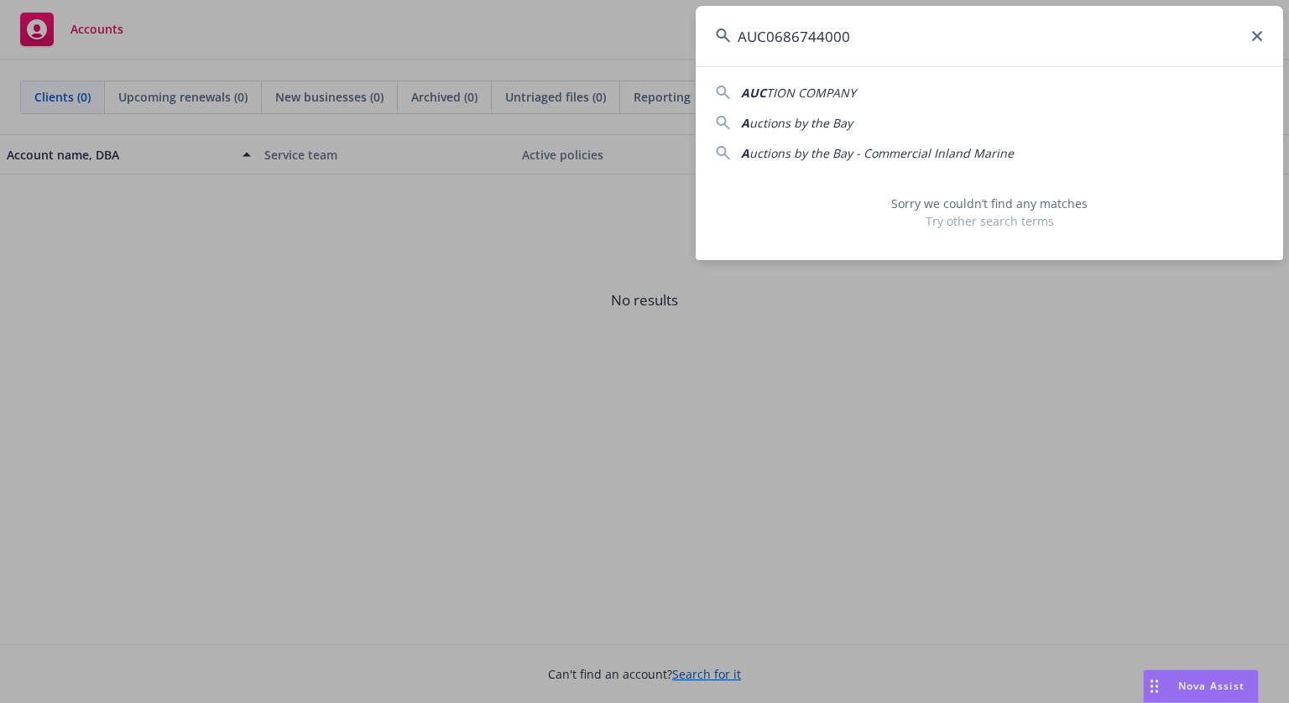
click at [773, 35] on input "AUC0686744000" at bounding box center [990, 36] width 588 height 60
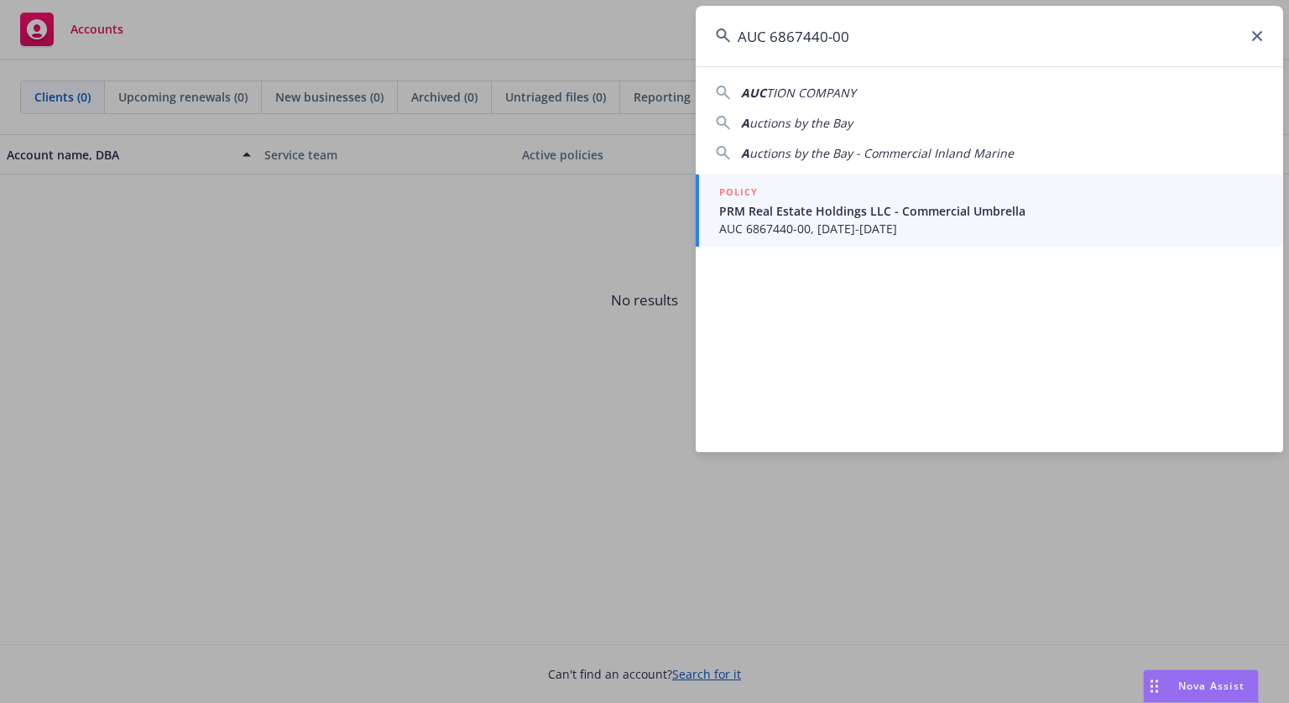
type input "AUC 6867440-00"
click at [833, 217] on span "PRM Real Estate Holdings LLC - Commercial Umbrella" at bounding box center [991, 211] width 544 height 18
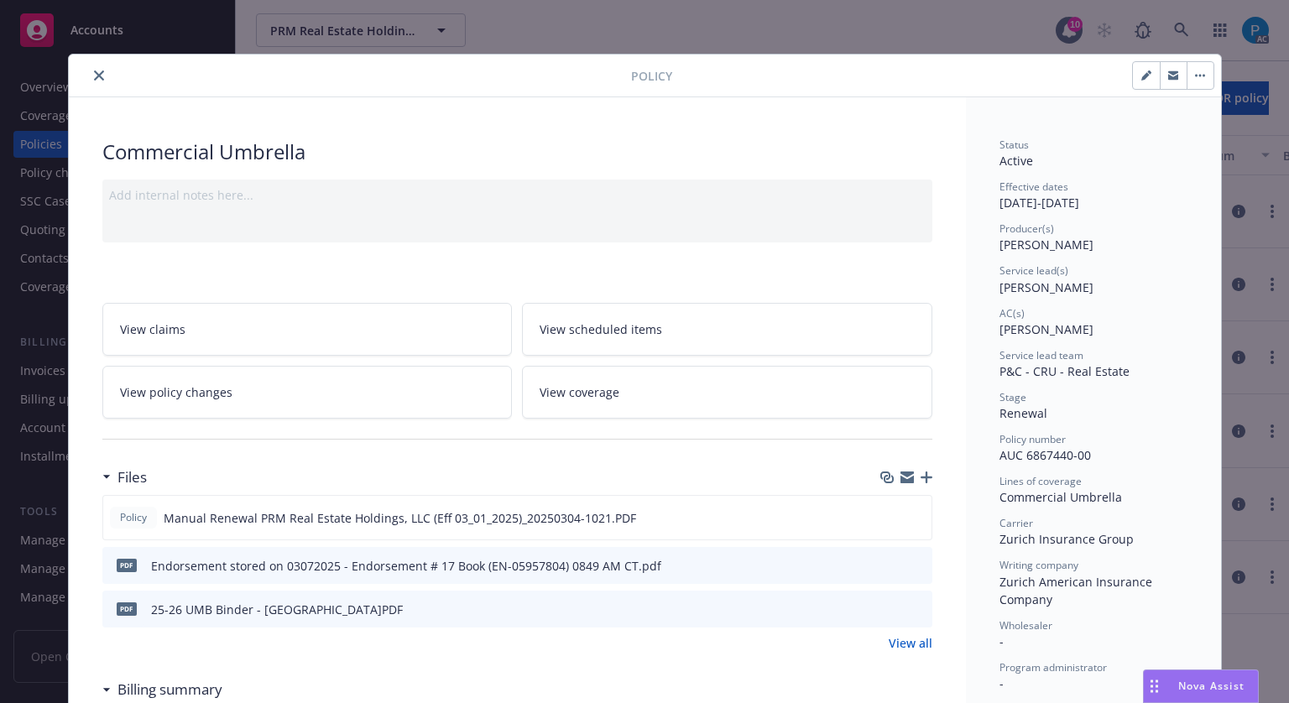
click at [97, 76] on button "close" at bounding box center [99, 75] width 20 height 20
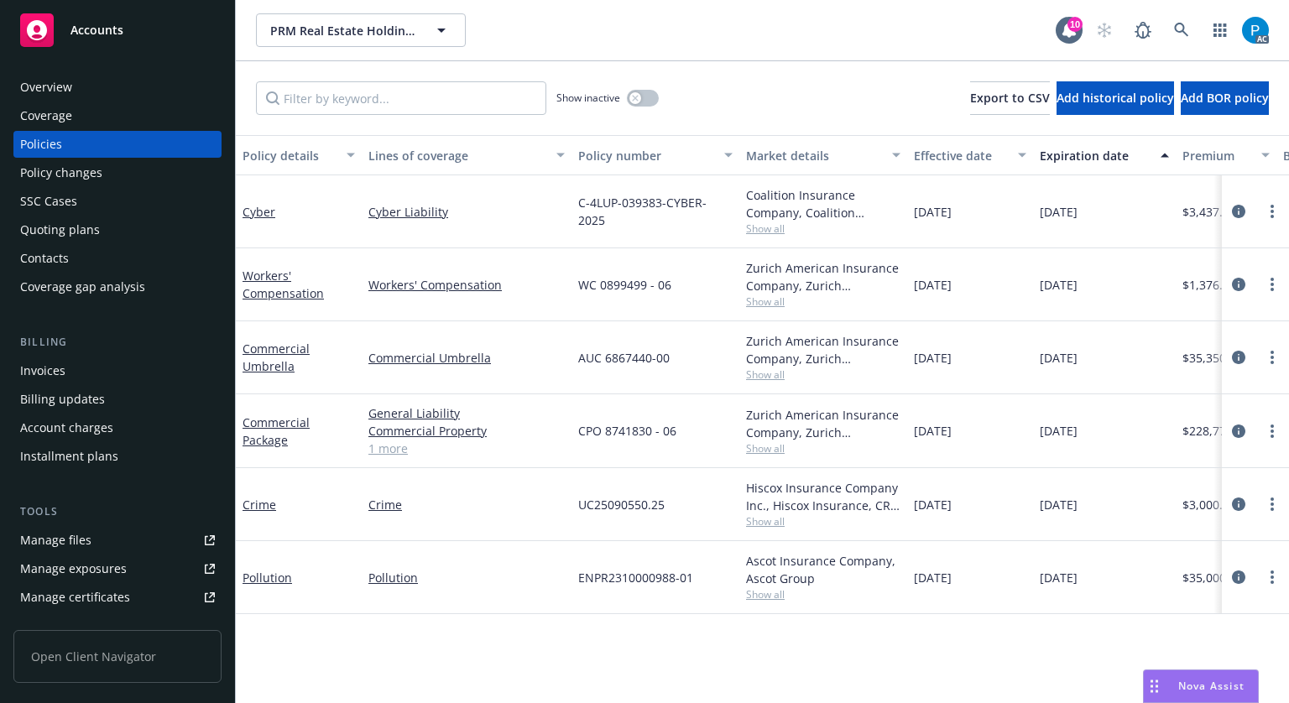
click at [104, 361] on div "Invoices" at bounding box center [117, 371] width 195 height 27
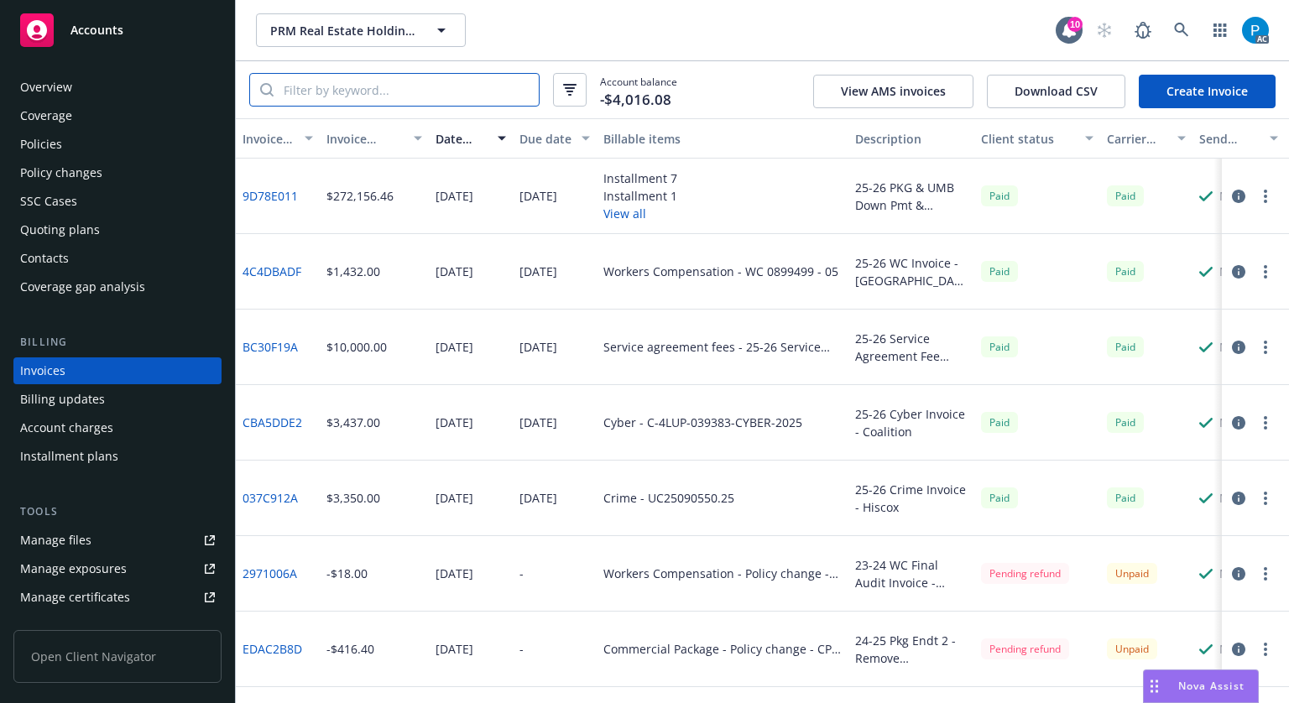
click at [362, 97] on input "search" at bounding box center [406, 90] width 265 height 32
paste input "AUC 6867440-00"
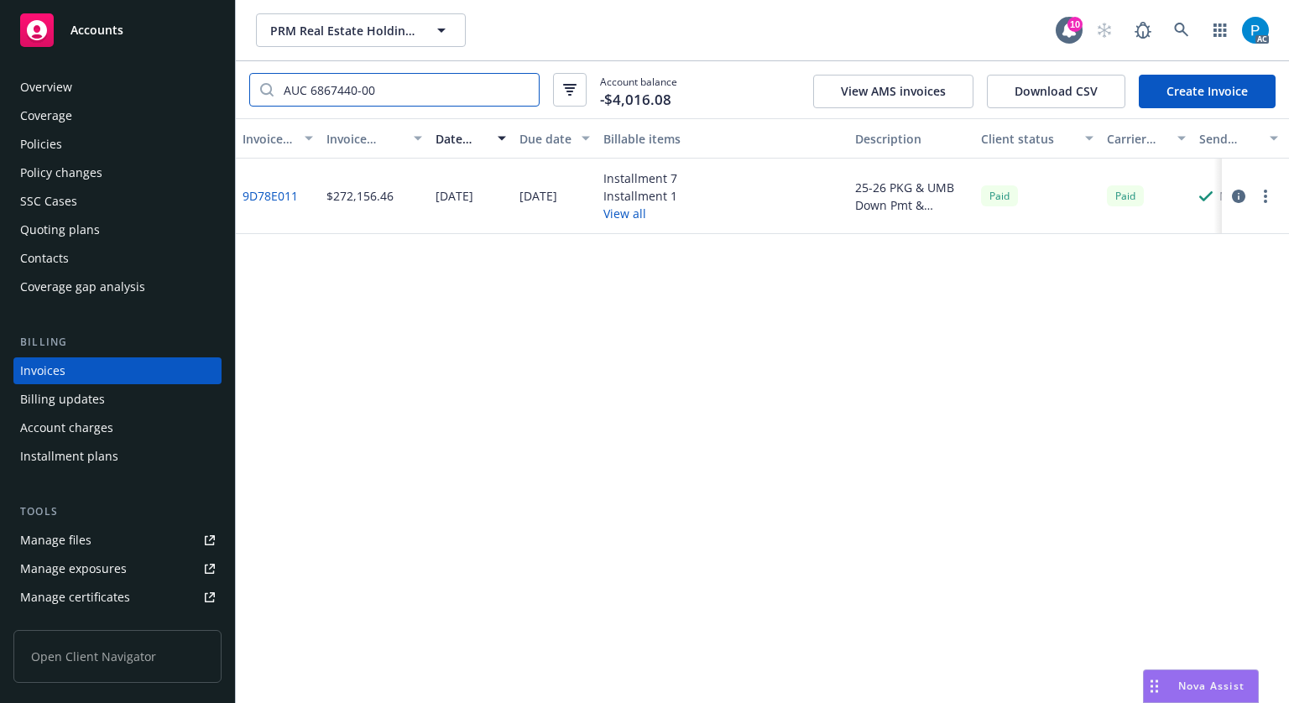
type input "AUC 6867440-00"
click at [129, 30] on div "Accounts" at bounding box center [117, 30] width 195 height 34
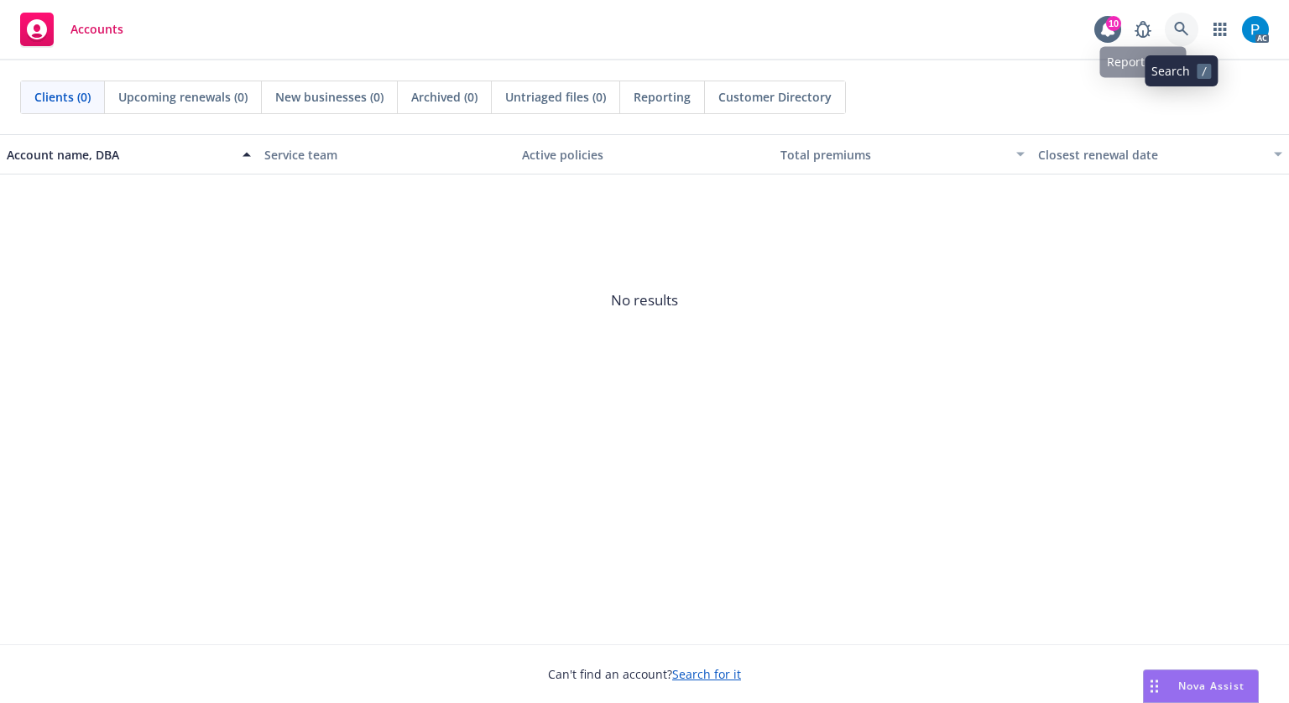
click at [1166, 25] on link at bounding box center [1182, 30] width 34 height 34
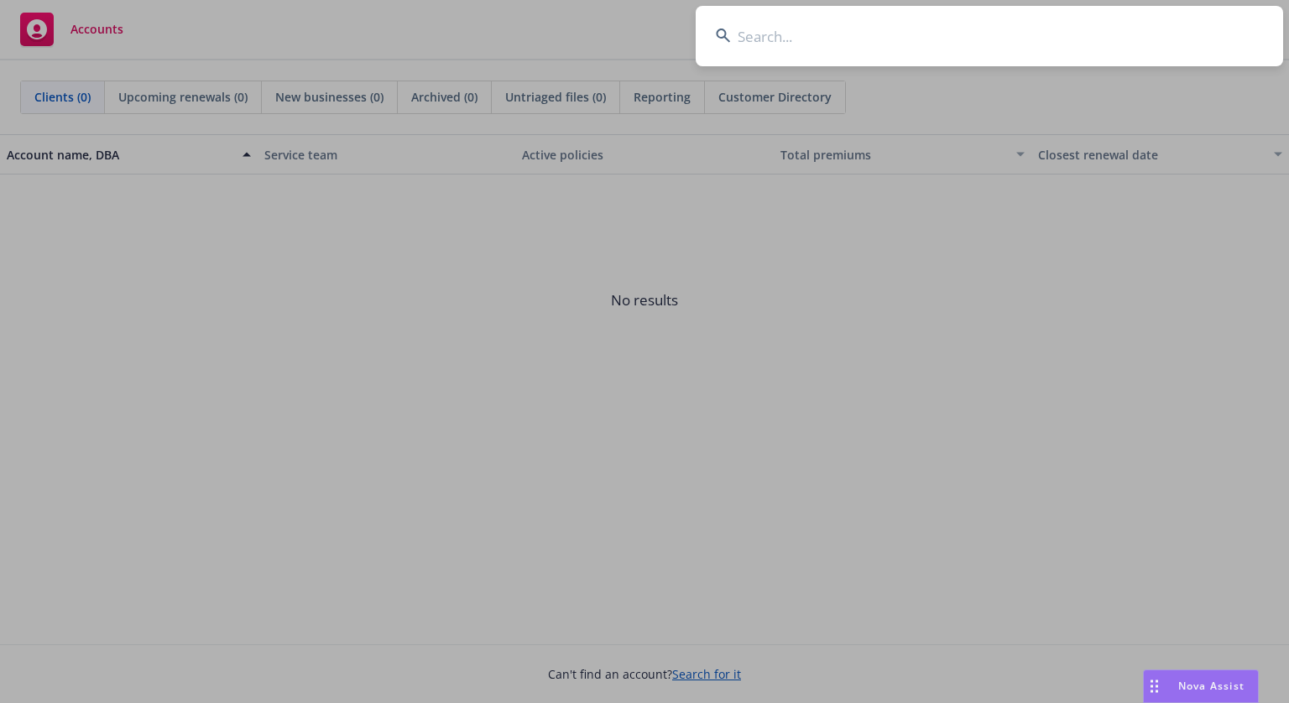
click at [927, 47] on input at bounding box center [990, 36] width 588 height 60
paste input "AUC0868238901"
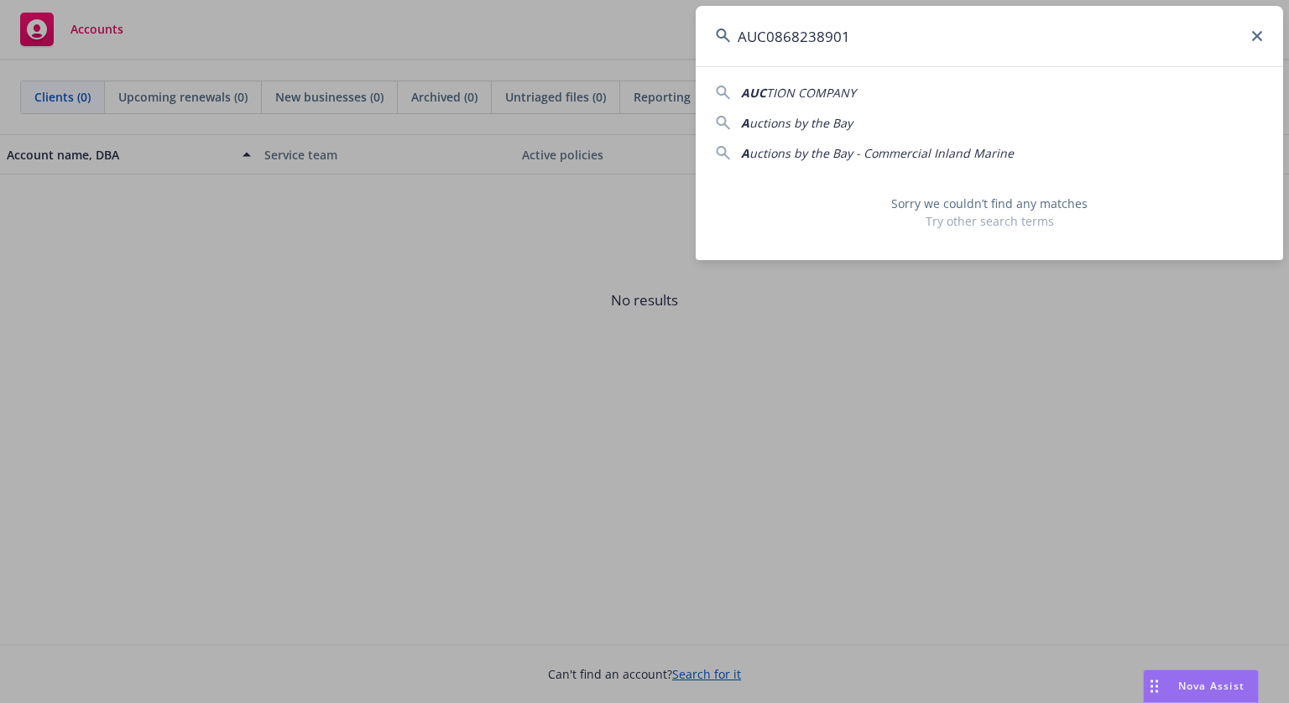
click at [772, 32] on input "AUC0868238901" at bounding box center [990, 36] width 588 height 60
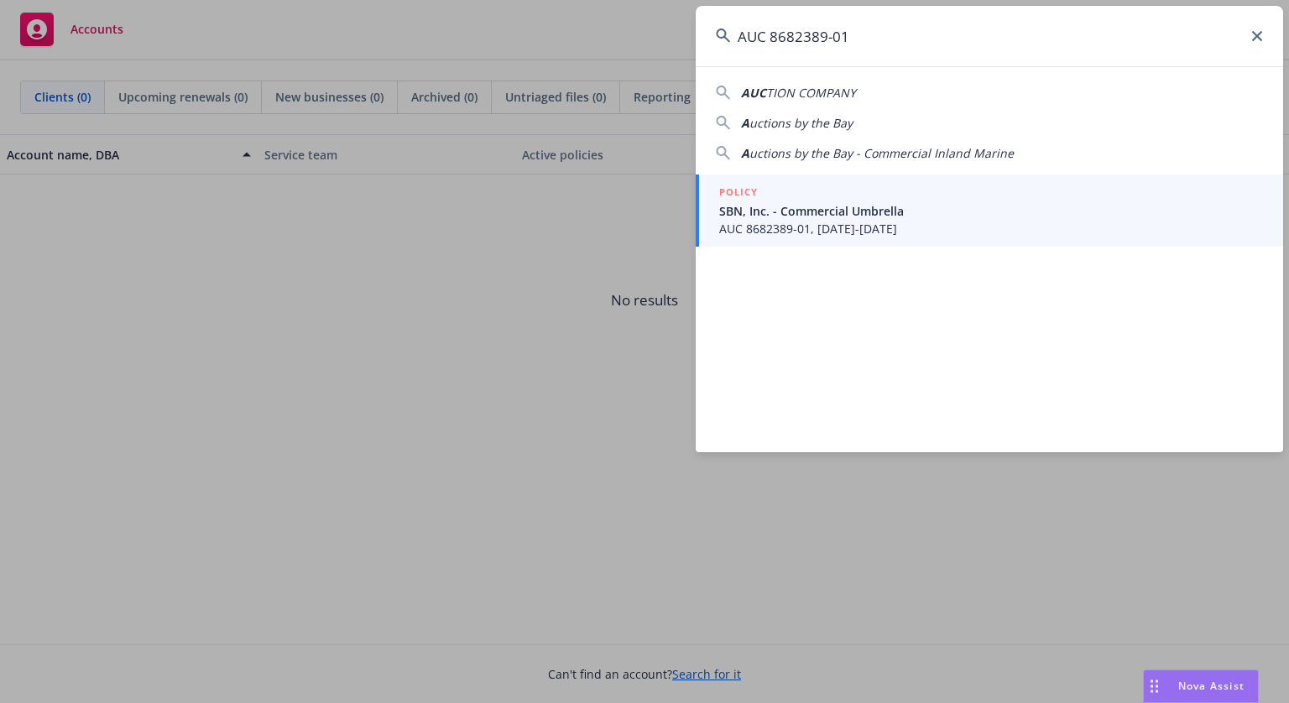
type input "AUC 8682389-01"
click at [796, 181] on link "POLICY SBN, Inc. - Commercial Umbrella AUC 8682389-01, 05/01/2025-05/01/2026" at bounding box center [990, 211] width 588 height 72
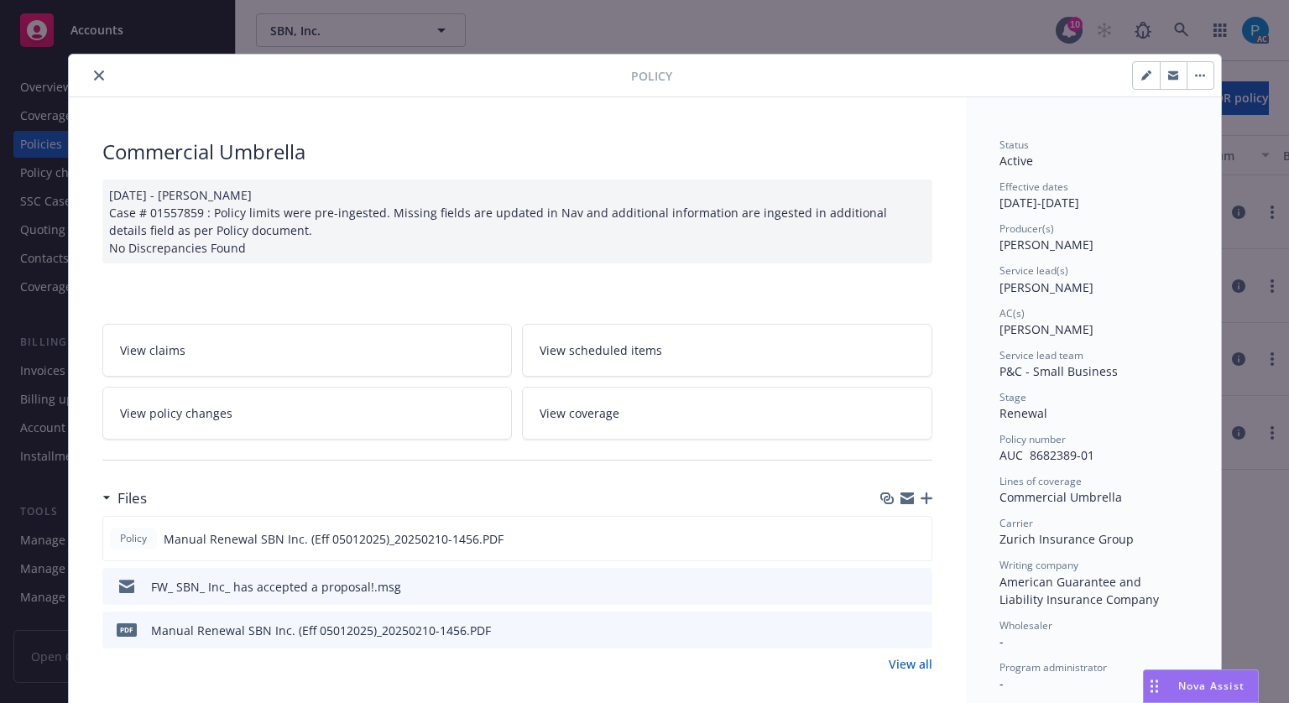
click at [96, 73] on icon "close" at bounding box center [99, 76] width 10 height 10
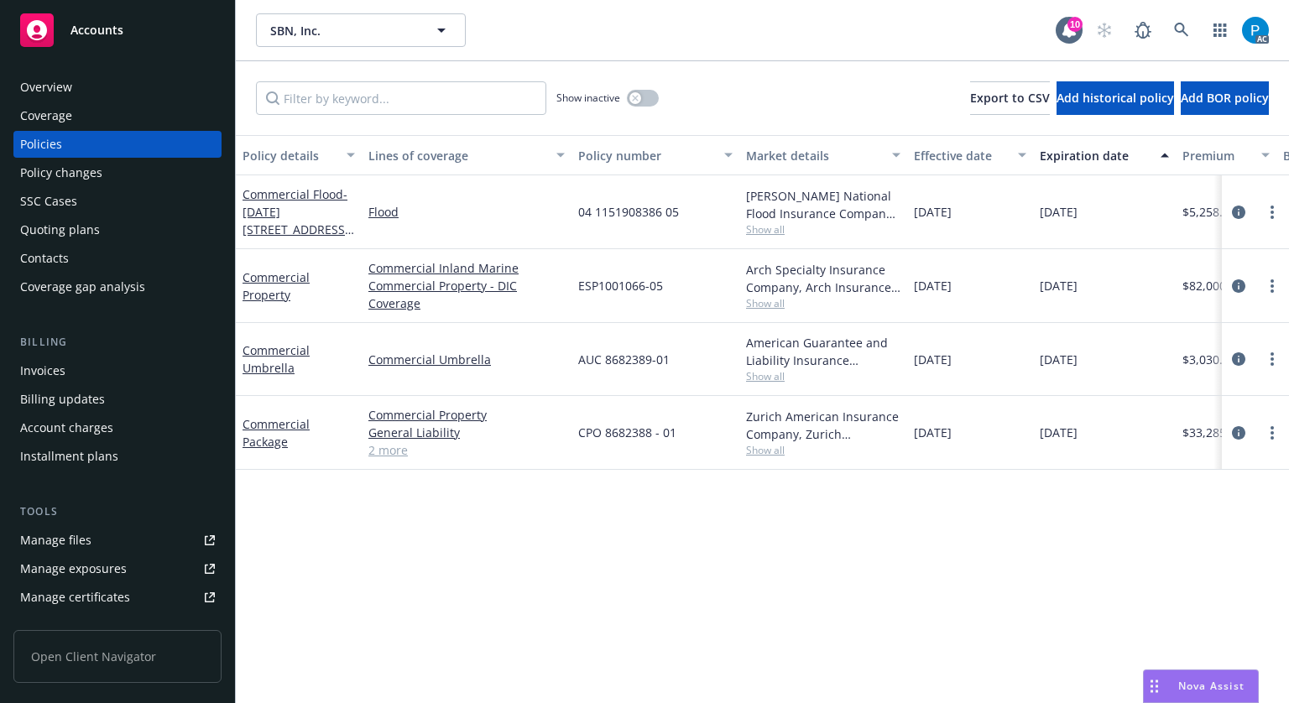
click at [67, 372] on div "Invoices" at bounding box center [117, 371] width 195 height 27
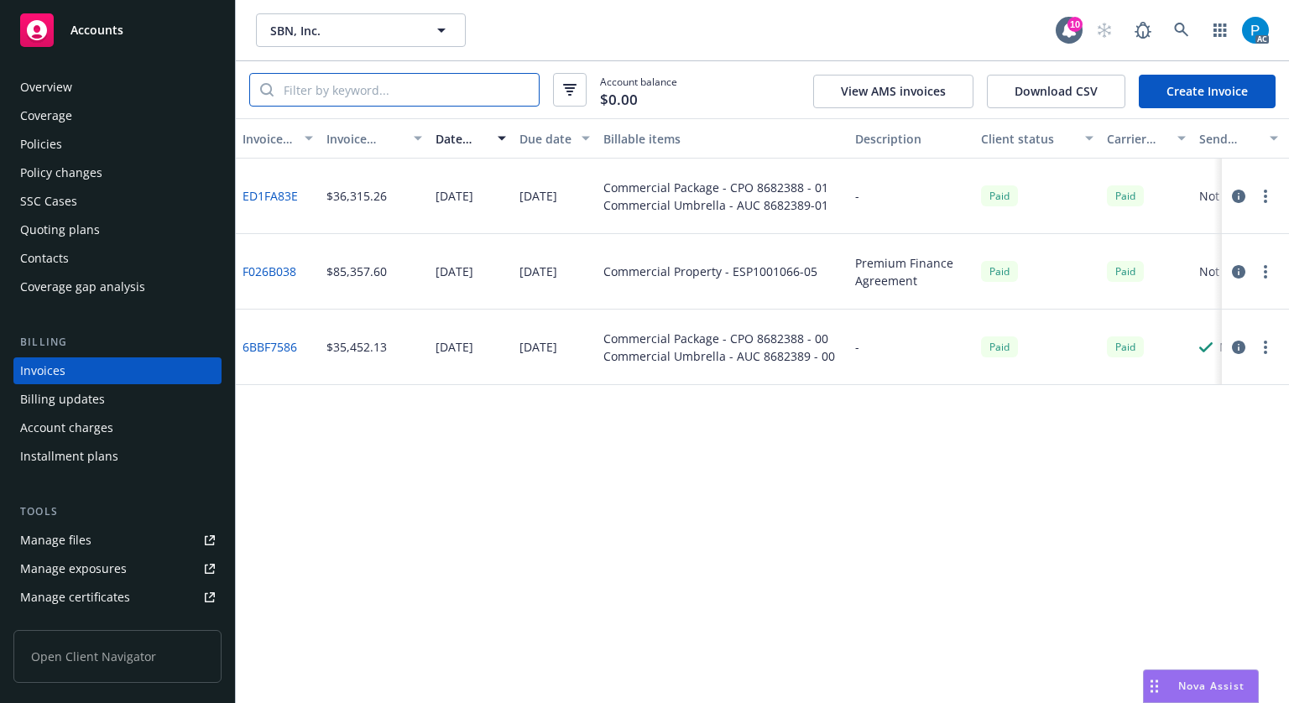
click at [389, 83] on input "search" at bounding box center [406, 90] width 265 height 32
paste input "AUC 8682389-01"
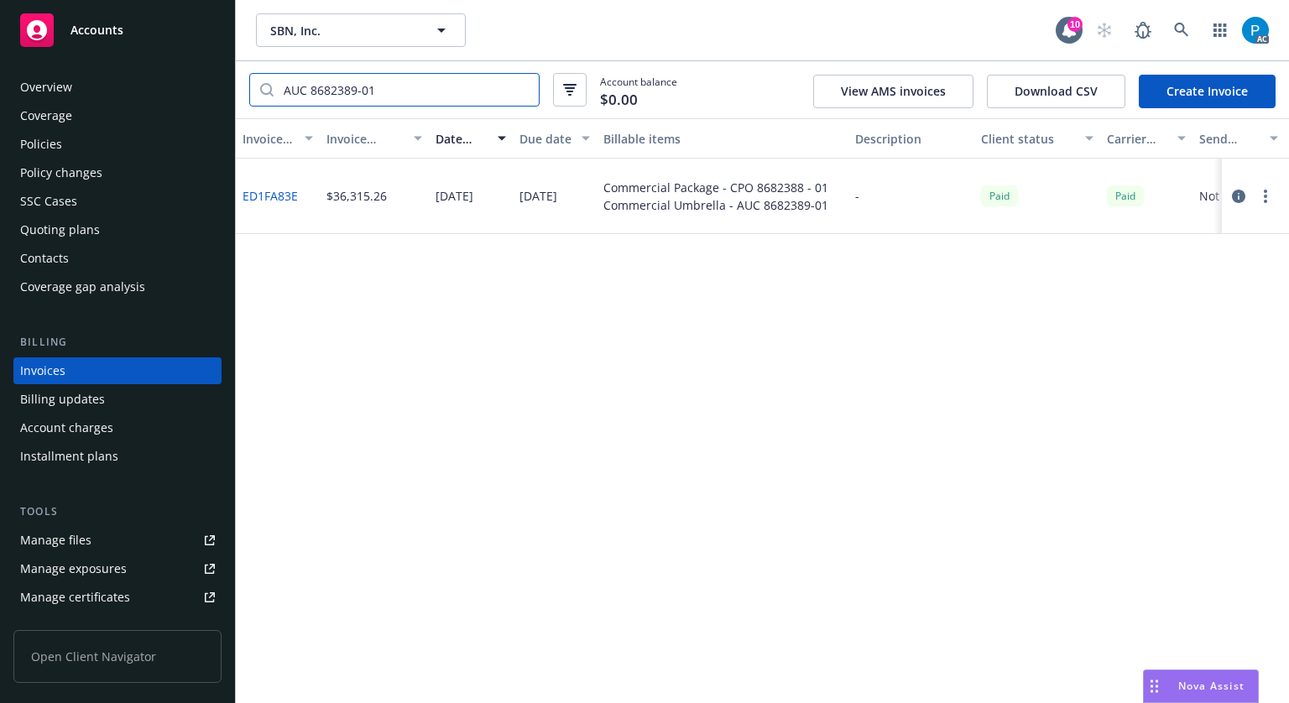
type input "AUC 8682389-01"
click at [81, 29] on span "Accounts" at bounding box center [97, 30] width 53 height 13
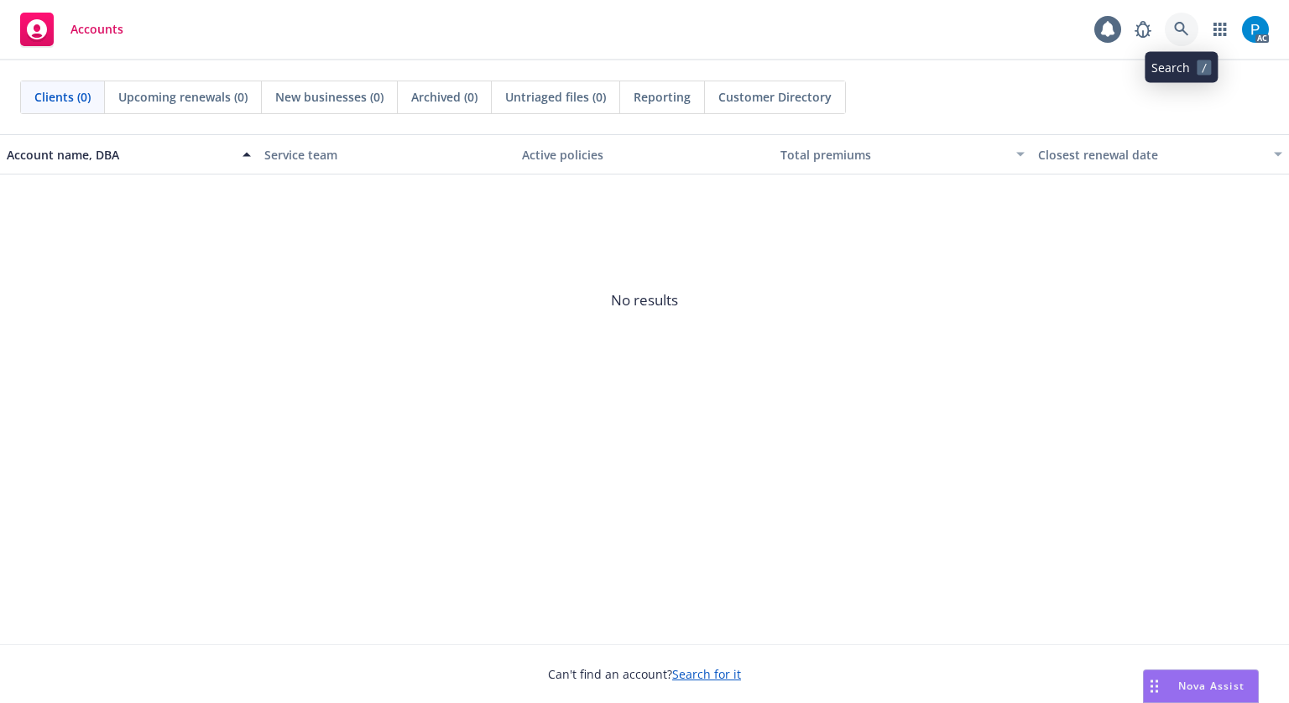
click at [1182, 24] on icon at bounding box center [1181, 29] width 14 height 14
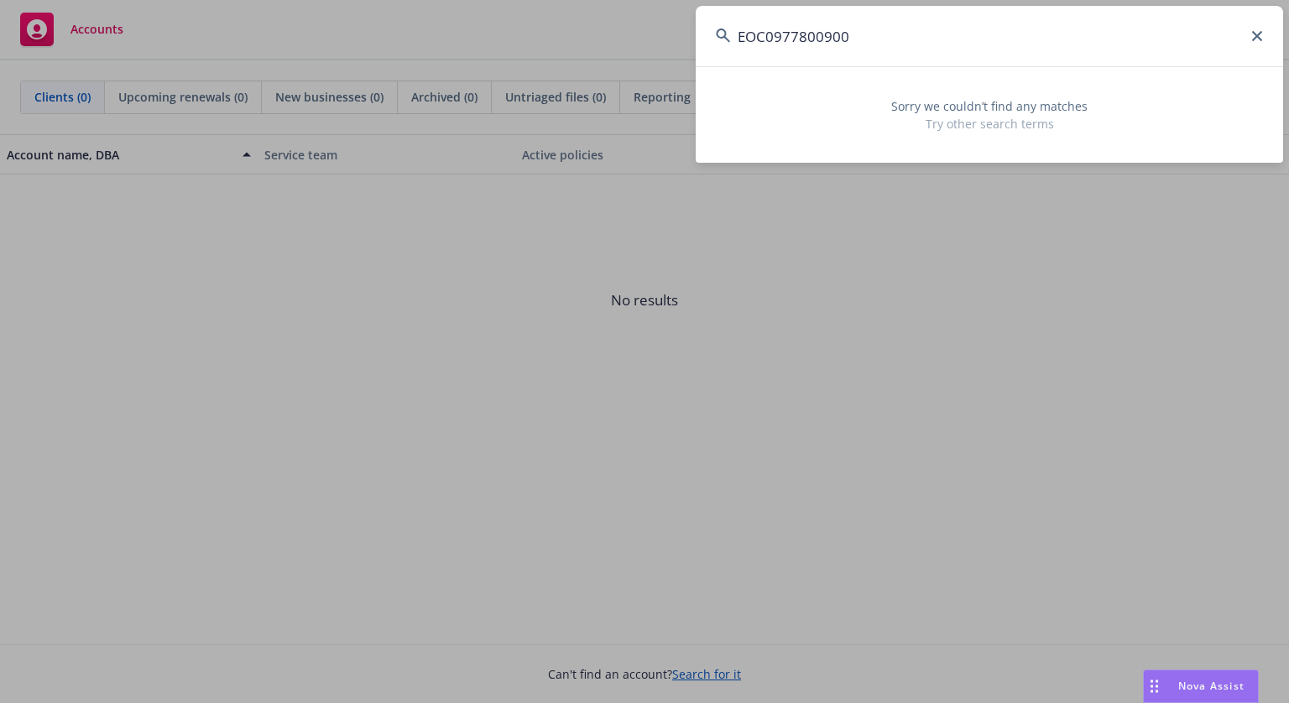
click at [779, 35] on input "EOC0977800900" at bounding box center [990, 36] width 588 height 60
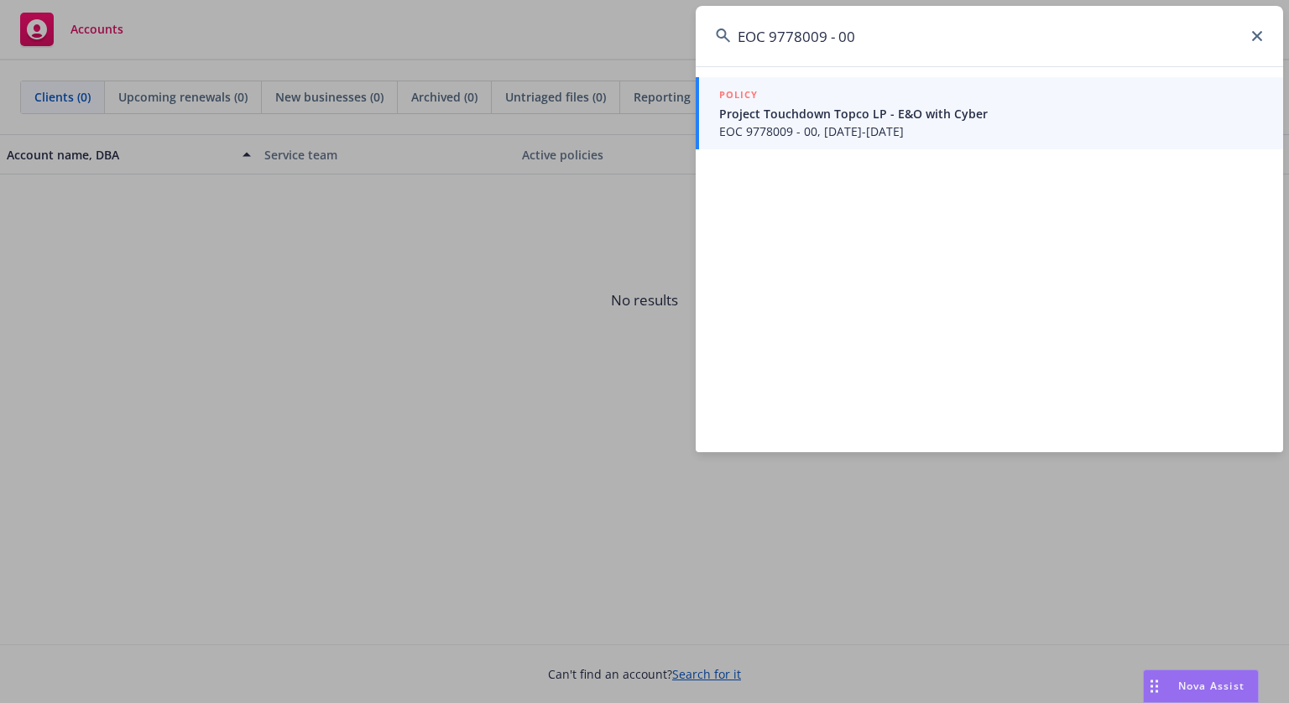
type input "EOC 9778009 - 00"
click at [858, 107] on span "Project Touchdown Topco LP - E&O with Cyber" at bounding box center [991, 114] width 544 height 18
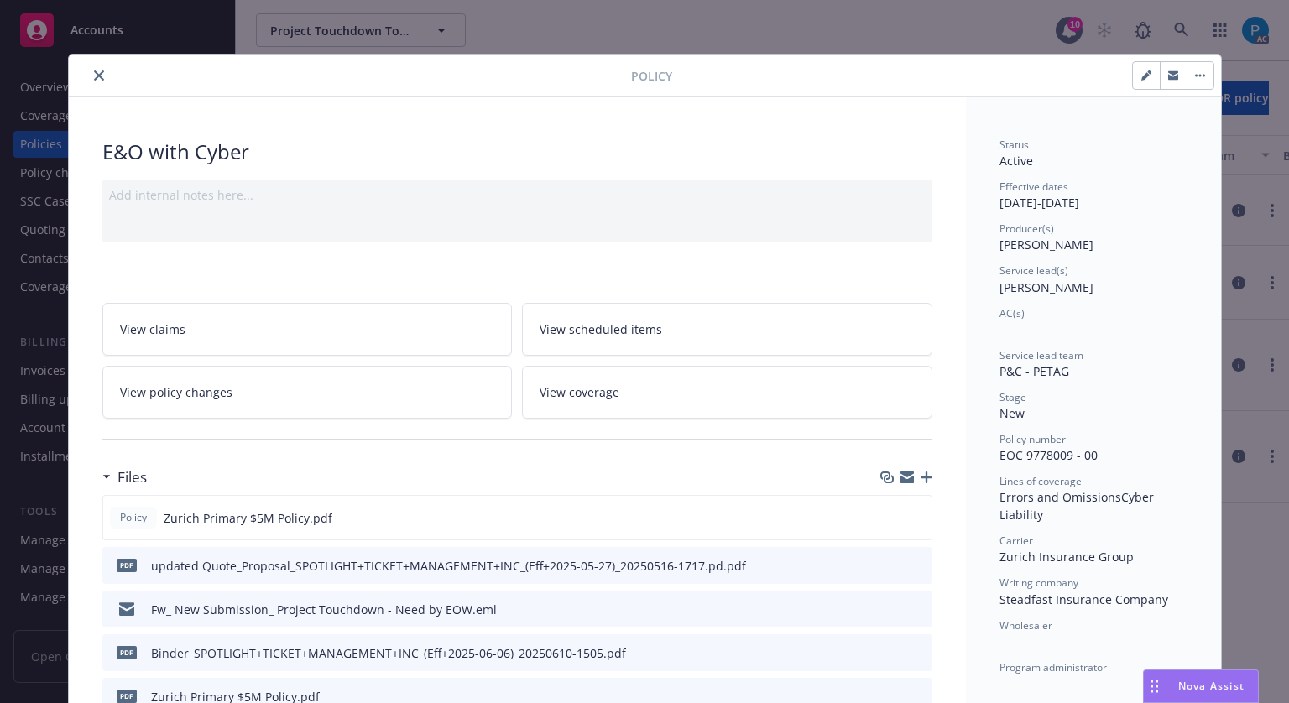
click at [91, 82] on button "close" at bounding box center [99, 75] width 20 height 20
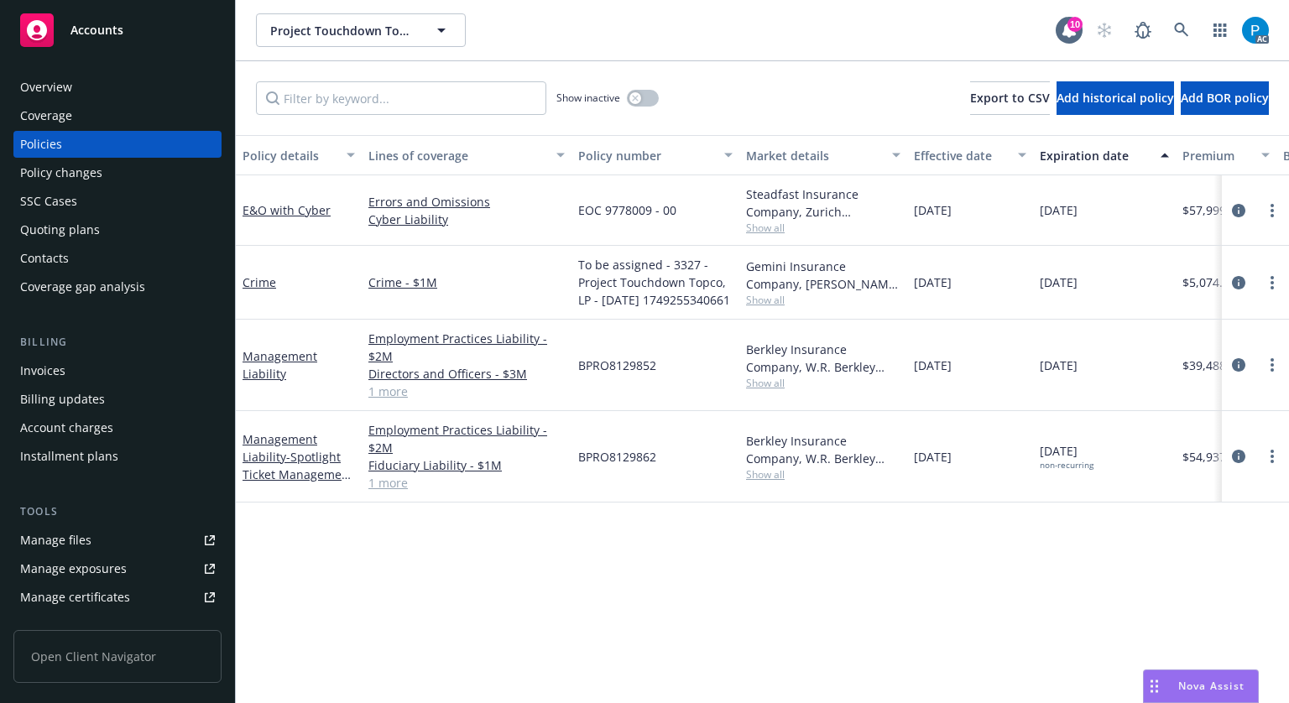
click at [68, 360] on div "Invoices" at bounding box center [117, 371] width 195 height 27
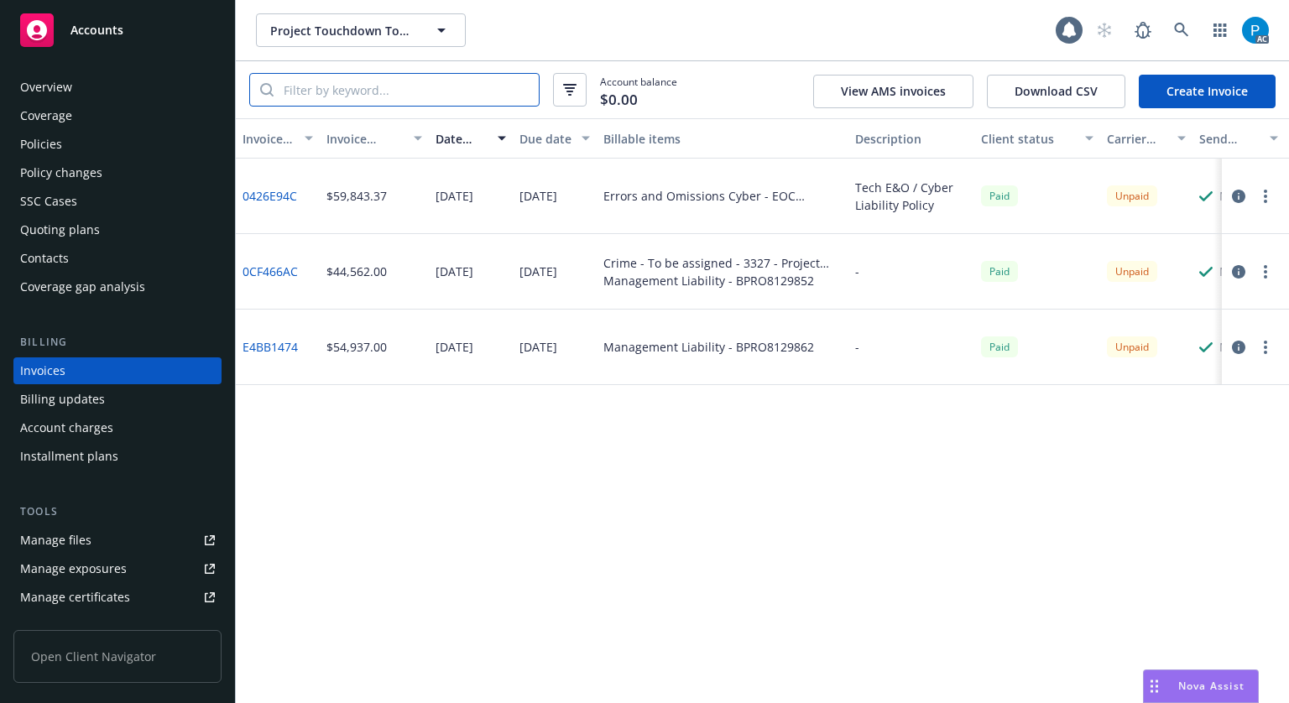
click at [353, 90] on input "search" at bounding box center [406, 90] width 265 height 32
paste input "EOC 9778009 - 00"
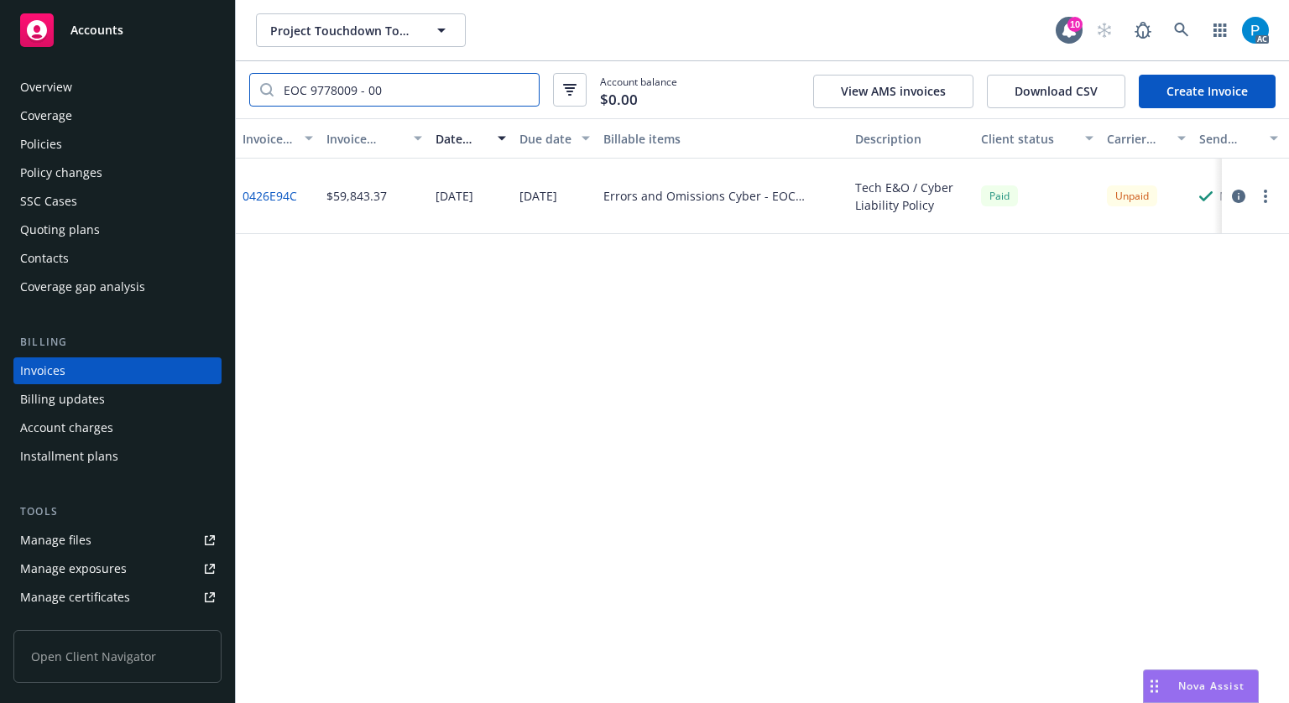
type input "EOC 9778009 - 00"
click at [1241, 192] on icon "button" at bounding box center [1238, 196] width 13 height 13
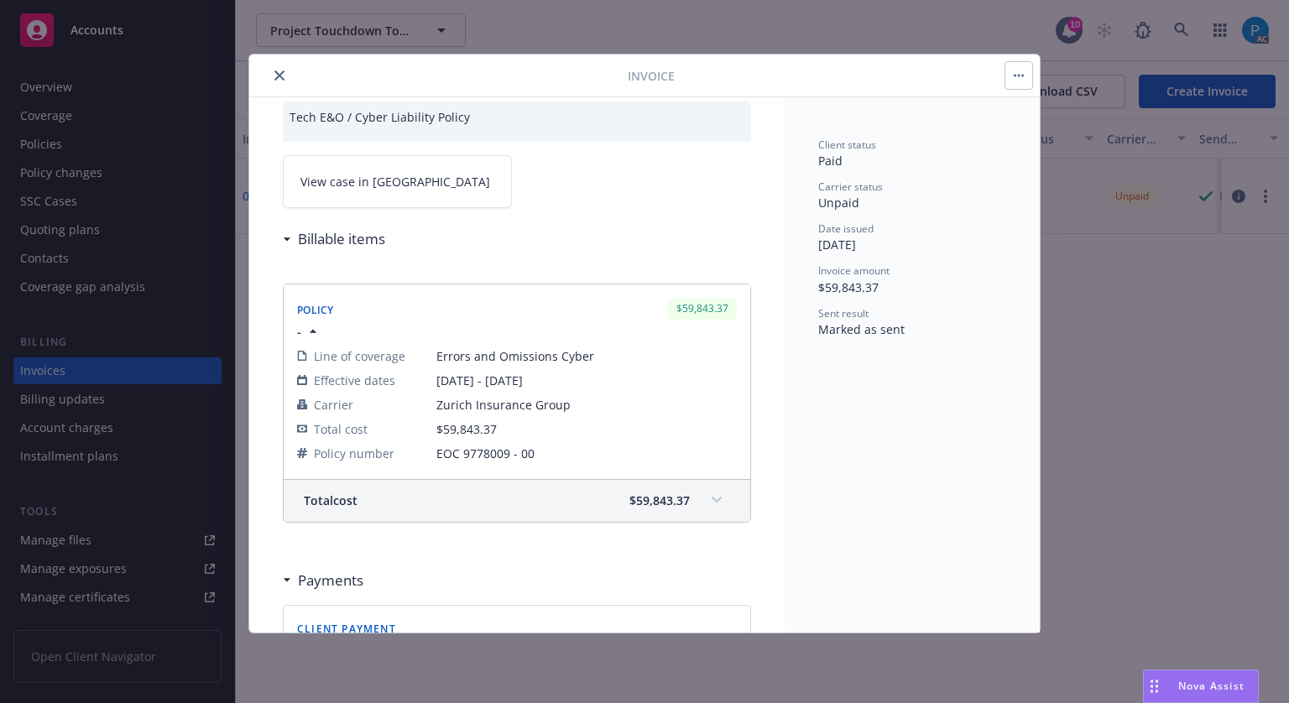
scroll to position [168, 0]
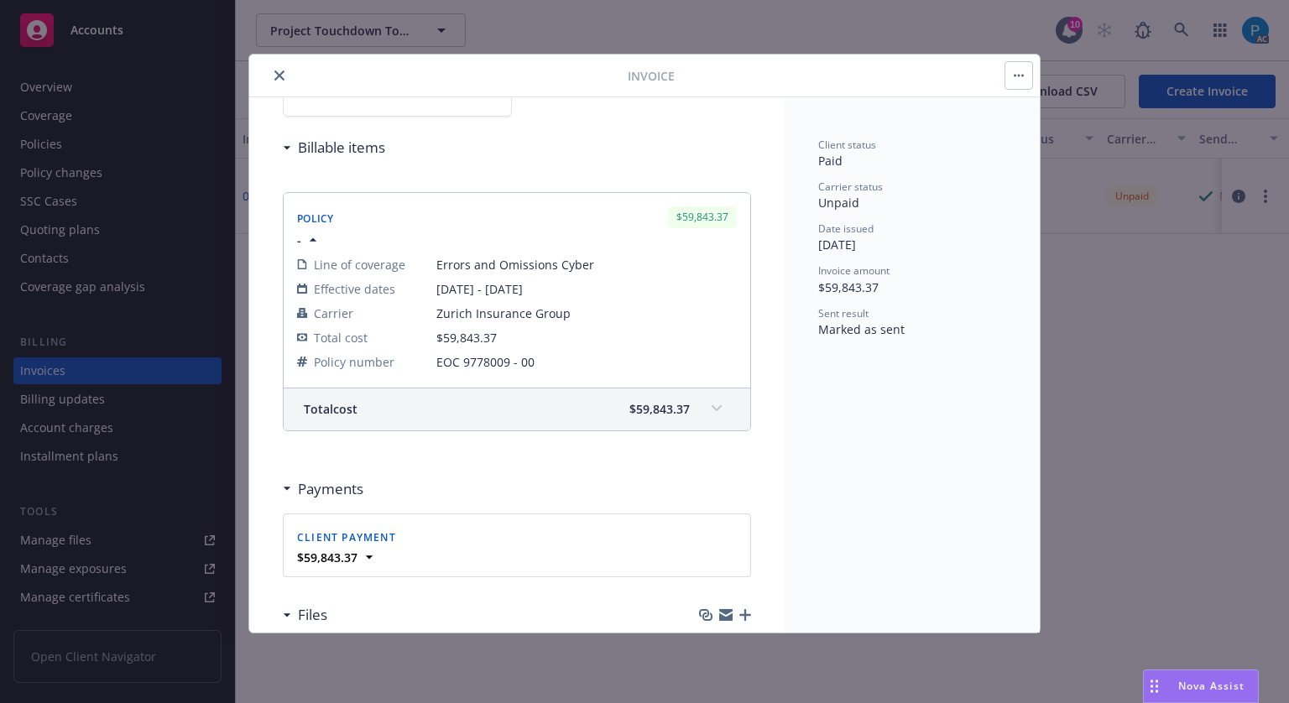
click at [656, 404] on span "$59,843.37" at bounding box center [659, 409] width 60 height 18
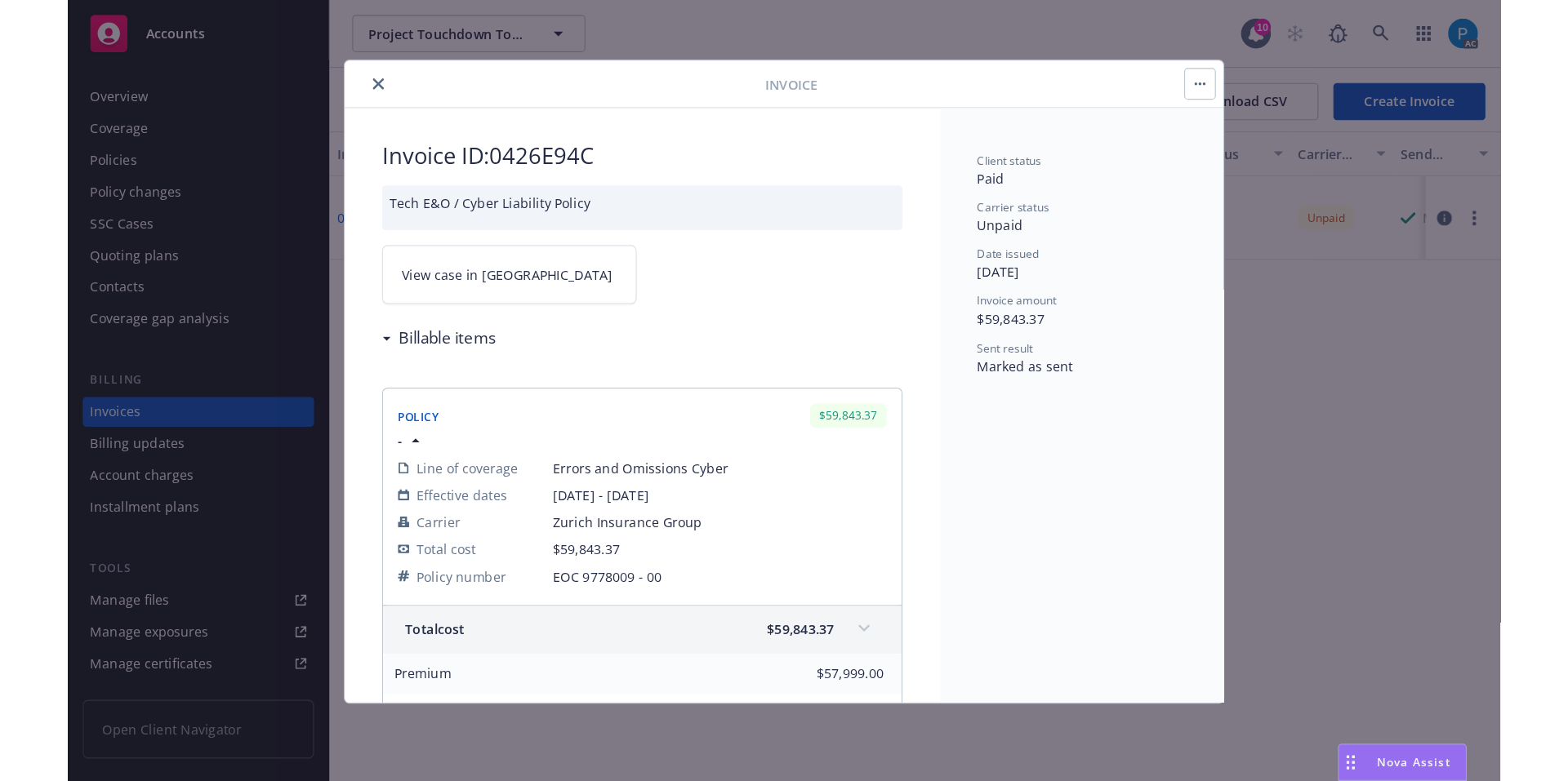
scroll to position [0, 0]
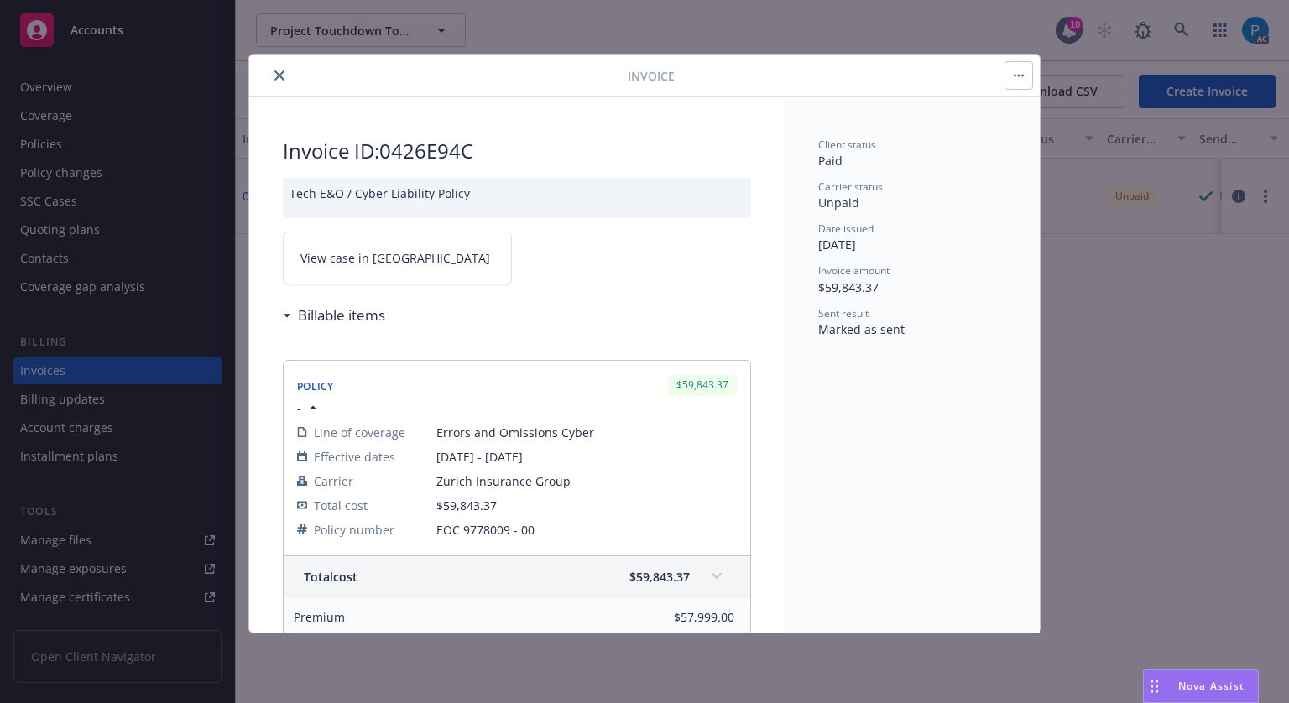
click at [369, 256] on span "View case in [GEOGRAPHIC_DATA]" at bounding box center [395, 258] width 190 height 18
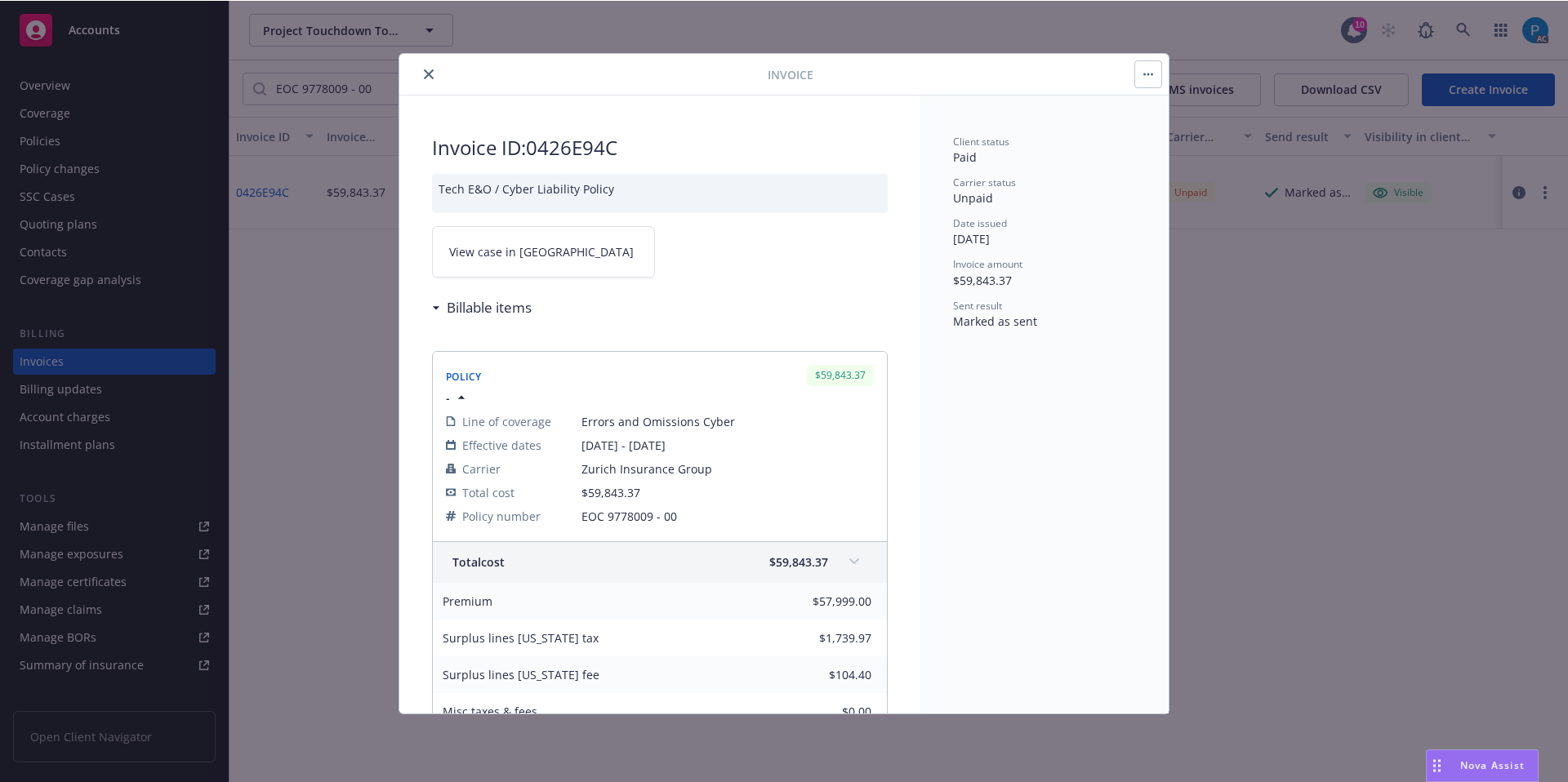
scroll to position [409, 0]
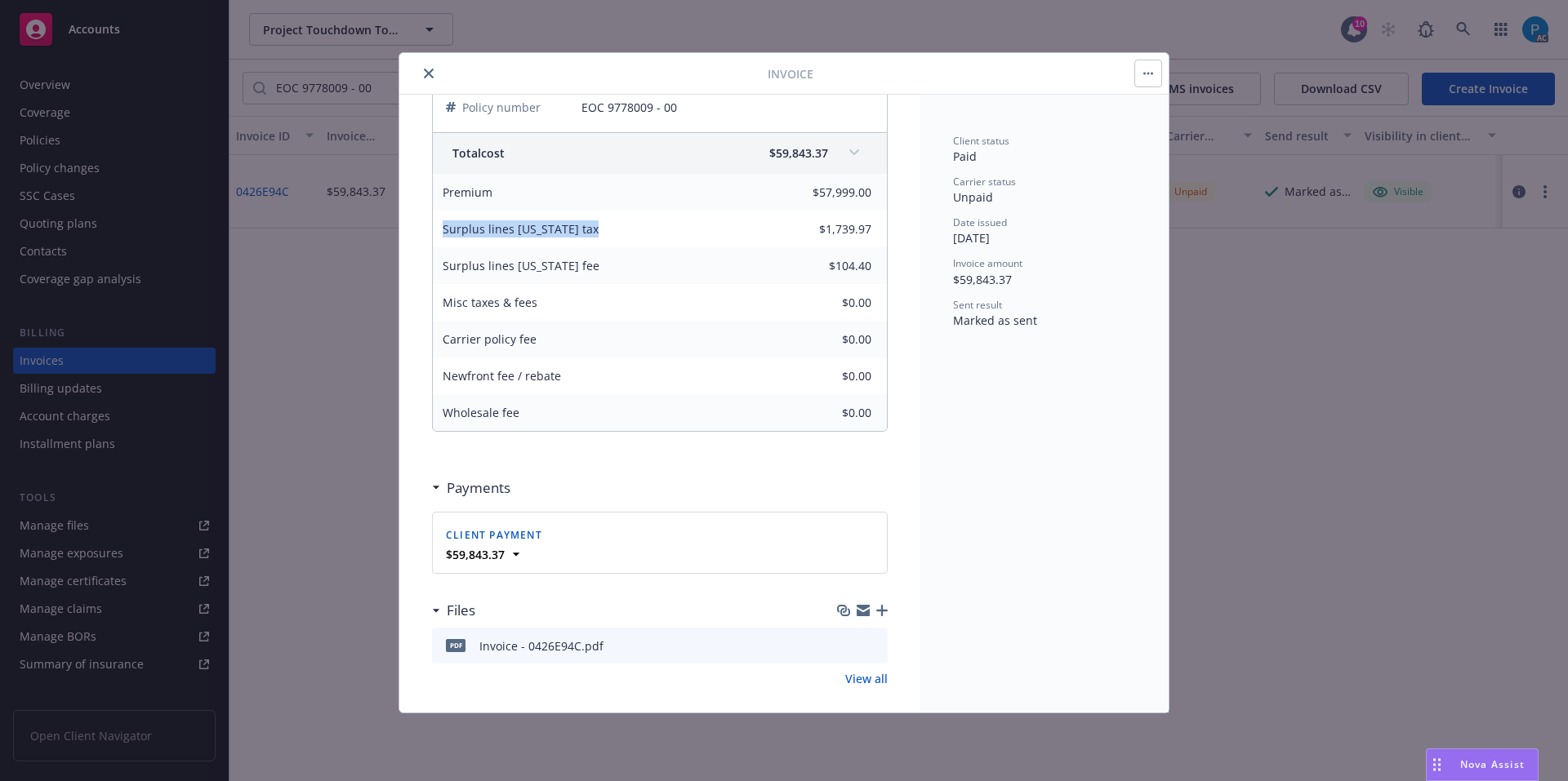
drag, startPoint x: 588, startPoint y: 227, endPoint x: 437, endPoint y: 230, distance: 151.0
click at [437, 230] on div "Surplus lines California tax" at bounding box center [520, 230] width 175 height 37
copy span "Surplus lines California tax"
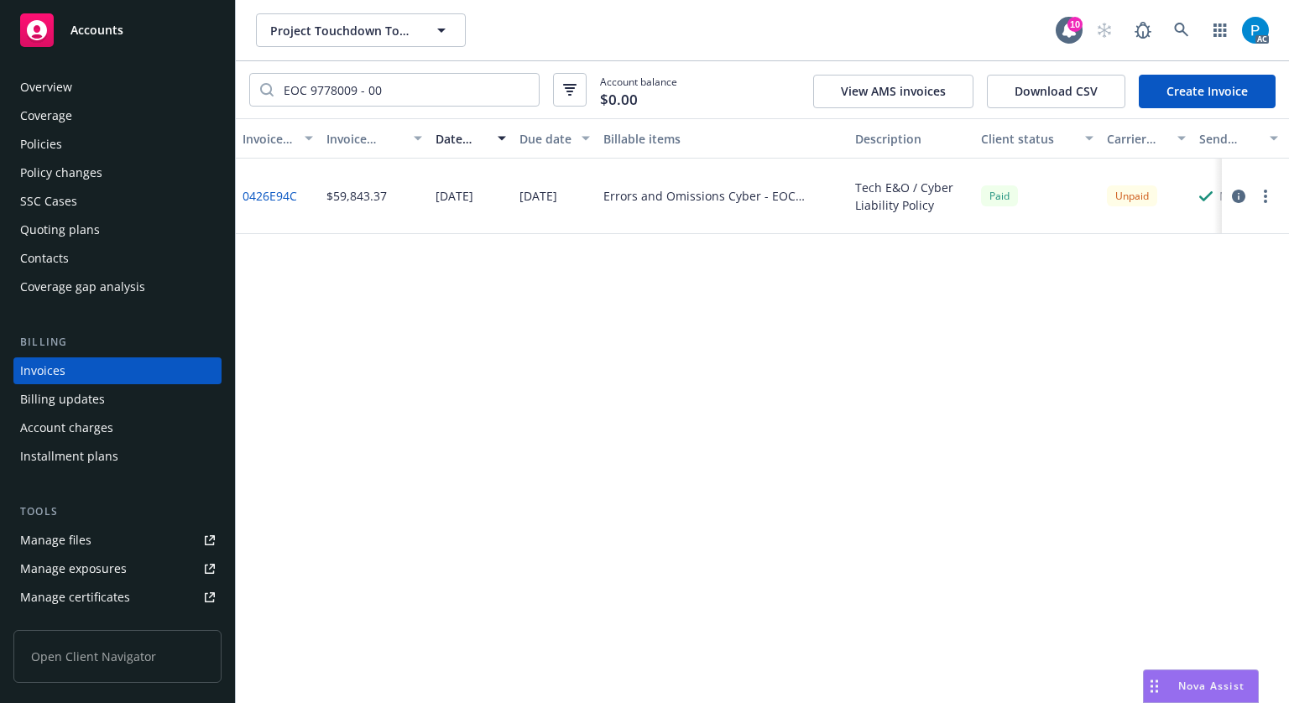
click at [125, 29] on div "Accounts" at bounding box center [117, 30] width 195 height 34
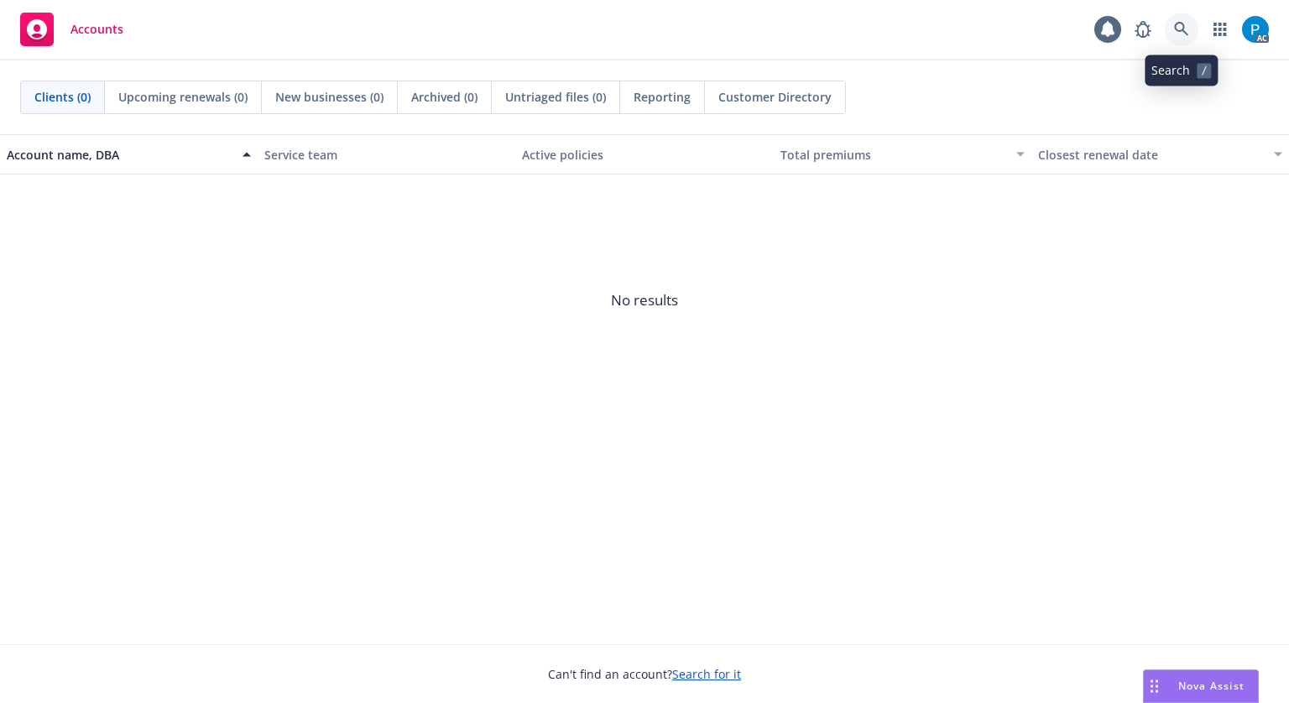
click at [1182, 24] on icon at bounding box center [1181, 29] width 14 height 14
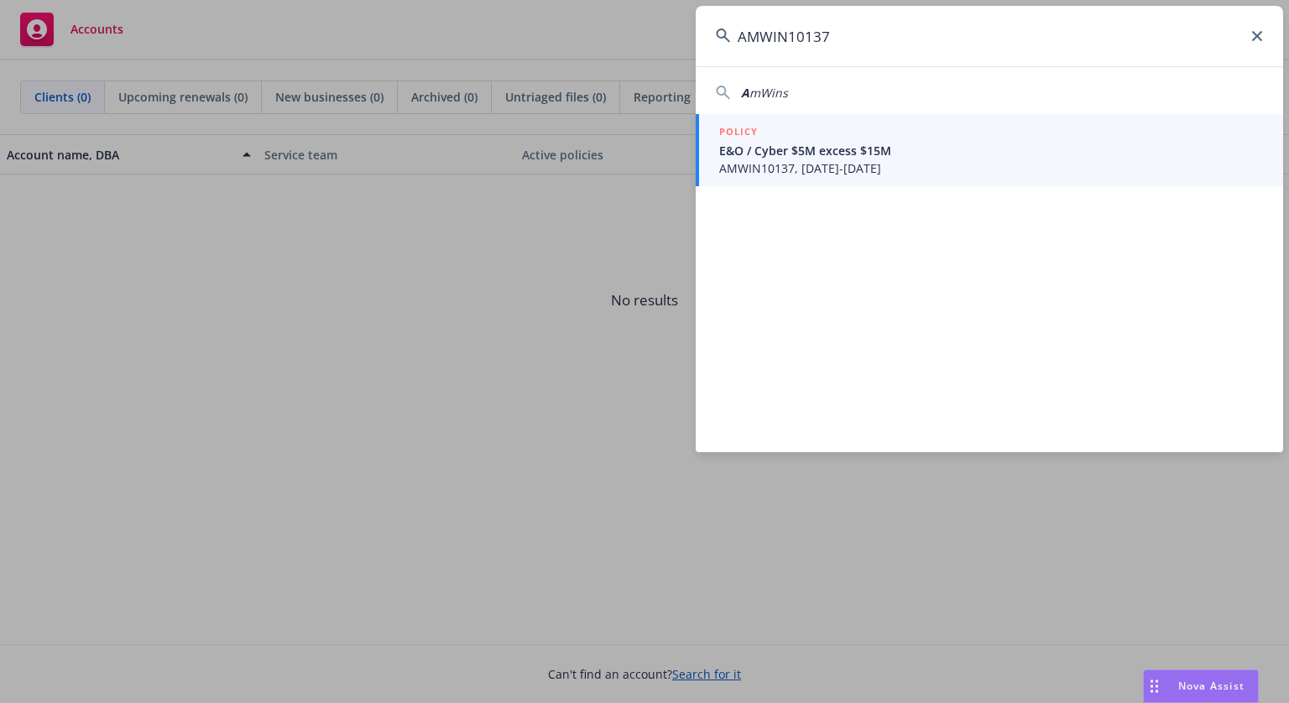
type input "AMWIN10137"
click at [818, 157] on span "E&O / Cyber $5M excess $15M" at bounding box center [991, 151] width 544 height 18
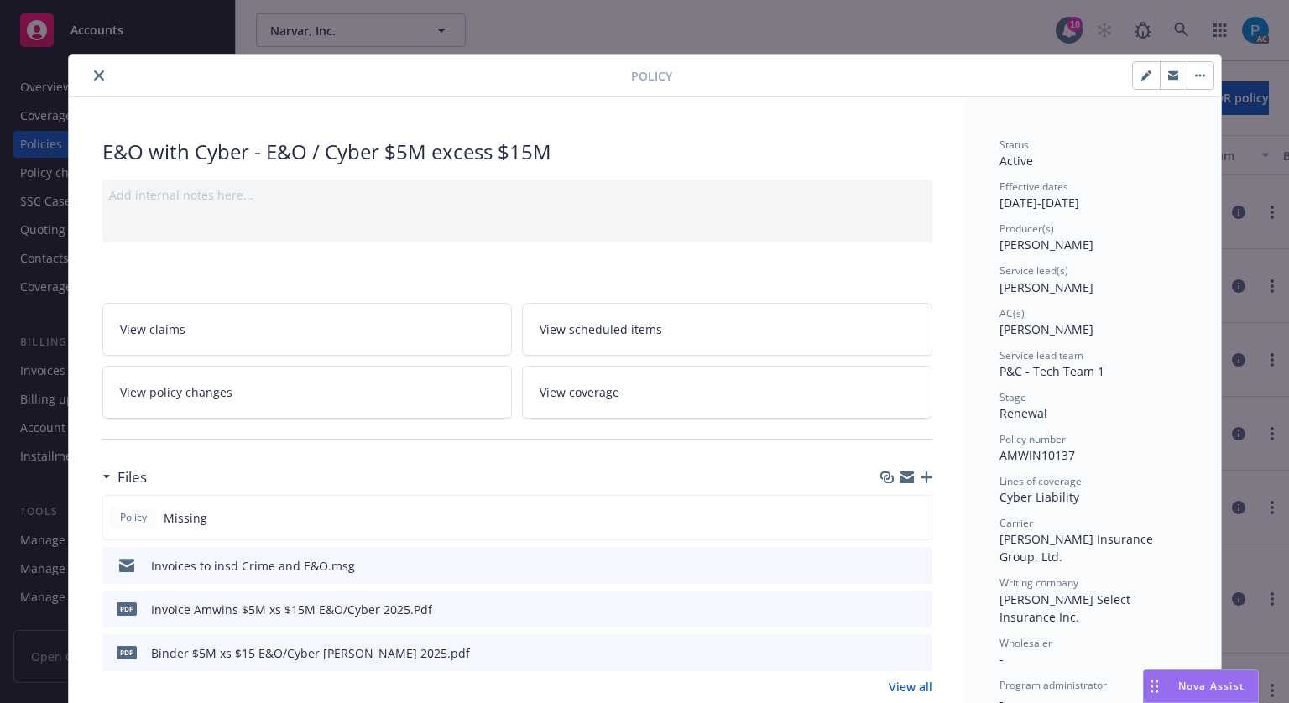
click at [94, 75] on icon "close" at bounding box center [99, 76] width 10 height 10
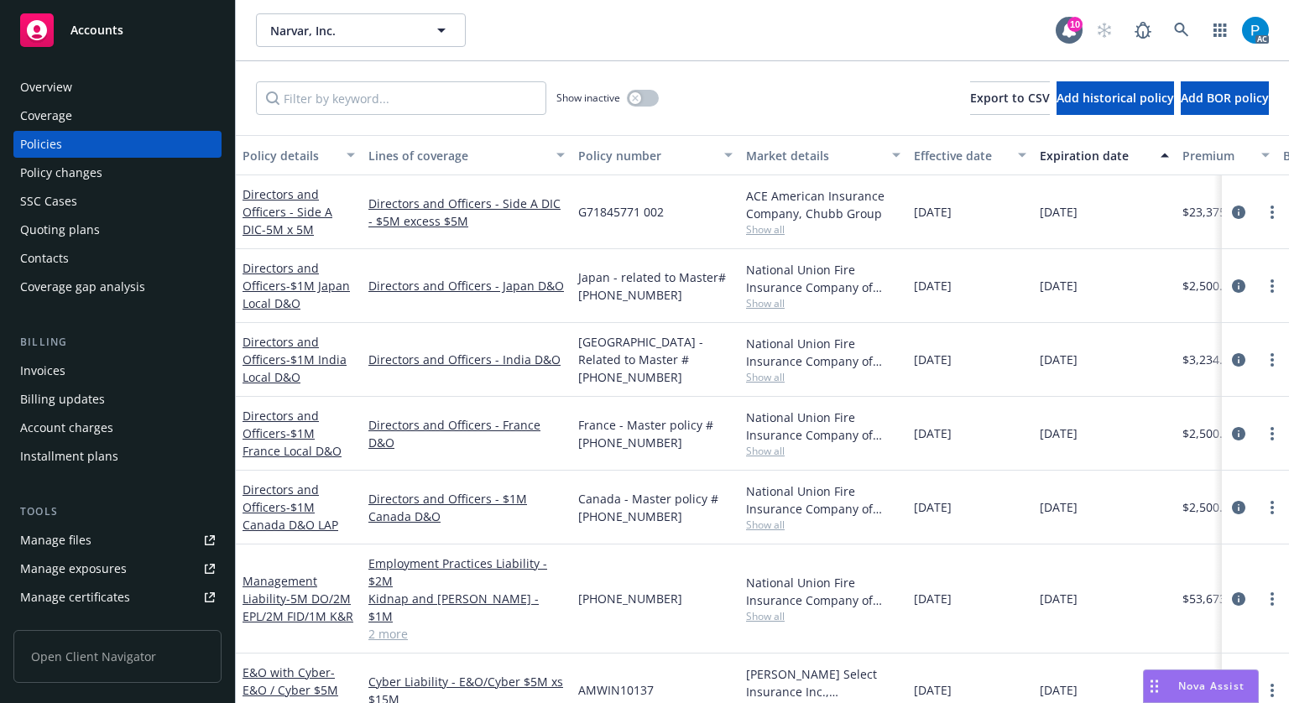
click at [34, 368] on div "Invoices" at bounding box center [42, 371] width 45 height 27
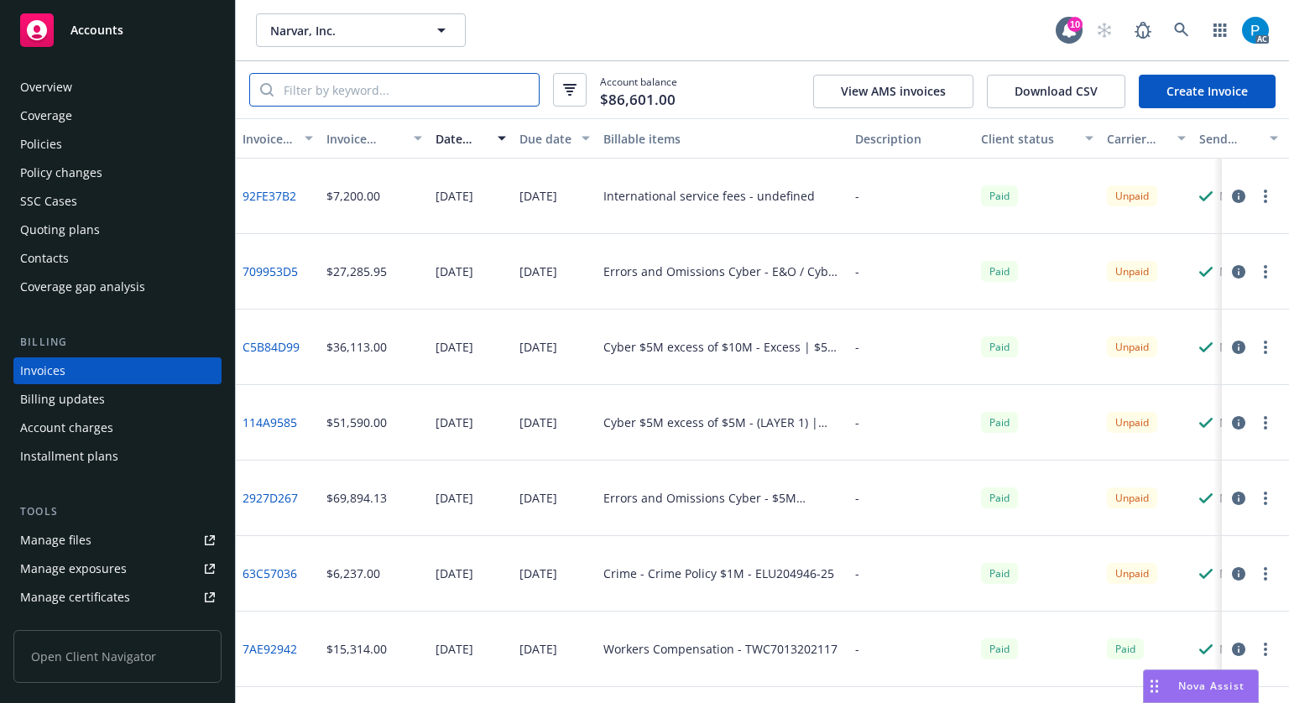
click at [350, 89] on input "search" at bounding box center [406, 90] width 265 height 32
paste input "AMWIN10137"
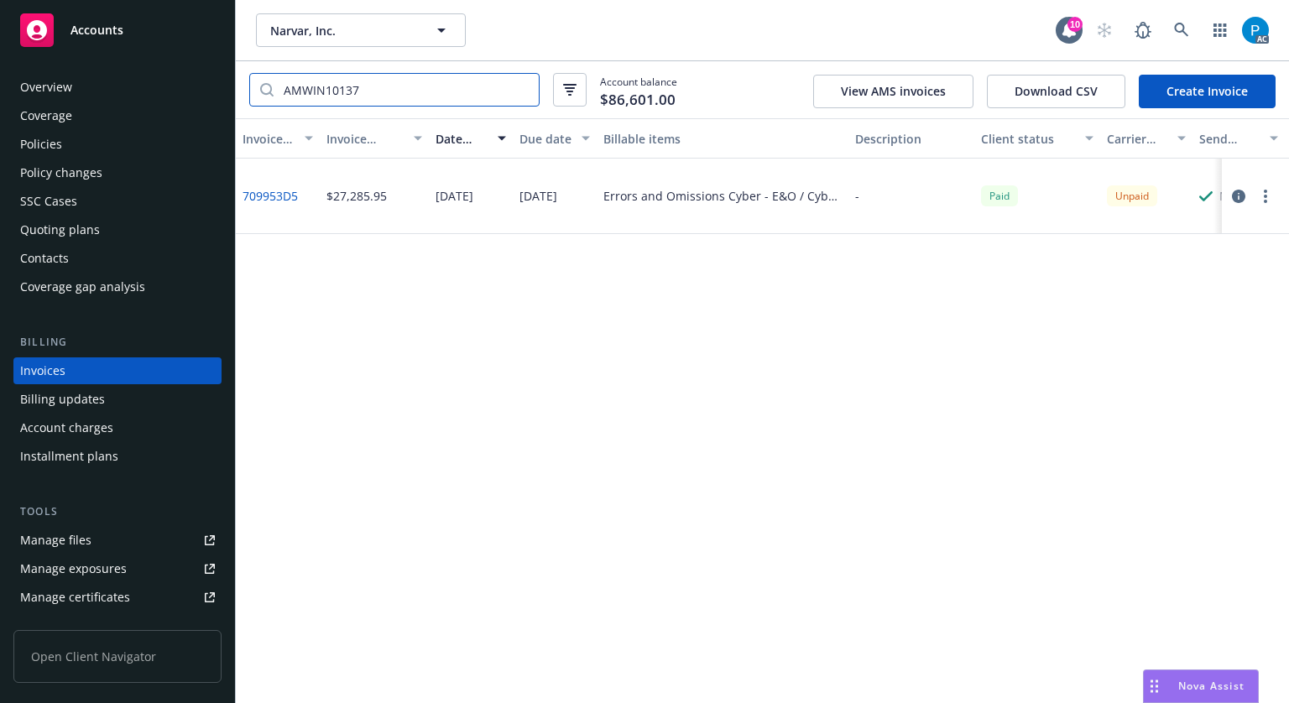
type input "AMWIN10137"
